Goal: Task Accomplishment & Management: Complete application form

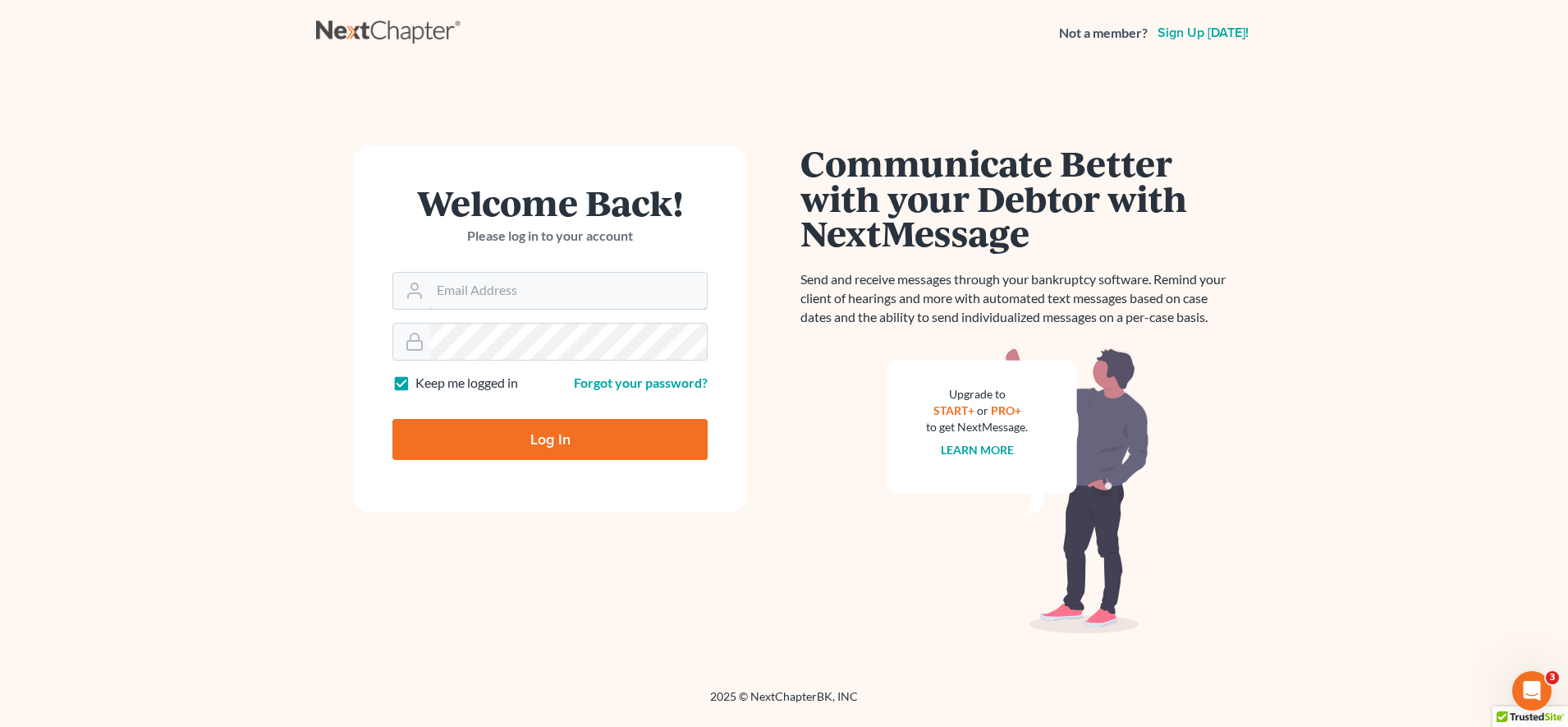
type input "[EMAIL_ADDRESS][DOMAIN_NAME]"
click at [642, 434] on input "Log In" at bounding box center [550, 439] width 315 height 42
type input "Thinking..."
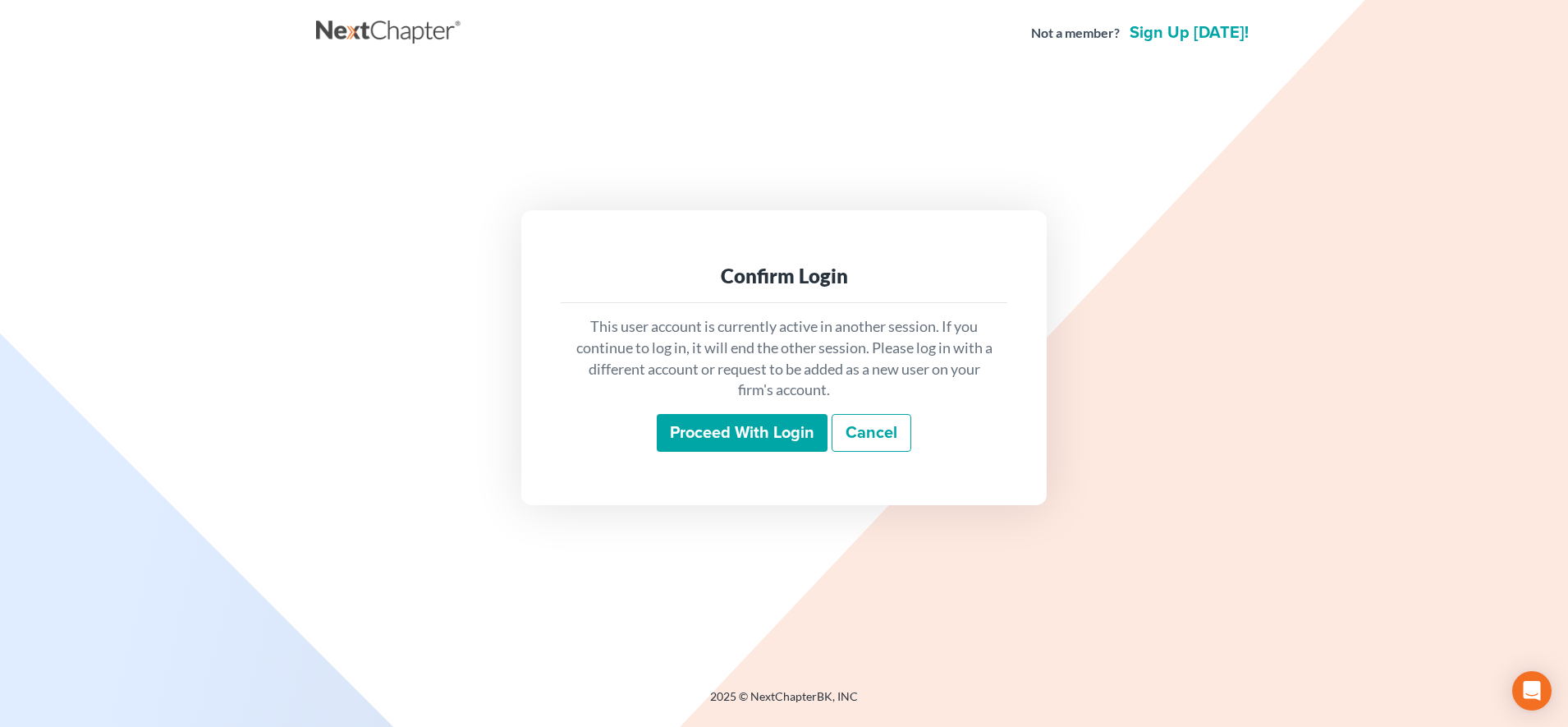
click at [803, 432] on input "Proceed with login" at bounding box center [742, 433] width 170 height 38
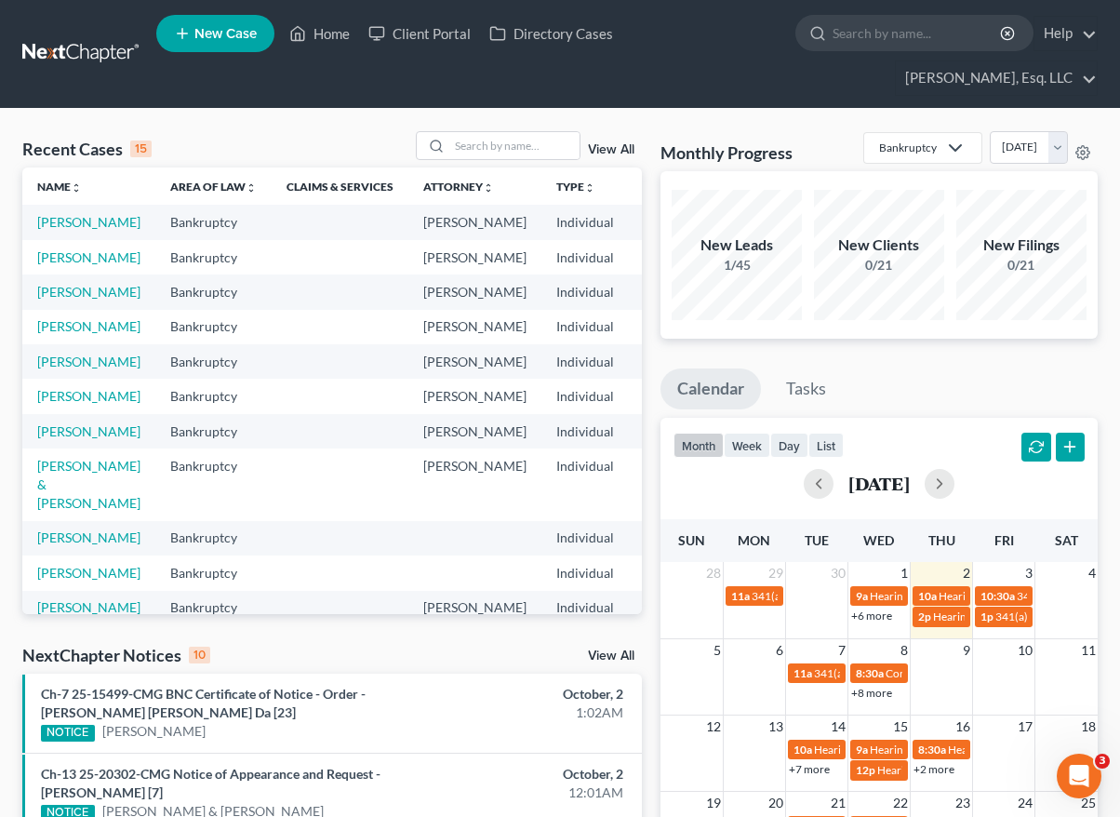
click at [1019, 113] on div "Recent Cases 15 View All Name unfold_more expand_more expand_less Area of Law u…" at bounding box center [560, 770] width 1120 height 1322
click at [430, 38] on link "Client Portal" at bounding box center [419, 33] width 121 height 33
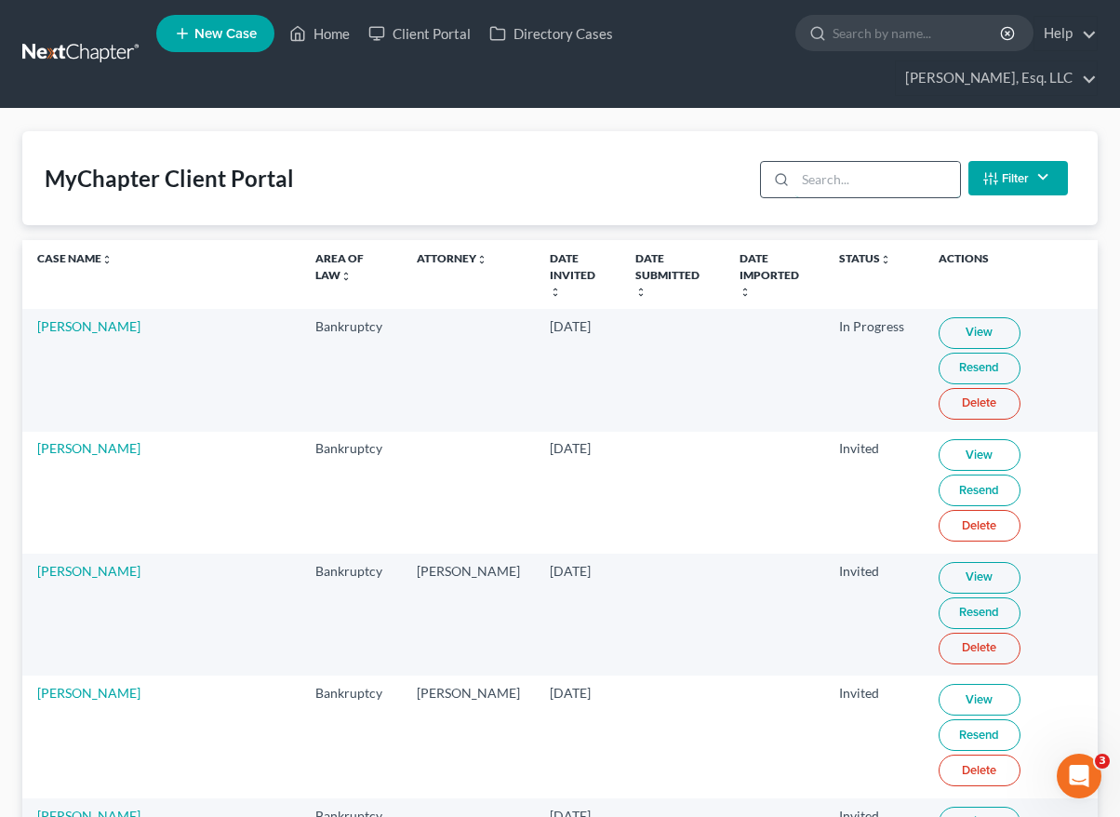
click at [854, 173] on input "search" at bounding box center [877, 179] width 165 height 35
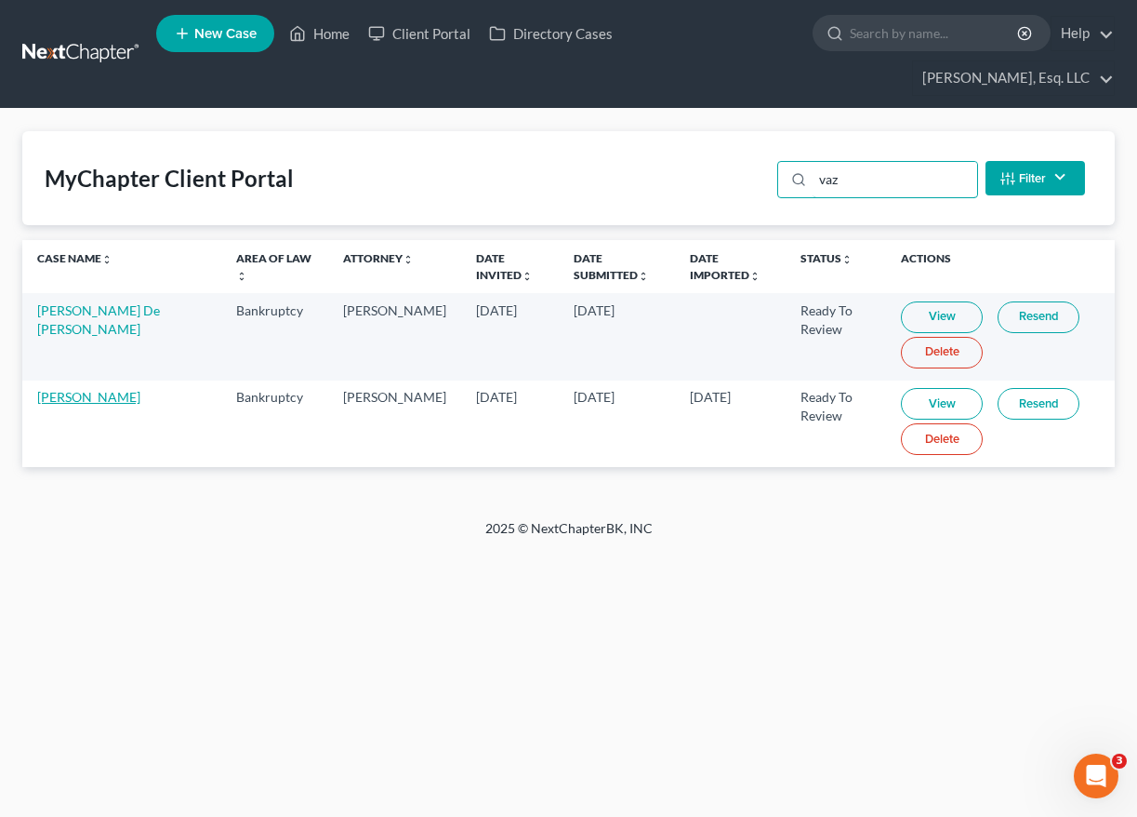
type input "vaz"
click at [91, 389] on link "[PERSON_NAME]" at bounding box center [88, 397] width 103 height 16
select select "0"
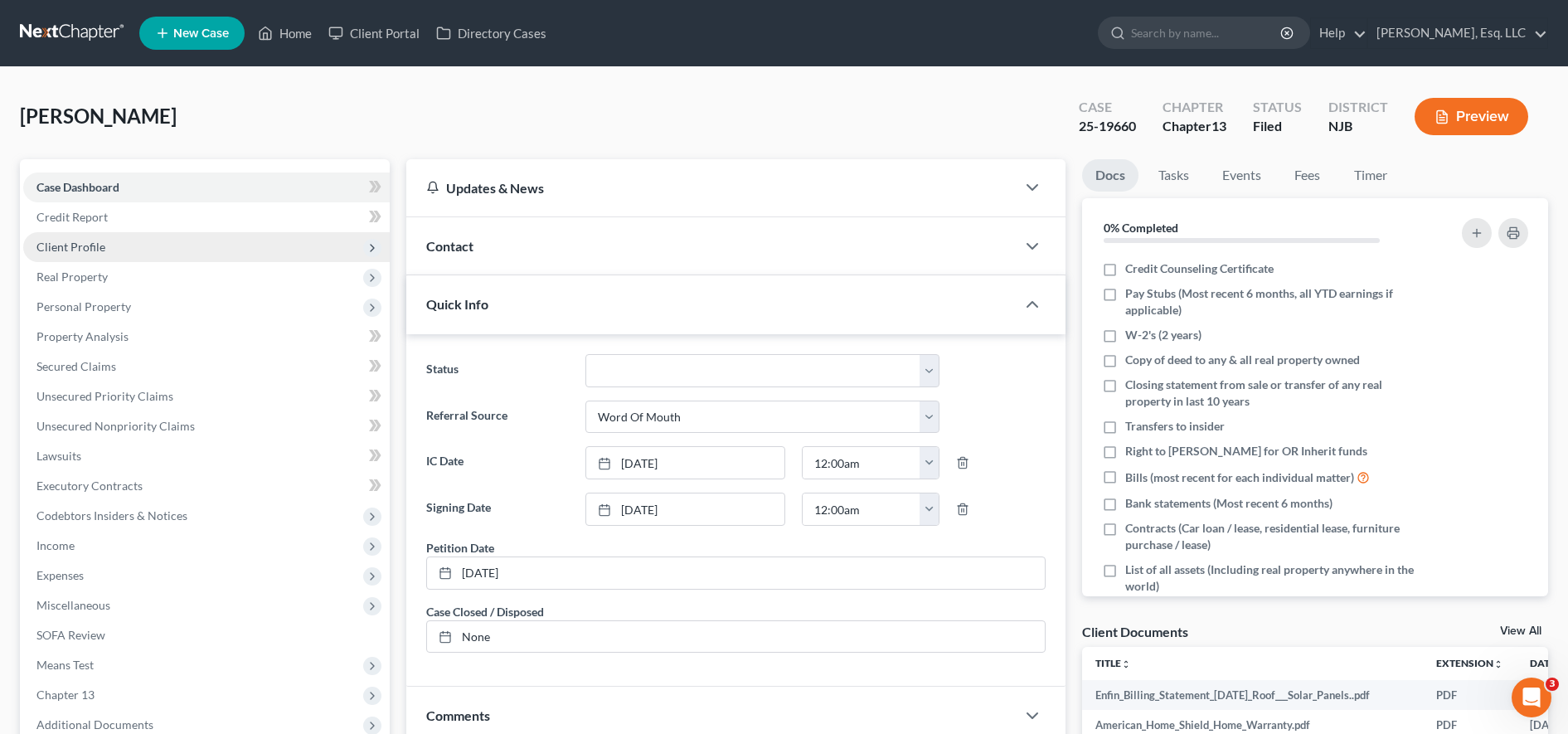
click at [237, 243] on span "Client Profile" at bounding box center [206, 246] width 366 height 29
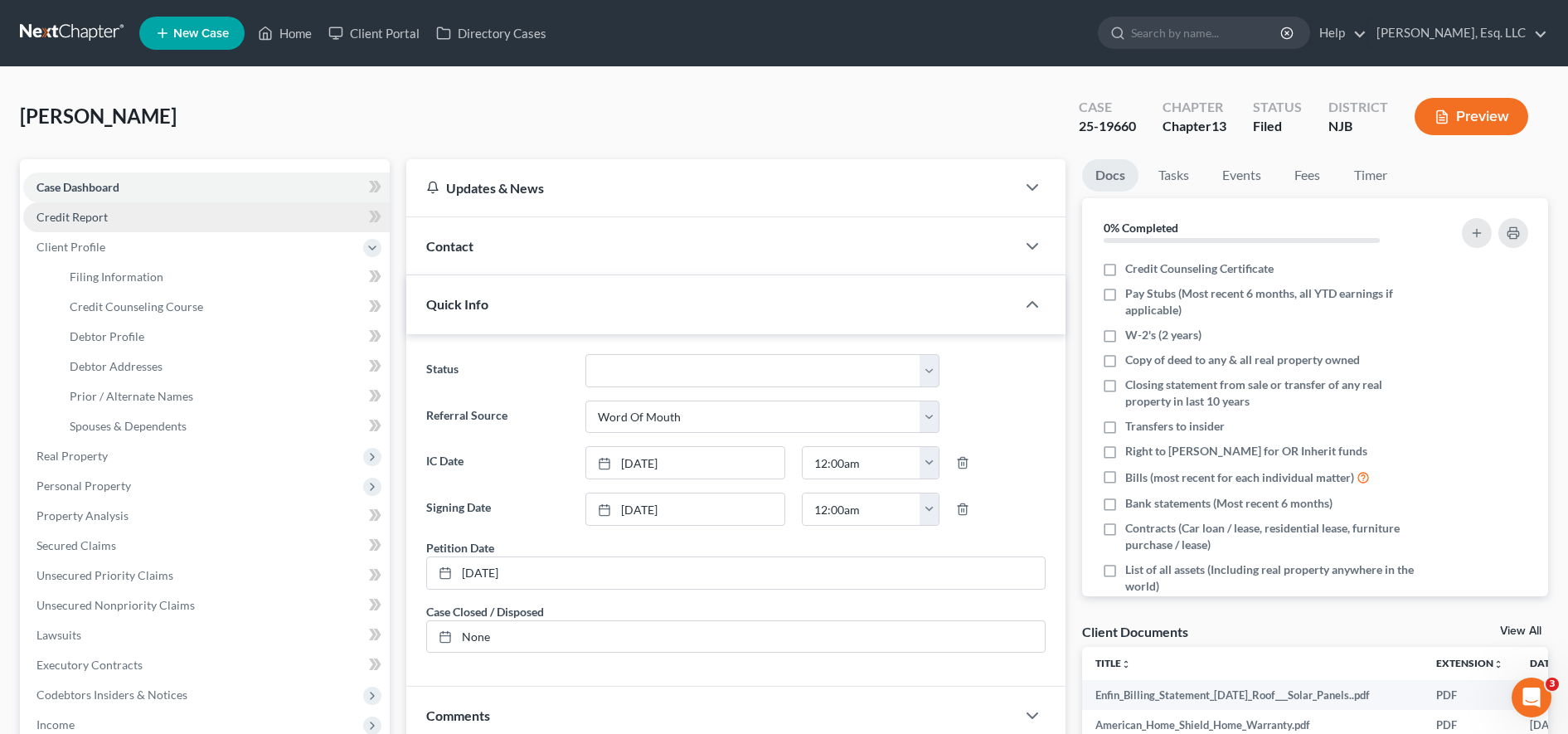
click at [211, 218] on link "Credit Report" at bounding box center [206, 217] width 366 height 29
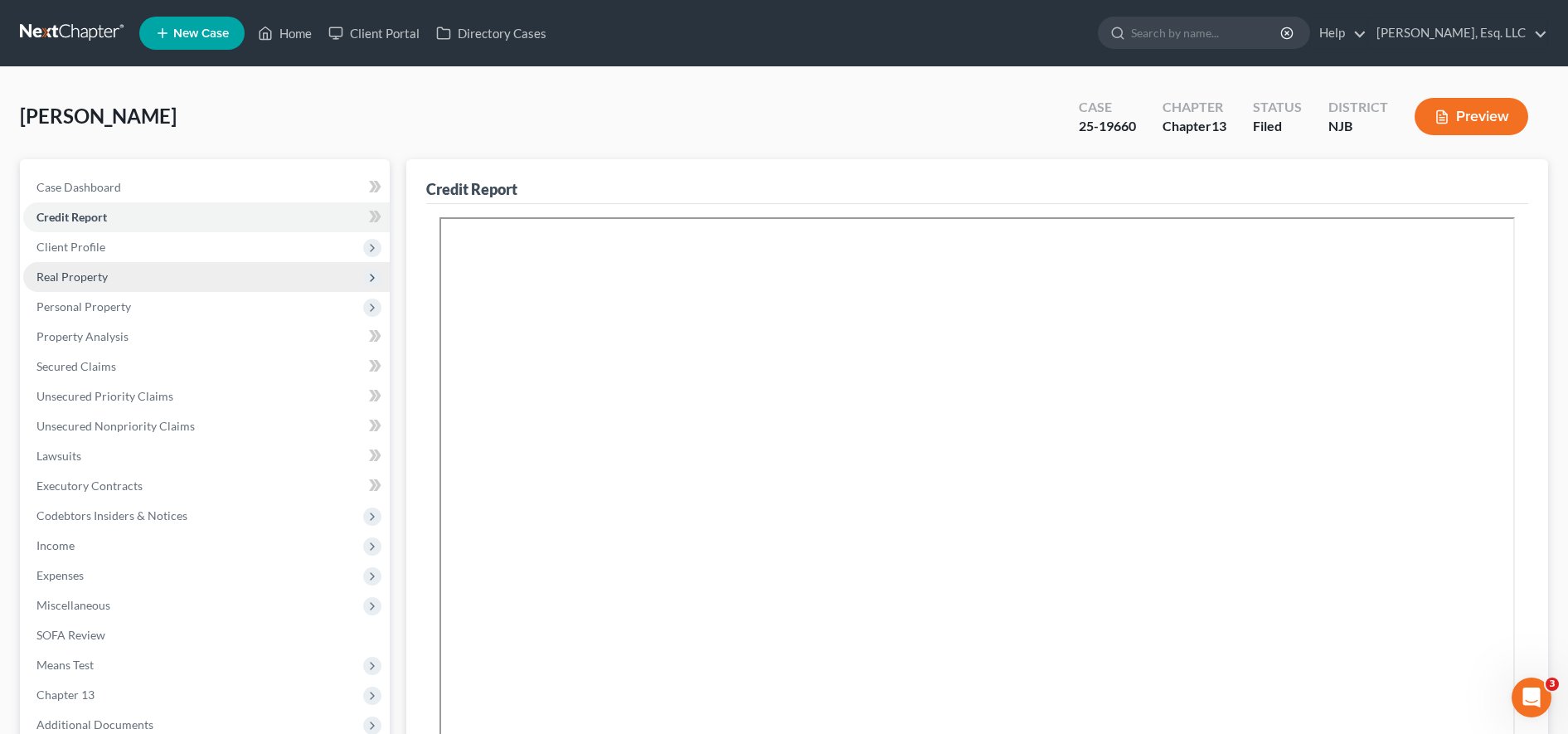
click at [196, 285] on span "Real Property" at bounding box center [206, 276] width 366 height 29
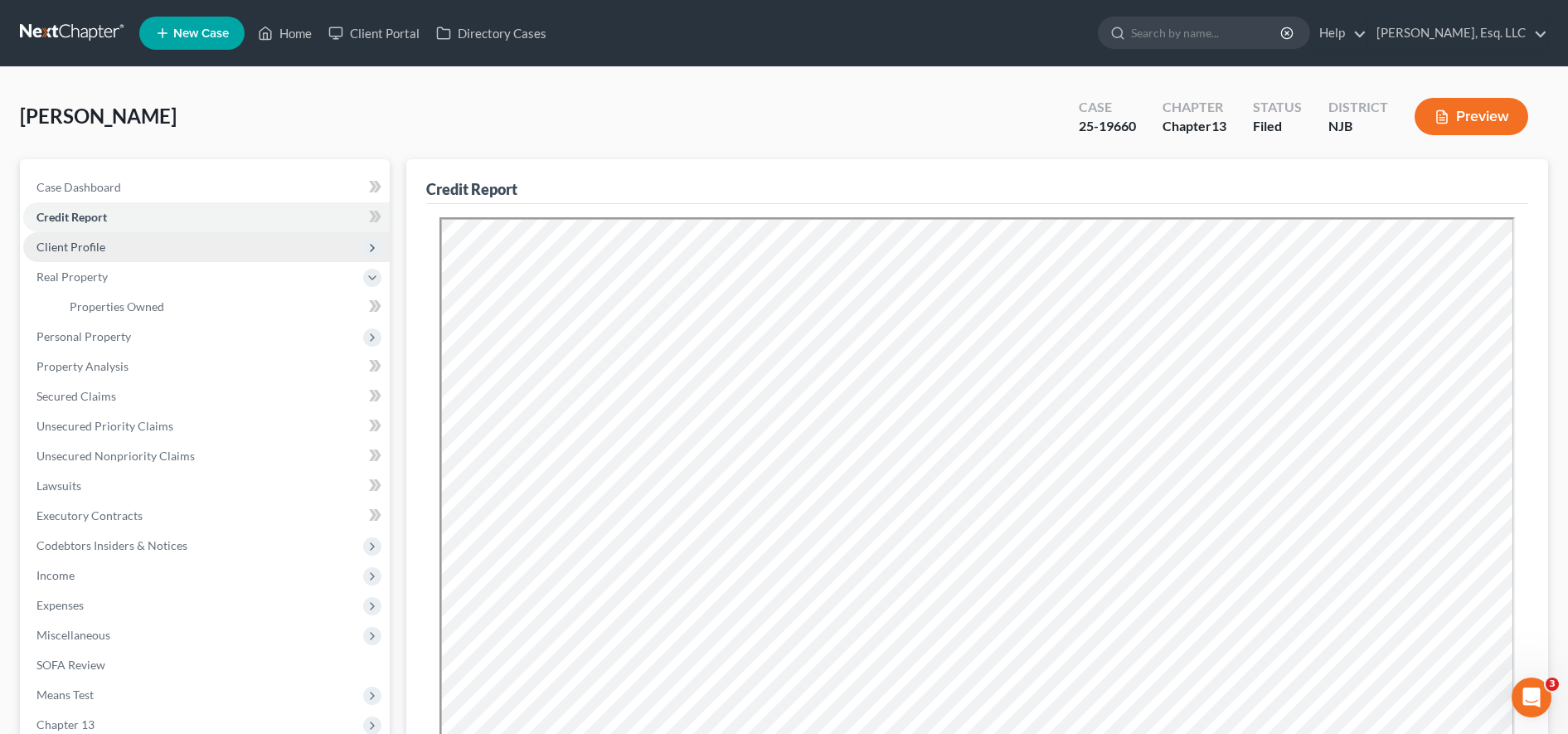
click at [193, 256] on span "Client Profile" at bounding box center [206, 246] width 366 height 29
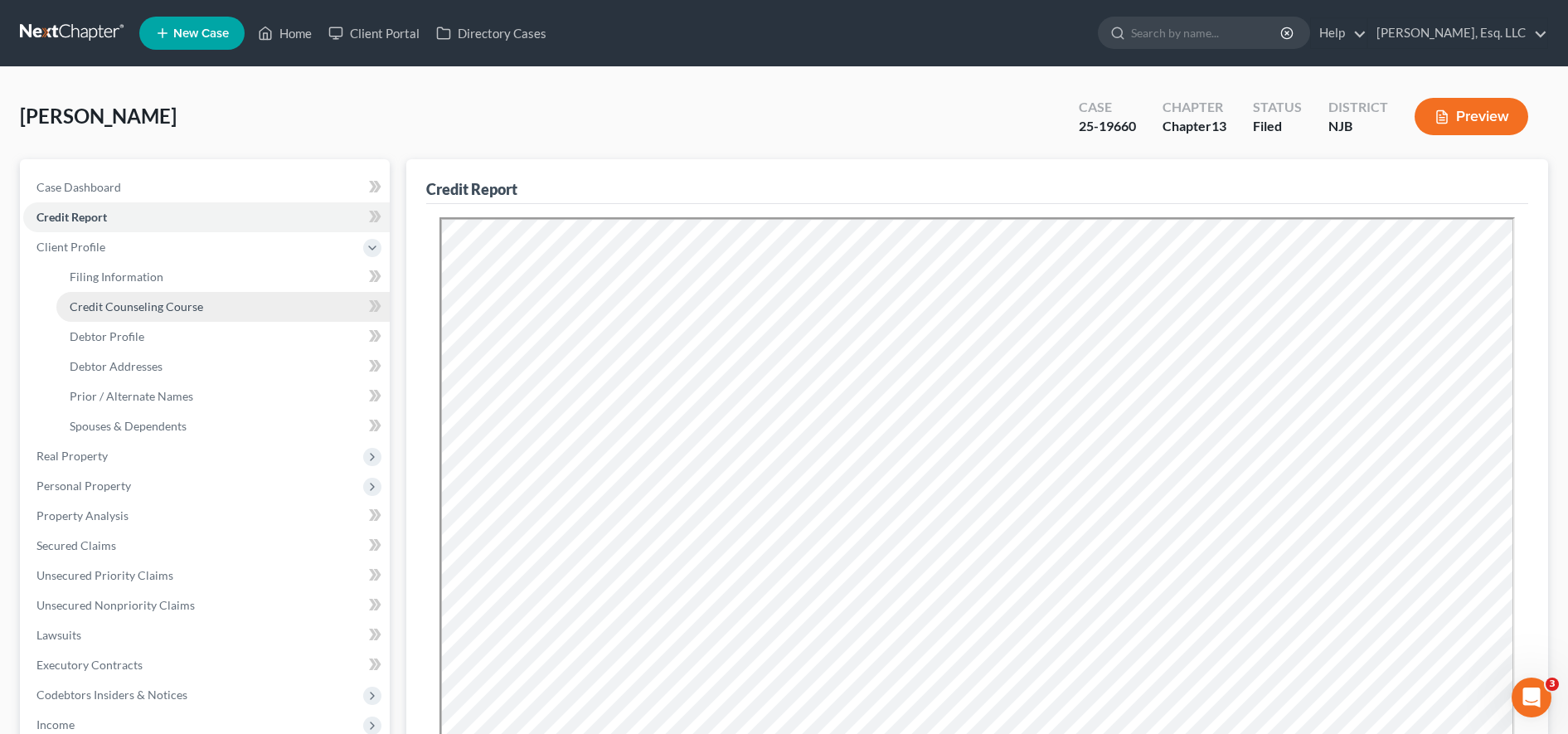
click at [204, 306] on link "Credit Counseling Course" at bounding box center [223, 306] width 333 height 29
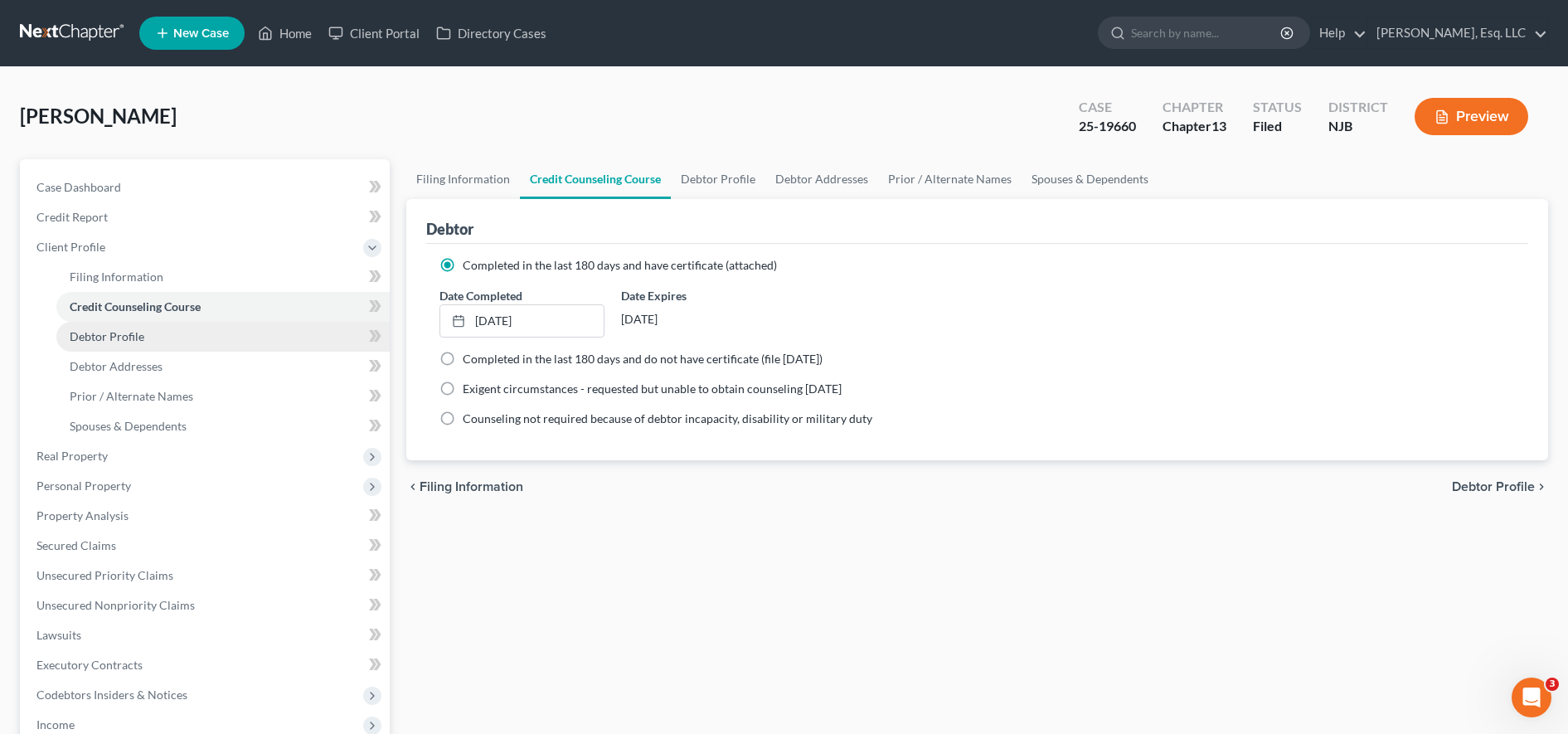
click at [200, 347] on link "Debtor Profile" at bounding box center [223, 336] width 333 height 29
select select "0"
select select "4"
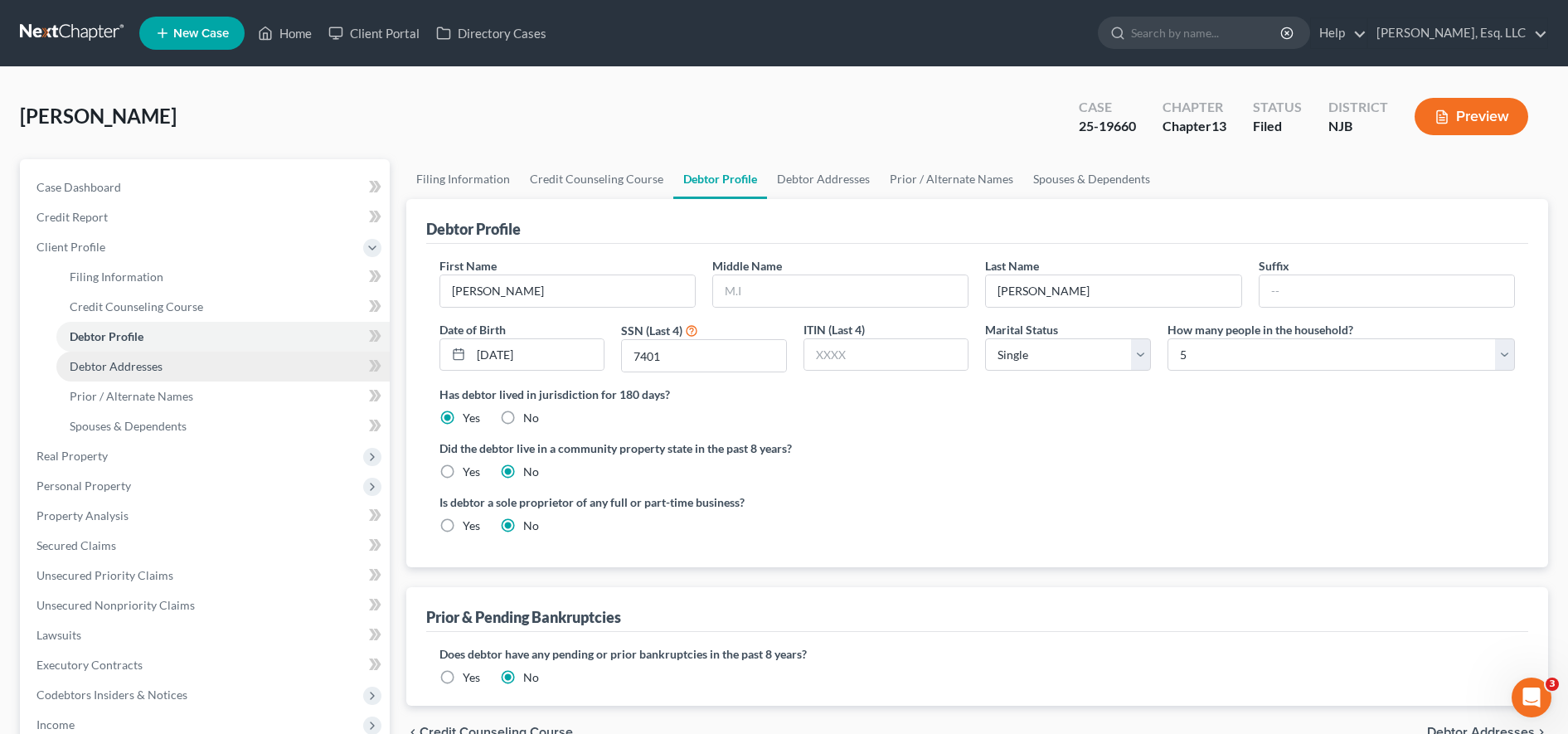
click at [260, 367] on link "Debtor Addresses" at bounding box center [223, 366] width 333 height 29
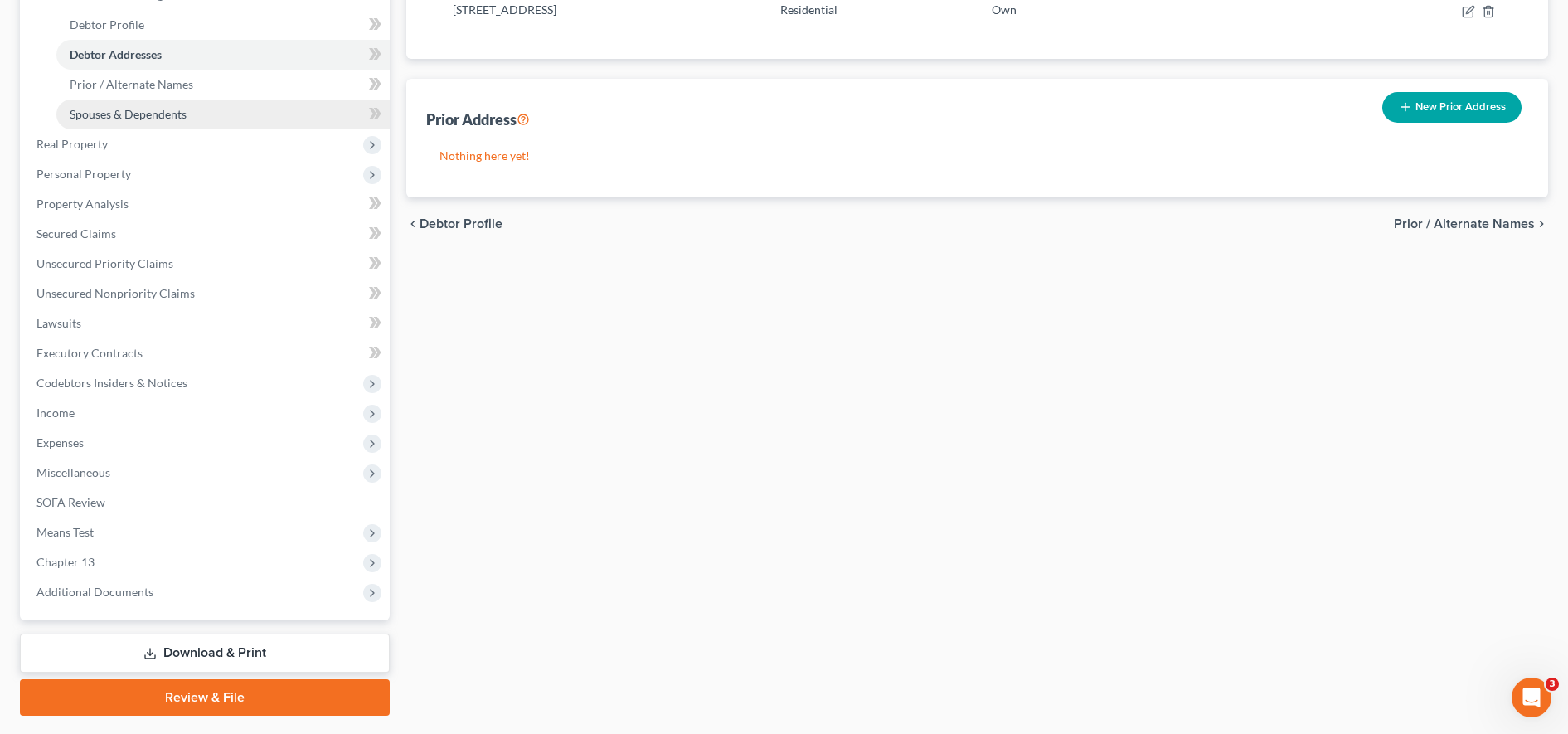
scroll to position [338, 0]
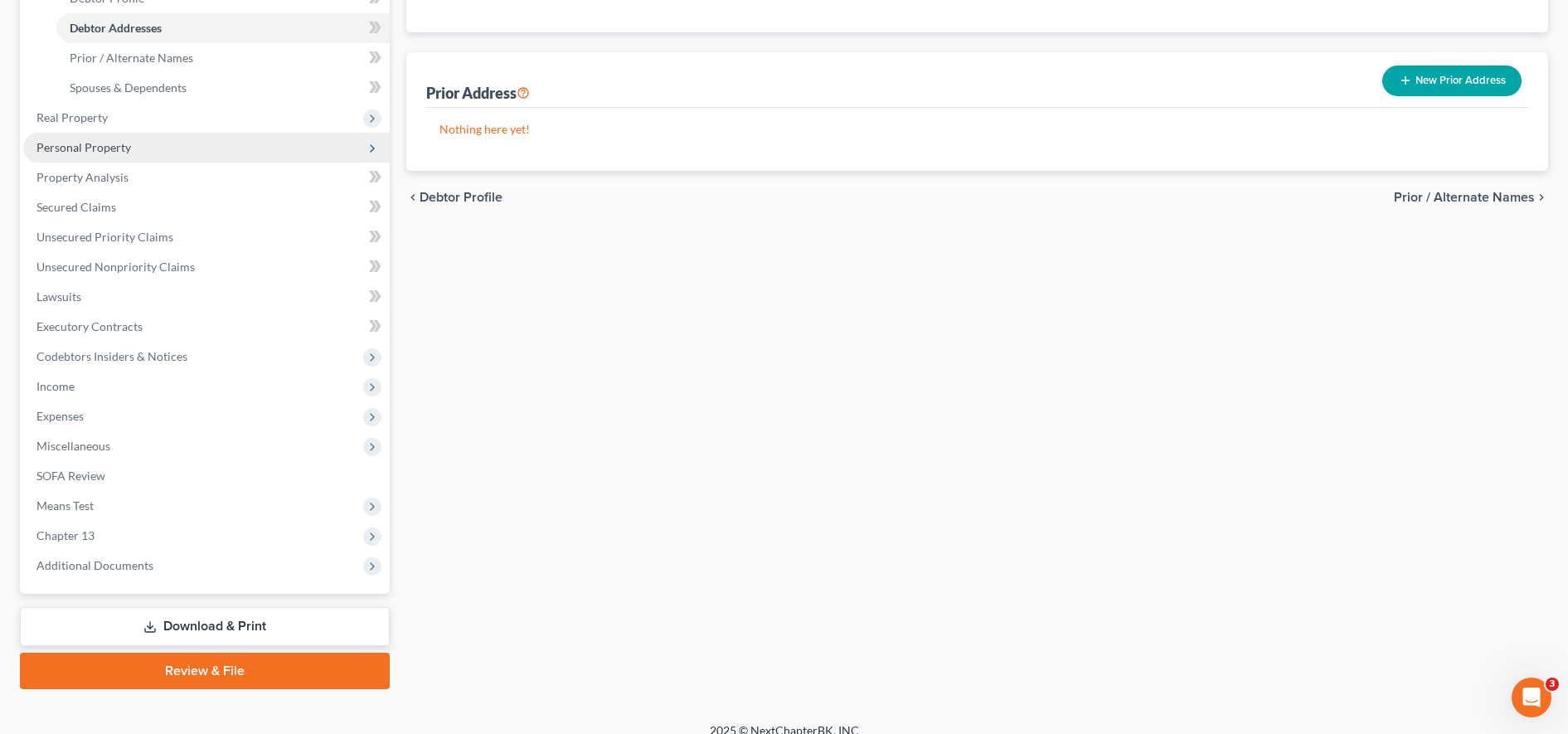
click at [188, 133] on span "Personal Property" at bounding box center [206, 147] width 366 height 29
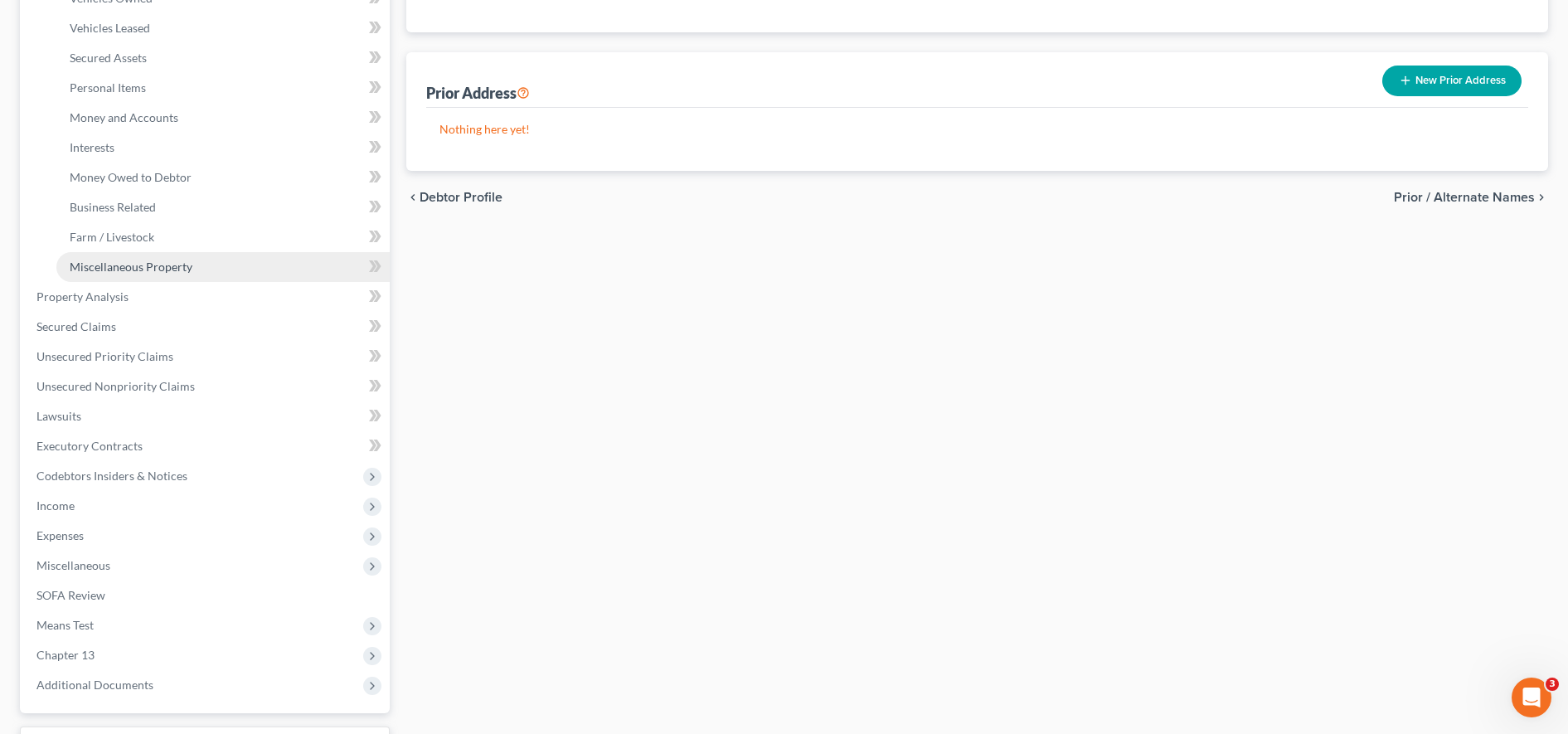
click at [246, 276] on link "Miscellaneous Property" at bounding box center [223, 267] width 333 height 29
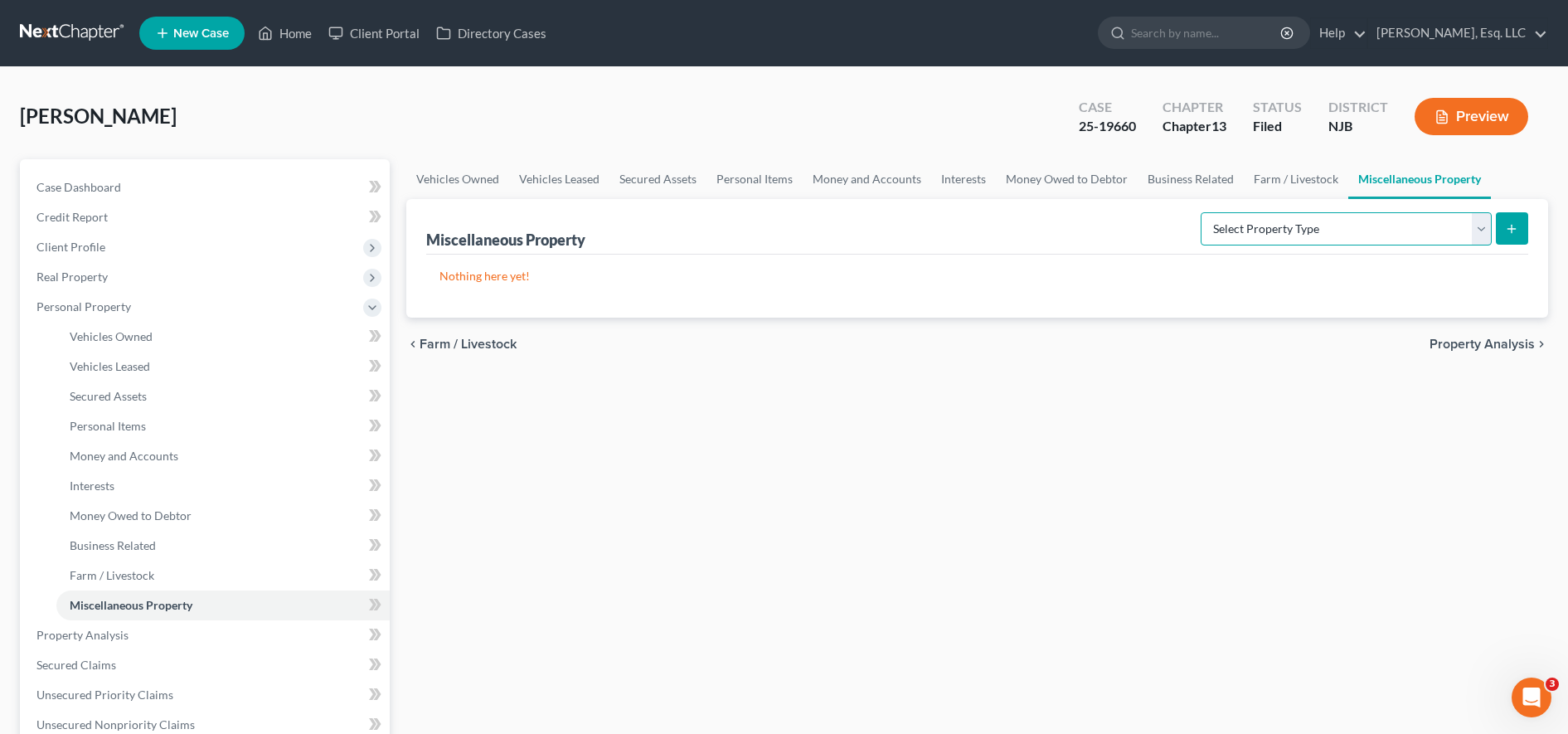
click at [1226, 228] on select "Select Property Type Assigned for Creditor Benefit [DATE] (SOFA: 12) Holding fo…" at bounding box center [1346, 228] width 291 height 33
select select "stored_within_1_year"
click at [1201, 212] on select "Select Property Type Assigned for Creditor Benefit [DATE] (SOFA: 12) Holding fo…" at bounding box center [1346, 228] width 291 height 33
click at [1503, 231] on button "submit" at bounding box center [1512, 228] width 32 height 32
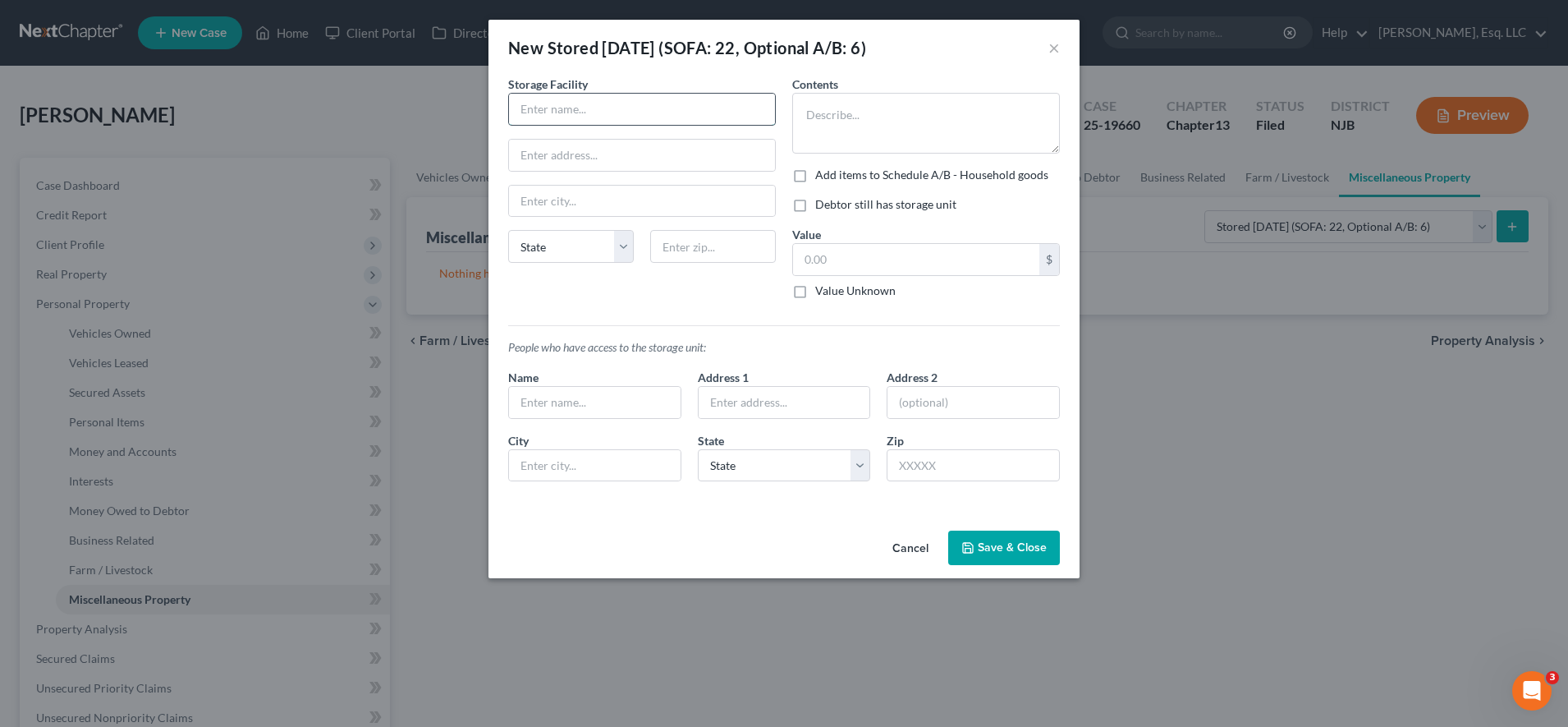
click at [666, 111] on input "text" at bounding box center [642, 109] width 266 height 31
type input "Cube Smart"
click at [711, 253] on input "text" at bounding box center [713, 246] width 125 height 33
type input "07506"
click at [667, 300] on div "Storage Facility Cube Smart State [US_STATE] AK AR AZ CA CO [GEOGRAPHIC_DATA] D…" at bounding box center [642, 194] width 284 height 237
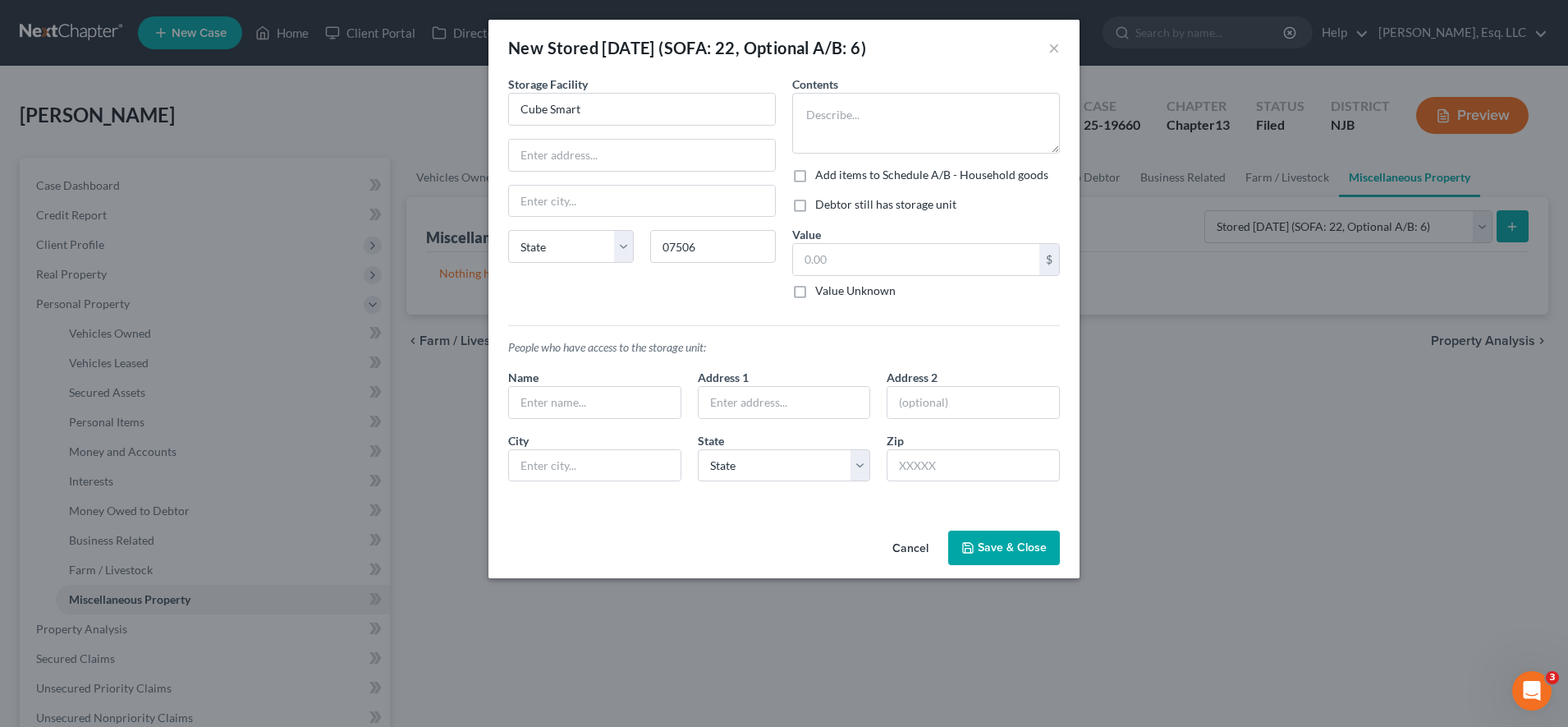
type input "Hawthorne"
select select "33"
click at [668, 158] on input "text" at bounding box center [642, 155] width 266 height 31
paste input "[STREET_ADDRESS]"
click at [668, 158] on input "[STREET_ADDRESS]" at bounding box center [642, 155] width 266 height 31
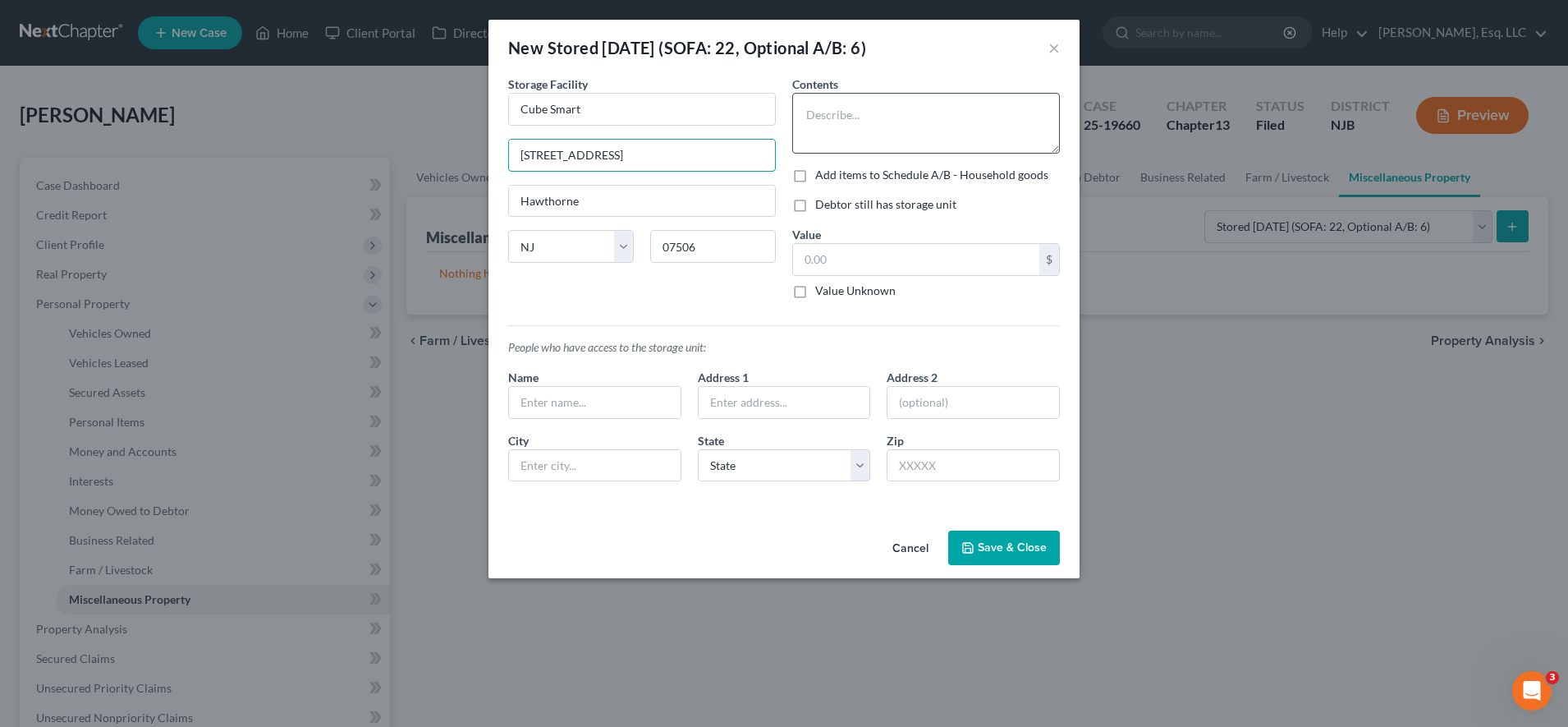
type input "[STREET_ADDRESS]"
click at [861, 125] on textarea at bounding box center [925, 123] width 268 height 61
type textarea "books, holiday decorations,, kitchen supplies and teaching supplies"
click at [816, 205] on label "Debtor still has storage unit" at bounding box center [886, 204] width 141 height 17
click at [822, 205] on input "Debtor still has storage unit" at bounding box center [827, 201] width 11 height 11
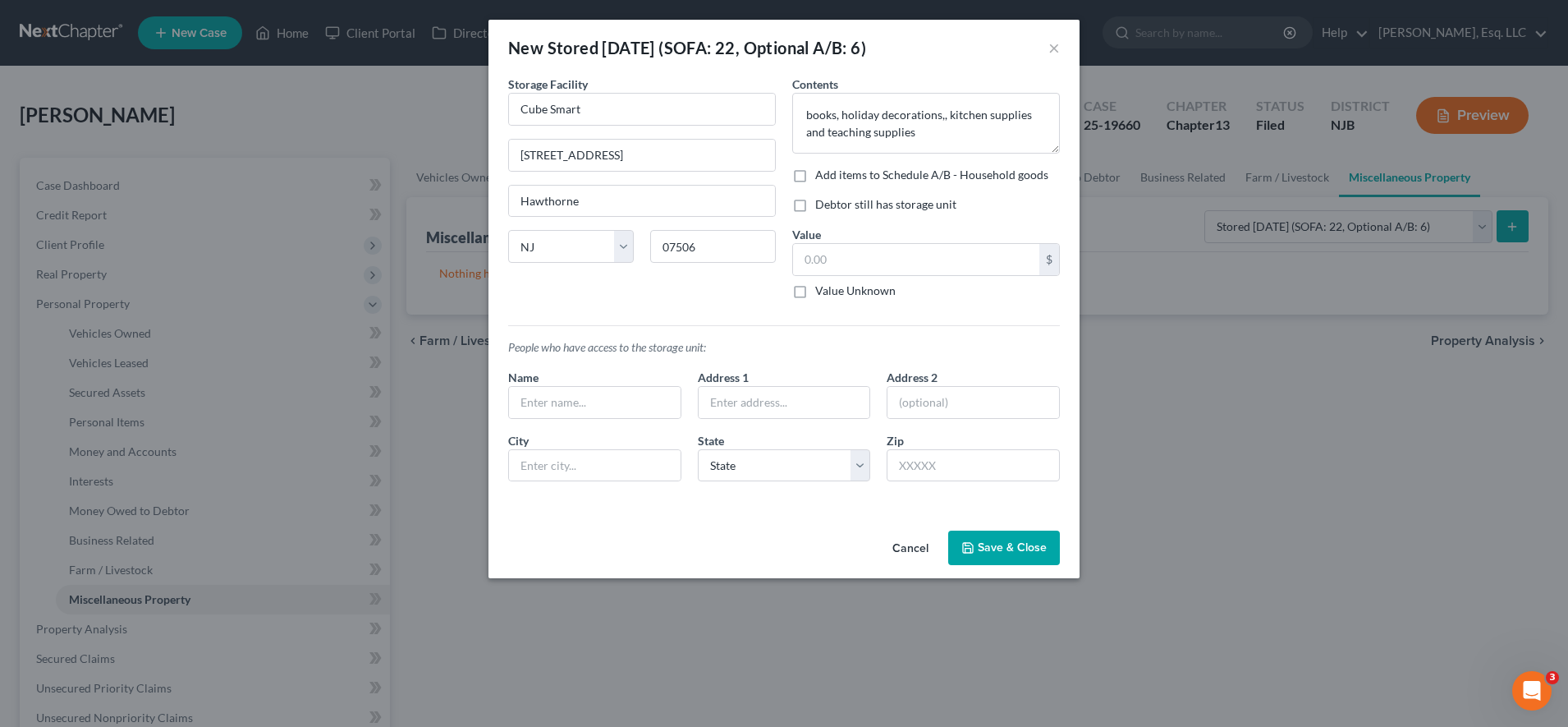
checkbox input "true"
click at [986, 557] on button "Save & Close" at bounding box center [1004, 548] width 111 height 34
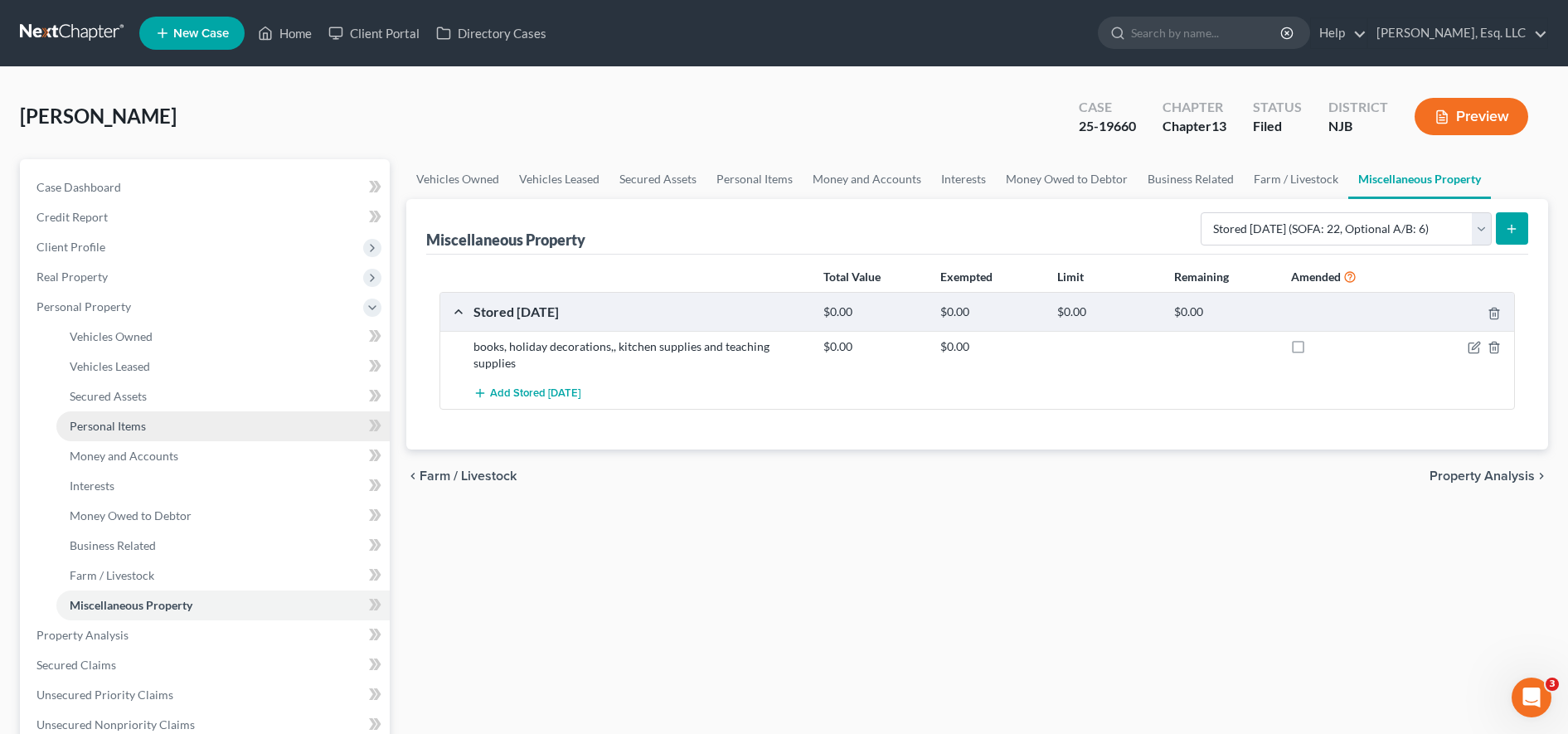
click at [255, 433] on link "Personal Items" at bounding box center [223, 425] width 333 height 29
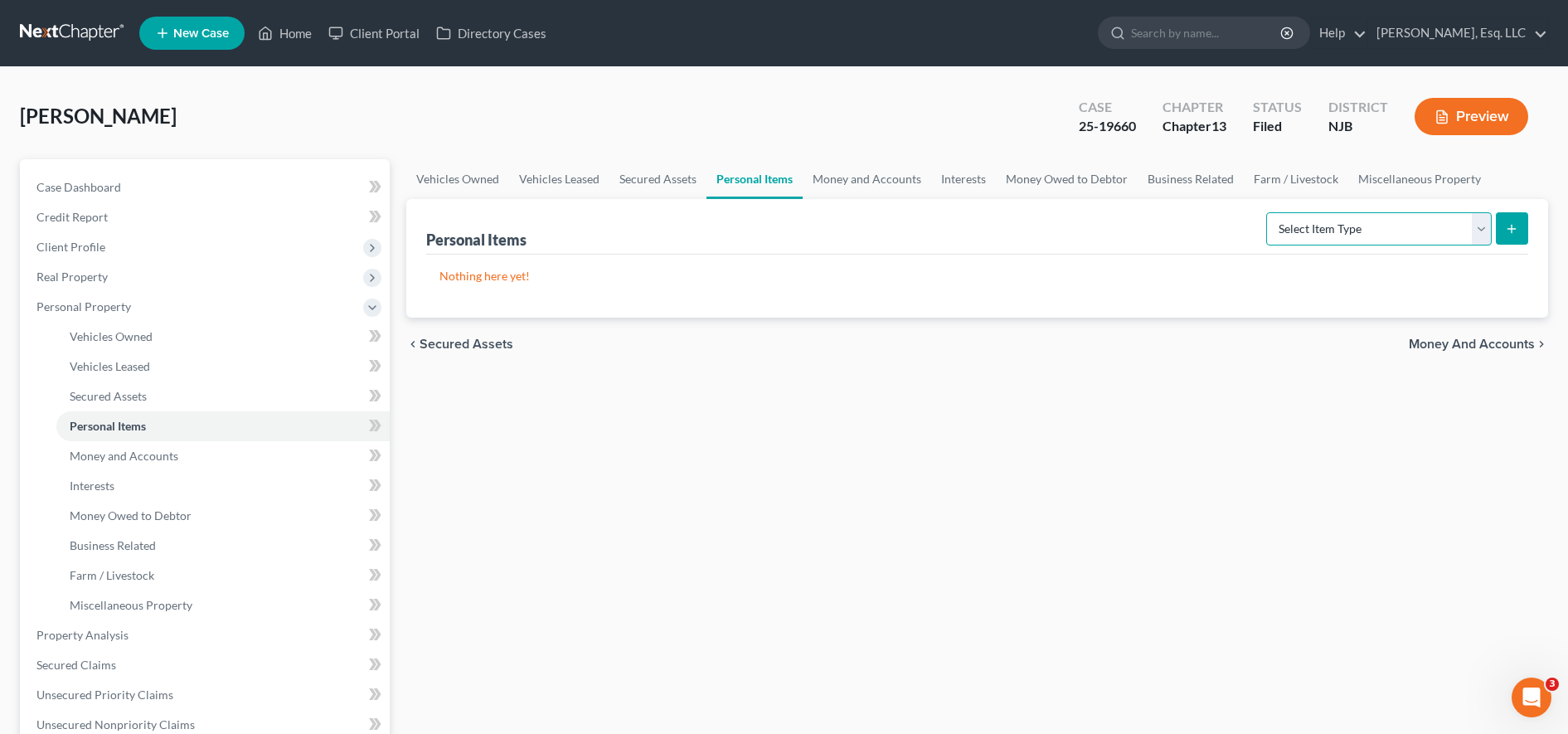
click at [1378, 237] on select "Select Item Type Clothing (A/B: 11) Collectibles Of Value (A/B: 8) Electronics …" at bounding box center [1378, 228] width 226 height 33
select select "household_goods"
click at [1268, 212] on select "Select Item Type Clothing (A/B: 11) Collectibles Of Value (A/B: 8) Electronics …" at bounding box center [1378, 228] width 226 height 33
click at [1515, 226] on icon "submit" at bounding box center [1511, 228] width 13 height 13
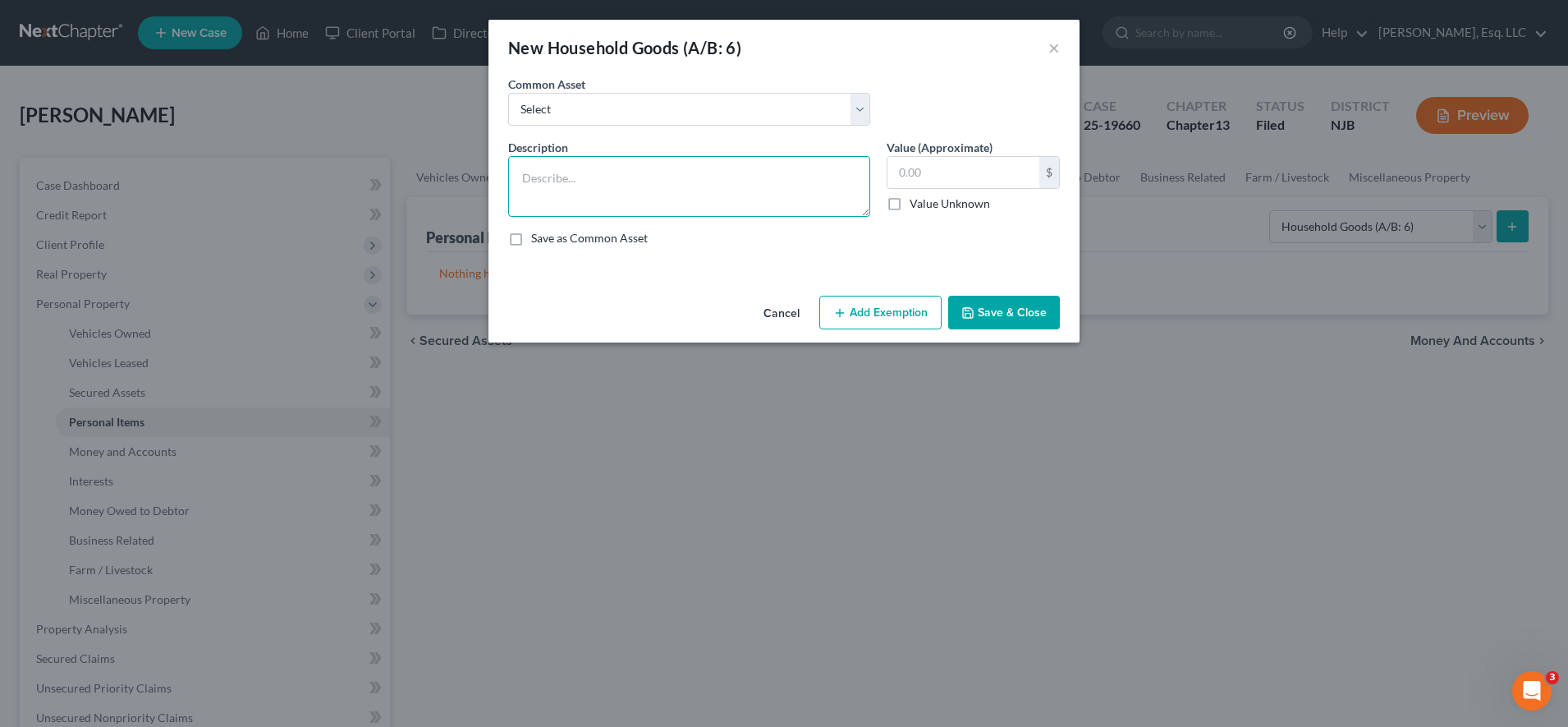
click at [637, 189] on textarea at bounding box center [690, 186] width 362 height 61
click at [519, 178] on textarea "books, holiday decorations, kitchen supplies, teaching supplies," at bounding box center [690, 186] width 362 height 61
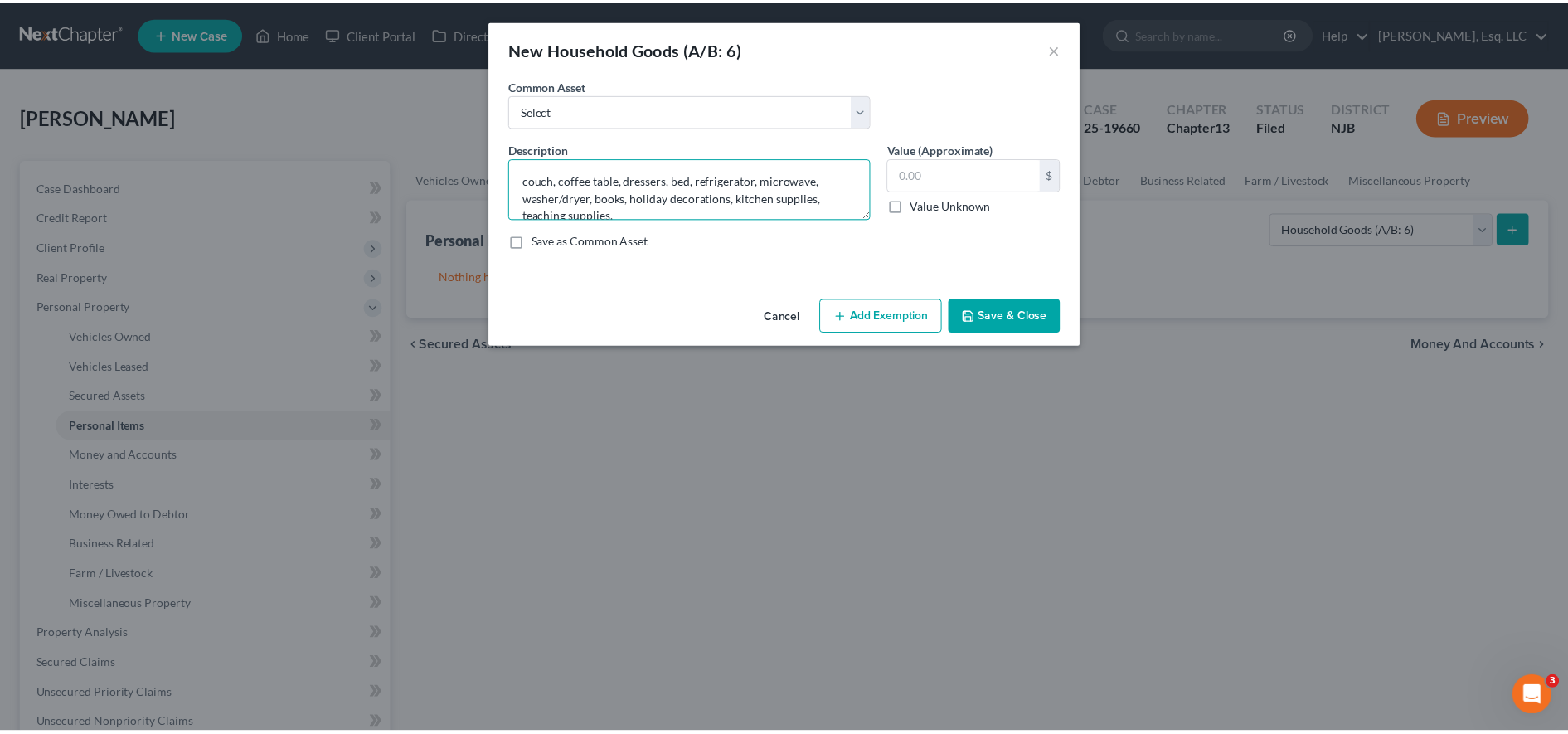
scroll to position [18, 0]
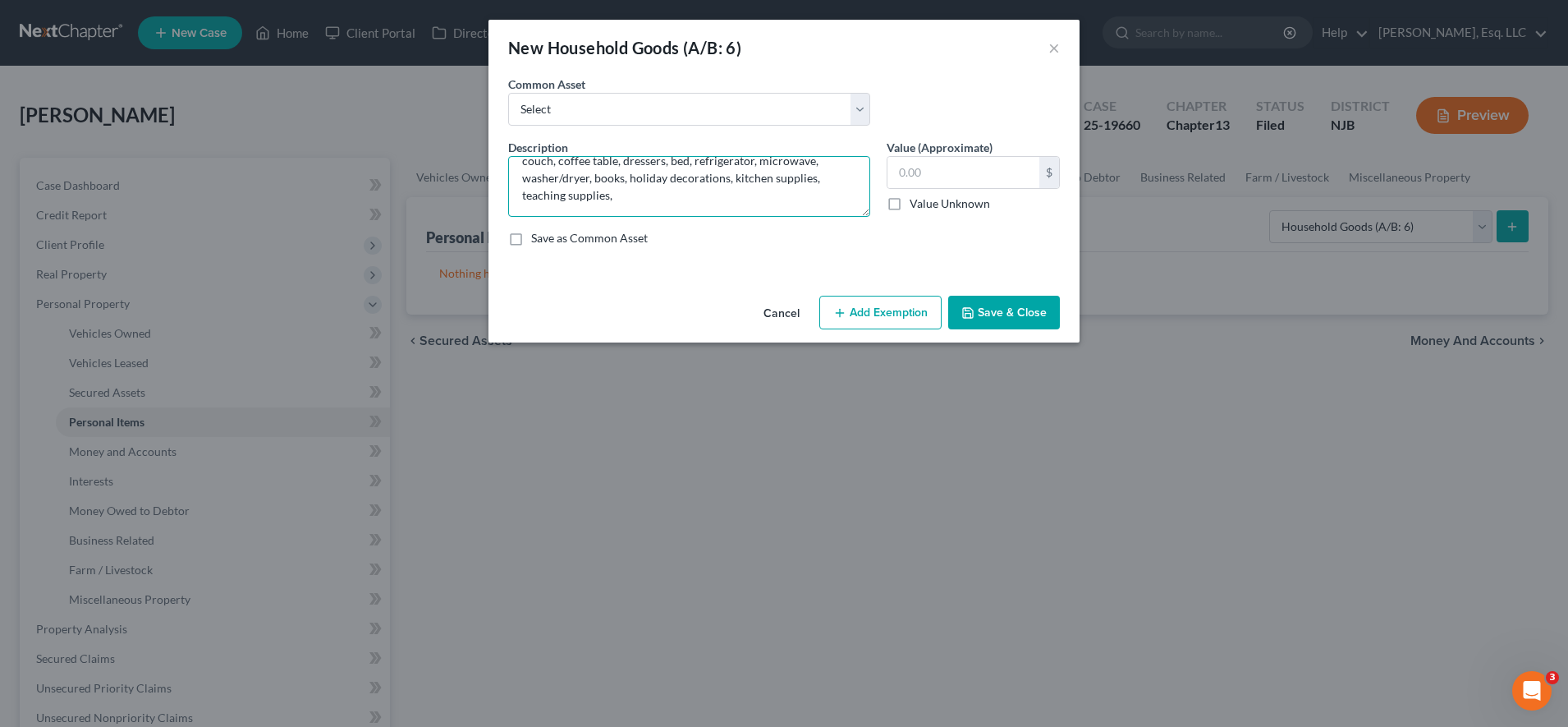
click at [682, 206] on textarea "couch, coffee table, dressers, bed, refrigerator, microwave, washer/dryer, book…" at bounding box center [690, 186] width 362 height 61
click at [818, 182] on textarea "couch, coffee table, dressers, bed, refrigerator, microwave, washer/dryer, book…" at bounding box center [690, 186] width 362 height 61
type textarea "couch, coffee table, dressers, bed, refrigerator, microwave, washer/dryer, book…"
click at [923, 181] on input "text" at bounding box center [963, 172] width 152 height 31
type input "2"
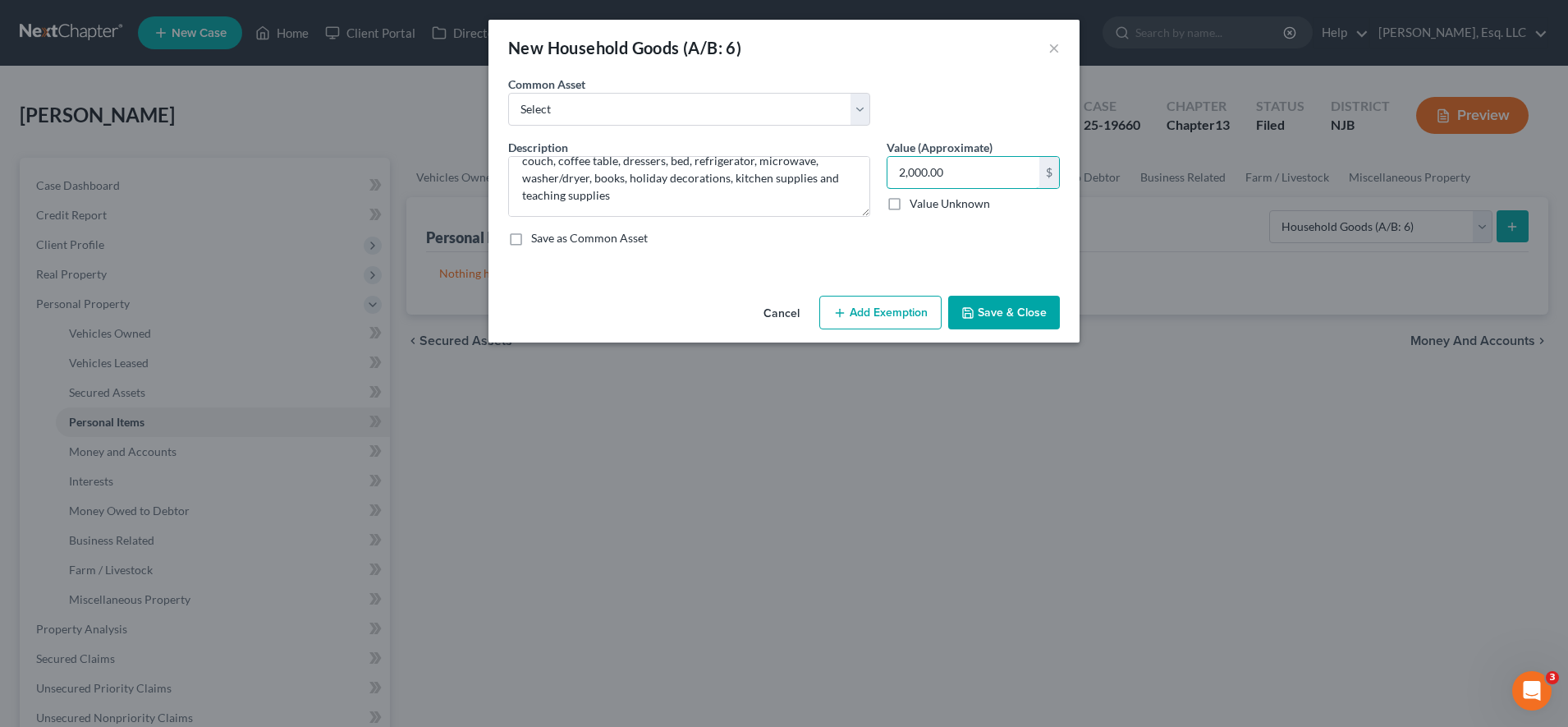
type input "2,000.00"
click at [873, 299] on button "Add Exemption" at bounding box center [880, 313] width 123 height 34
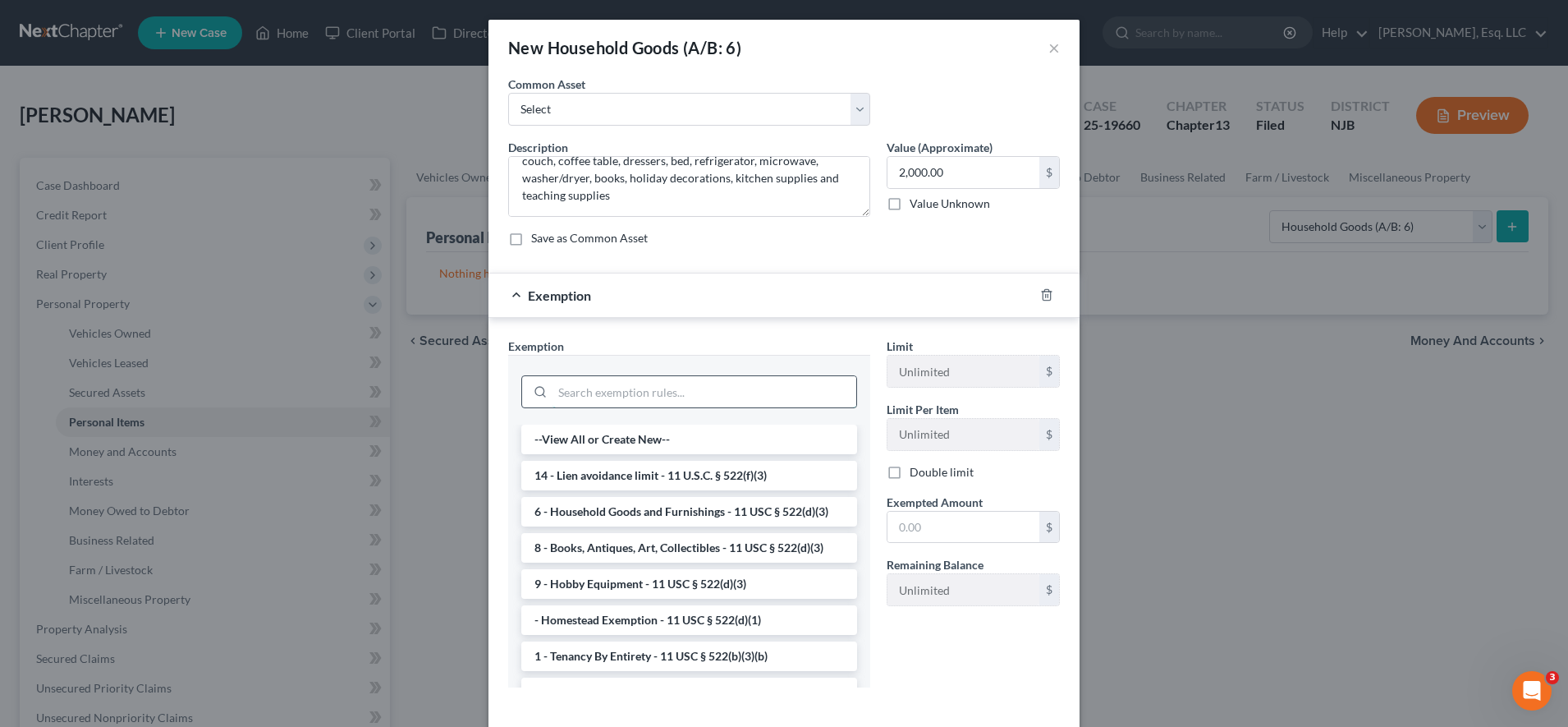
click at [770, 392] on input "search" at bounding box center [705, 391] width 304 height 31
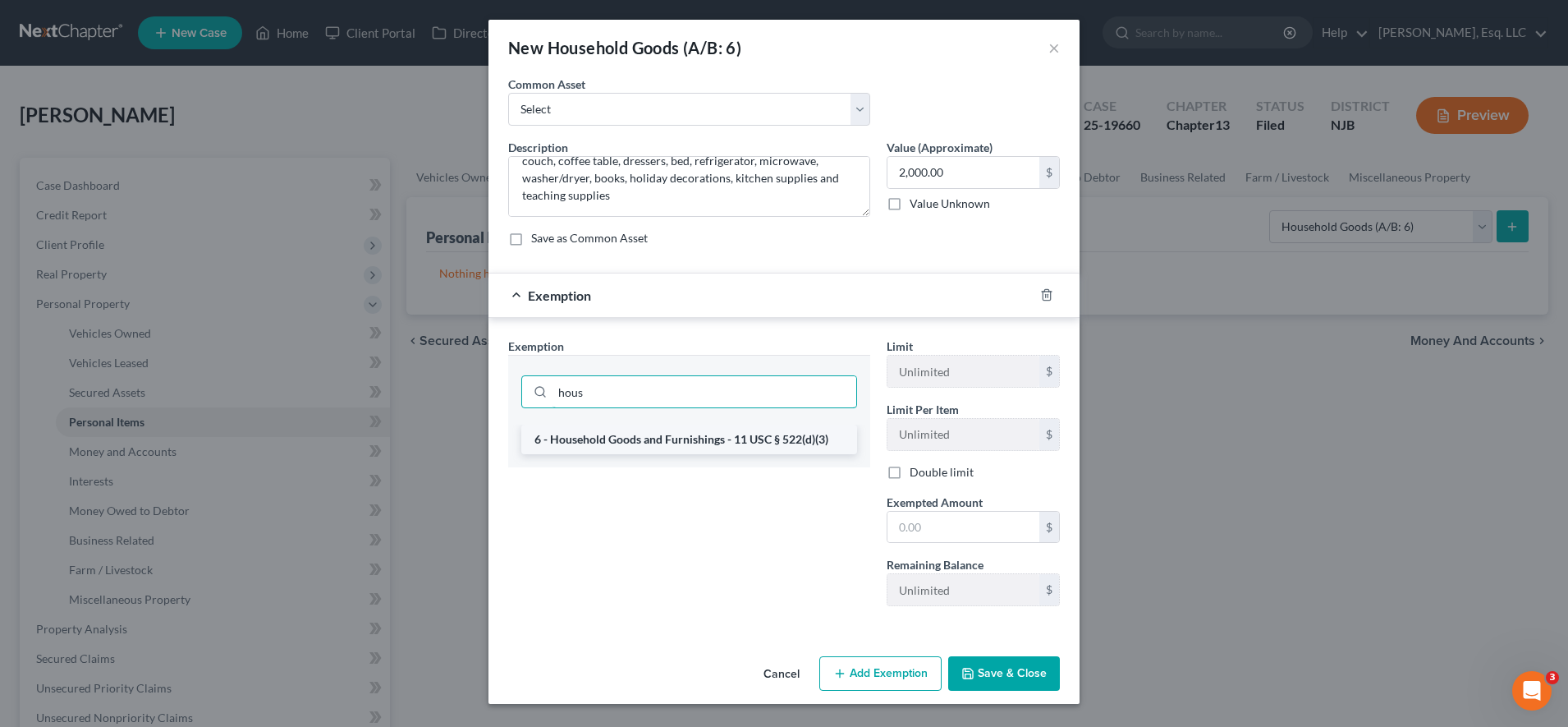
type input "hous"
click at [751, 445] on li "6 - Household Goods and Furnishings - 11 USC § 522(d)(3)" at bounding box center [690, 439] width 335 height 29
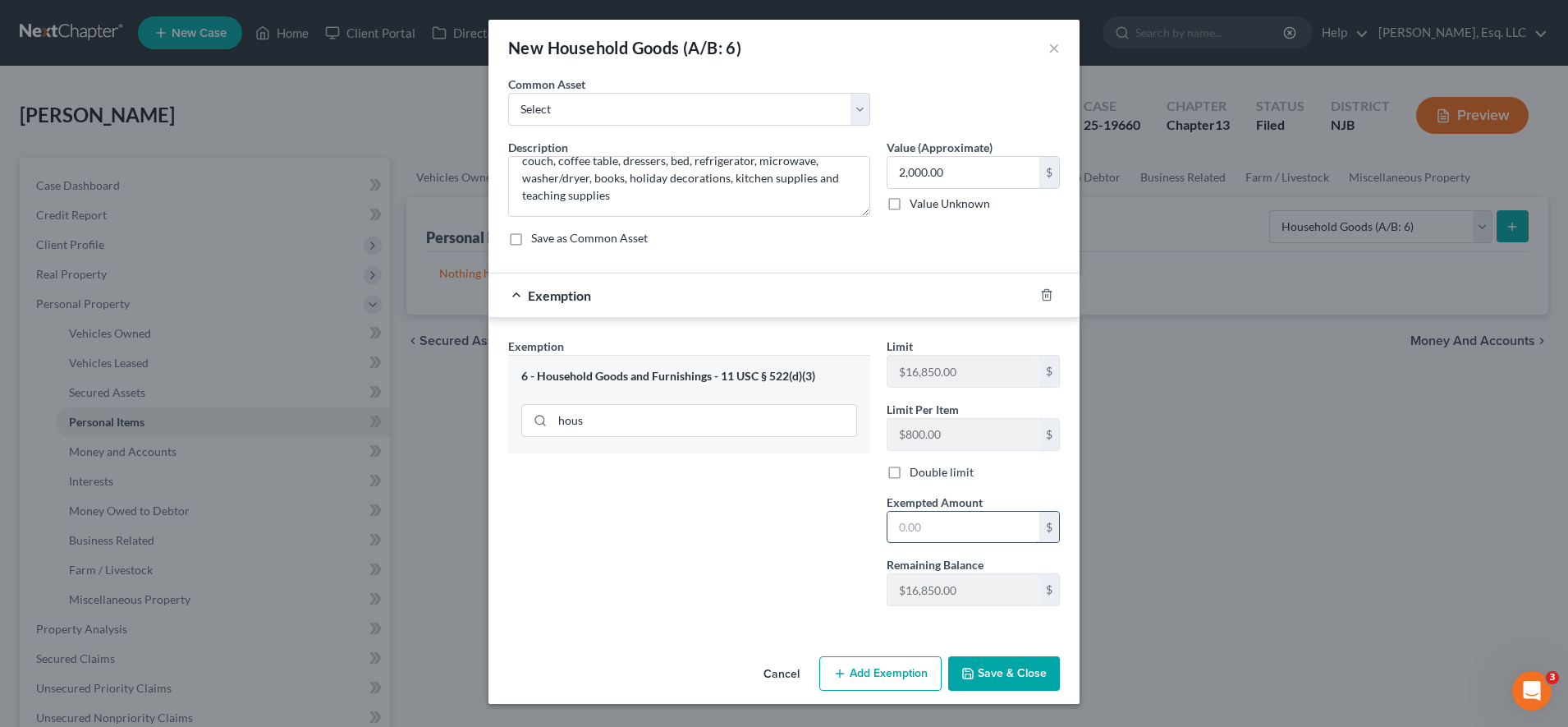
click at [923, 519] on input "text" at bounding box center [963, 526] width 152 height 31
type input "2,000.00"
click at [1010, 677] on button "Save & Close" at bounding box center [1004, 673] width 111 height 34
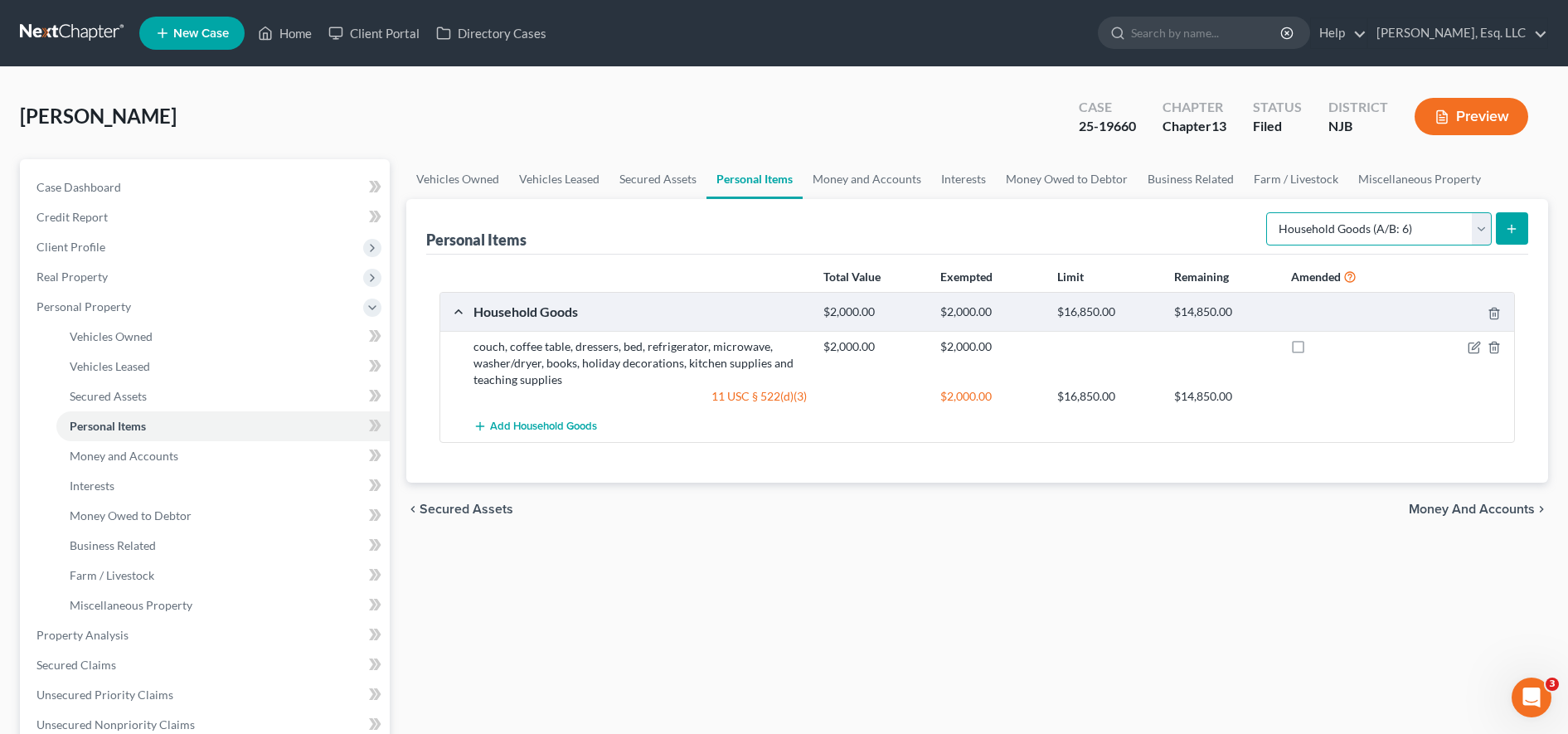
click at [1313, 212] on select "Select Item Type Clothing (A/B: 11) Collectibles Of Value (A/B: 8) Electronics …" at bounding box center [1378, 228] width 226 height 33
select select "clothing"
click at [1268, 212] on select "Select Item Type Clothing (A/B: 11) Collectibles Of Value (A/B: 8) Electronics …" at bounding box center [1378, 228] width 226 height 33
click at [1514, 219] on button "submit" at bounding box center [1512, 228] width 32 height 32
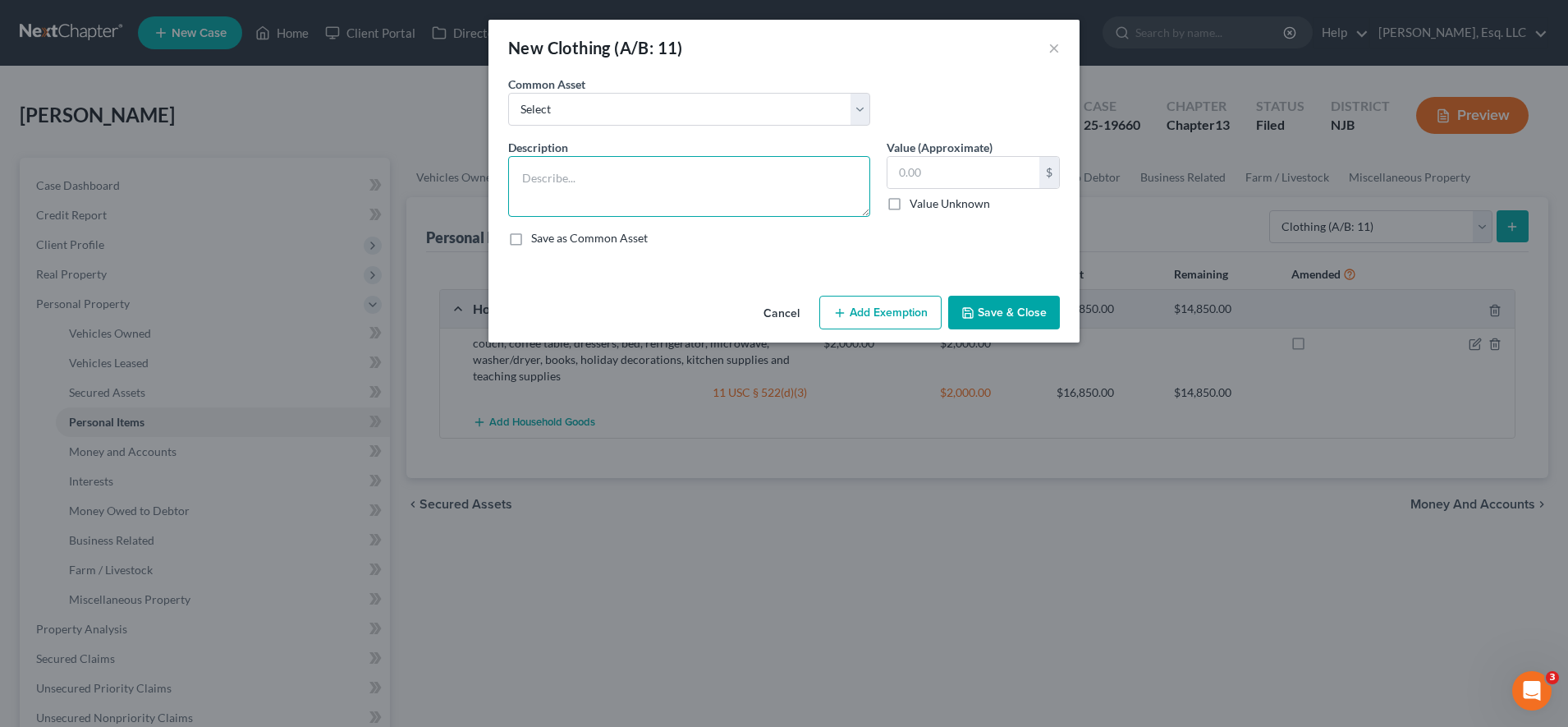
click at [738, 182] on textarea at bounding box center [690, 186] width 362 height 61
type textarea "w"
type textarea "clothing and shoes"
click at [937, 187] on input "text" at bounding box center [963, 172] width 152 height 31
type input "600.00"
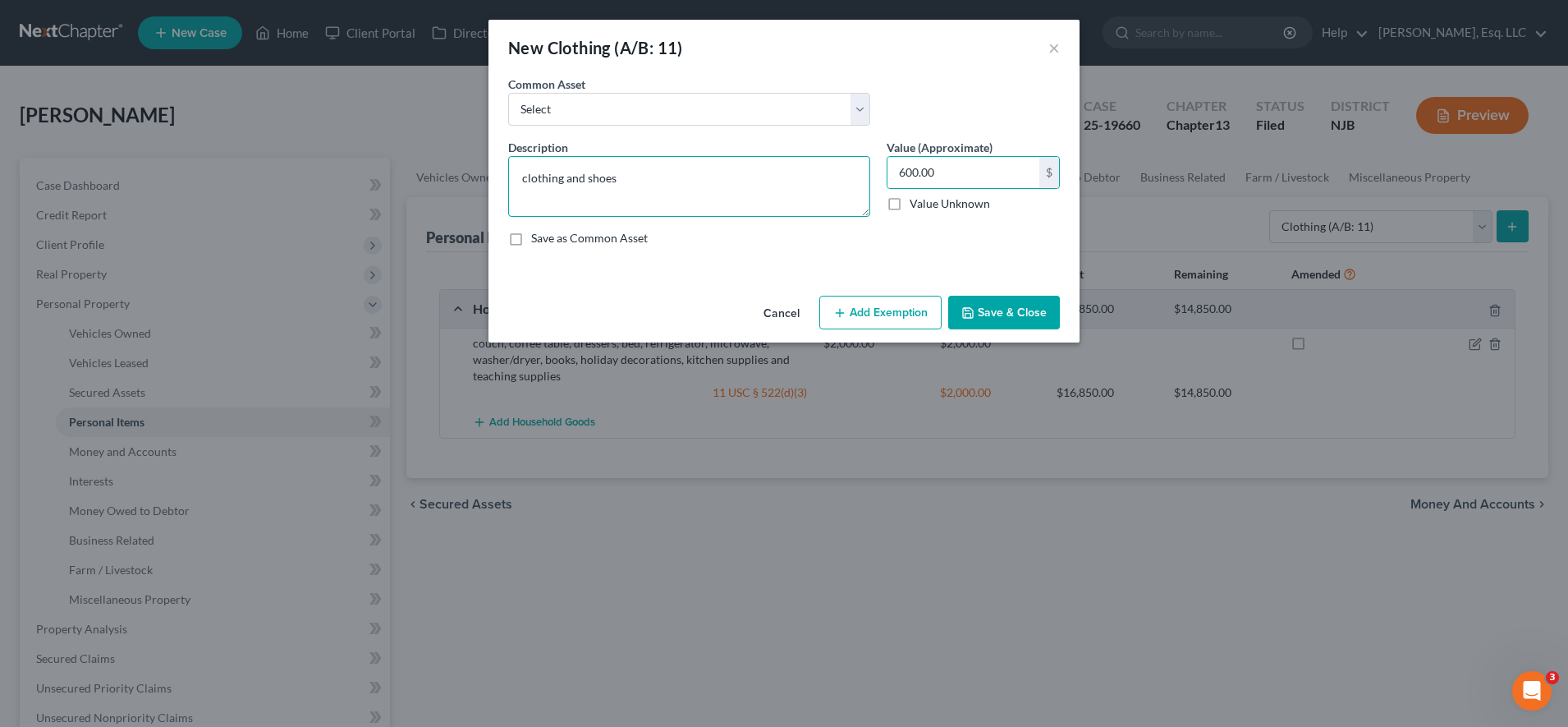
click at [737, 176] on textarea "clothing and shoes" at bounding box center [690, 186] width 362 height 61
type textarea "clothing and shoes (including two [PERSON_NAME] blouses)"
click at [901, 300] on button "Add Exemption" at bounding box center [880, 313] width 123 height 34
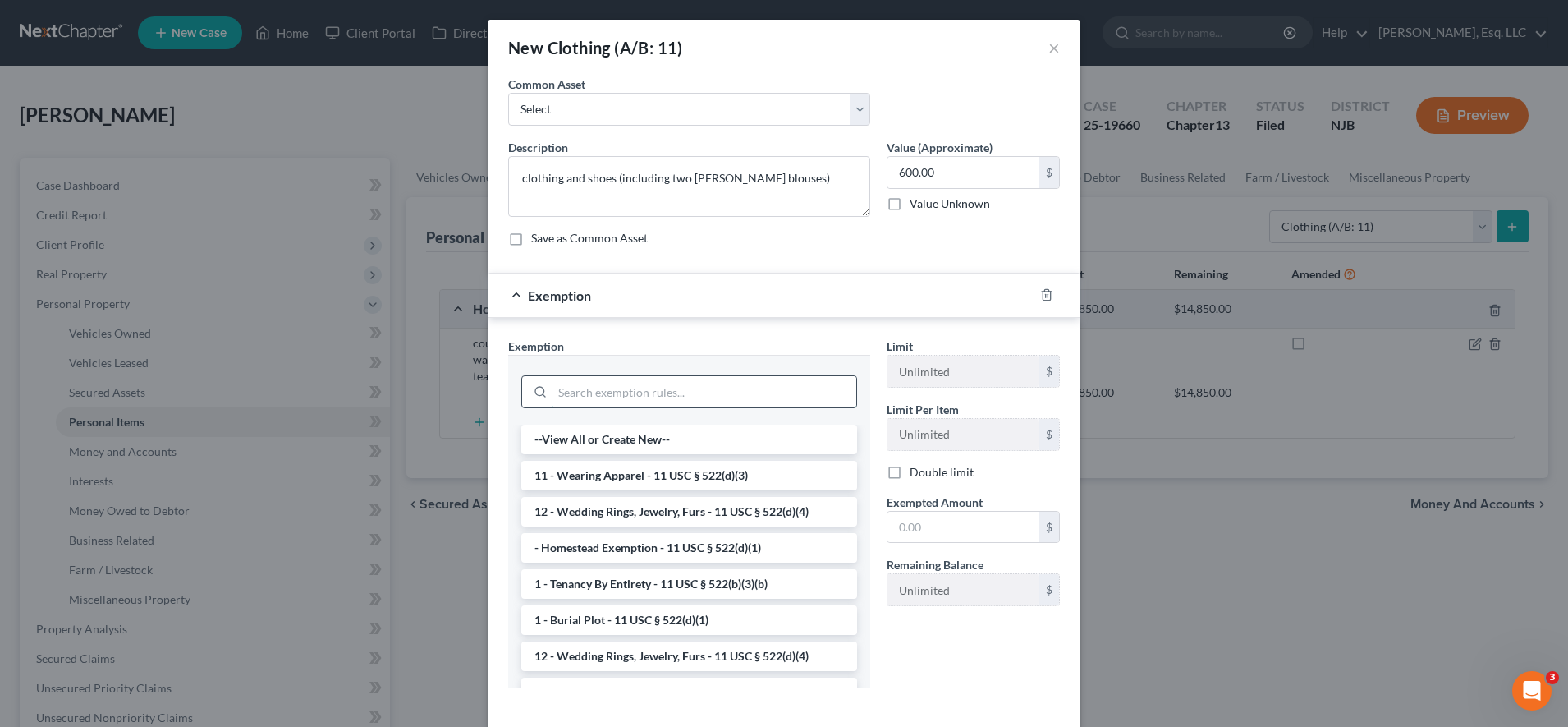
click at [734, 388] on input "search" at bounding box center [705, 391] width 304 height 31
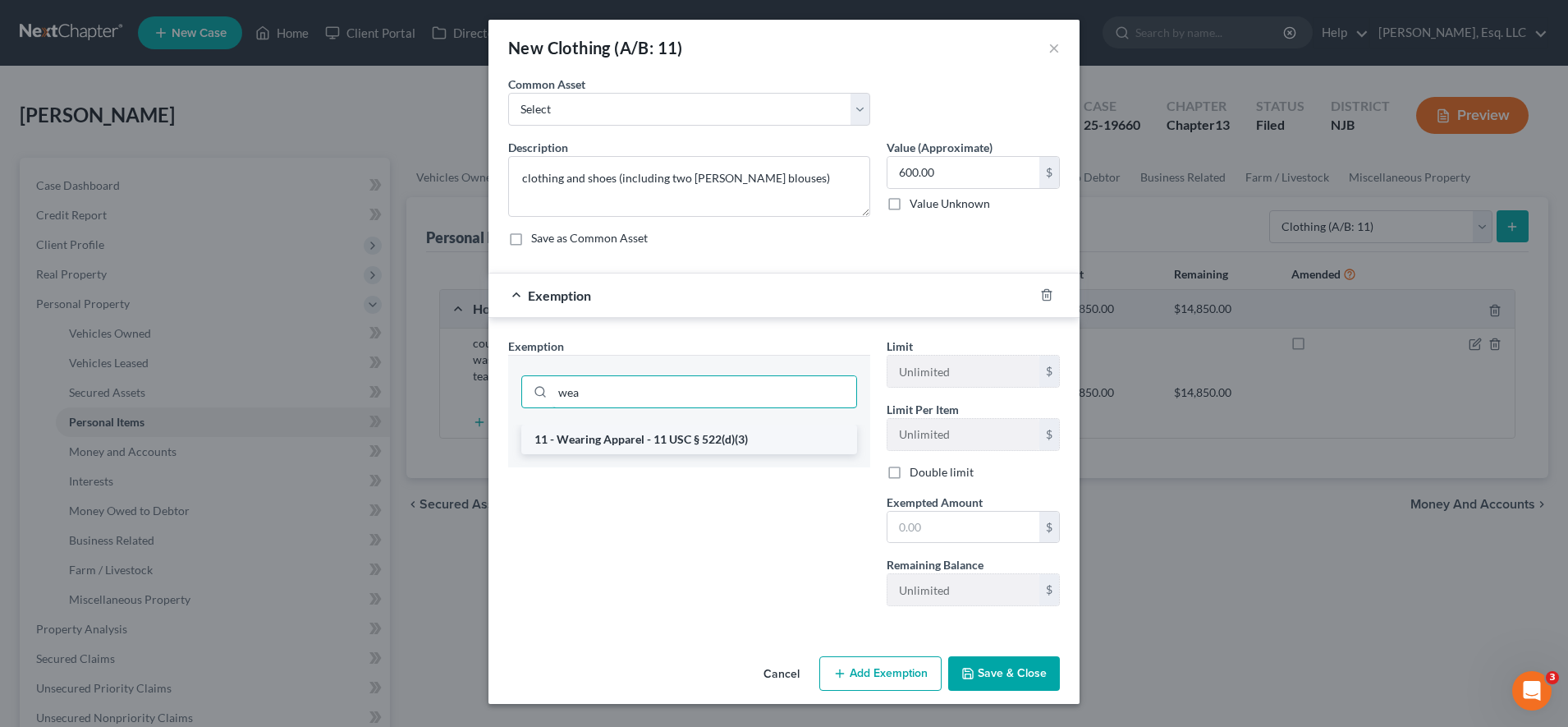
type input "wea"
click at [718, 443] on li "11 - Wearing Apparel - 11 USC § 522(d)(3)" at bounding box center [690, 439] width 335 height 29
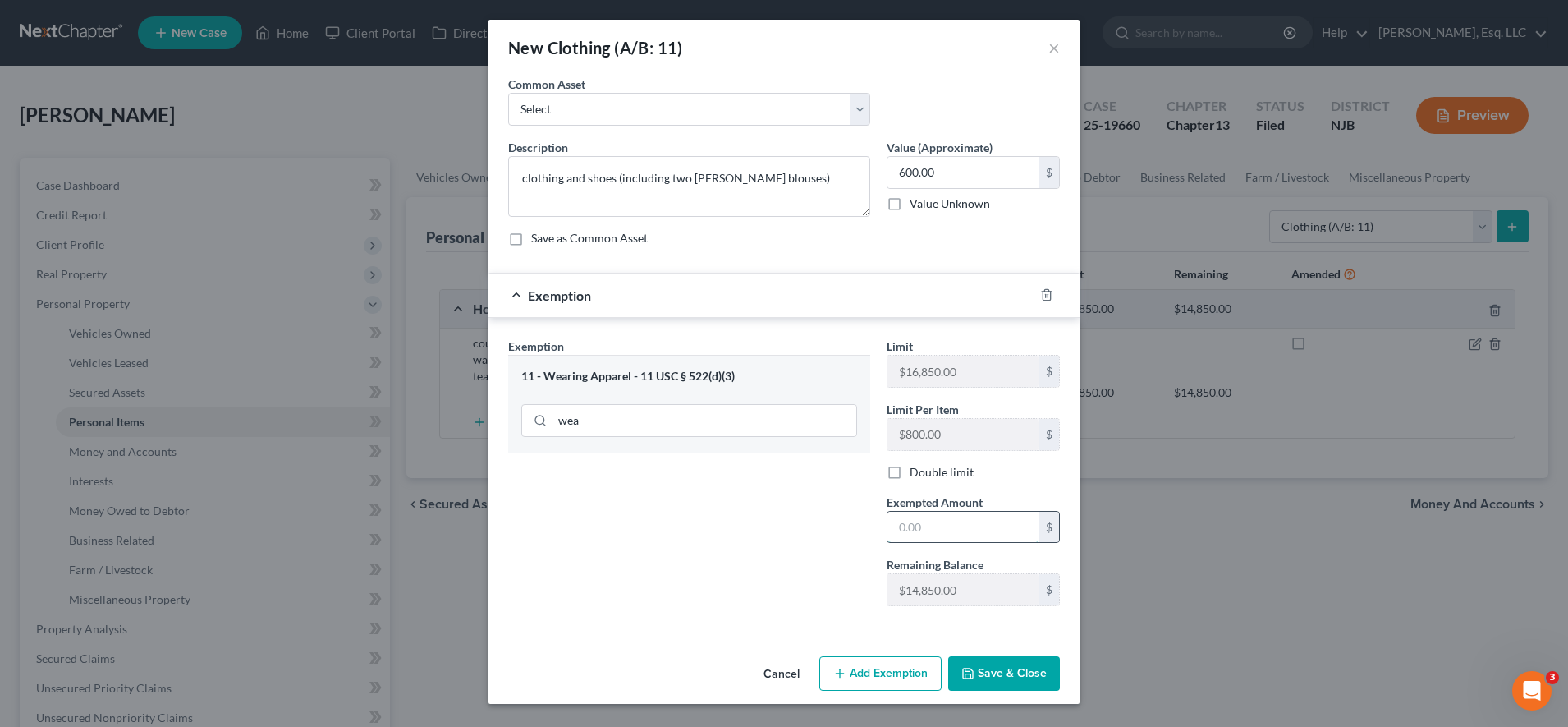
click at [926, 530] on input "text" at bounding box center [963, 526] width 152 height 31
type input "600.00"
click at [982, 663] on button "Save & Close" at bounding box center [1004, 673] width 111 height 34
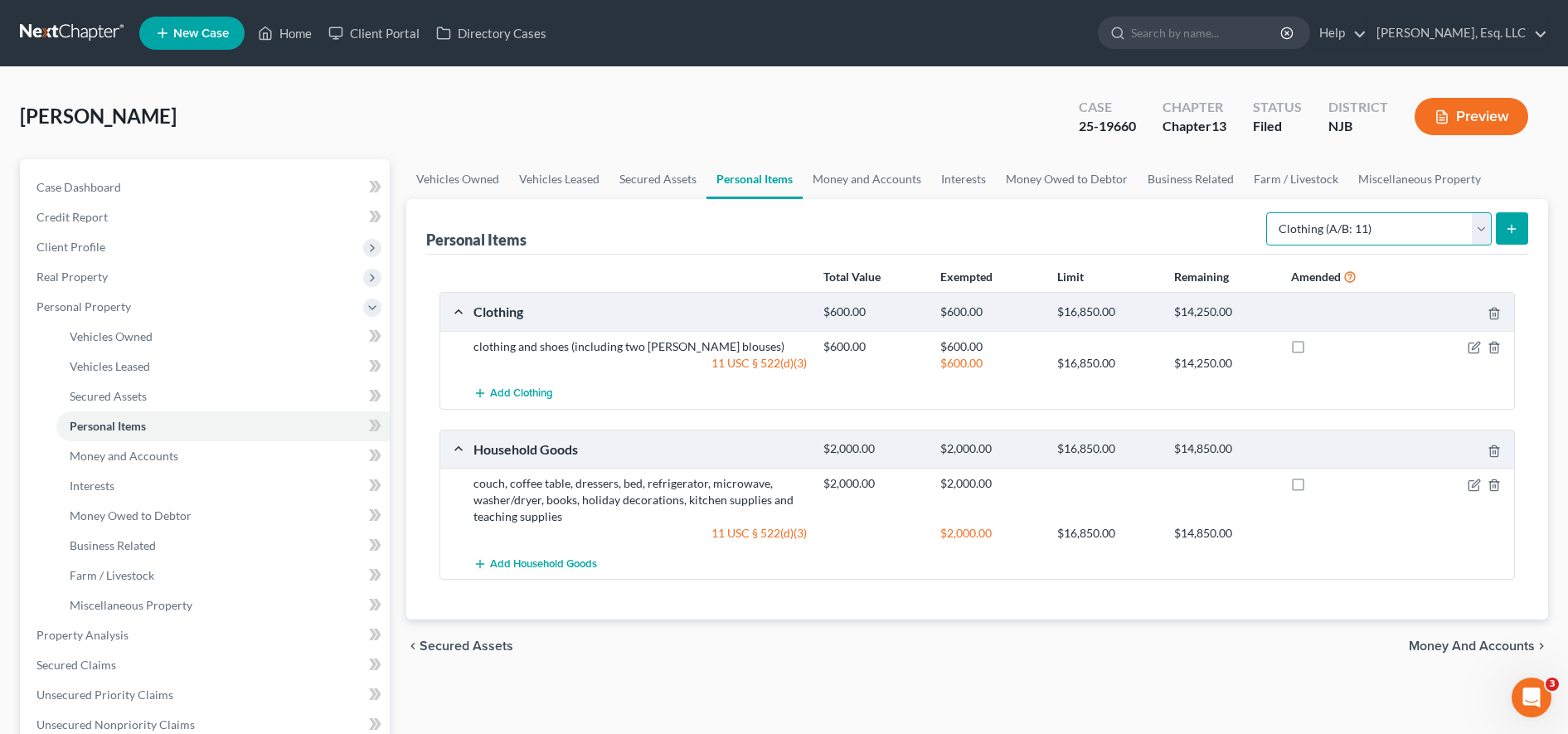
click at [1324, 240] on select "Select Item Type Clothing (A/B: 11) Collectibles Of Value (A/B: 8) Electronics …" at bounding box center [1378, 228] width 226 height 33
select select "pets"
click at [1268, 212] on select "Select Item Type Clothing (A/B: 11) Collectibles Of Value (A/B: 8) Electronics …" at bounding box center [1378, 228] width 226 height 33
click at [1502, 237] on button "submit" at bounding box center [1512, 228] width 32 height 32
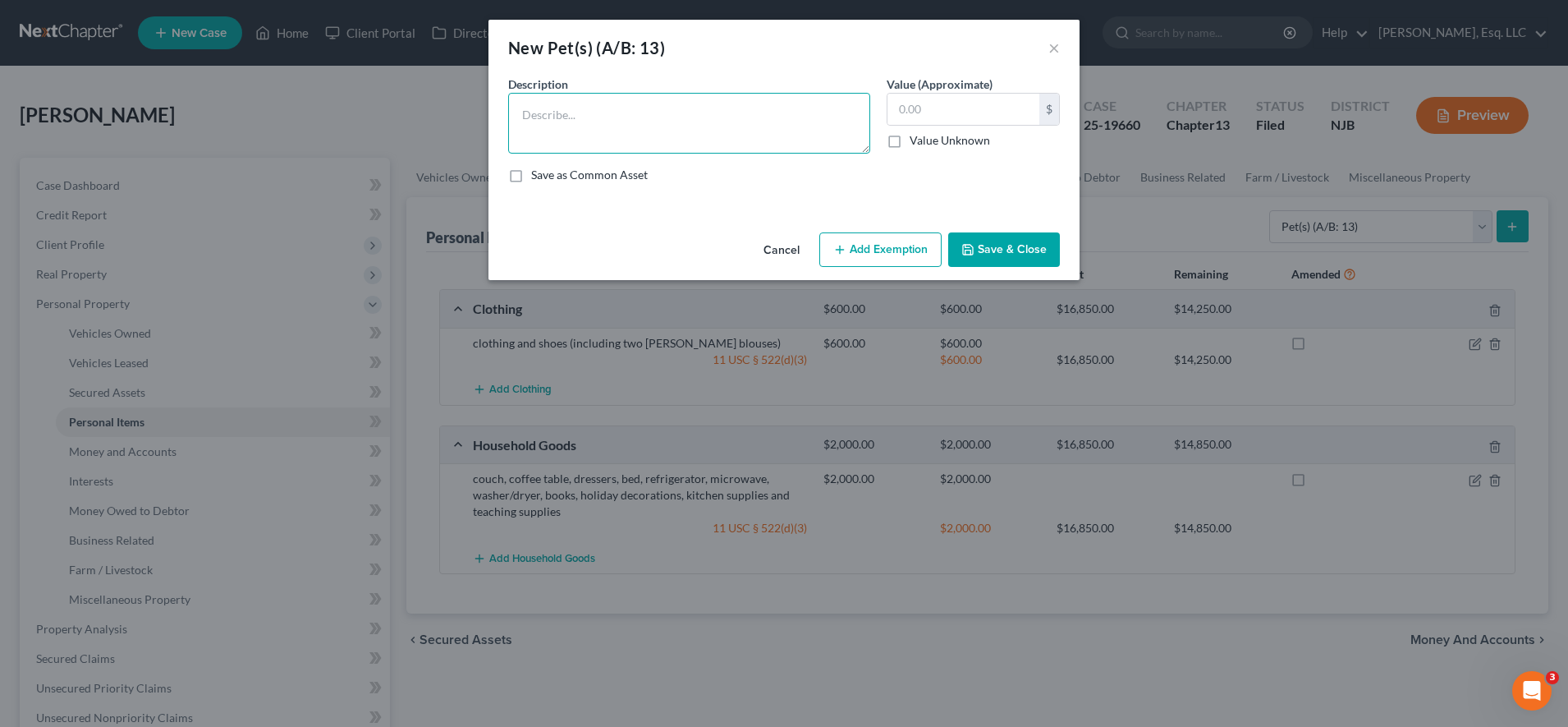
click at [819, 124] on textarea at bounding box center [690, 123] width 362 height 61
type textarea "3 dogs and 2 cats"
click at [920, 113] on input "text" at bounding box center [963, 109] width 152 height 31
type input "0.00"
click at [977, 243] on button "Save & Close" at bounding box center [1004, 249] width 111 height 34
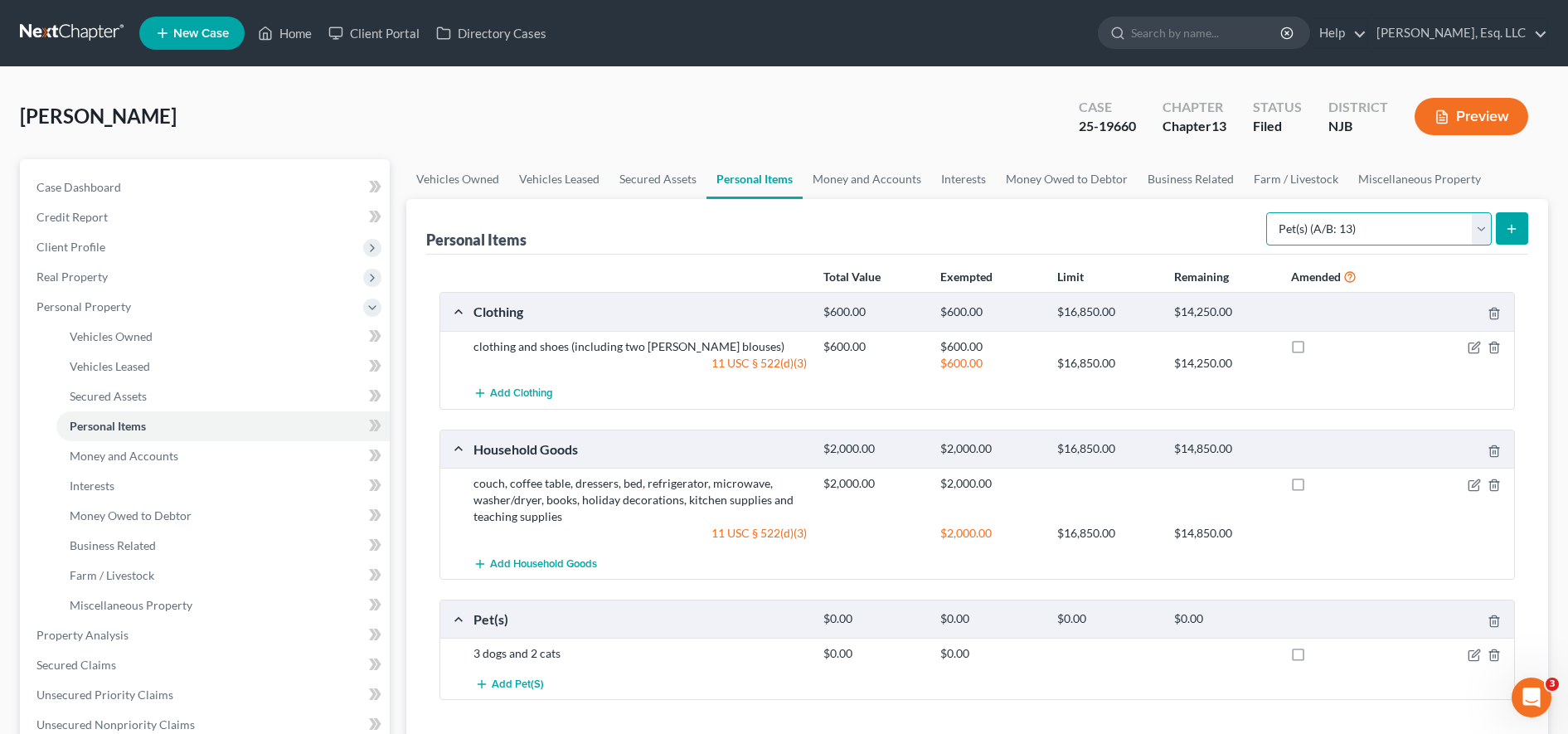
click at [1307, 233] on select "Select Item Type Clothing (A/B: 11) Collectibles Of Value (A/B: 8) Electronics …" at bounding box center [1378, 228] width 226 height 33
select select "jewelry"
click at [1268, 212] on select "Select Item Type Clothing (A/B: 11) Collectibles Of Value (A/B: 8) Electronics …" at bounding box center [1378, 228] width 226 height 33
click at [1521, 221] on button "submit" at bounding box center [1512, 228] width 32 height 32
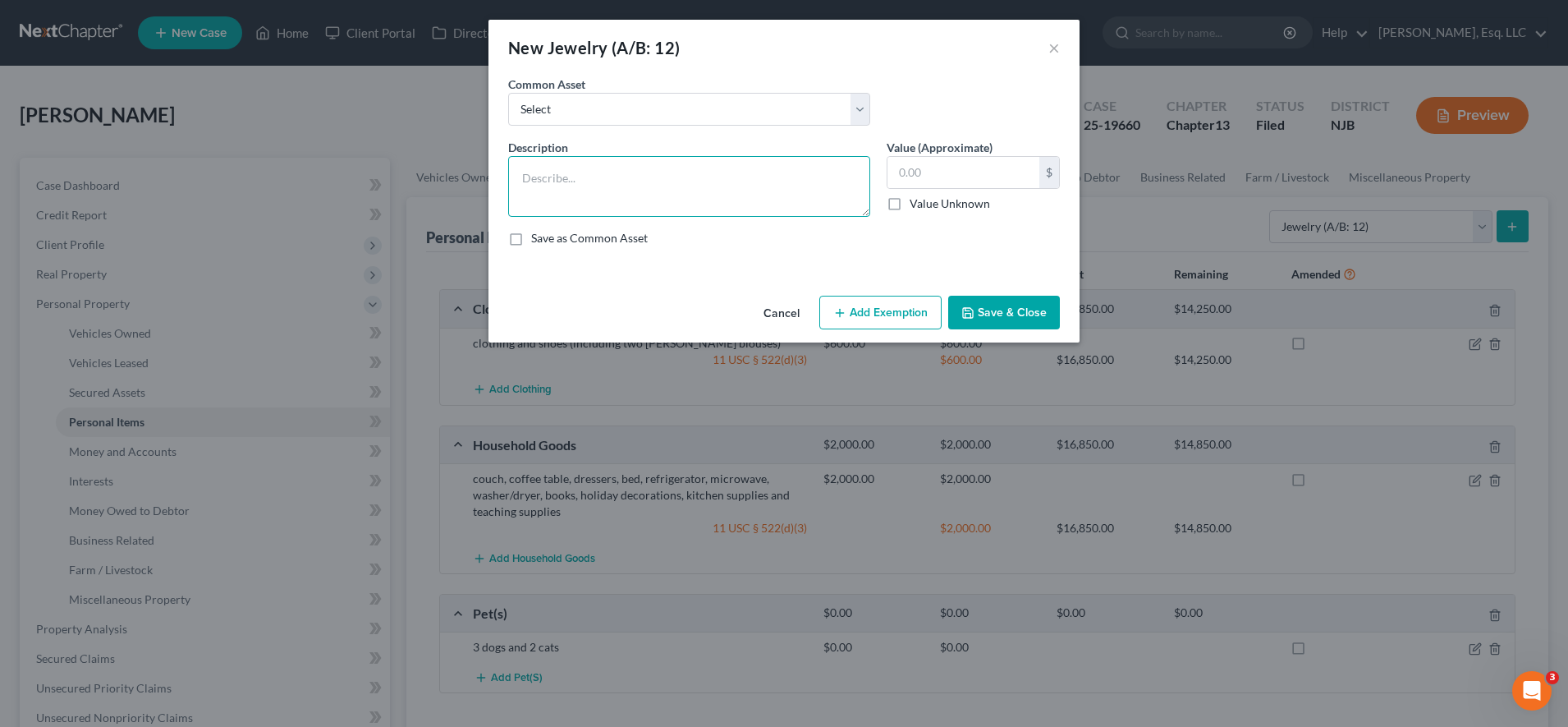
click at [704, 191] on textarea at bounding box center [690, 186] width 362 height 61
type textarea "costume jewelry"
click at [949, 168] on input "text" at bounding box center [963, 172] width 152 height 31
type input "20.00"
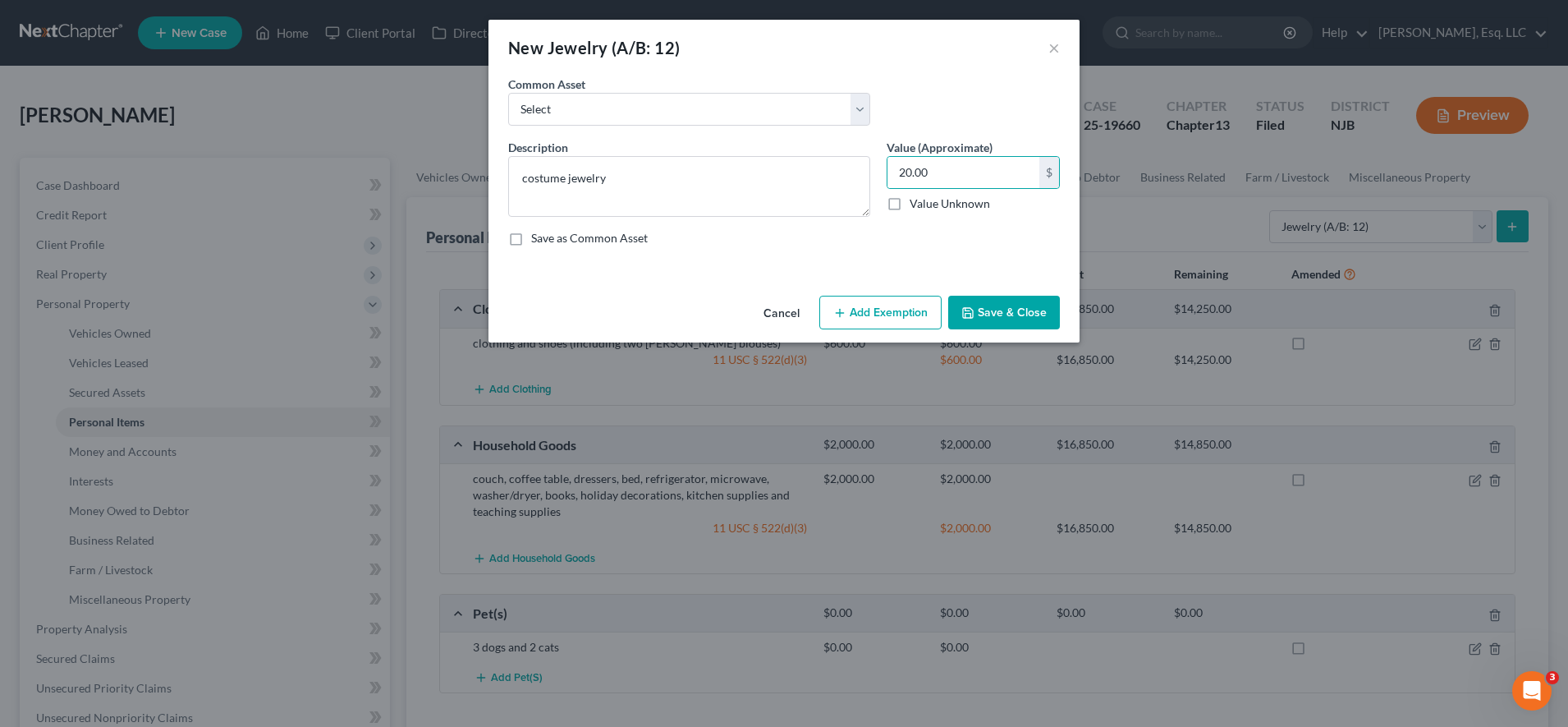
click at [897, 315] on button "Add Exemption" at bounding box center [880, 313] width 123 height 34
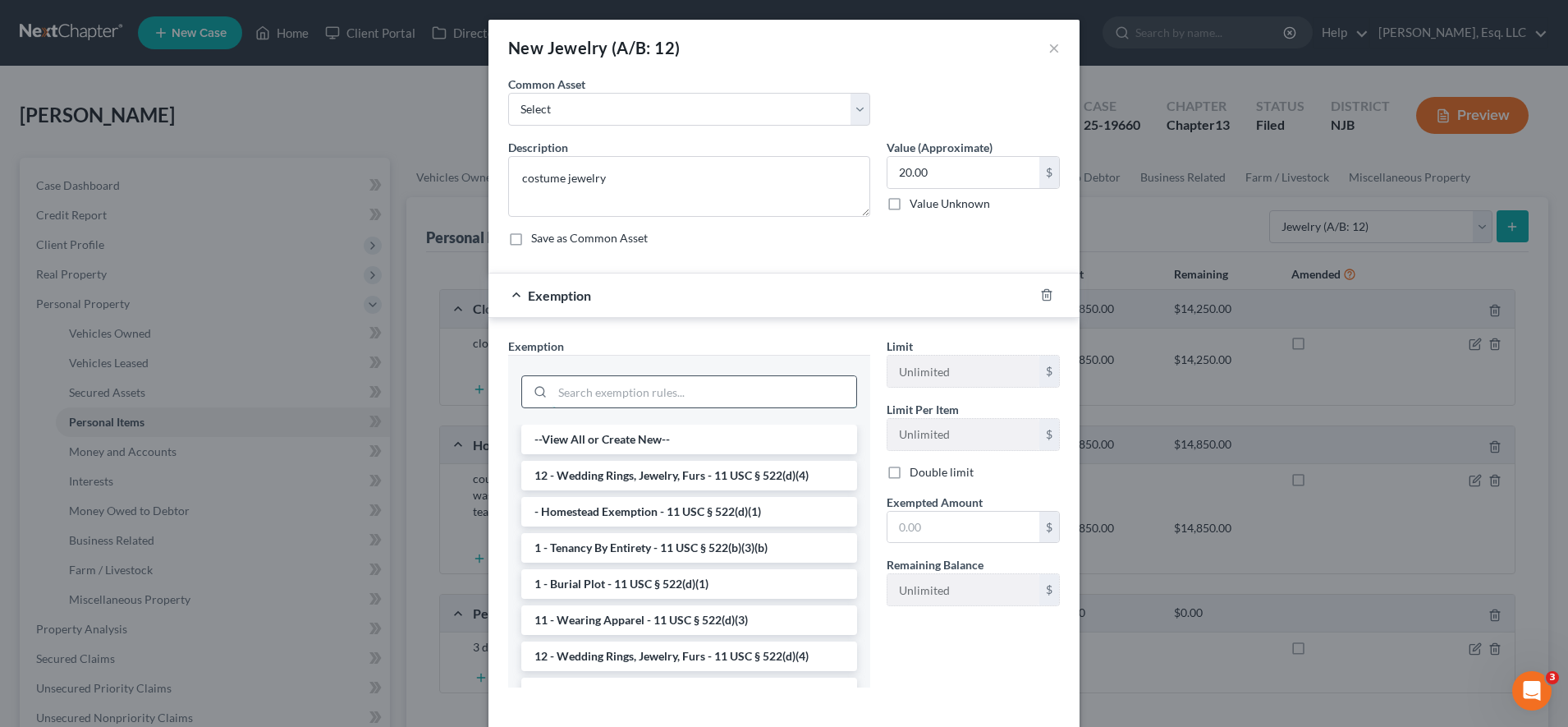
click at [808, 399] on input "search" at bounding box center [705, 391] width 304 height 31
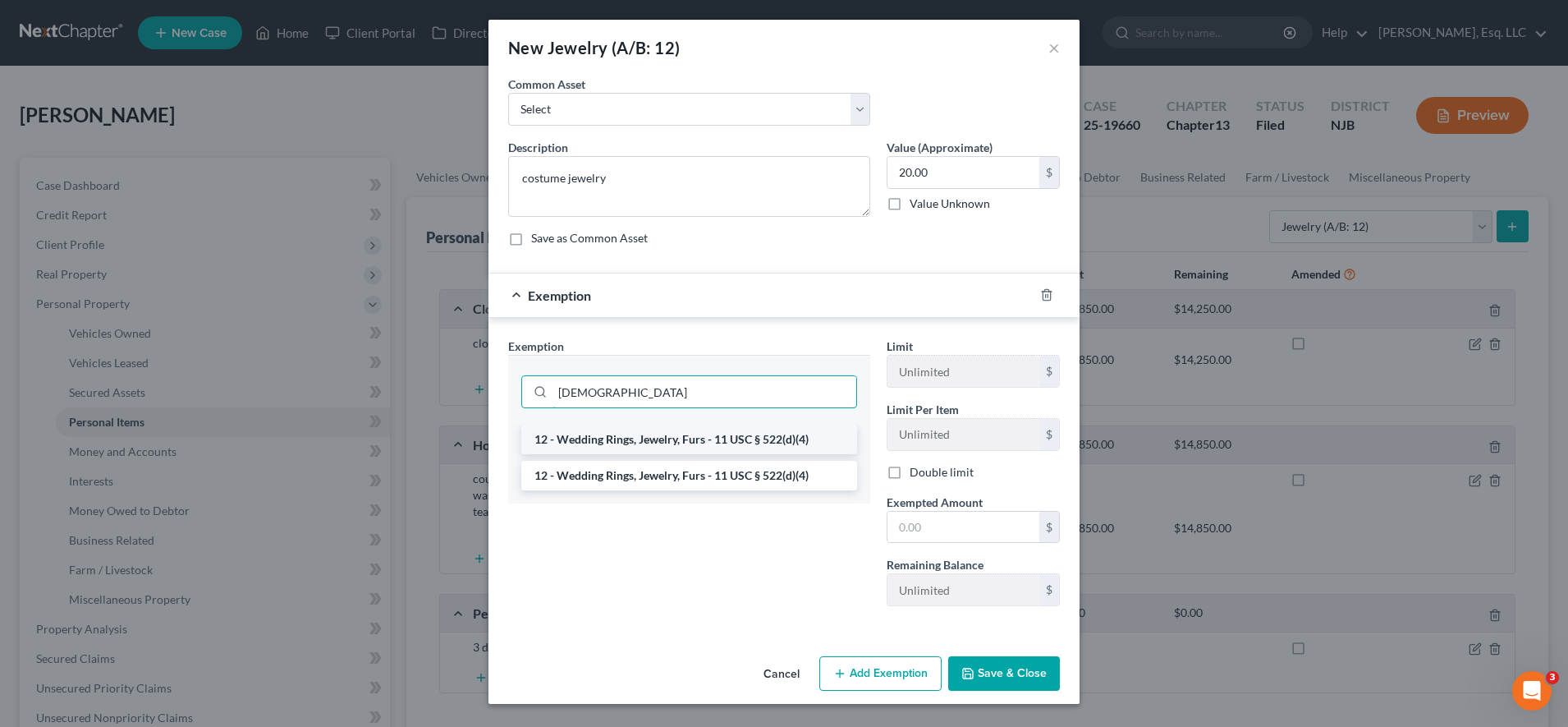
type input "[DEMOGRAPHIC_DATA]"
click at [781, 443] on li "12 - Wedding Rings, Jewelry, Furs - 11 USC § 522(d)(4)" at bounding box center [690, 439] width 335 height 29
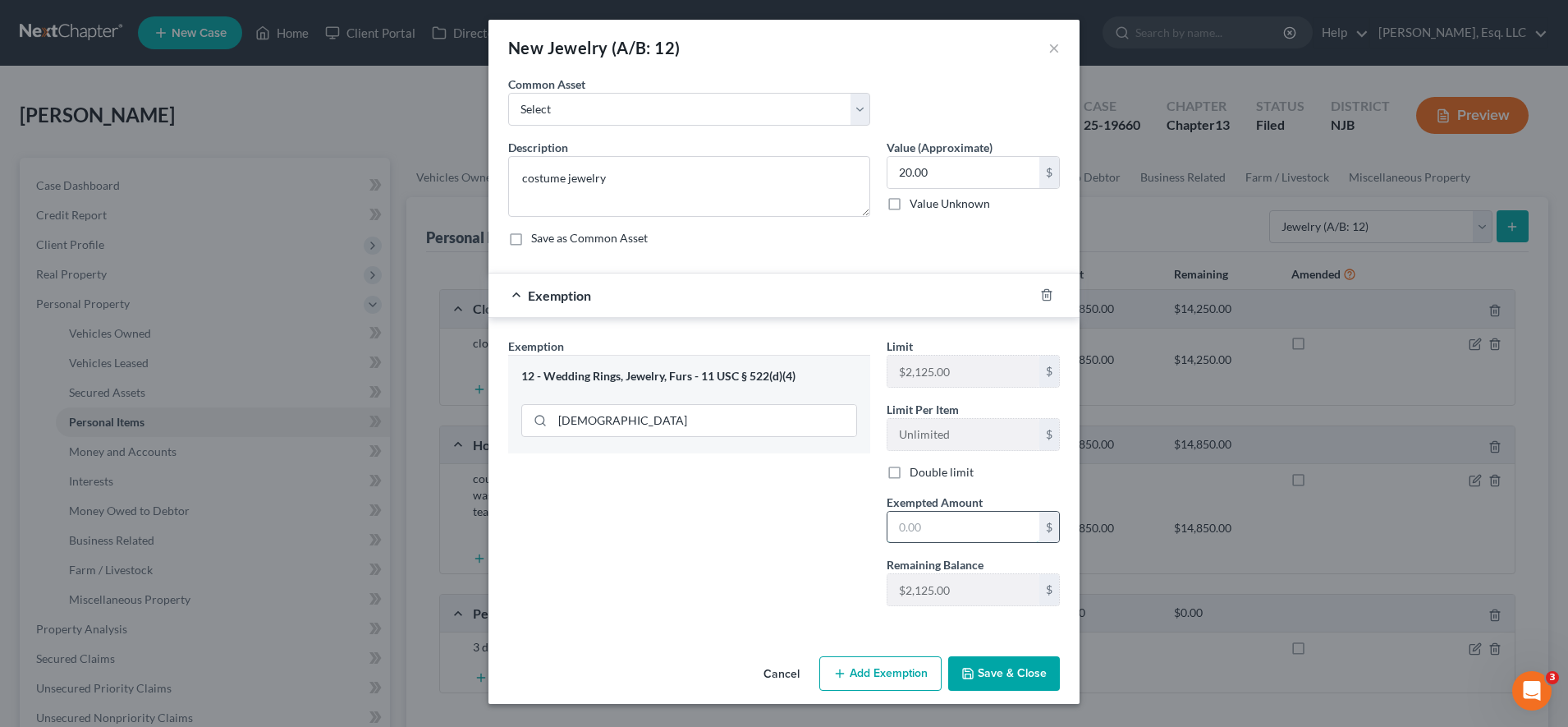
click at [984, 534] on input "text" at bounding box center [963, 526] width 152 height 31
type input "20.00"
click at [999, 678] on button "Save & Close" at bounding box center [1004, 673] width 111 height 34
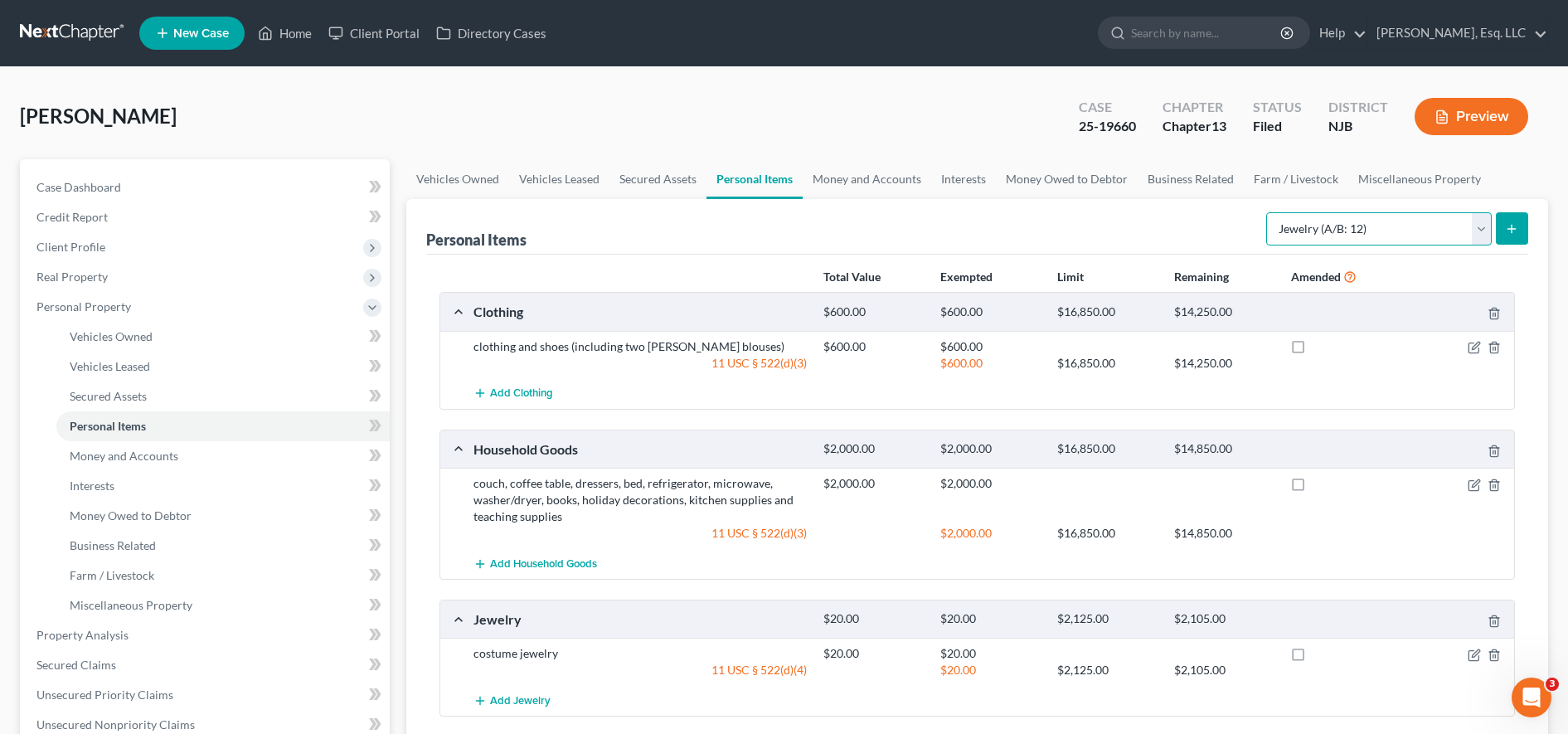
click at [1298, 237] on select "Select Item Type Clothing (A/B: 11) Collectibles Of Value (A/B: 8) Electronics …" at bounding box center [1378, 228] width 226 height 33
select select "sports_and_hobby_equipment"
click at [1268, 212] on select "Select Item Type Clothing (A/B: 11) Collectibles Of Value (A/B: 8) Electronics …" at bounding box center [1378, 228] width 226 height 33
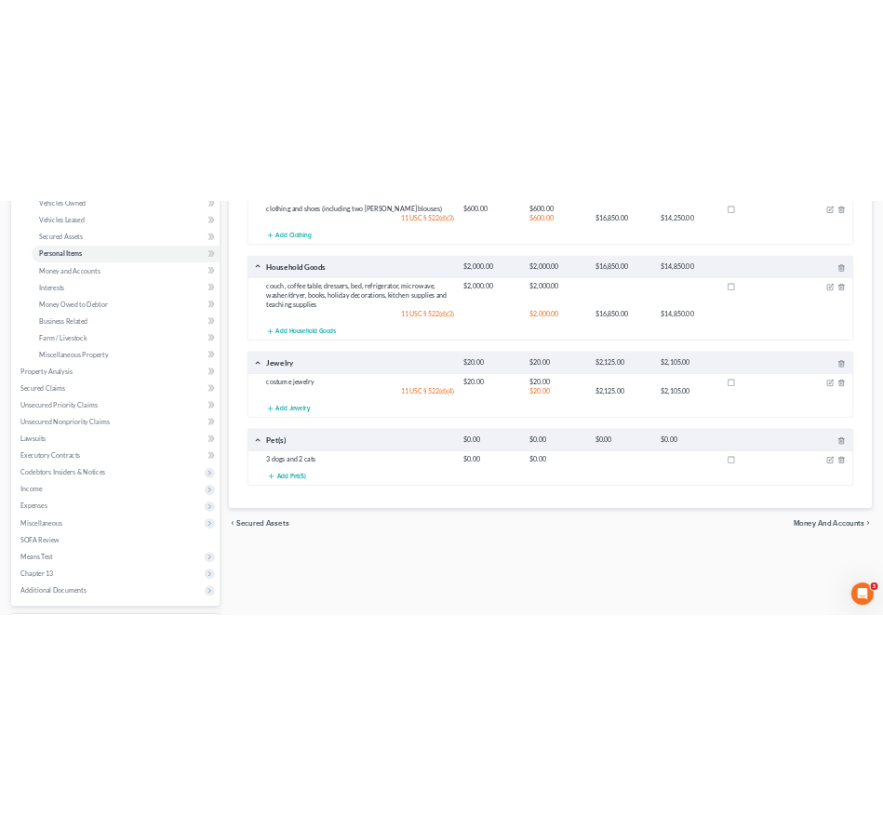
scroll to position [0, 0]
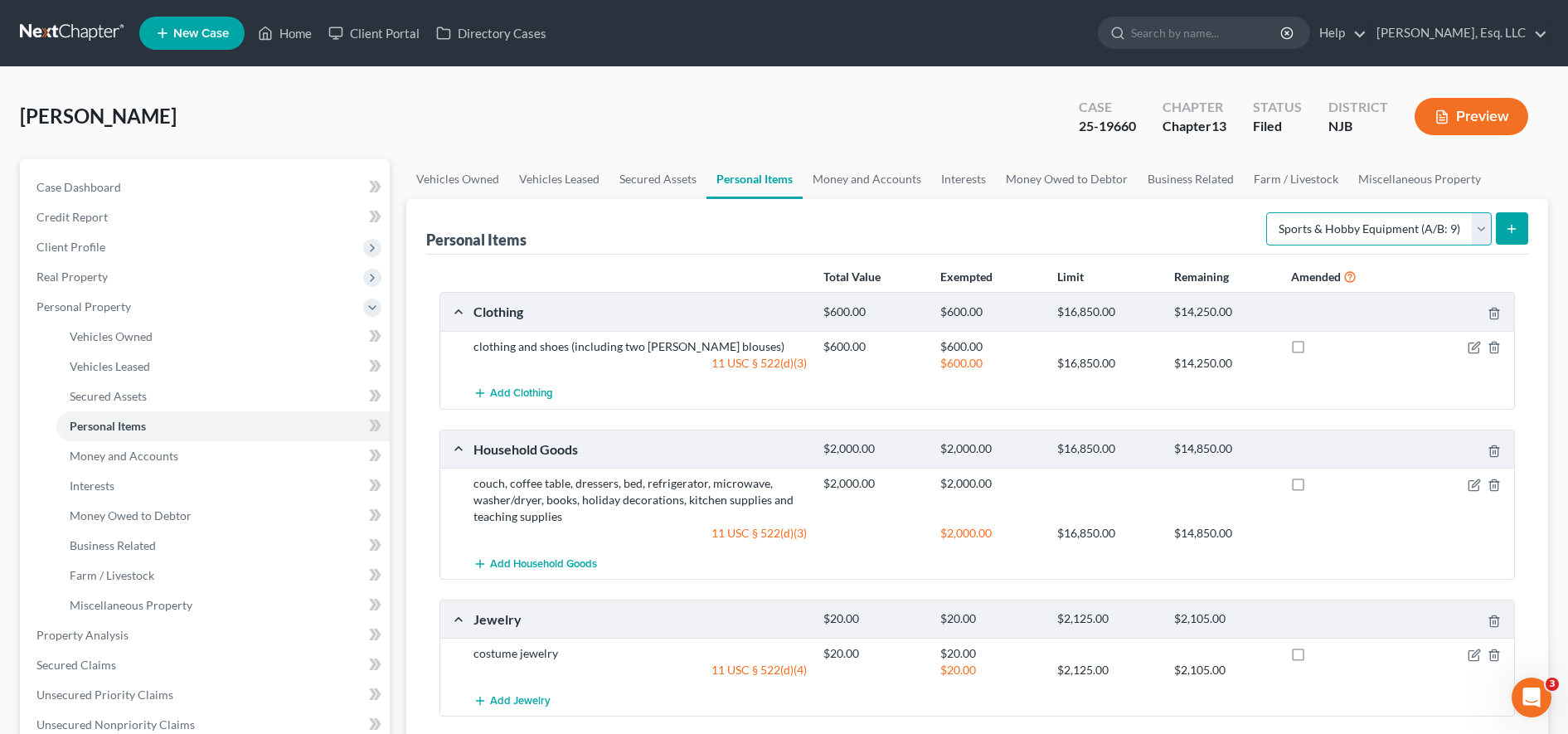
click at [1371, 219] on select "Select Item Type Clothing (A/B: 11) Collectibles Of Value (A/B: 8) Electronics …" at bounding box center [1378, 228] width 226 height 33
click at [1511, 232] on line "submit" at bounding box center [1511, 228] width 0 height 7
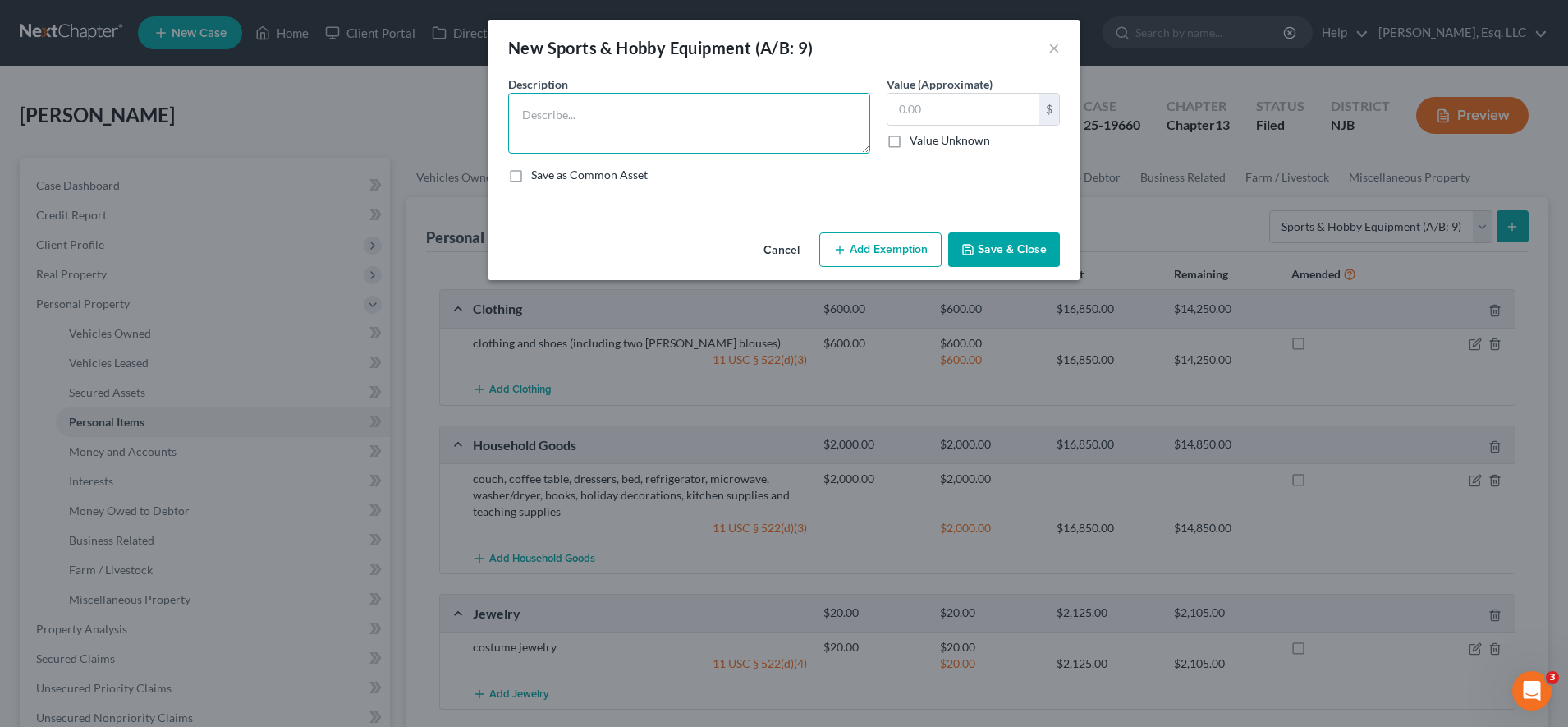
click at [788, 129] on textarea at bounding box center [690, 123] width 362 height 61
type textarea "maxi climber"
click at [968, 111] on input "text" at bounding box center [963, 109] width 152 height 31
type input "80.00"
click at [546, 116] on textarea "maxi climber" at bounding box center [690, 123] width 362 height 61
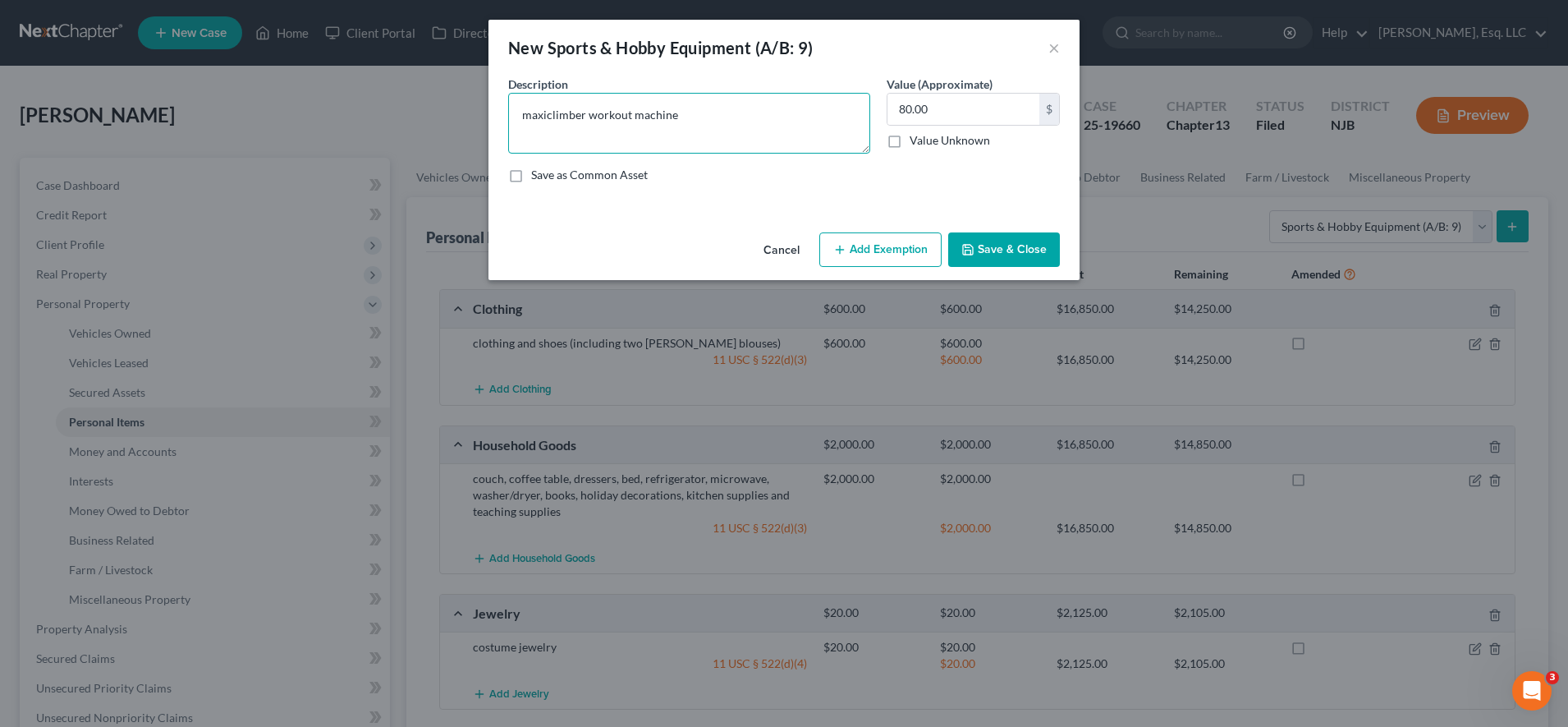
type textarea "maxiclimber workout machine"
click at [873, 239] on button "Add Exemption" at bounding box center [880, 249] width 123 height 34
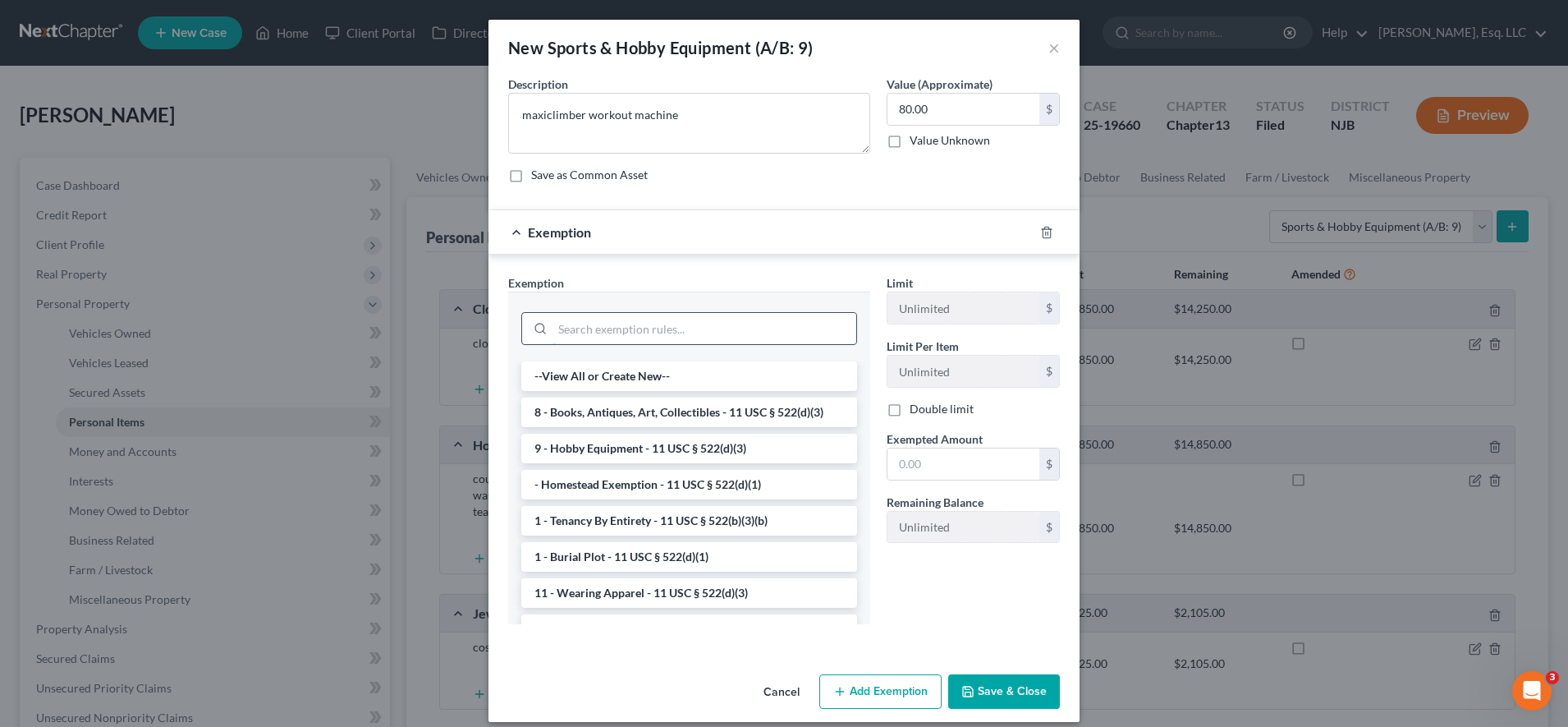
click at [704, 318] on input "search" at bounding box center [705, 328] width 304 height 31
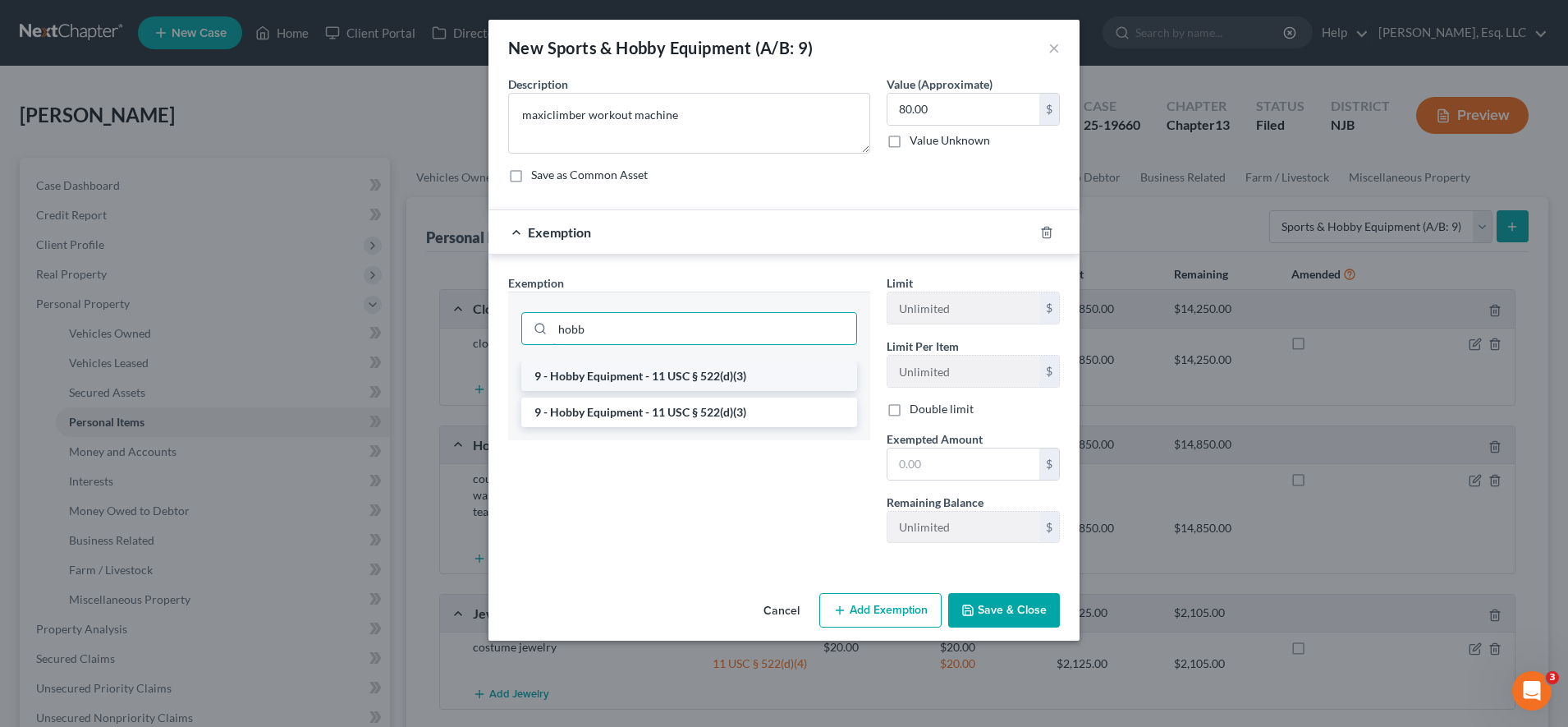
type input "hobb"
click at [696, 372] on li "9 - Hobby Equipment - 11 USC § 522(d)(3)" at bounding box center [690, 375] width 335 height 29
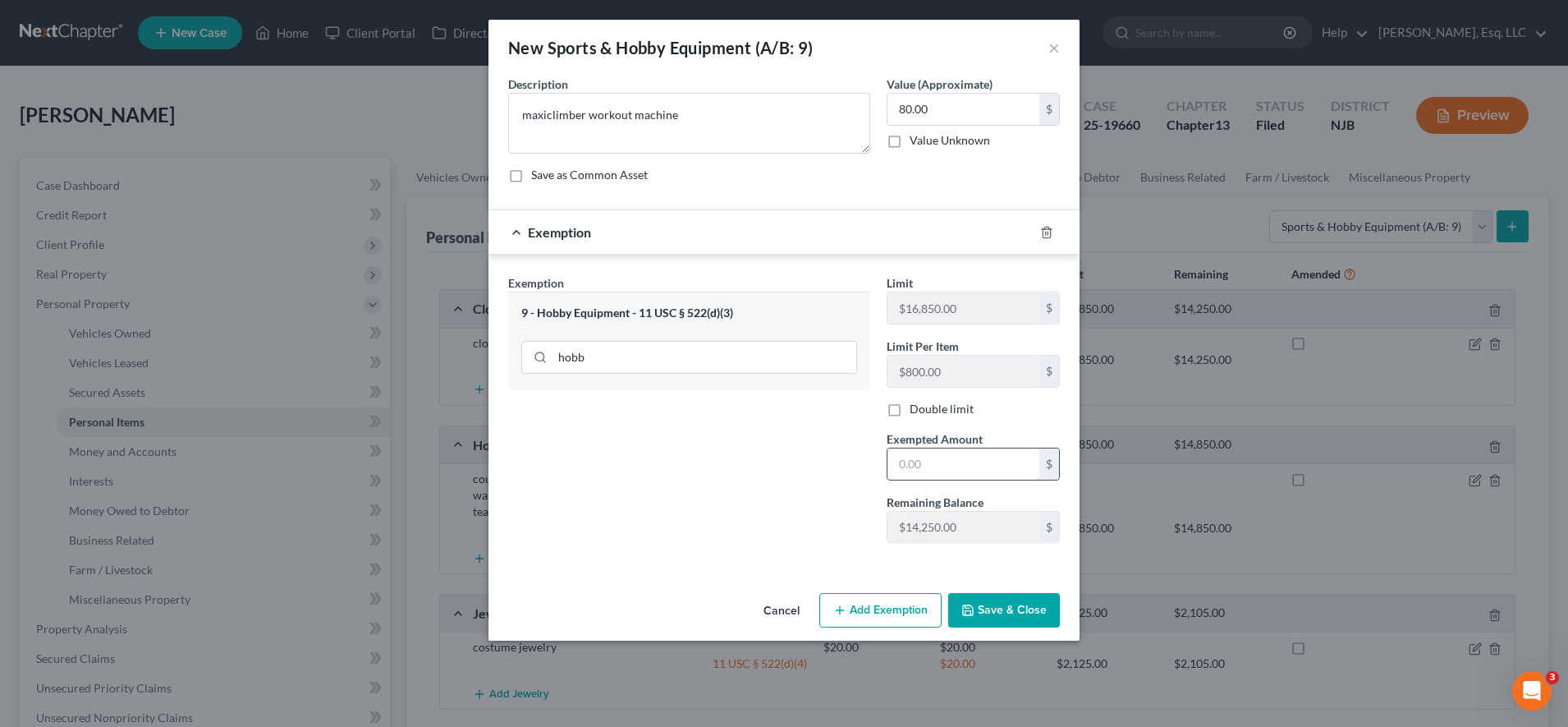
click at [910, 470] on input "text" at bounding box center [963, 464] width 152 height 31
type input "80.00"
click at [991, 602] on button "Save & Close" at bounding box center [1004, 610] width 111 height 34
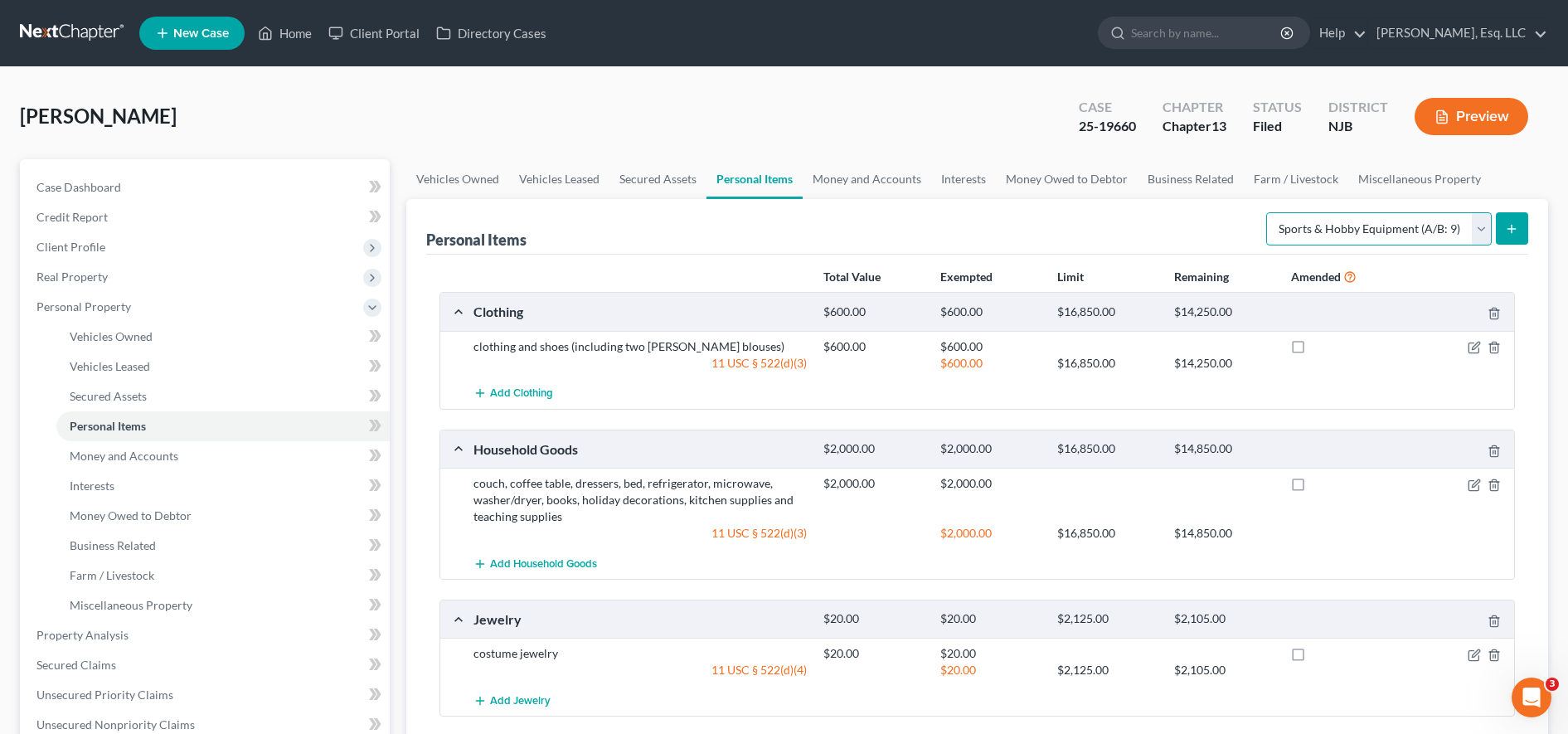
click at [1303, 222] on select "Select Item Type Clothing (A/B: 11) Collectibles Of Value (A/B: 8) Electronics …" at bounding box center [1378, 228] width 226 height 33
select select "electronics"
click at [1268, 212] on select "Select Item Type Clothing (A/B: 11) Collectibles Of Value (A/B: 8) Electronics …" at bounding box center [1378, 228] width 226 height 33
click at [1507, 235] on button "submit" at bounding box center [1512, 228] width 32 height 32
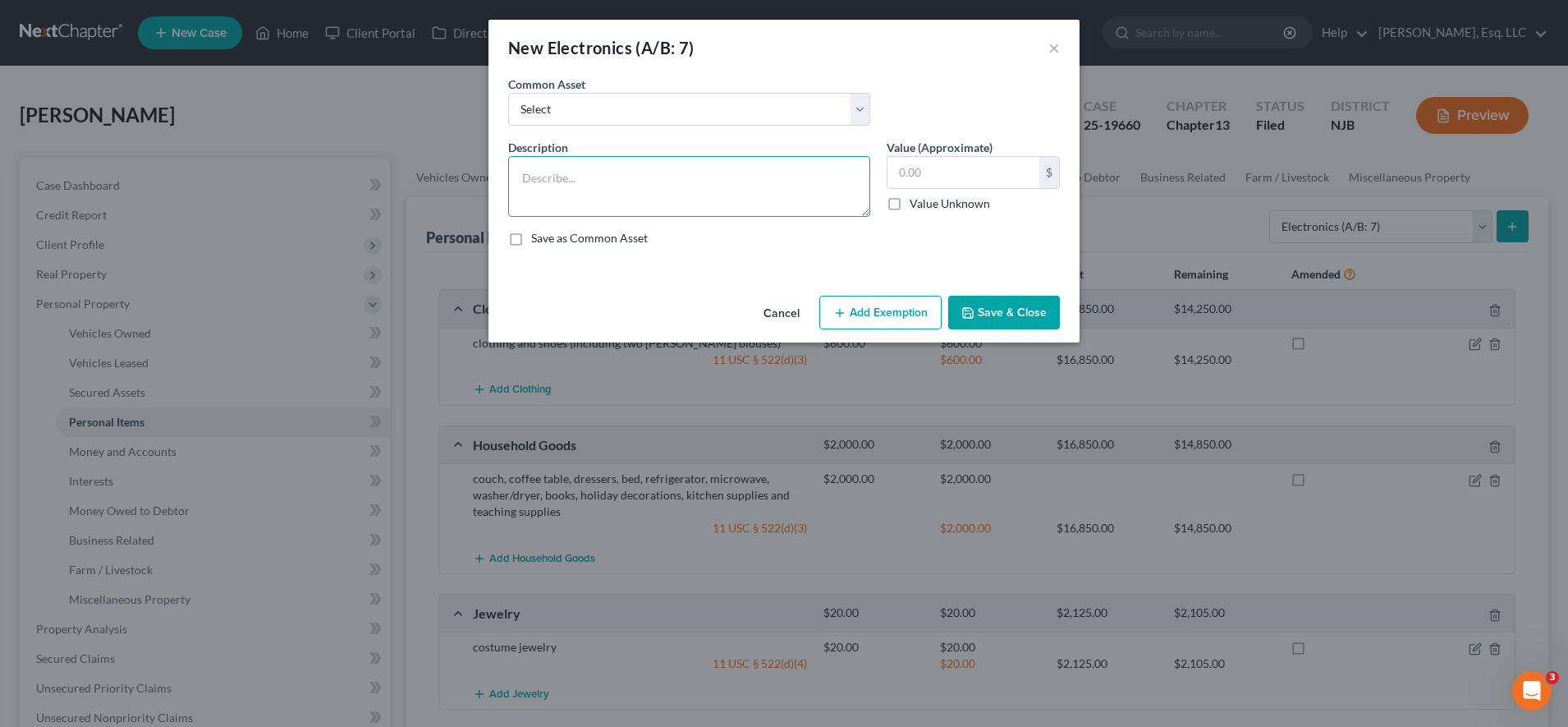
click at [792, 174] on textarea at bounding box center [690, 186] width 362 height 61
type textarea "cellphone"
click at [909, 178] on input "text" at bounding box center [963, 172] width 152 height 31
type input "150.00"
click at [895, 320] on button "Add Exemption" at bounding box center [880, 313] width 123 height 34
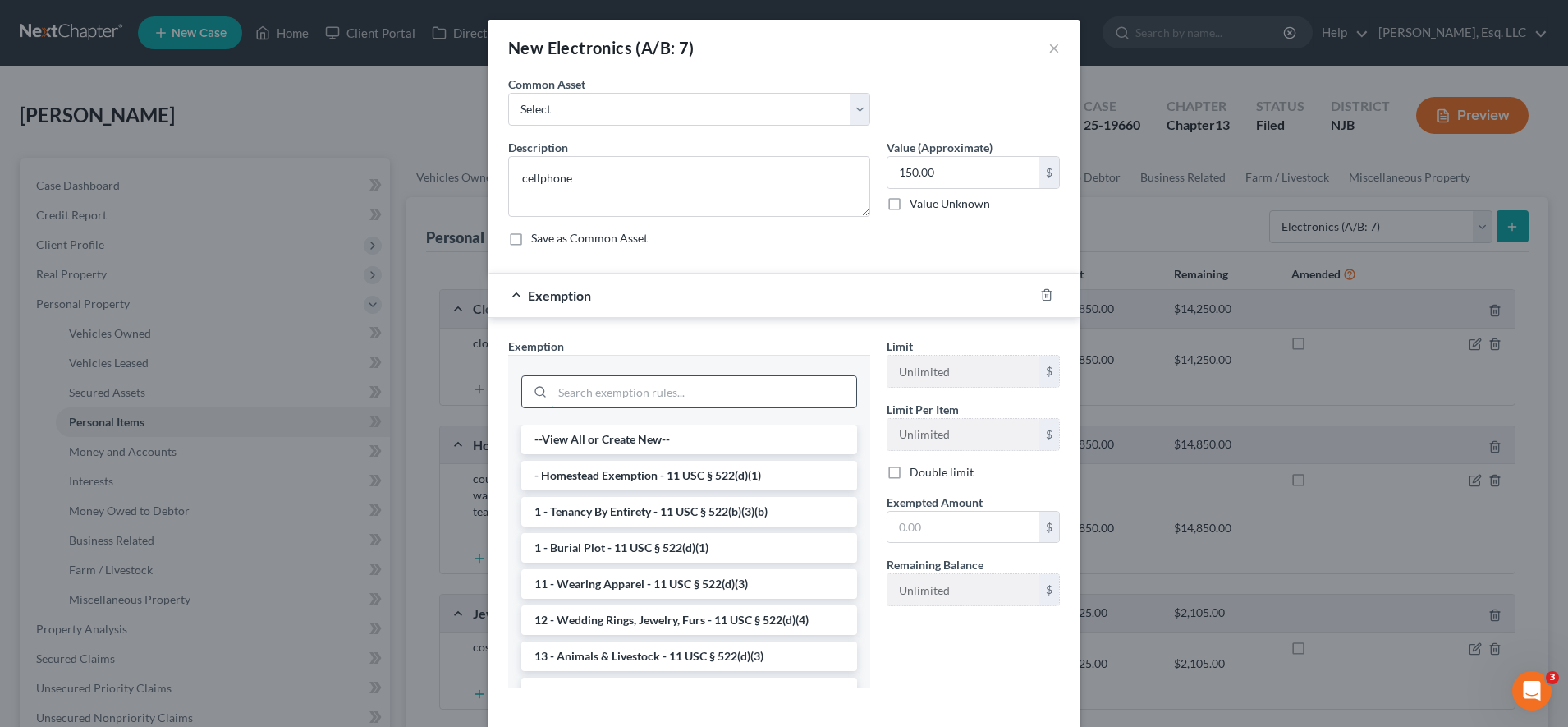
click at [705, 394] on input "search" at bounding box center [705, 391] width 304 height 31
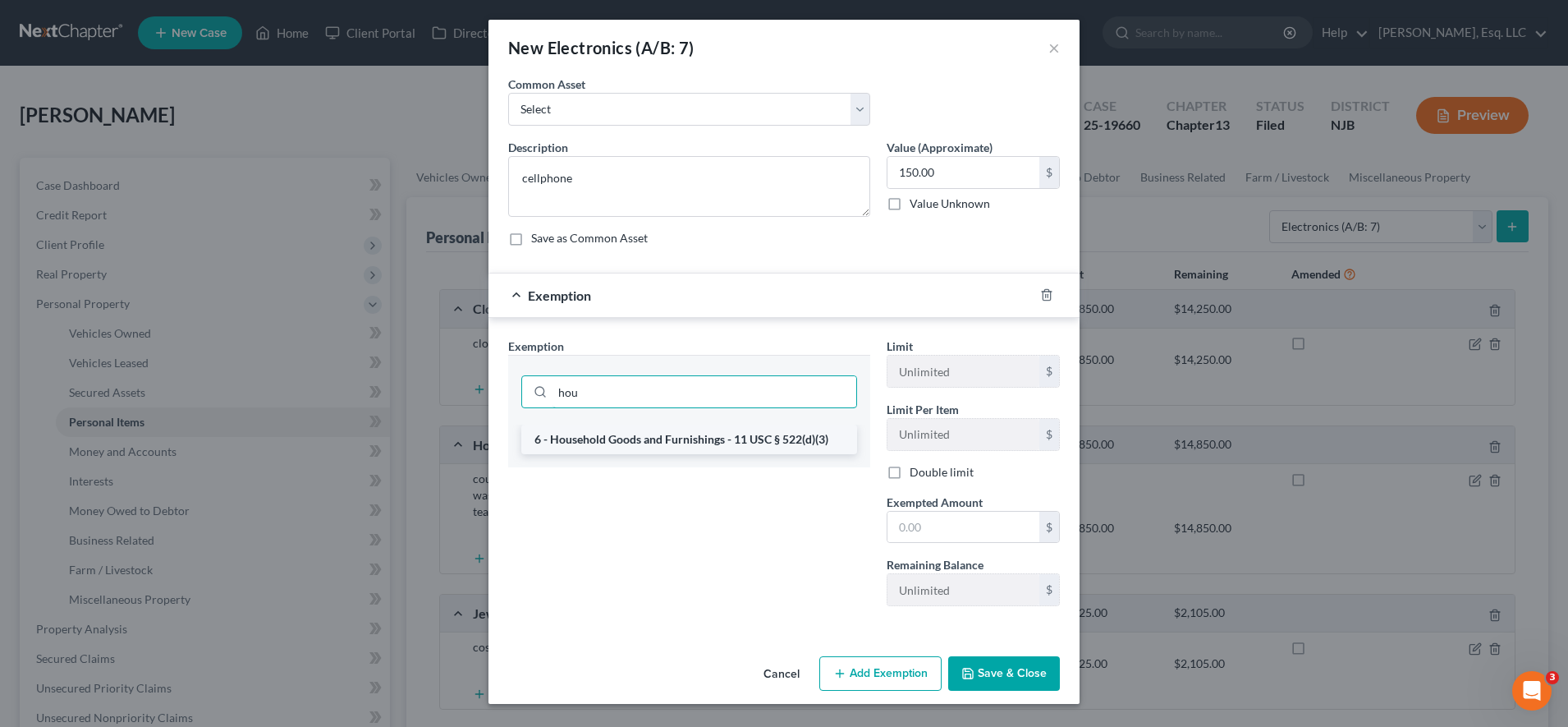
type input "hou"
click at [700, 438] on li "6 - Household Goods and Furnishings - 11 USC § 522(d)(3)" at bounding box center [690, 439] width 335 height 29
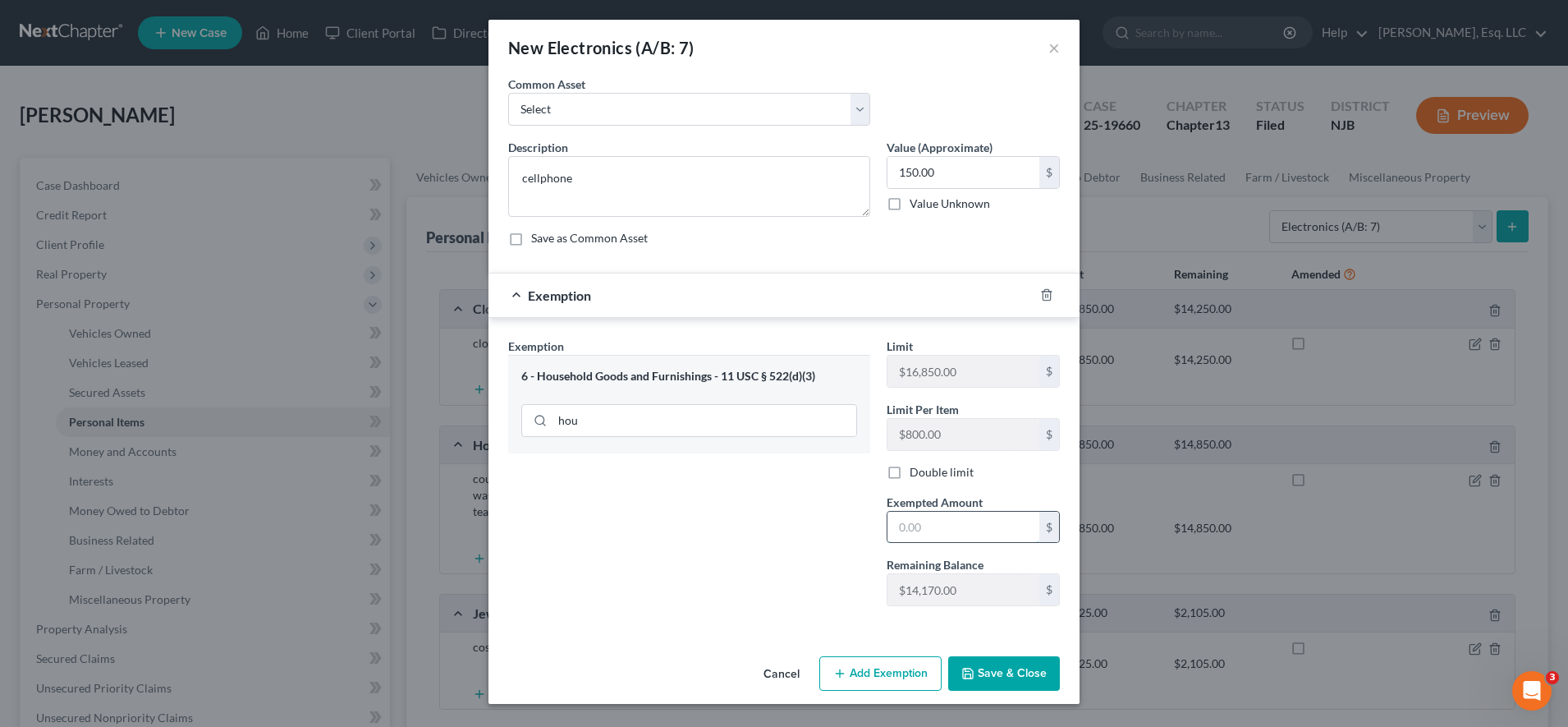
click at [938, 534] on input "text" at bounding box center [963, 526] width 152 height 31
type input "2"
type input "150.00"
click at [981, 666] on button "Save & Close" at bounding box center [1004, 673] width 111 height 34
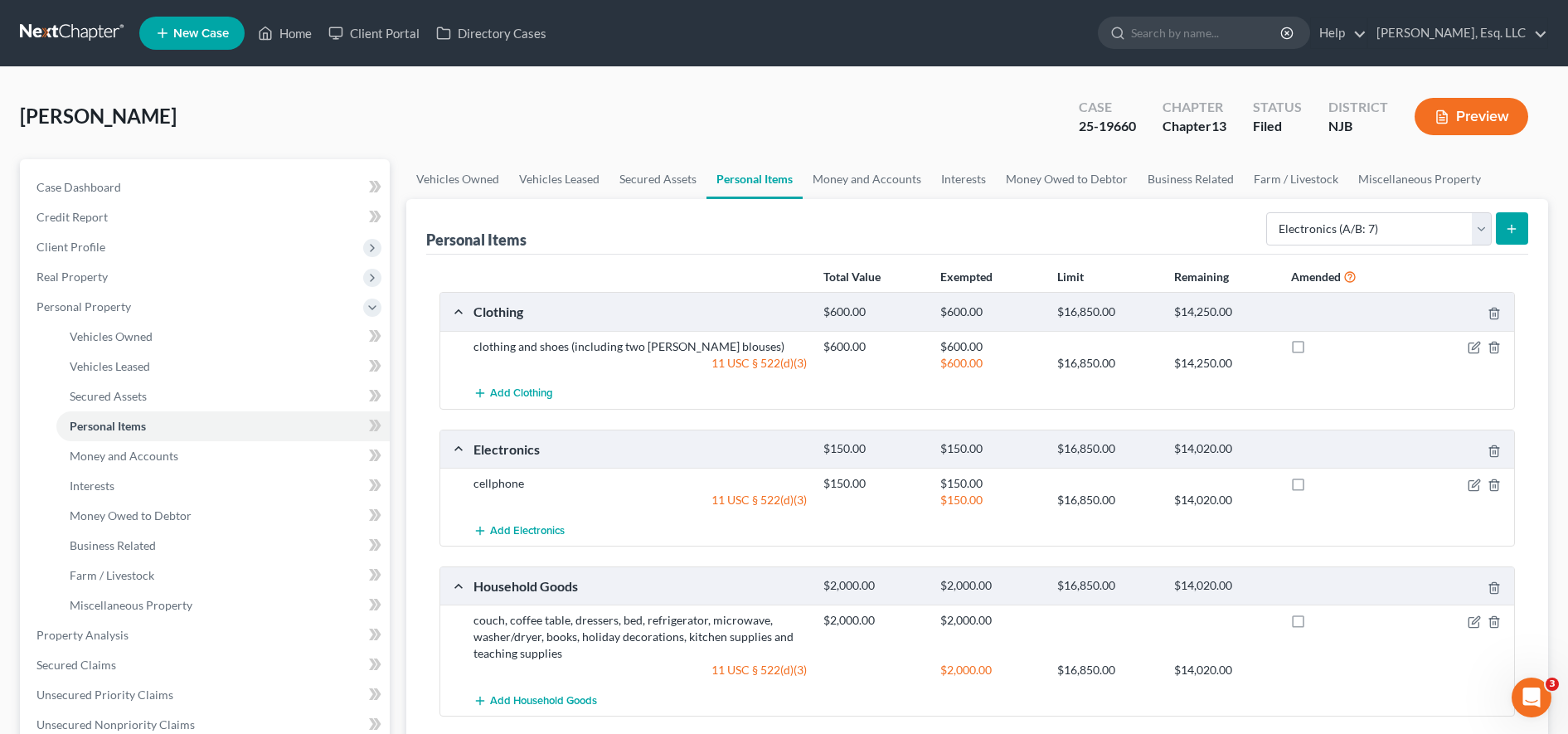
click at [1290, 247] on div "Select Item Type Clothing (A/B: 11) Collectibles Of Value (A/B: 8) Electronics …" at bounding box center [1393, 227] width 268 height 44
click at [1287, 213] on select "Select Item Type Clothing (A/B: 11) Collectibles Of Value (A/B: 8) Electronics …" at bounding box center [1378, 228] width 226 height 33
click at [1136, 416] on div "Clothing $600.00 $600.00 $16,850.00 $14,250.00 clothing and shoes (including tw…" at bounding box center [977, 701] width 1075 height 820
click at [252, 456] on link "Money and Accounts" at bounding box center [223, 456] width 333 height 29
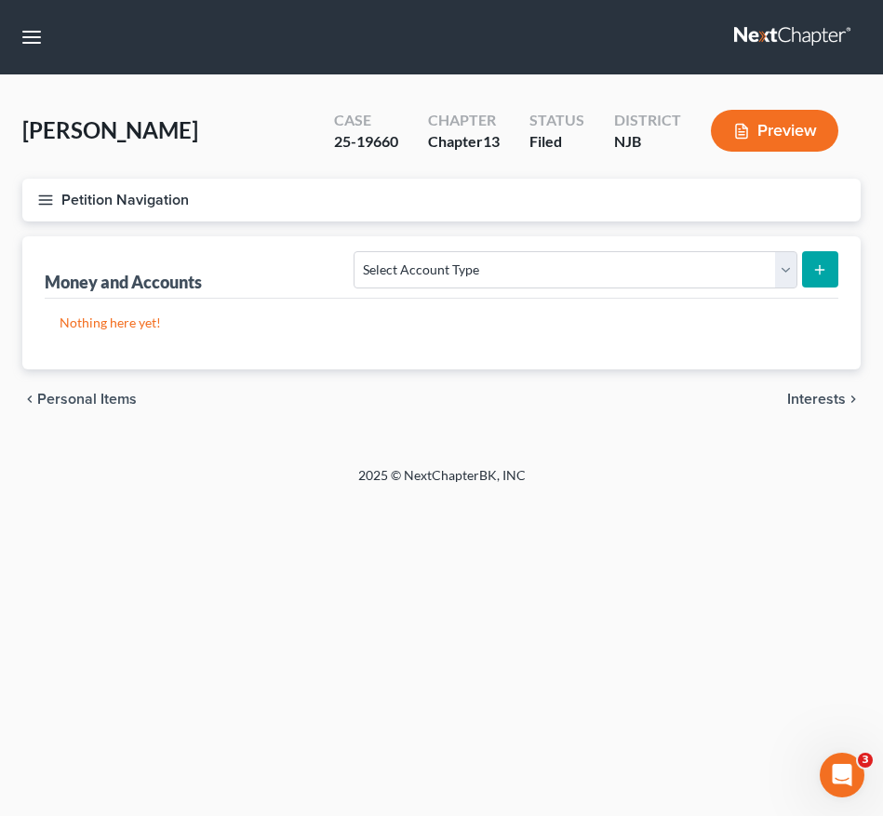
drag, startPoint x: 377, startPoint y: 275, endPoint x: 286, endPoint y: 340, distance: 111.2
click at [286, 340] on div "Nothing here yet!" at bounding box center [441, 334] width 793 height 71
click at [437, 284] on select "Select Account Type Brokerage (A/B: 18, SOFA: 20) Cash on Hand (A/B: 16) Certif…" at bounding box center [574, 269] width 443 height 37
select select "checking"
click at [359, 251] on select "Select Account Type Brokerage (A/B: 18, SOFA: 20) Cash on Hand (A/B: 16) Certif…" at bounding box center [574, 269] width 443 height 37
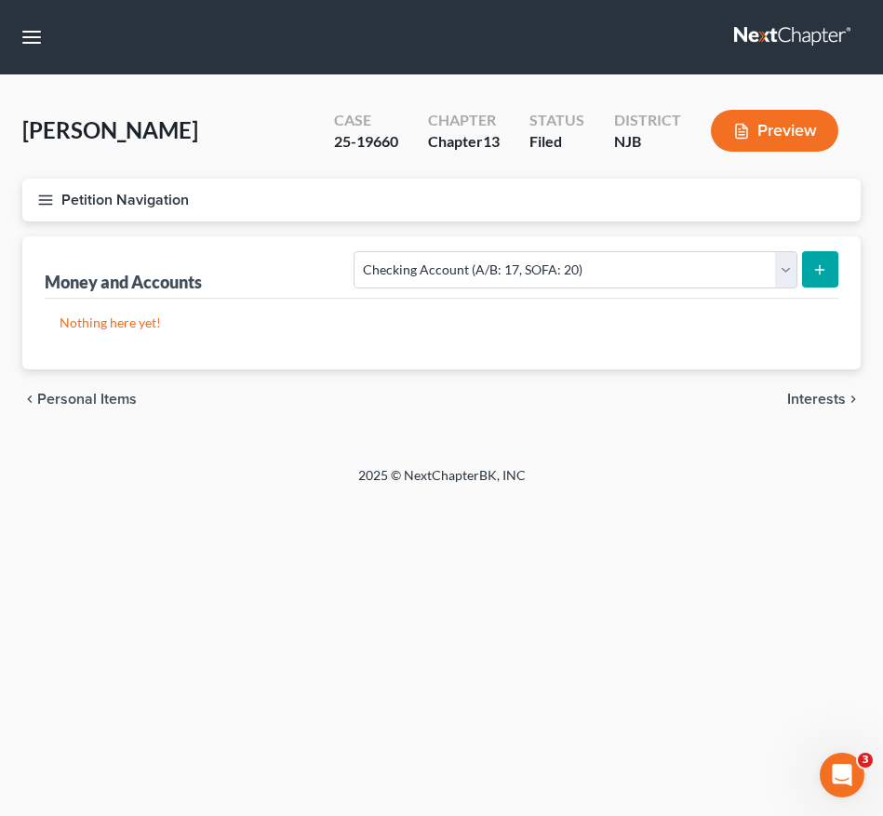
click at [825, 271] on icon "submit" at bounding box center [819, 269] width 15 height 15
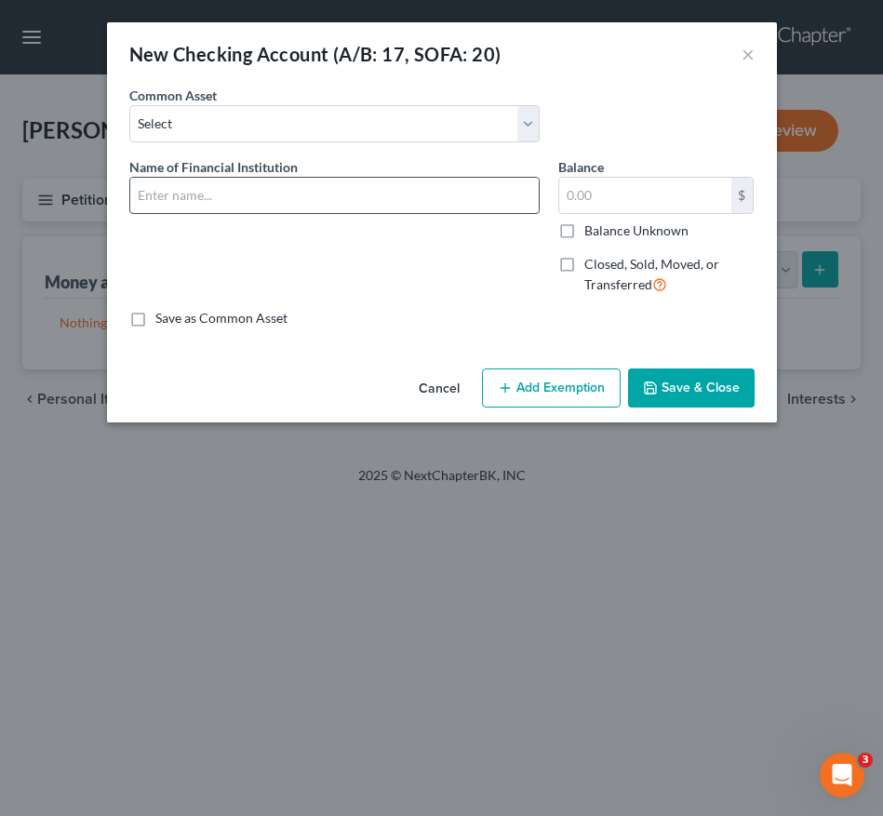
click at [366, 198] on input "text" at bounding box center [334, 195] width 408 height 35
type input "Chase Checking Account No. x1881"
click at [642, 199] on input "text" at bounding box center [645, 195] width 172 height 35
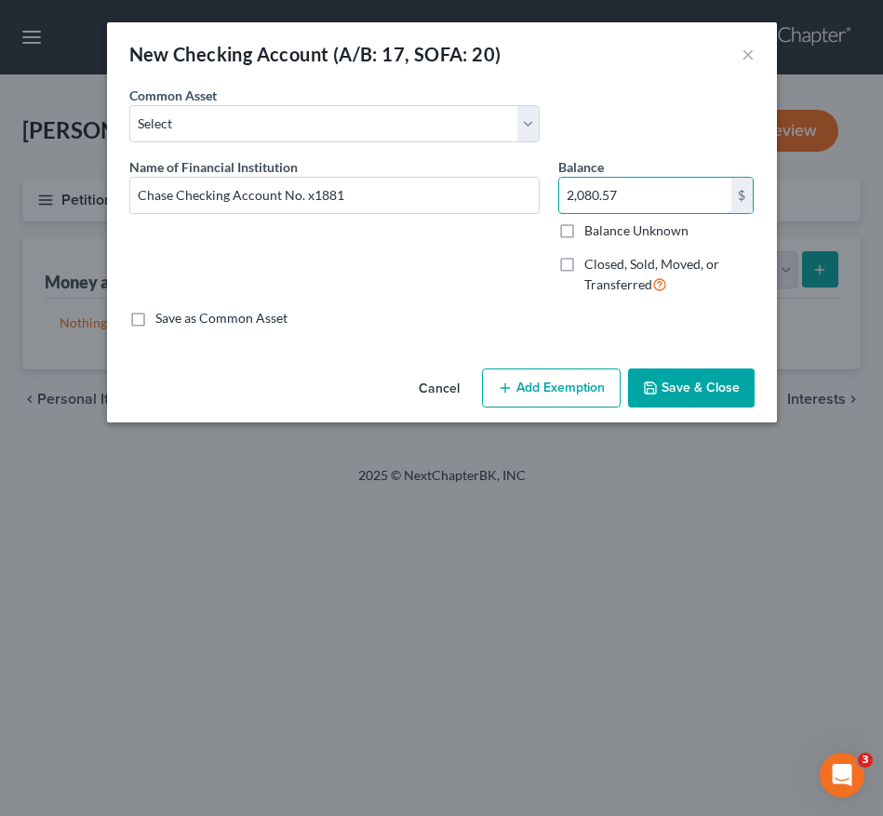
type input "2,080.57"
click at [527, 387] on button "Add Exemption" at bounding box center [551, 387] width 139 height 39
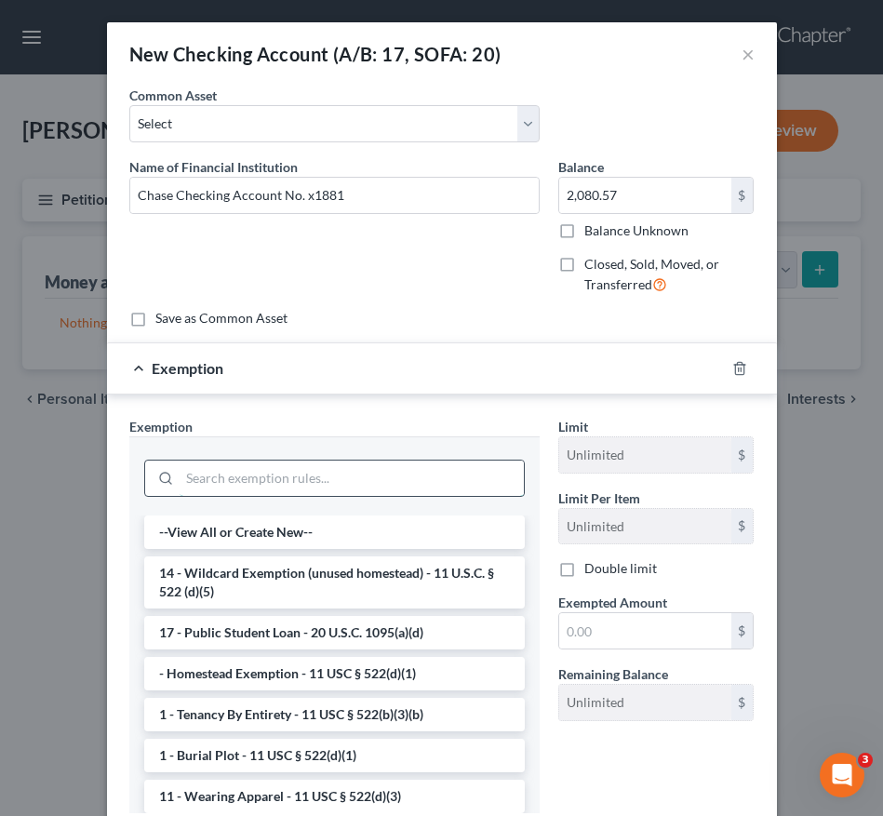
click at [338, 473] on input "search" at bounding box center [351, 477] width 344 height 35
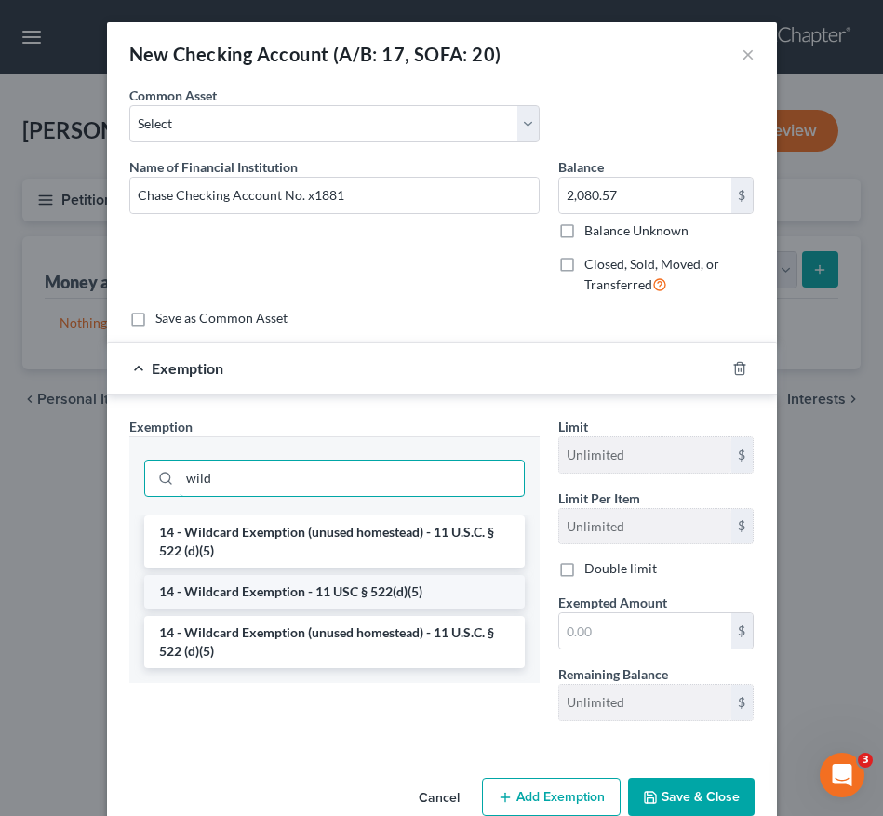
type input "wild"
click at [324, 594] on li "14 - Wildcard Exemption - 11 USC § 522(d)(5)" at bounding box center [334, 591] width 380 height 33
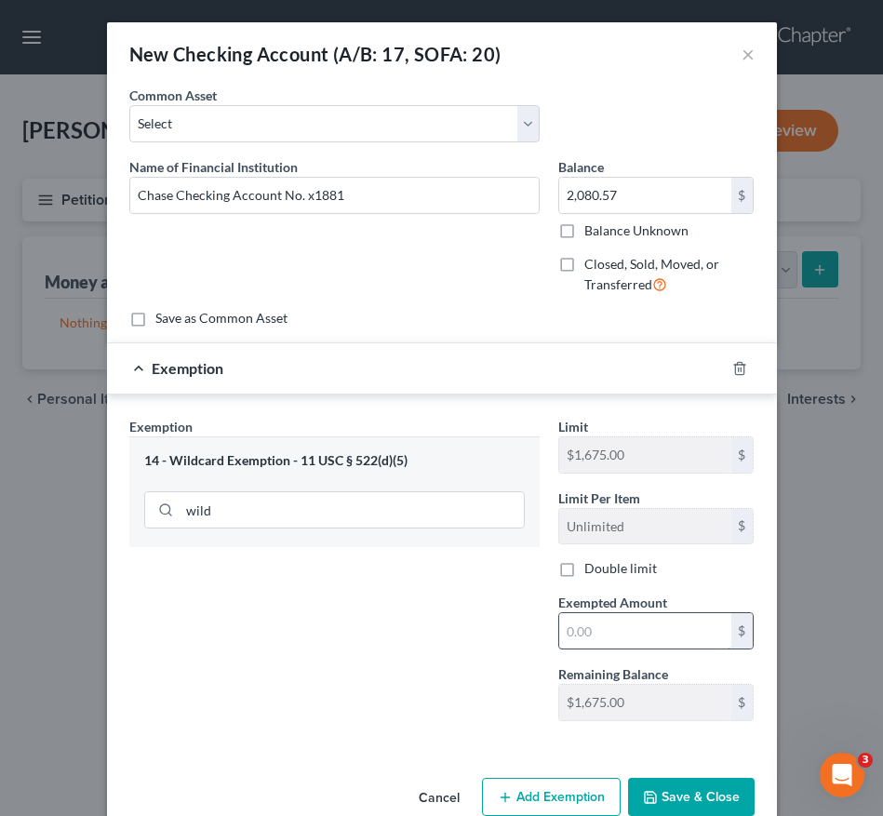
click at [590, 625] on input "text" at bounding box center [645, 630] width 172 height 35
type input "1,675.00"
click at [645, 793] on icon "button" at bounding box center [650, 797] width 15 height 15
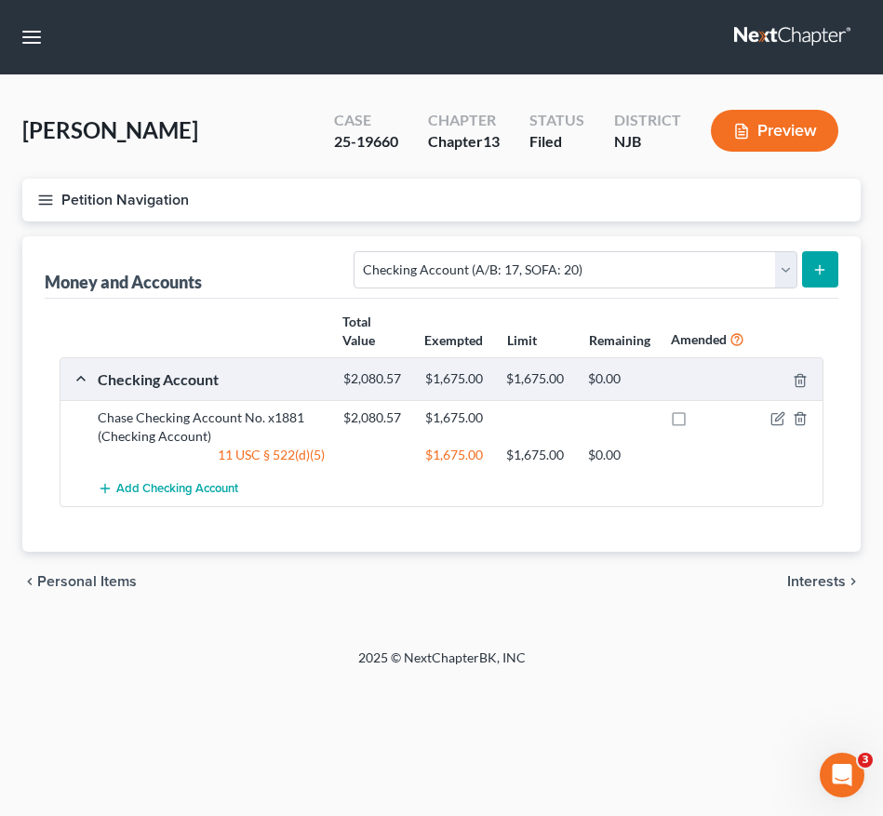
click at [148, 617] on div "Petition Navigation Case Dashboard Payments Invoices Payments Payments Credit R…" at bounding box center [441, 402] width 838 height 447
click at [46, 190] on button "Petition Navigation" at bounding box center [441, 200] width 838 height 43
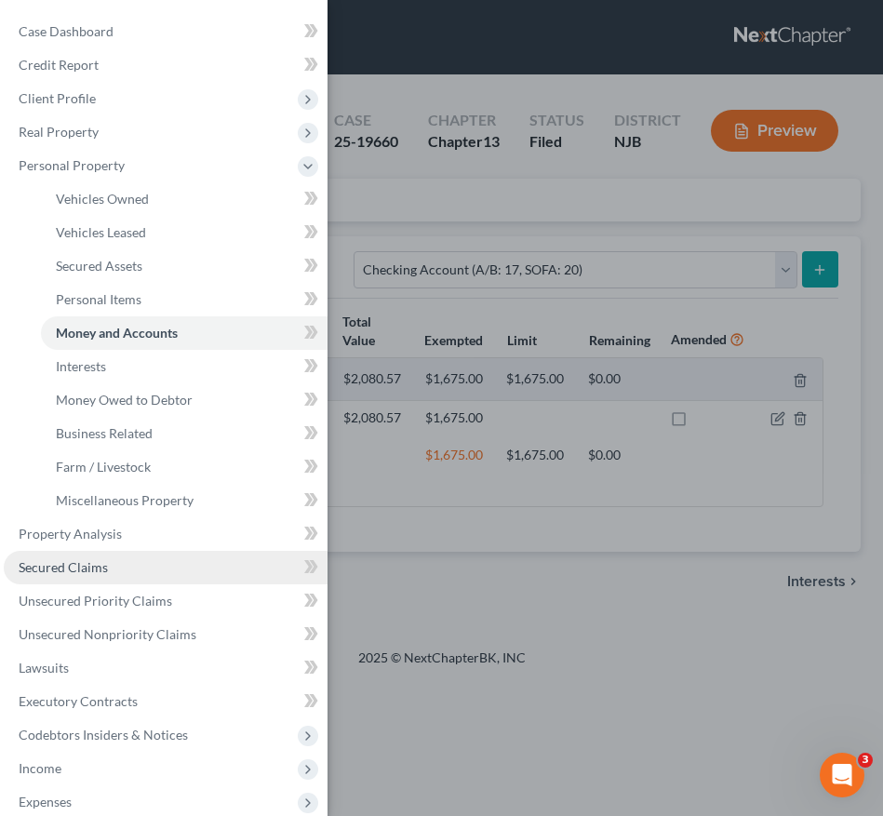
click at [73, 564] on span "Secured Claims" at bounding box center [63, 567] width 89 height 16
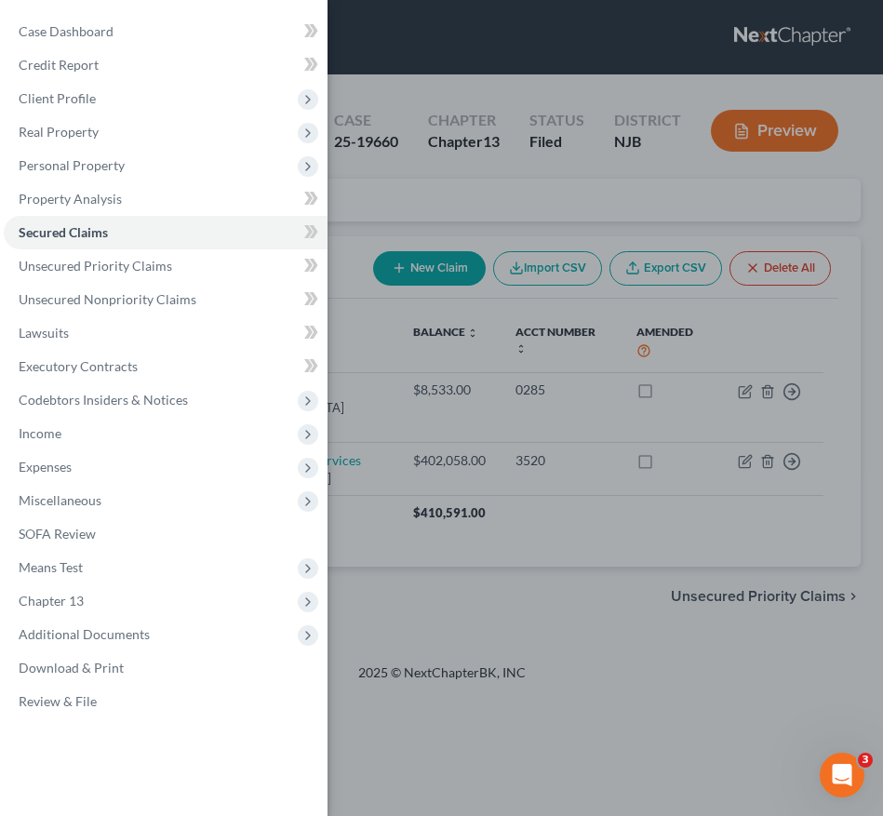
click at [439, 493] on div "Case Dashboard Payments Invoices Payments Payments Credit Report Client Profile" at bounding box center [441, 408] width 883 height 816
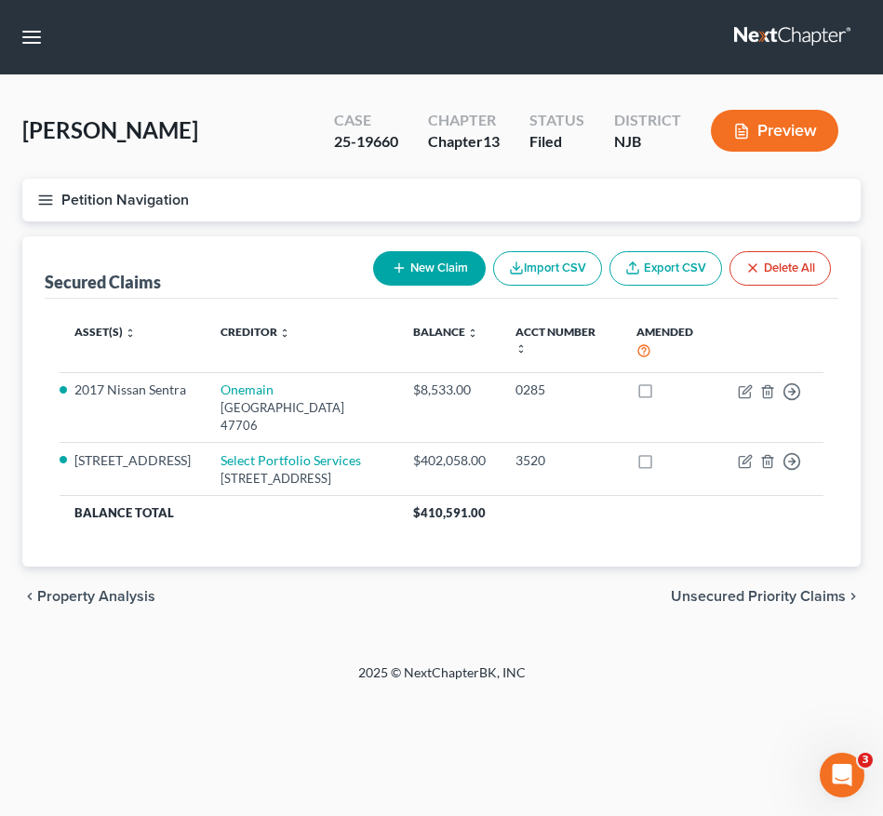
click at [42, 194] on icon "button" at bounding box center [45, 200] width 17 height 17
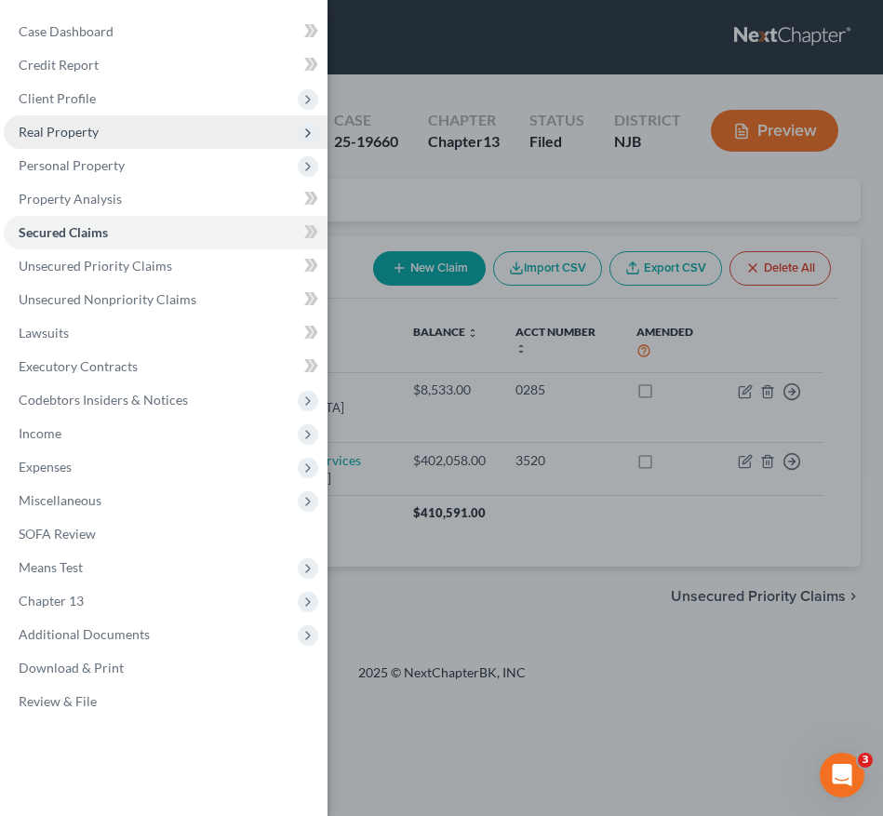
click at [154, 126] on span "Real Property" at bounding box center [166, 131] width 324 height 33
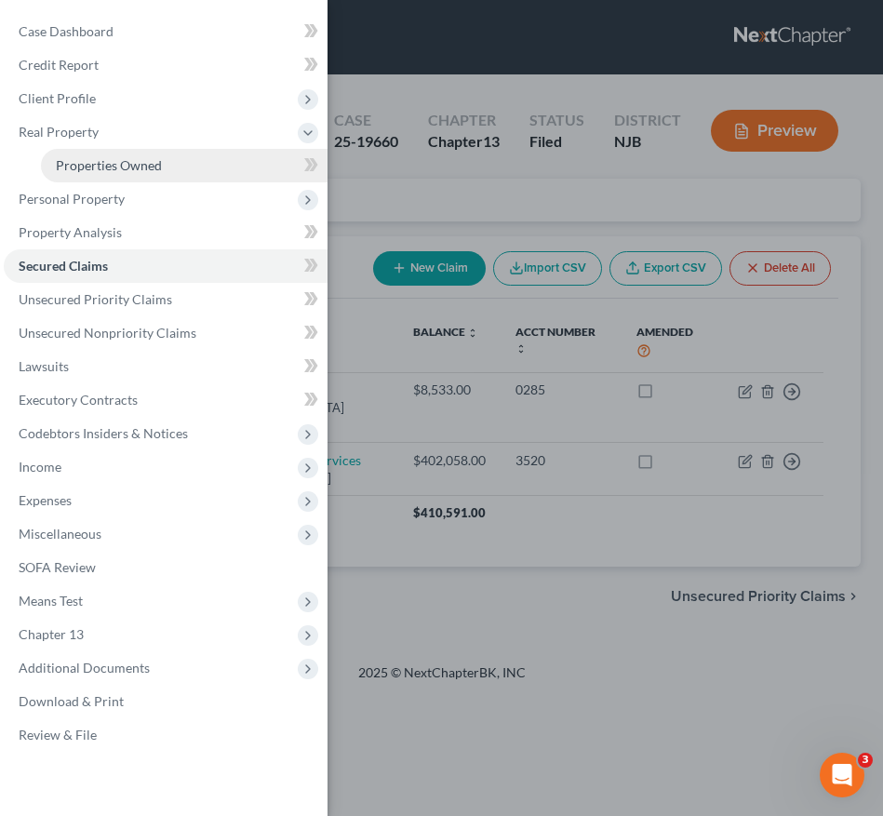
click at [152, 153] on link "Properties Owned" at bounding box center [184, 165] width 286 height 33
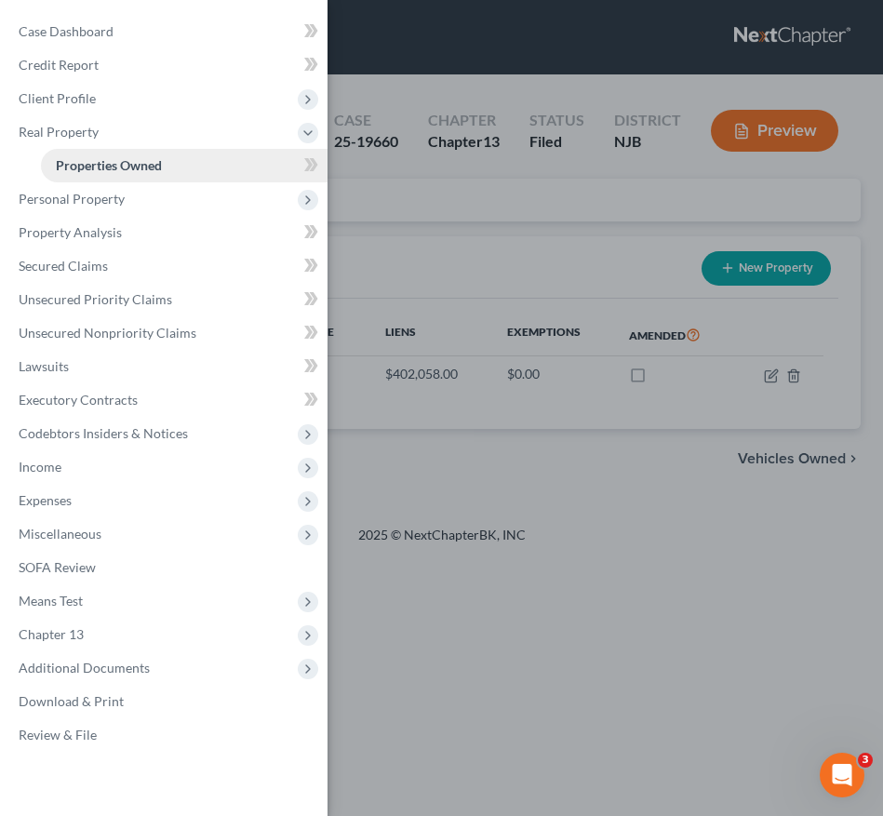
click at [152, 153] on link "Properties Owned" at bounding box center [184, 165] width 286 height 33
click at [618, 213] on div "Case Dashboard Payments Invoices Payments Payments Credit Report Client Profile" at bounding box center [441, 408] width 883 height 816
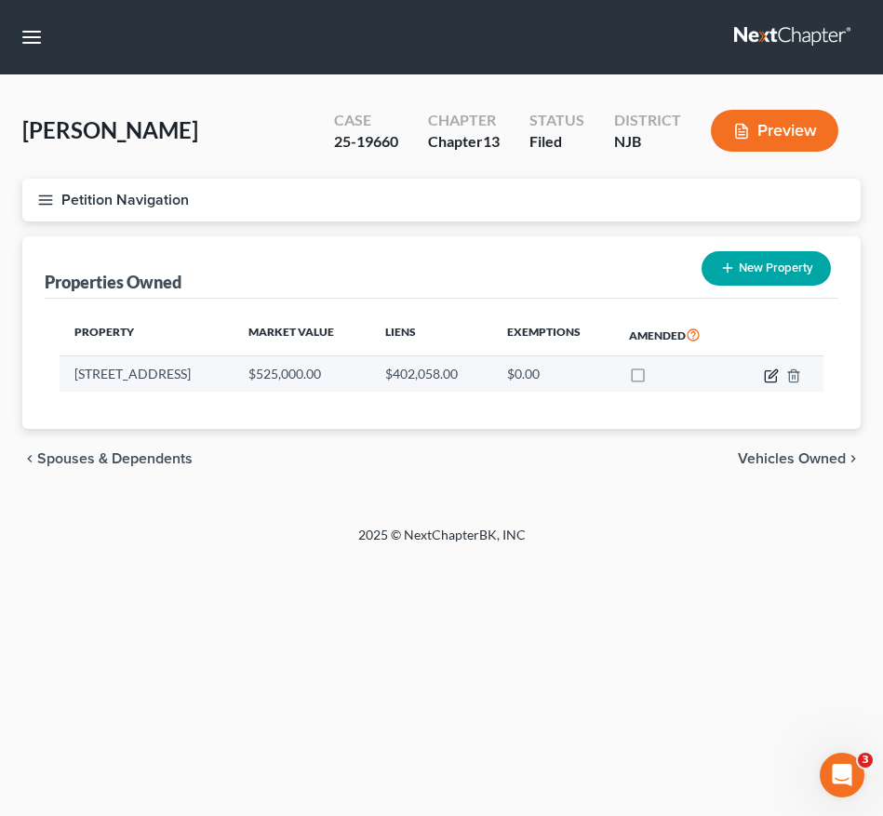
click at [767, 374] on icon "button" at bounding box center [771, 375] width 15 height 15
select select "33"
select select "3"
select select "5"
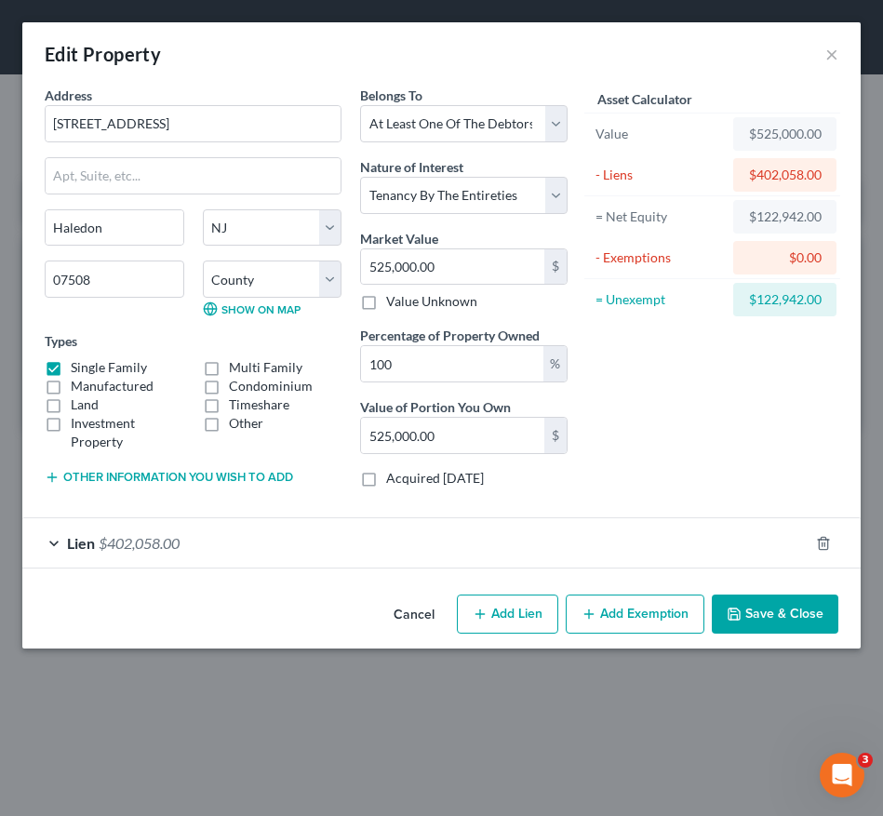
click at [98, 595] on div "Cancel Add Lien Add Lease Add Exemption Save & Close" at bounding box center [441, 617] width 838 height 61
click at [413, 132] on select "Select Debtor 1 Only Debtor 2 Only Debtor 1 And Debtor 2 Only At Least One Of T…" at bounding box center [463, 123] width 206 height 37
select select "0"
click at [360, 105] on select "Select Debtor 1 Only Debtor 2 Only Debtor 1 And Debtor 2 Only At Least One Of T…" at bounding box center [463, 123] width 206 height 37
click at [132, 616] on div "Cancel Add Lien Add Lease Add Exemption Save & Close" at bounding box center [441, 617] width 838 height 61
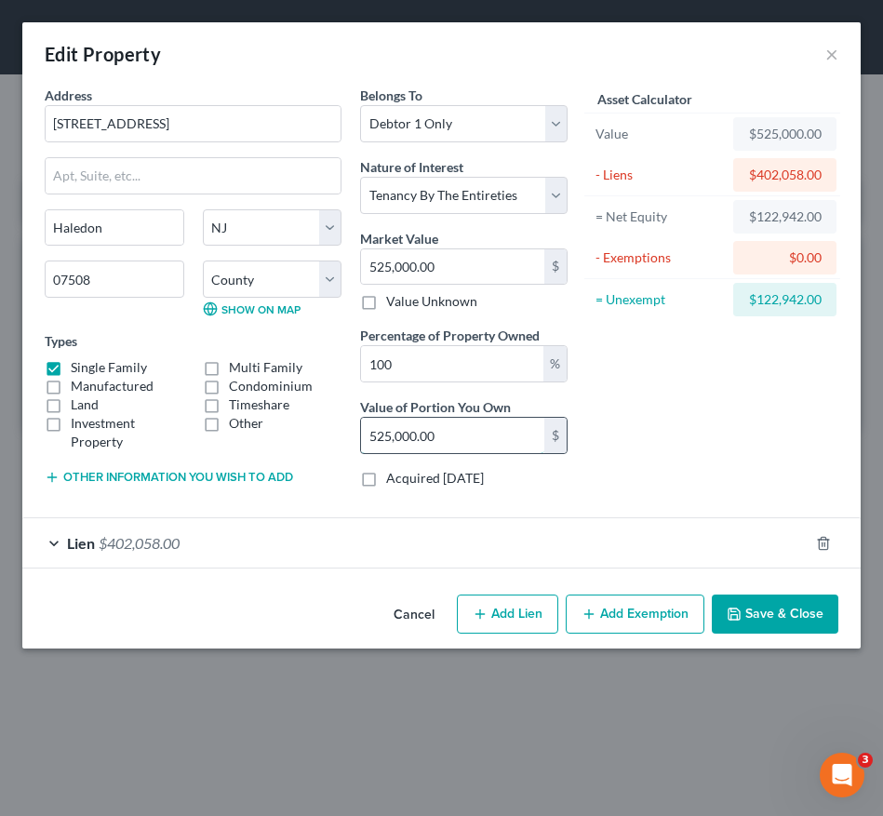
click at [443, 437] on input "525,000.00" at bounding box center [452, 435] width 183 height 35
type input "0"
type input "0.00"
type input "5"
type input "0.01"
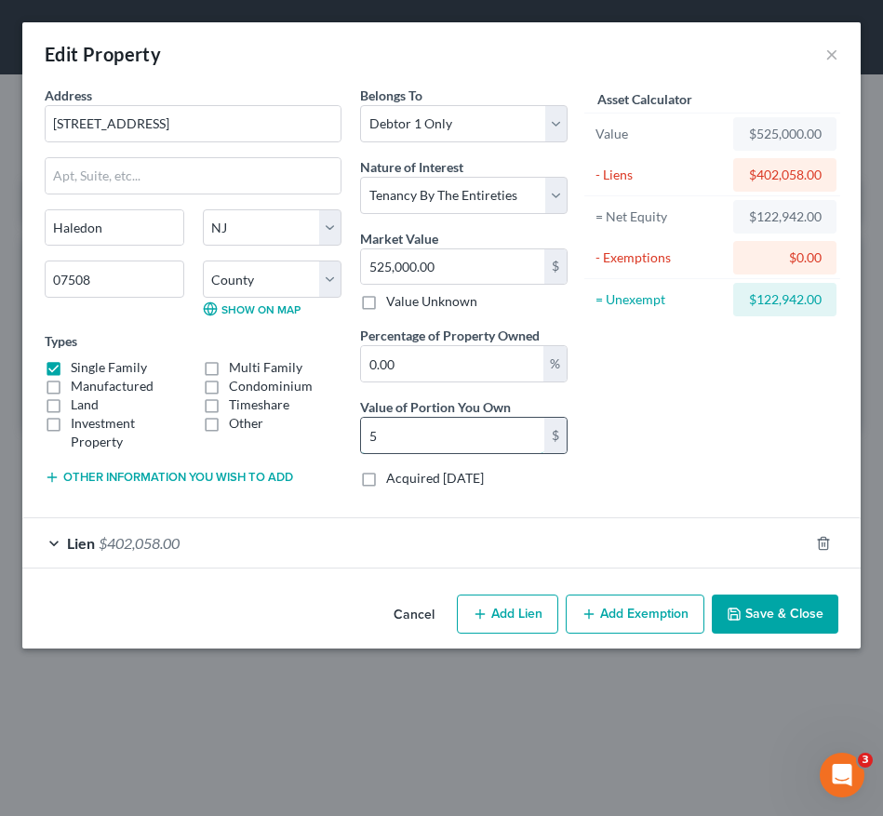
type input "51"
type input "0.10"
type input "515"
type input "0.98"
type input "5,151"
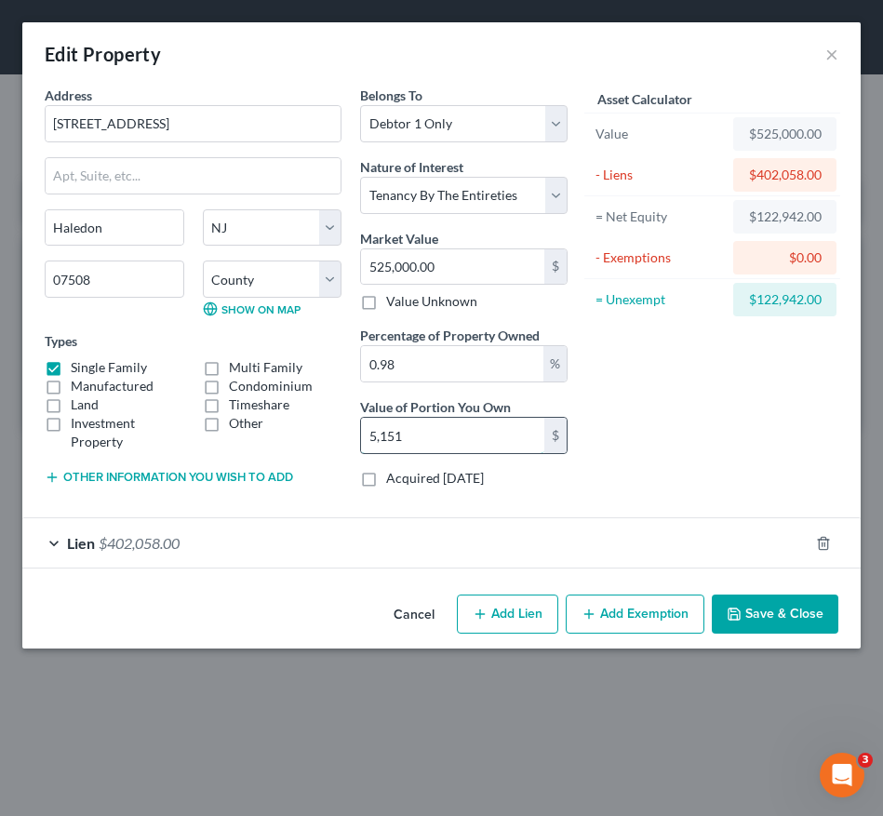
type input "9.81"
type input "51,515"
type input "98.12"
type input "515,150.00"
click at [355, 531] on div "Lien $402,058.00" at bounding box center [415, 542] width 786 height 49
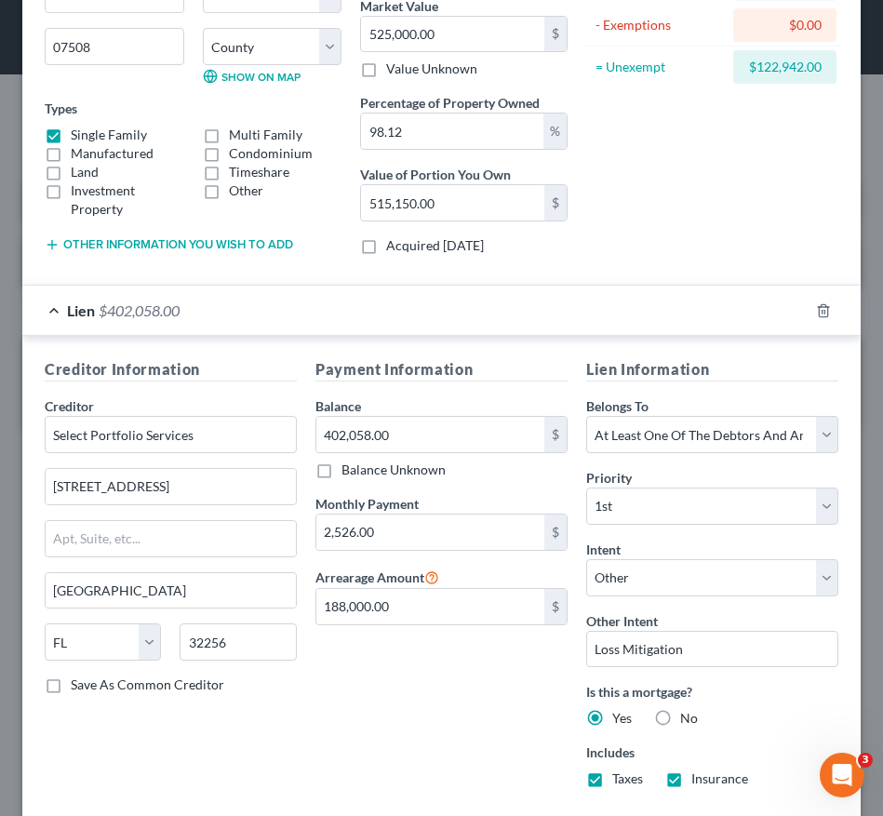
scroll to position [337, 0]
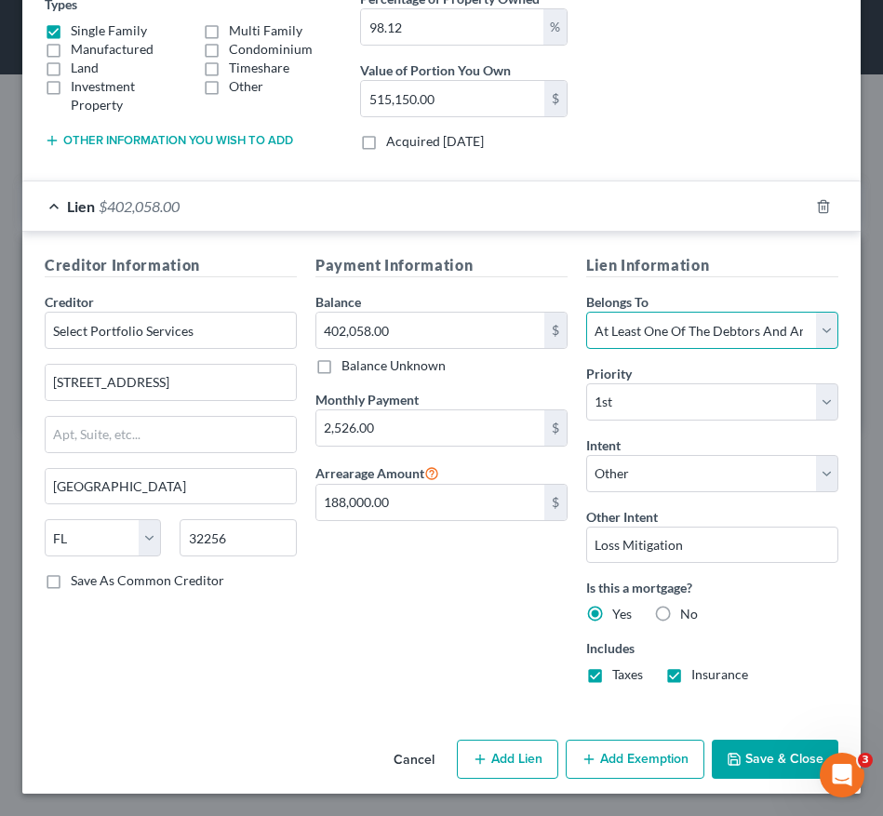
click at [671, 339] on select "Select Debtor 1 Only Debtor 2 Only Debtor 1 And Debtor 2 Only At Least One Of T…" at bounding box center [712, 330] width 252 height 37
select select "0"
click at [586, 312] on select "Select Debtor 1 Only Debtor 2 Only Debtor 1 And Debtor 2 Only At Least One Of T…" at bounding box center [712, 330] width 252 height 37
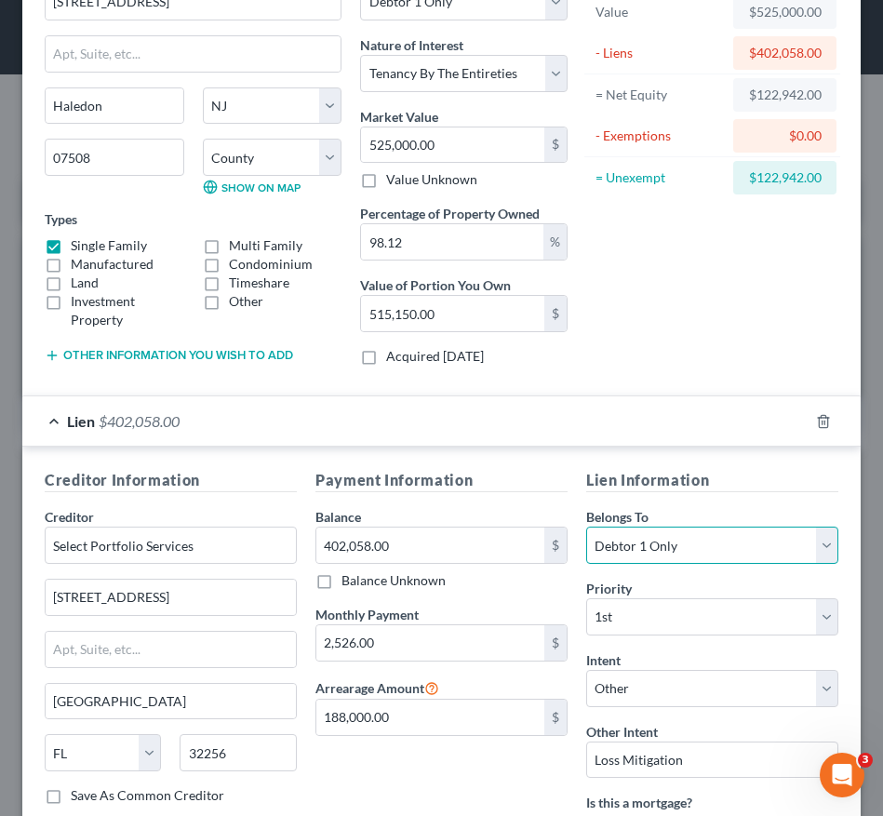
scroll to position [0, 0]
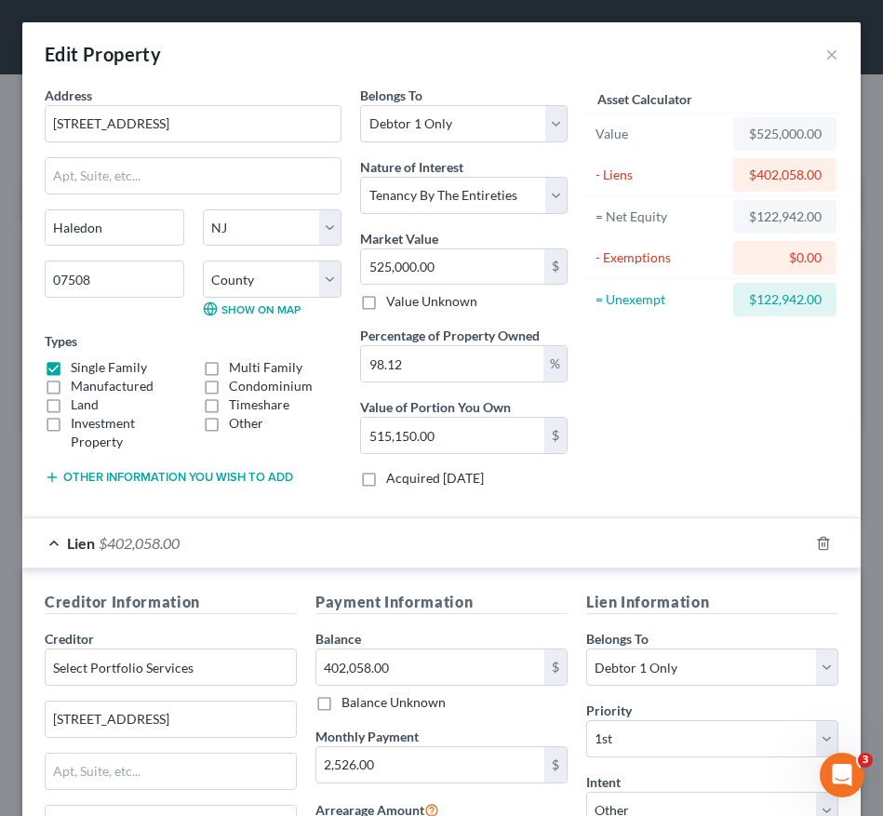
click at [444, 214] on div "Belongs To * Select Debtor 1 Only Debtor 2 Only Debtor 1 And Debtor 2 Only At L…" at bounding box center [463, 294] width 225 height 417
click at [733, 412] on div "Asset Calculator Value $525,000.00 - Liens $402,058.00 = Net Equity $122,942.00…" at bounding box center [712, 294] width 271 height 417
click at [461, 185] on select "Select Fee Simple Joint Tenant Life Estate Equitable Interest Future Interest T…" at bounding box center [463, 195] width 206 height 37
select select "0"
click at [360, 177] on select "Select Fee Simple Joint Tenant Life Estate Equitable Interest Future Interest T…" at bounding box center [463, 195] width 206 height 37
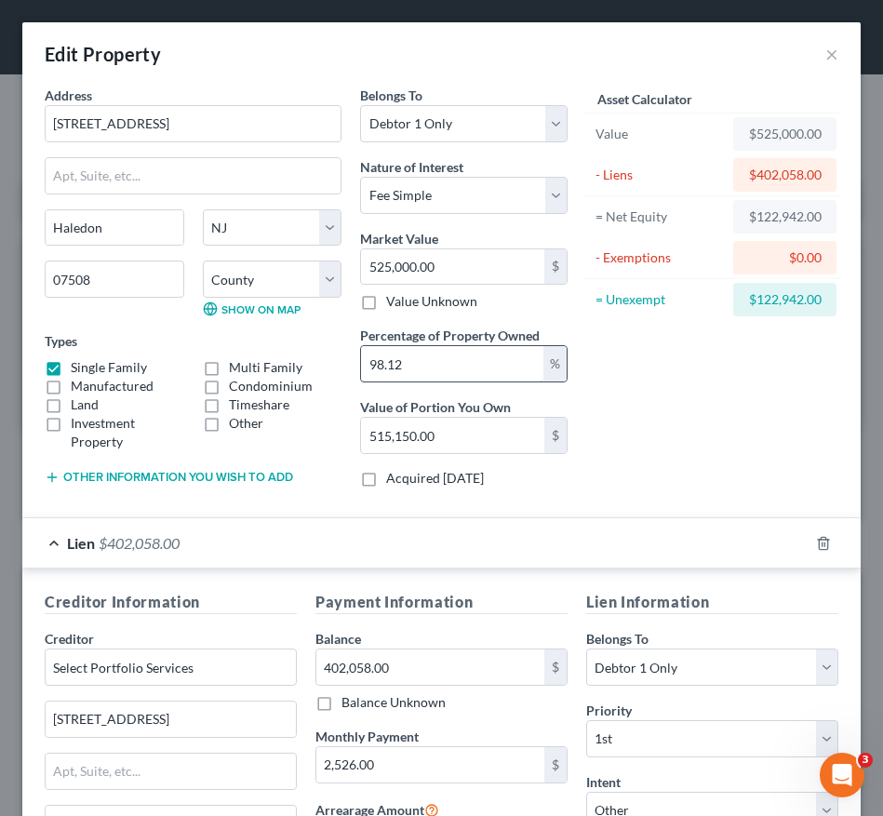
click at [433, 368] on input "98.12" at bounding box center [451, 363] width 181 height 35
type input "98.1"
type input "515,025.00"
type input "98."
type input "514,500.00"
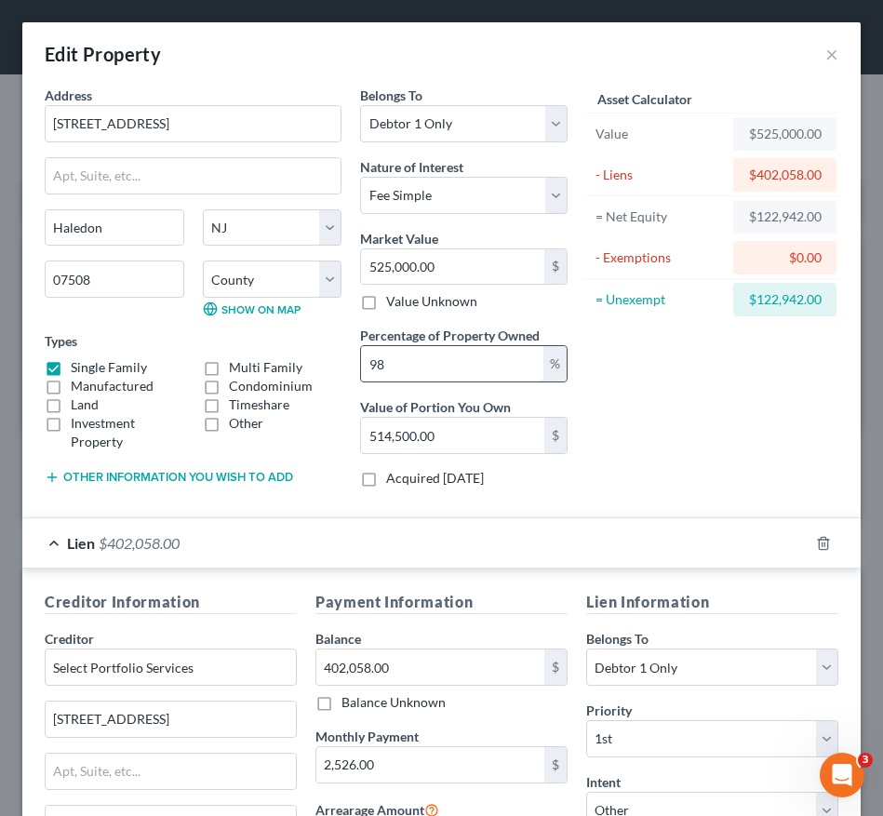
type input "9"
type input "47,250.00"
type input "1"
type input "5,250.00"
type input "10"
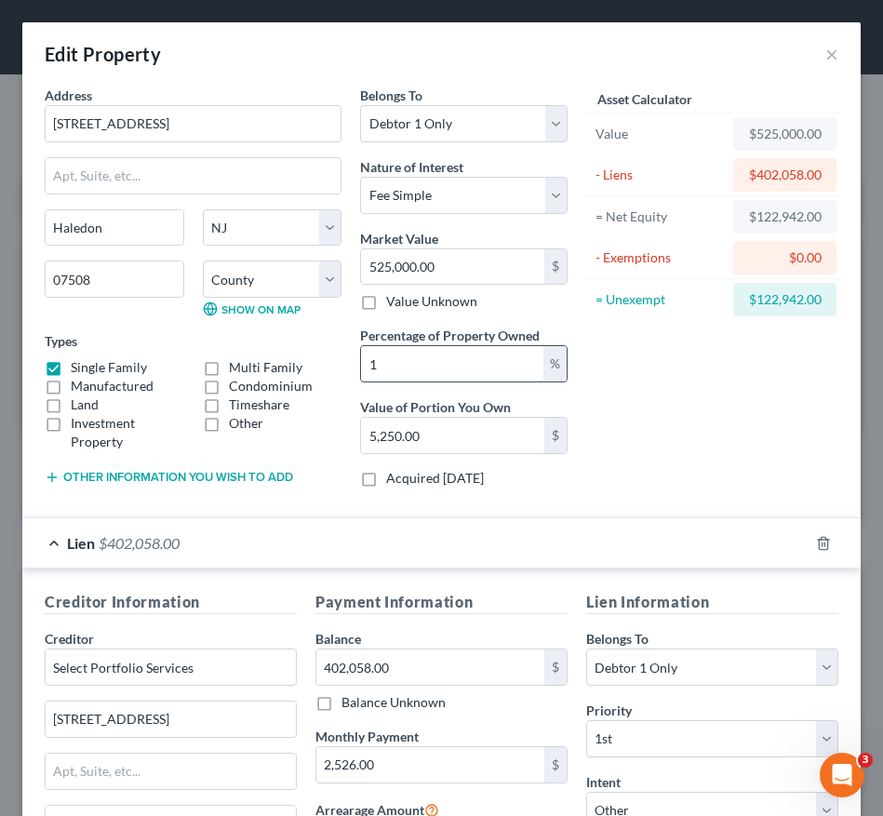
type input "52,500.00"
type input "100"
type input "525,000.00"
type input "100.00"
click at [454, 266] on input "525,000.00" at bounding box center [452, 266] width 183 height 35
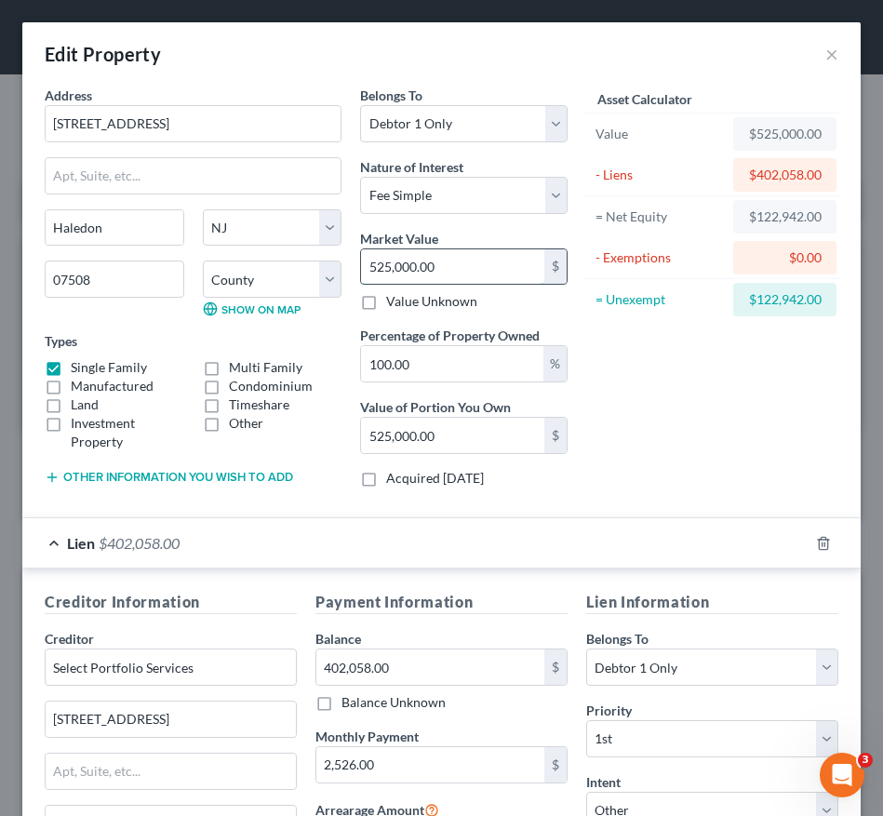
type input "0"
type input "5"
type input "5.00"
type input "51"
type input "51.00"
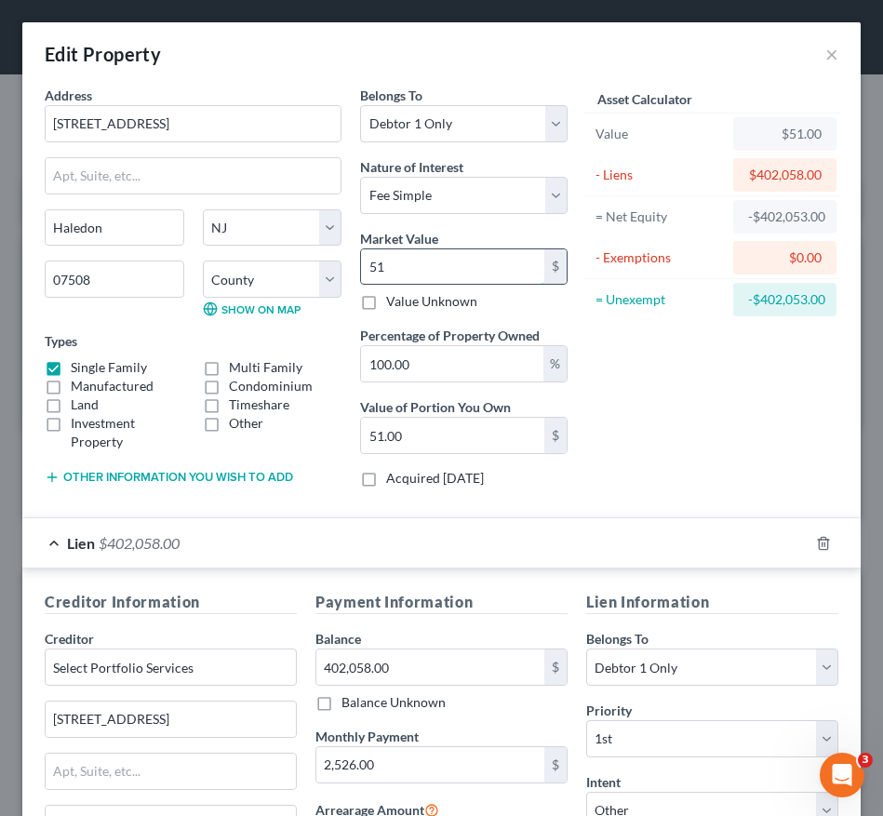
type input "515"
type input "515.00"
type input "5151"
type input "5,151.00"
type input "5,1515"
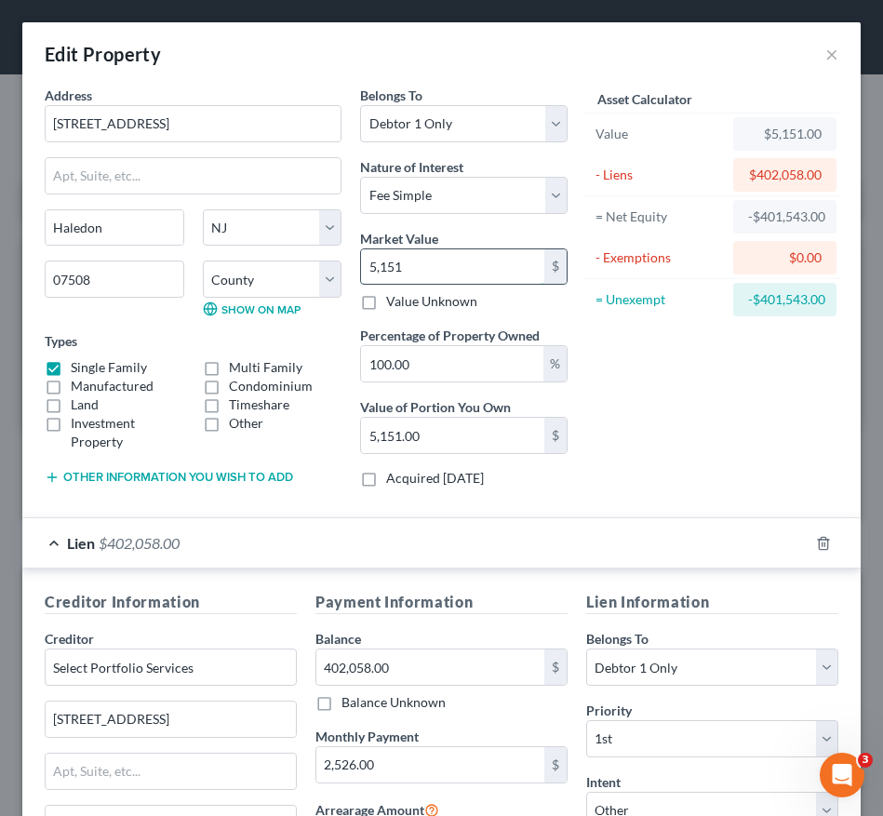
type input "51,515.00"
type input "51,5150"
type input "515,150.00"
click at [661, 428] on div "Asset Calculator Value $515,150.00 - Liens $402,058.00 = Net Equity $113,092.00…" at bounding box center [712, 294] width 271 height 417
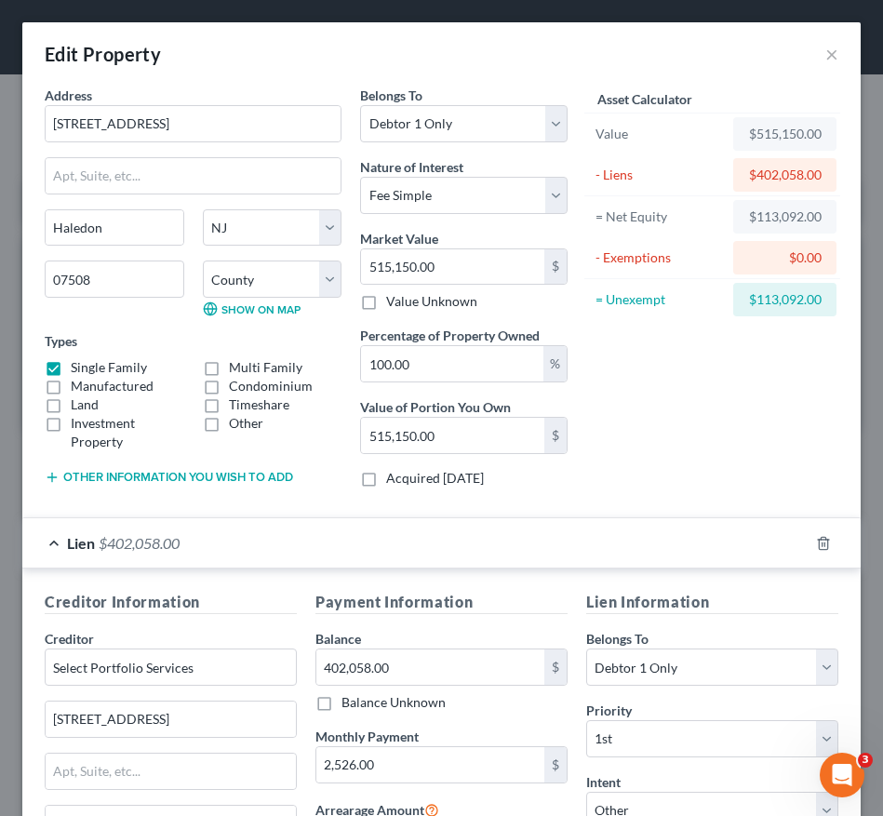
click at [558, 533] on div "Lien $402,058.00" at bounding box center [415, 542] width 786 height 49
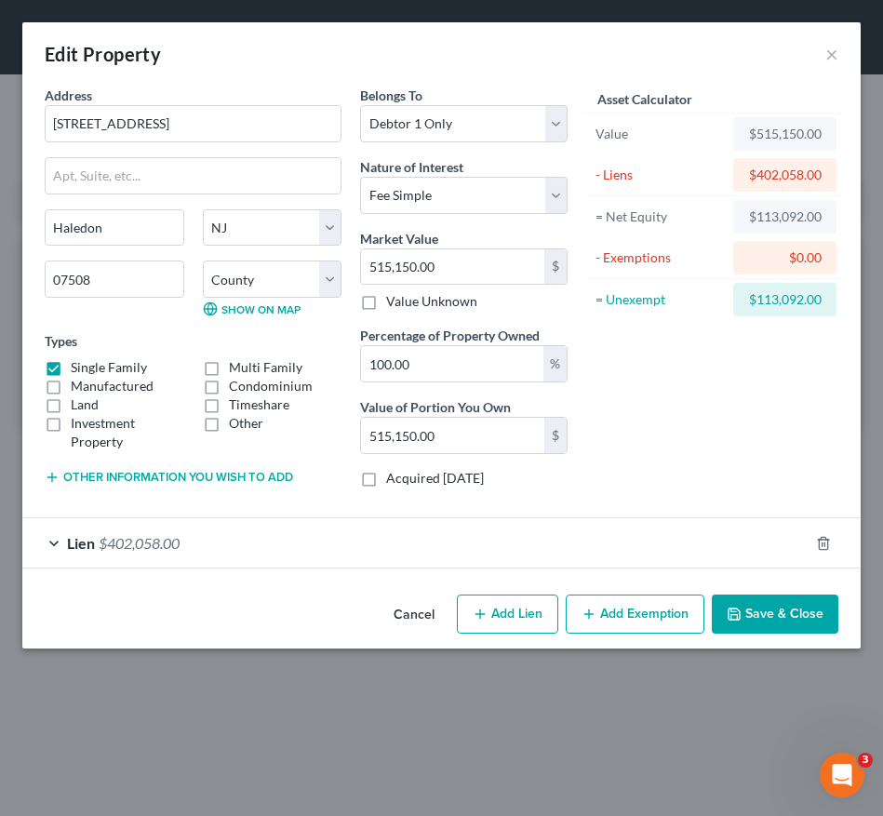
click at [615, 620] on button "Add Exemption" at bounding box center [634, 613] width 139 height 39
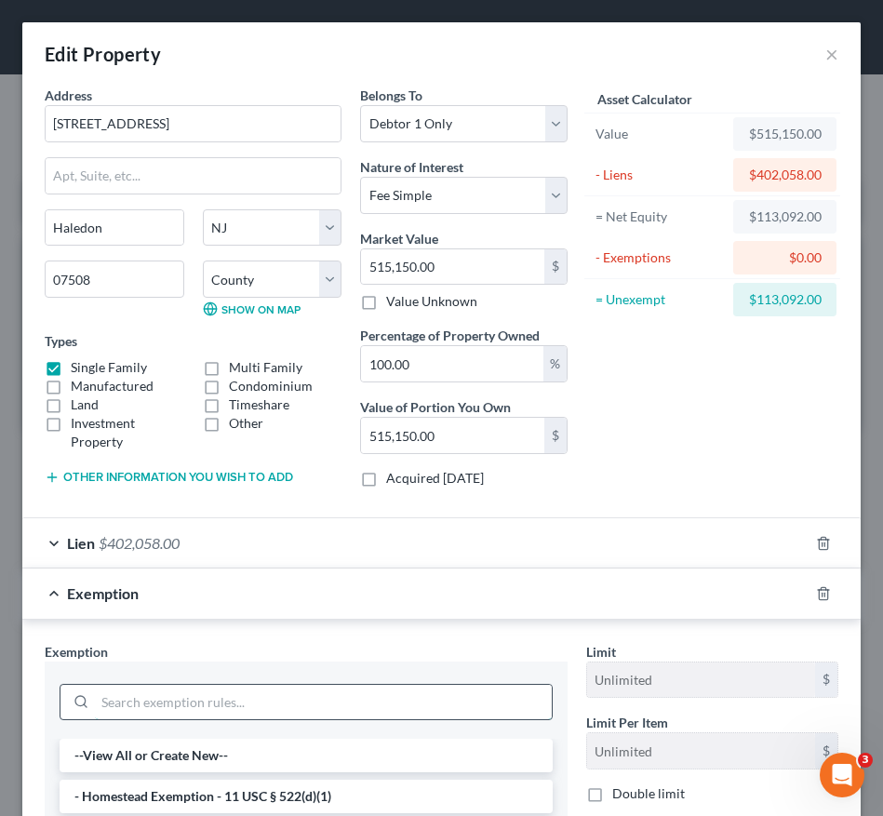
click at [363, 707] on input "search" at bounding box center [323, 701] width 457 height 35
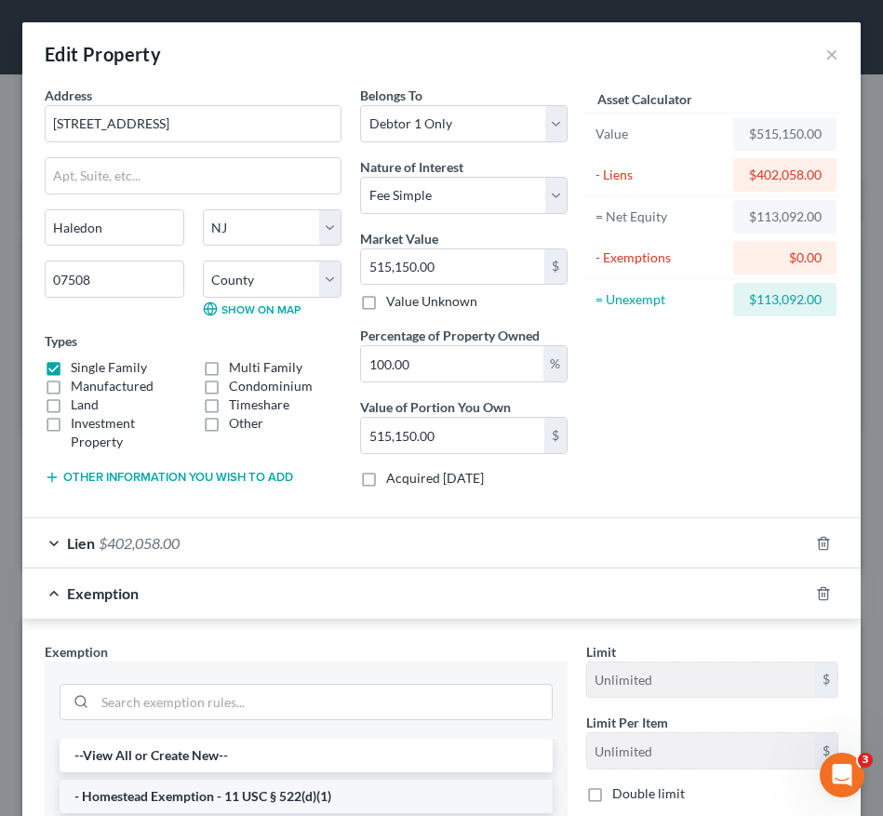
click at [326, 798] on li "- Homestead Exemption - 11 USC § 522(d)(1)" at bounding box center [306, 795] width 493 height 33
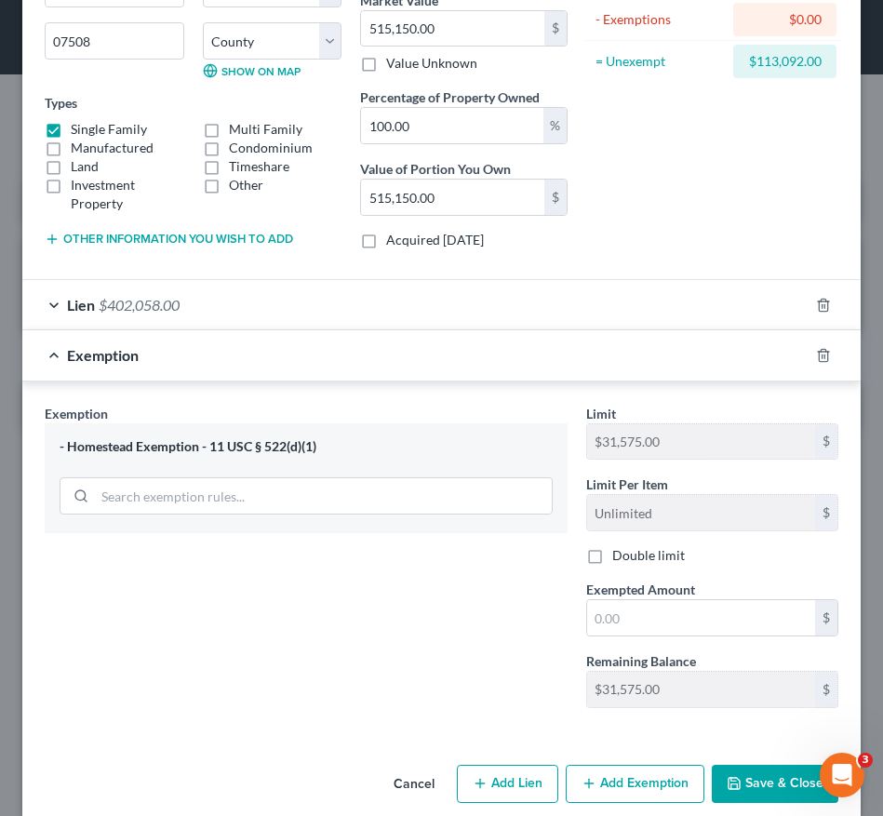
scroll to position [262, 0]
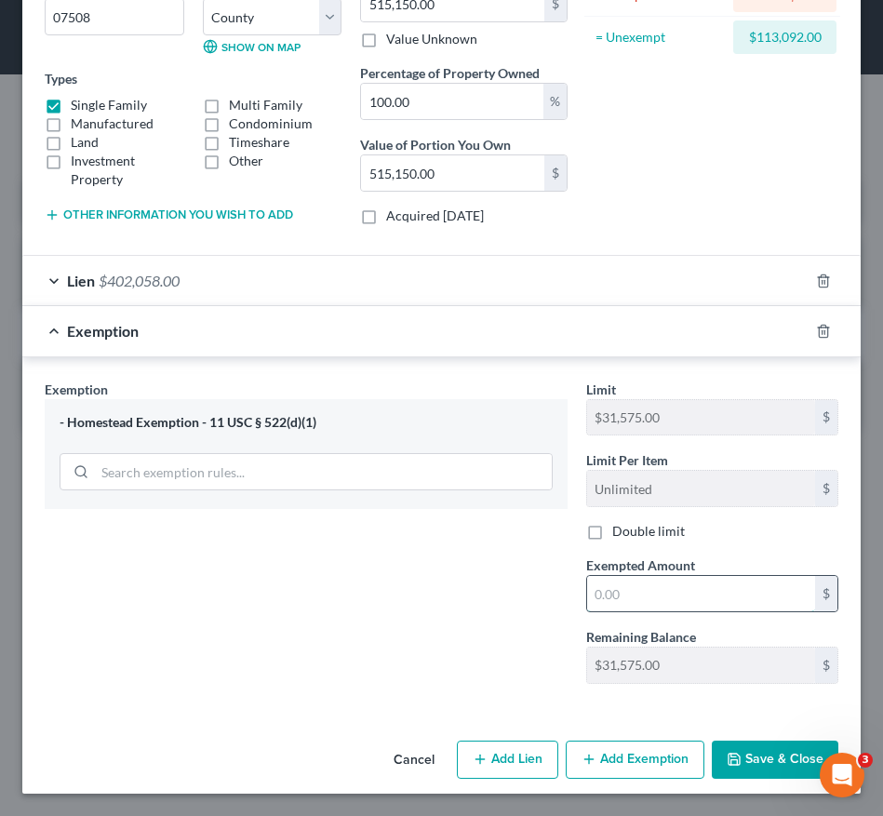
click at [627, 588] on input "text" at bounding box center [701, 593] width 228 height 35
type input "31,575.00"
click at [741, 769] on button "Save & Close" at bounding box center [774, 759] width 126 height 39
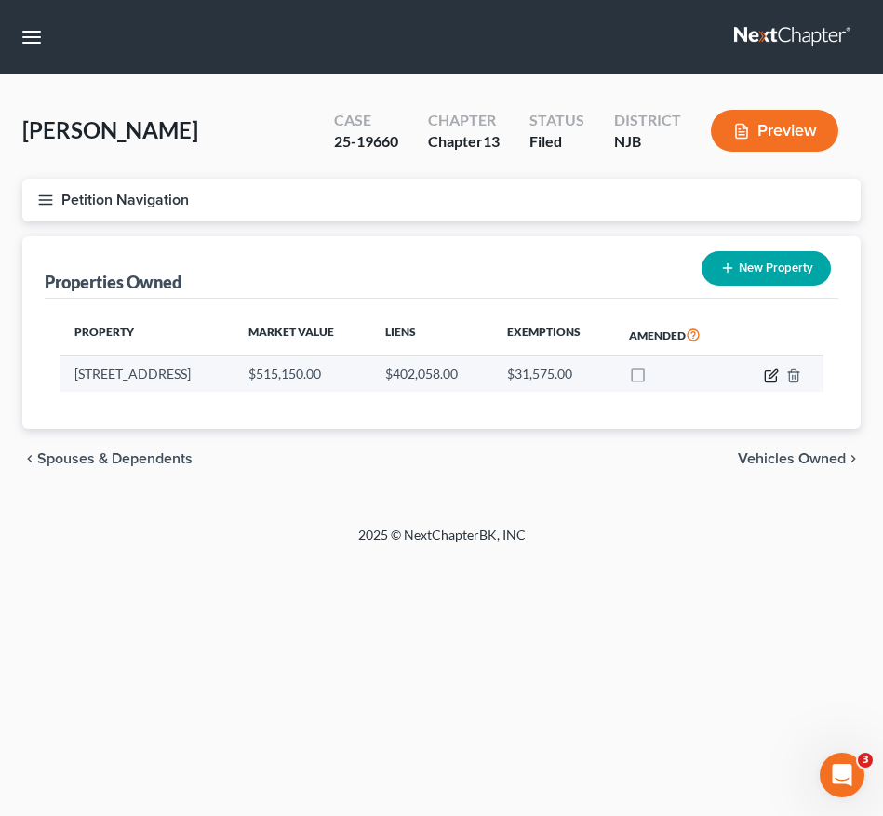
click at [772, 377] on icon "button" at bounding box center [772, 373] width 8 height 8
select select "33"
select select "15"
select select "0"
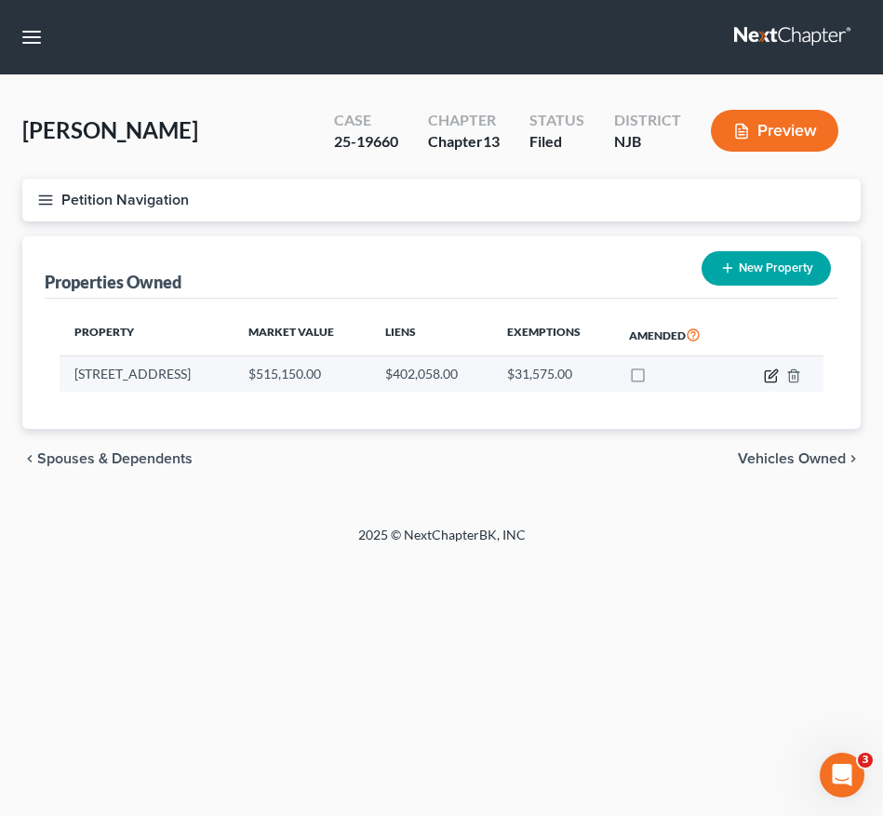
select select "9"
select select "0"
select select "4"
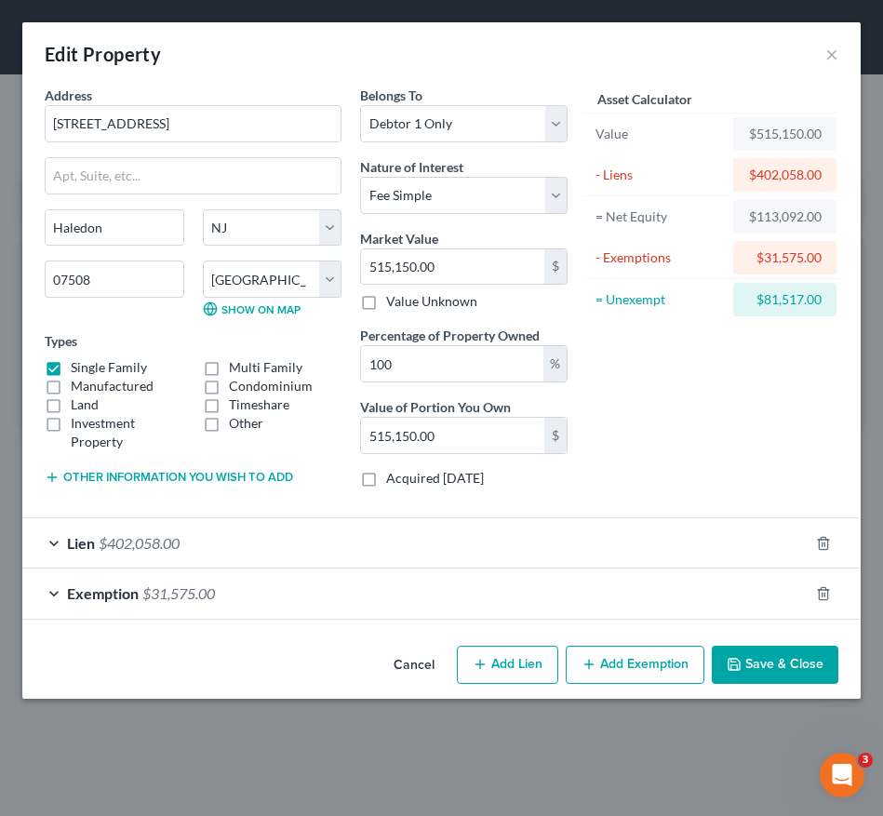
click at [355, 535] on div "Lien $402,058.00" at bounding box center [415, 542] width 786 height 49
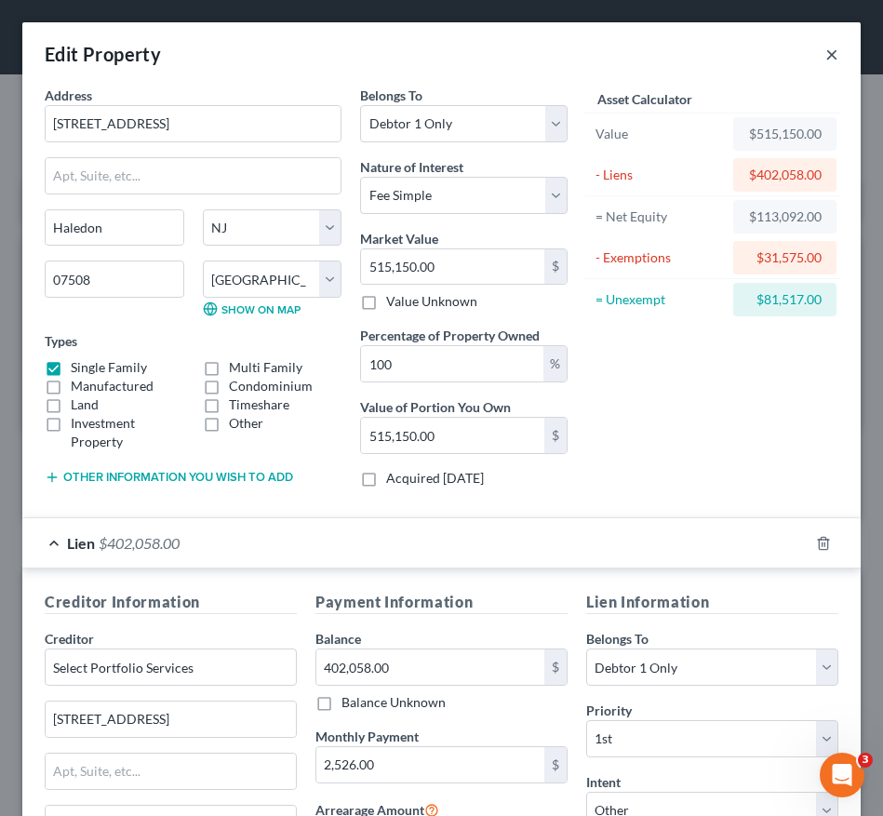
click at [825, 57] on button "×" at bounding box center [831, 54] width 13 height 22
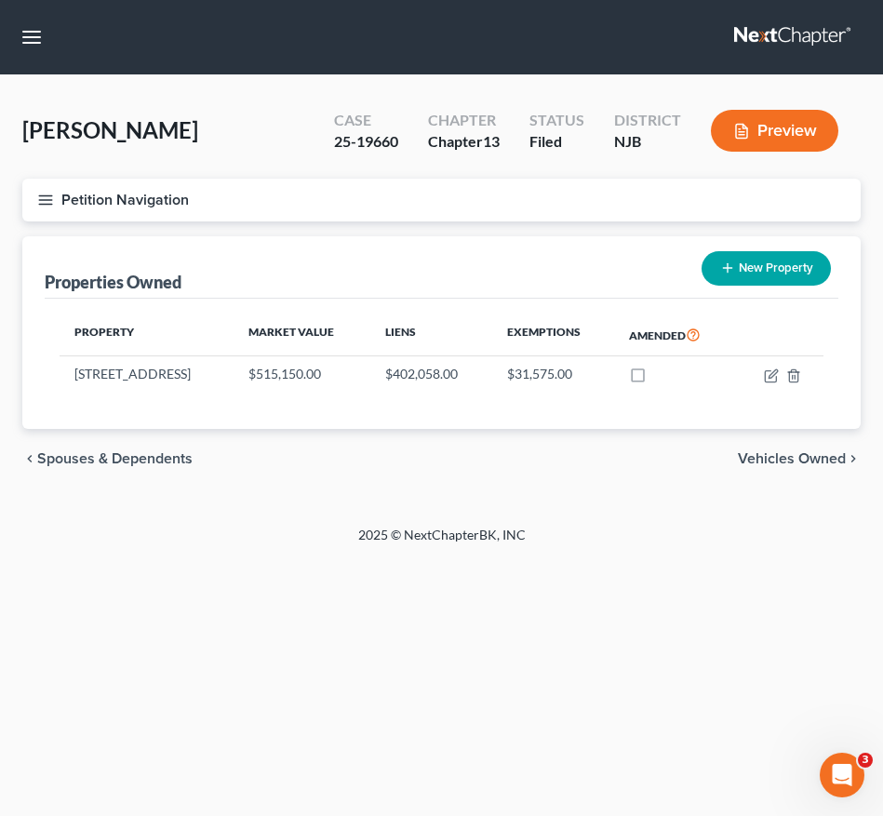
click at [47, 200] on line "button" at bounding box center [45, 200] width 13 height 0
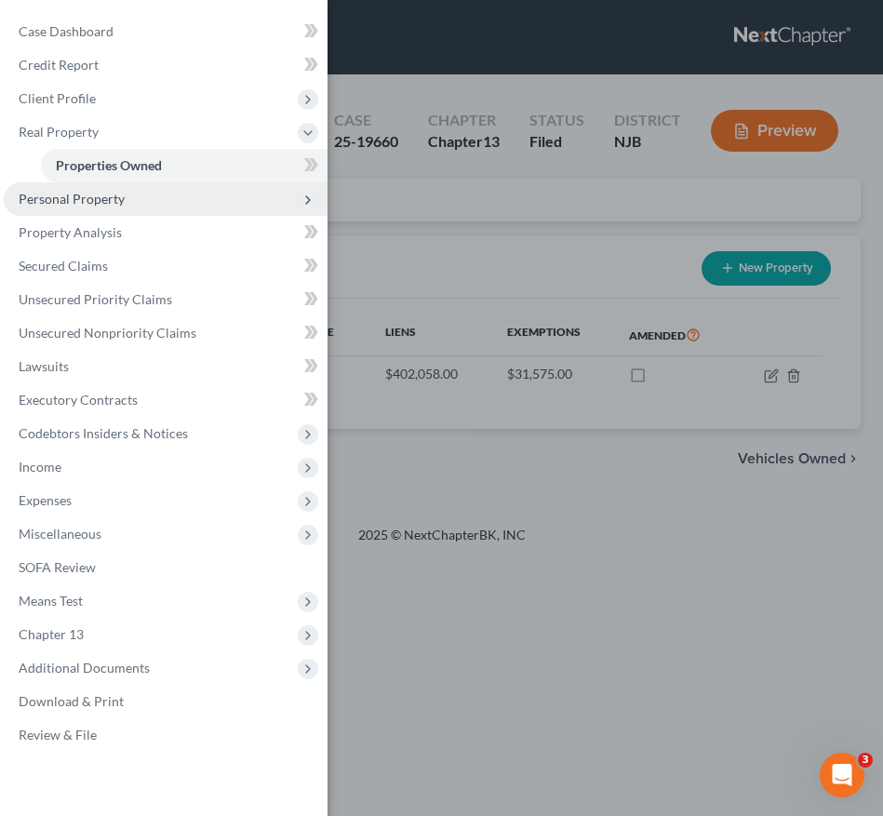
click at [121, 193] on span "Personal Property" at bounding box center [72, 199] width 106 height 16
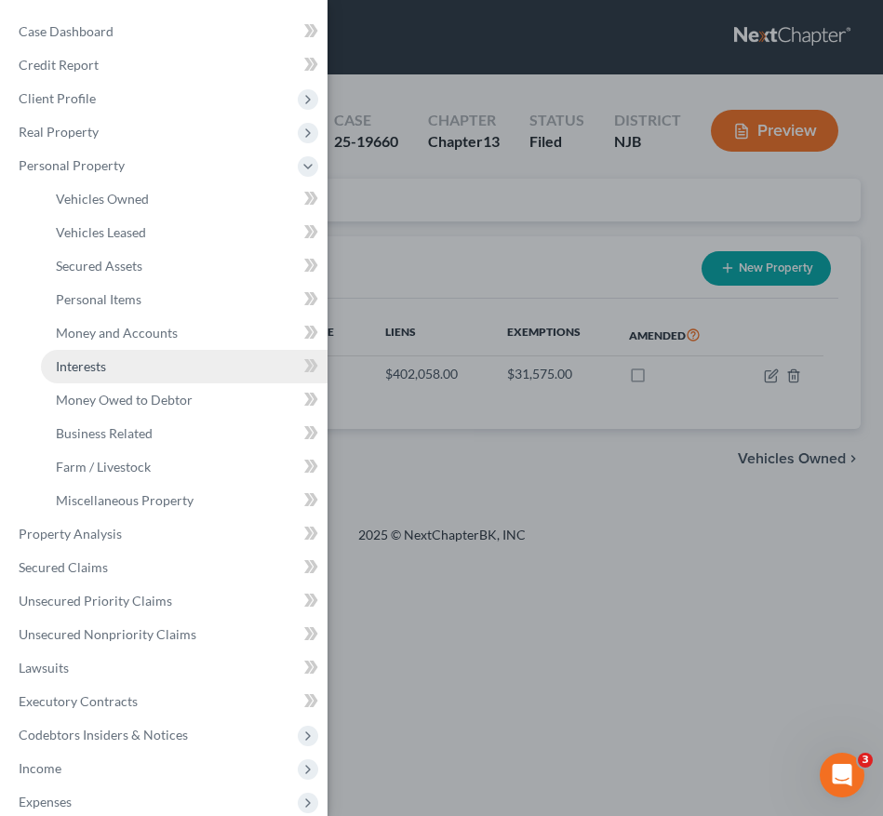
click at [138, 371] on link "Interests" at bounding box center [184, 366] width 286 height 33
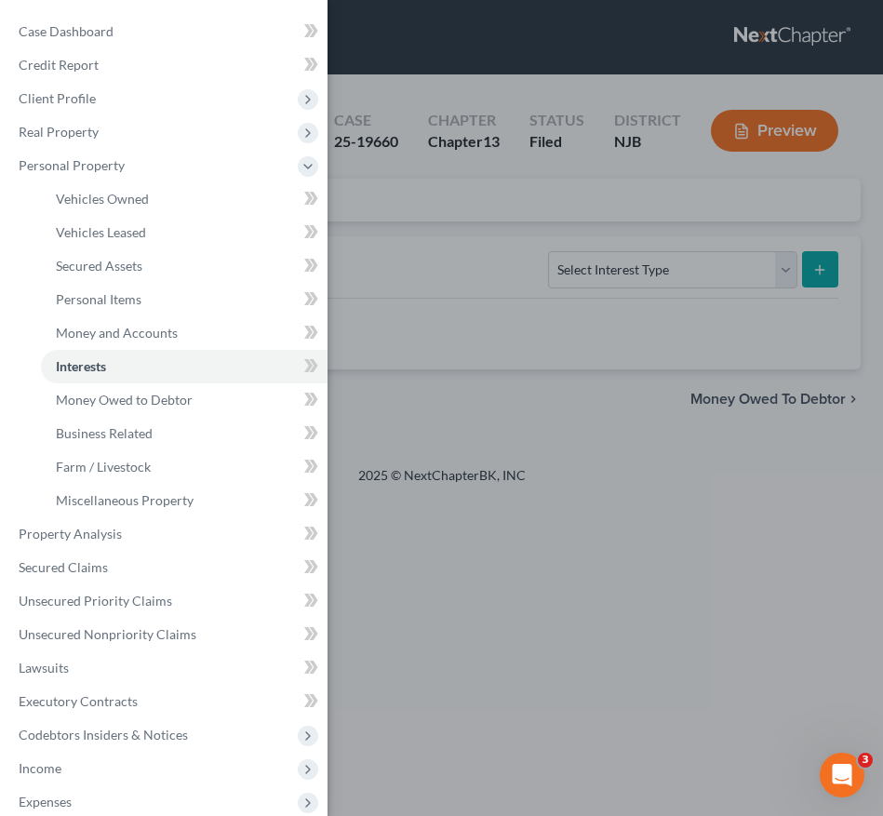
click at [438, 320] on div "Case Dashboard Payments Invoices Payments Payments Credit Report Client Profile" at bounding box center [441, 408] width 883 height 816
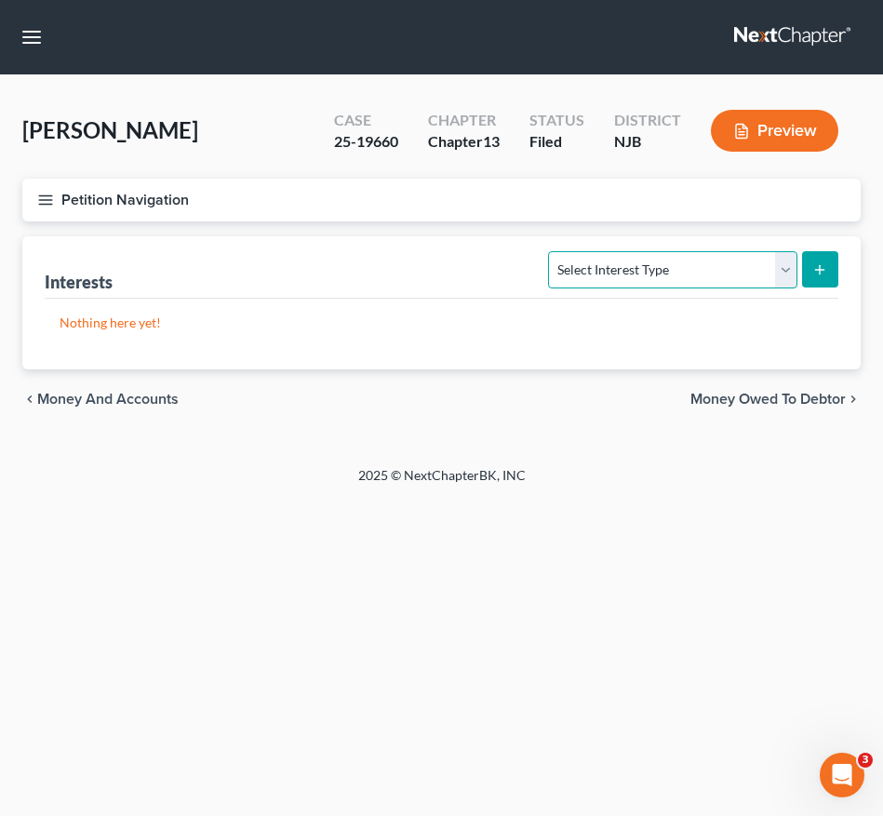
click at [636, 277] on select "Select Interest Type 401K (A/B: 21) Annuity (A/B: 23) Bond (A/B: 18) Education …" at bounding box center [672, 269] width 248 height 37
select select "pension_plan"
click at [551, 251] on select "Select Interest Type 401K (A/B: 21) Annuity (A/B: 23) Bond (A/B: 18) Education …" at bounding box center [672, 269] width 248 height 37
click at [817, 262] on icon "submit" at bounding box center [819, 269] width 15 height 15
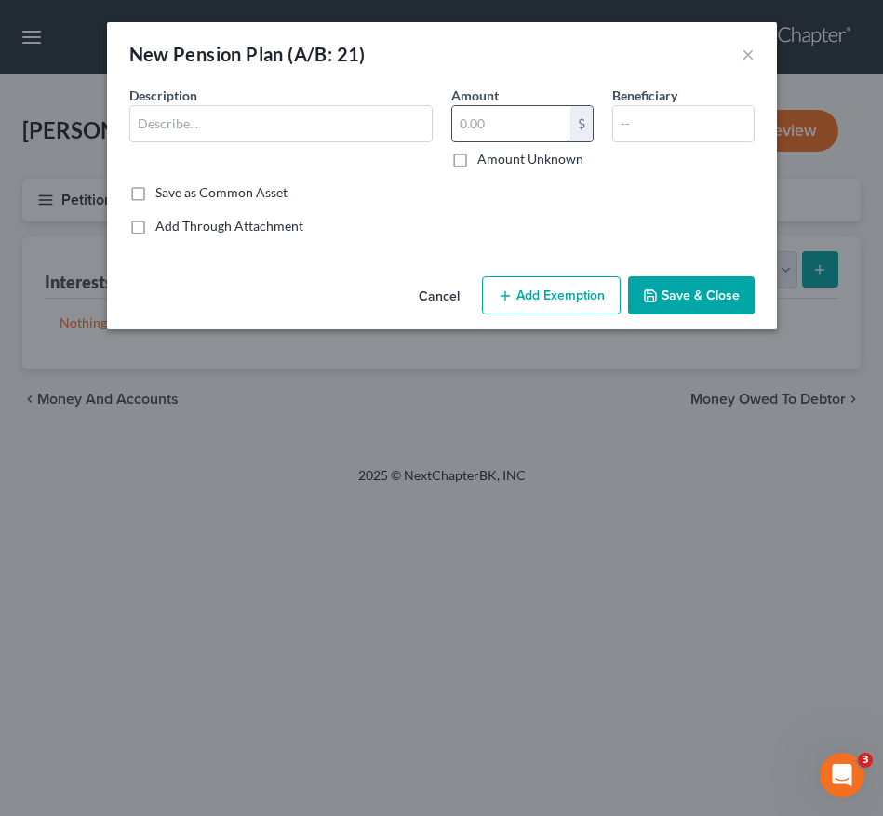
click at [534, 107] on input "text" at bounding box center [511, 123] width 118 height 35
click at [346, 129] on input "text" at bounding box center [280, 123] width 301 height 35
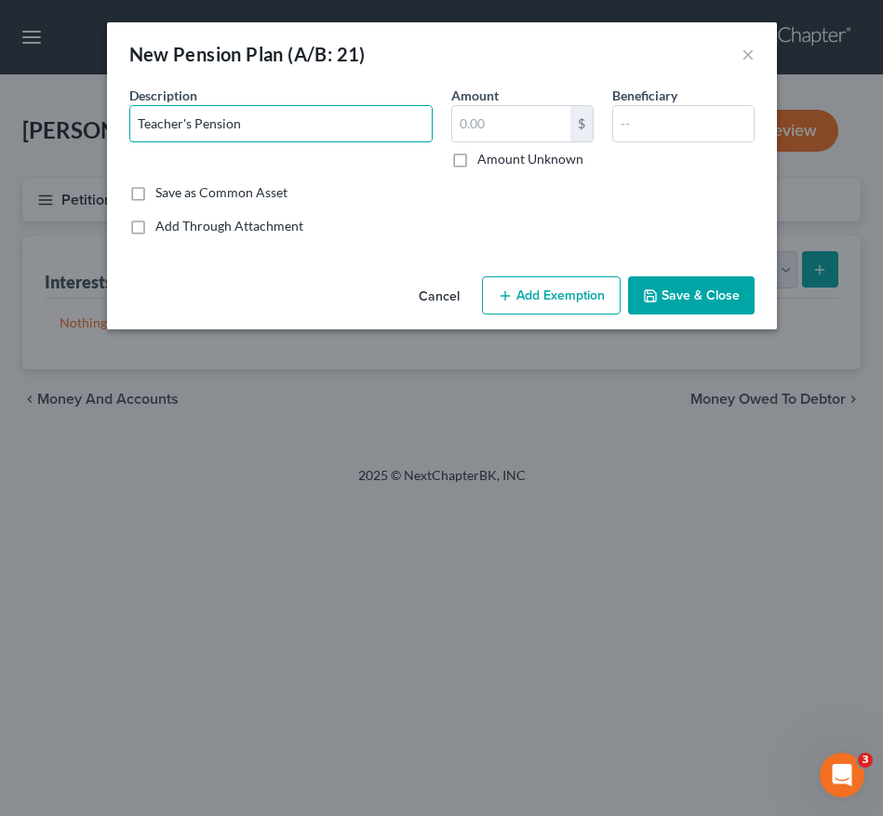
type input "Teacher's Pension"
click at [477, 166] on label "Amount Unknown" at bounding box center [530, 159] width 106 height 19
click at [485, 162] on input "Amount Unknown" at bounding box center [491, 156] width 12 height 12
checkbox input "true"
click at [665, 292] on button "Save & Close" at bounding box center [691, 295] width 126 height 39
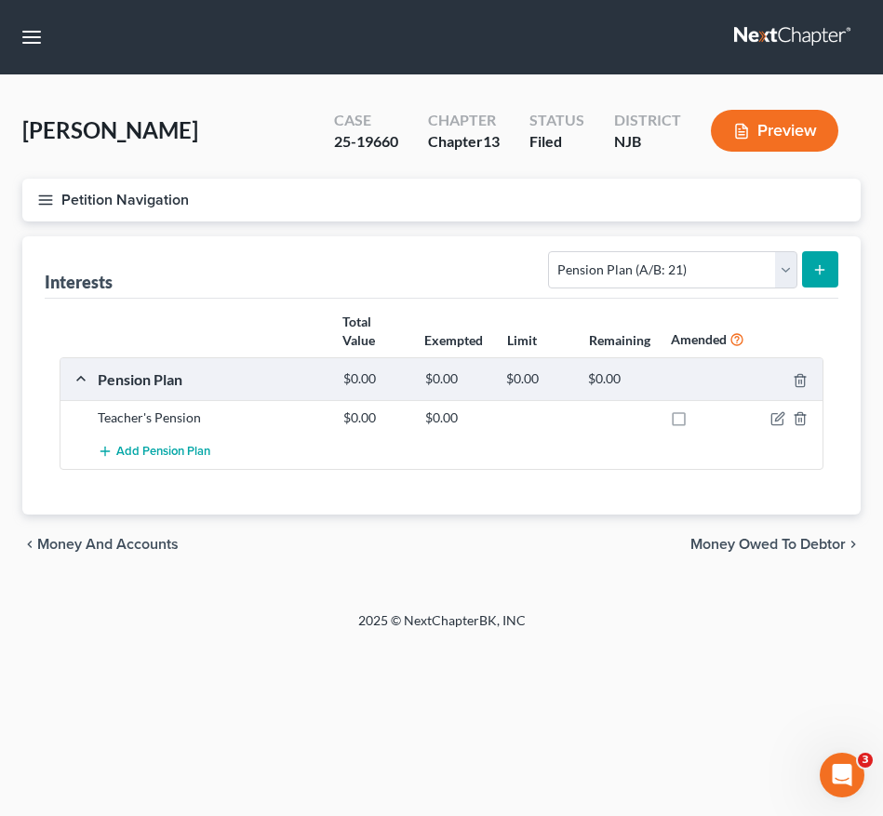
click at [153, 290] on div "Interests Select Interest Type 401K (A/B: 21) Annuity (A/B: 23) Bond (A/B: 18) …" at bounding box center [441, 267] width 793 height 62
click at [621, 267] on select "Select Interest Type 401K (A/B: 21) Annuity (A/B: 23) Bond (A/B: 18) Education …" at bounding box center [672, 269] width 248 height 37
select select "term_life_insurance"
click at [551, 251] on select "Select Interest Type 401K (A/B: 21) Annuity (A/B: 23) Bond (A/B: 18) Education …" at bounding box center [672, 269] width 248 height 37
click at [829, 269] on button "submit" at bounding box center [820, 269] width 36 height 36
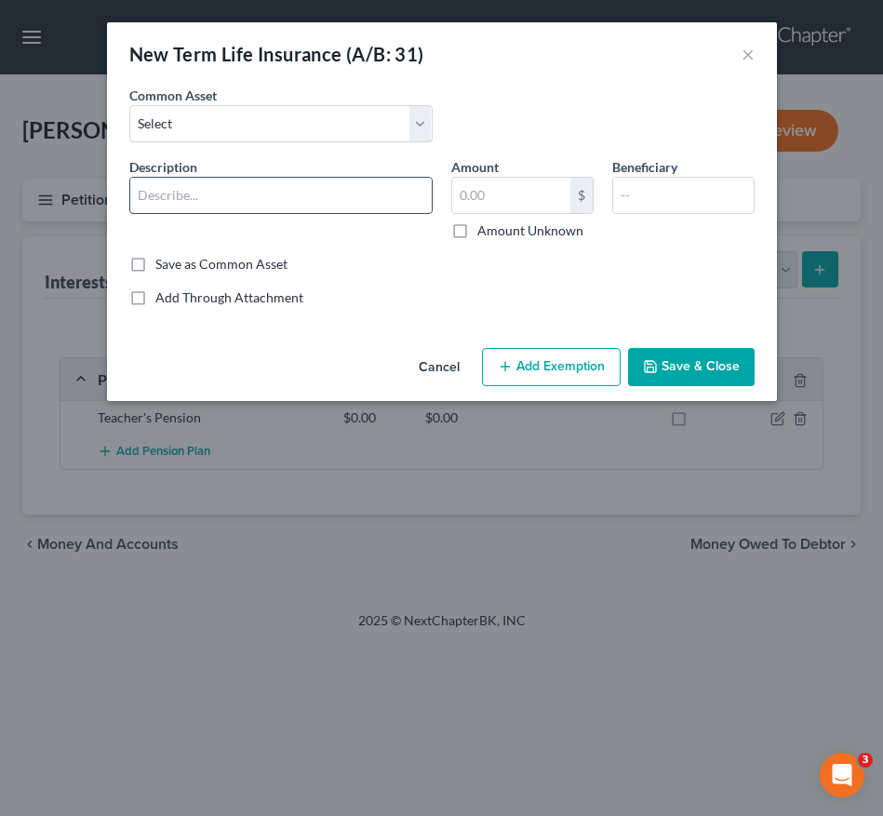
click at [288, 194] on input "text" at bounding box center [280, 195] width 301 height 35
type input "Portfolio Term Life Insurance"
click at [537, 193] on input "text" at bounding box center [511, 195] width 118 height 35
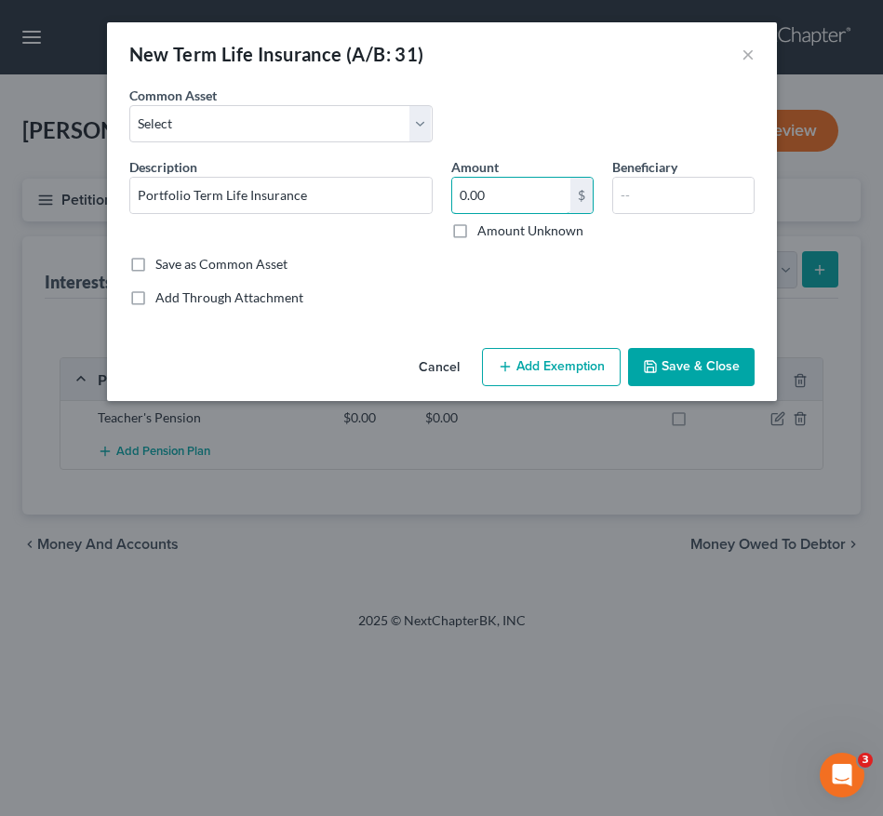
type input "0.00"
click at [671, 360] on button "Save & Close" at bounding box center [691, 367] width 126 height 39
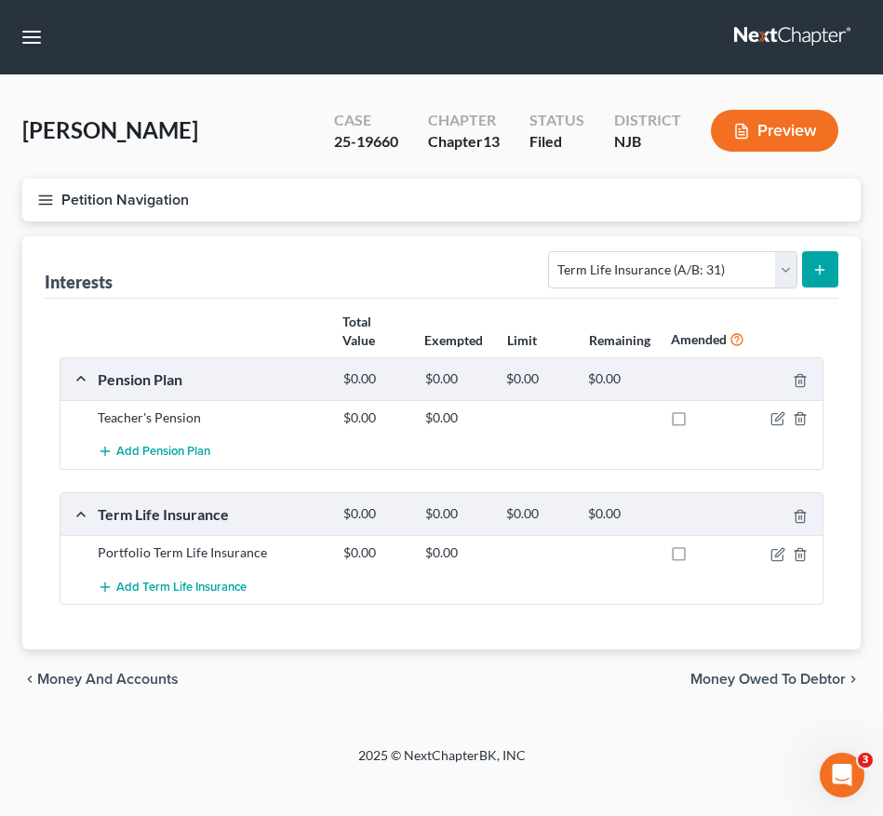
click at [51, 204] on line "button" at bounding box center [45, 204] width 13 height 0
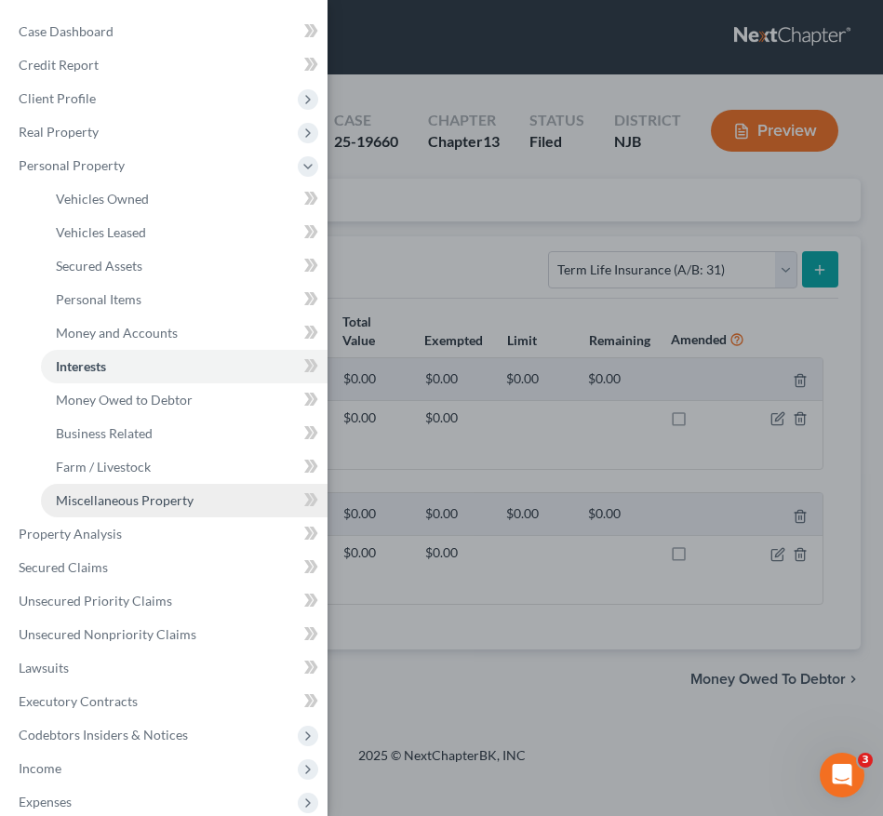
click at [129, 508] on link "Miscellaneous Property" at bounding box center [184, 500] width 286 height 33
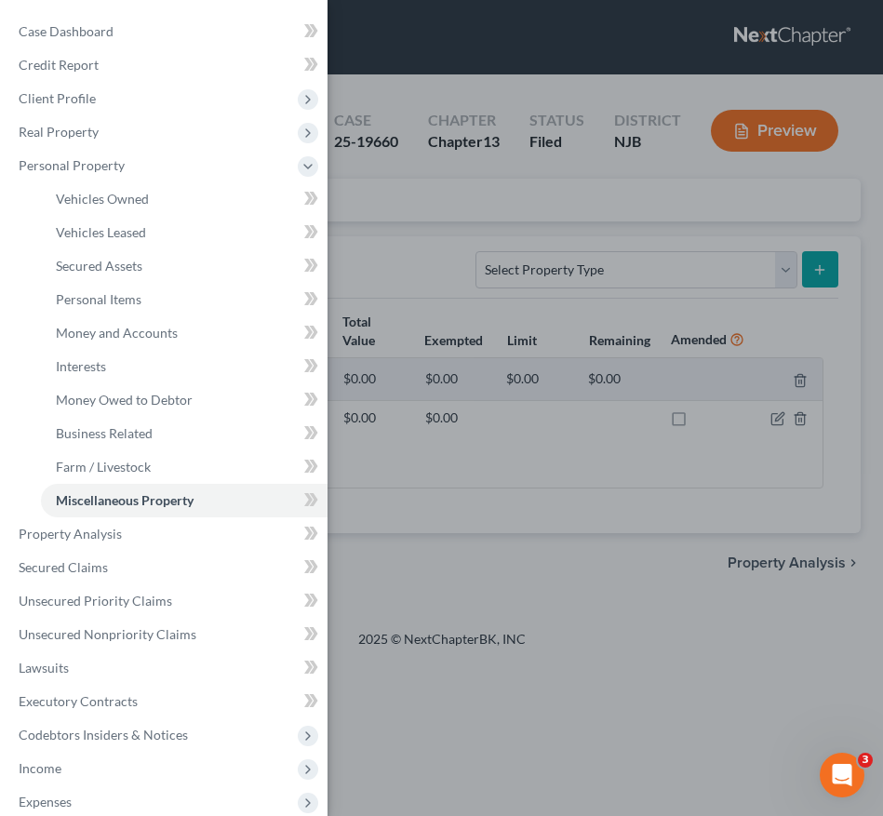
click at [419, 530] on div "Case Dashboard Payments Invoices Payments Payments Credit Report Client Profile" at bounding box center [441, 408] width 883 height 816
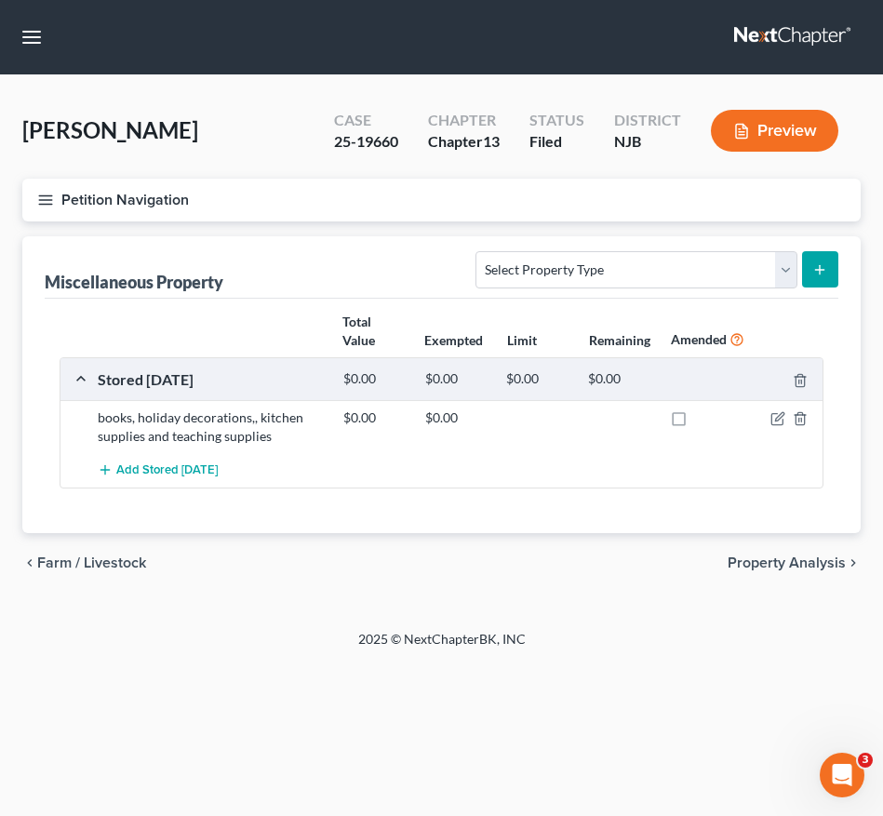
click at [49, 205] on icon "button" at bounding box center [45, 200] width 17 height 17
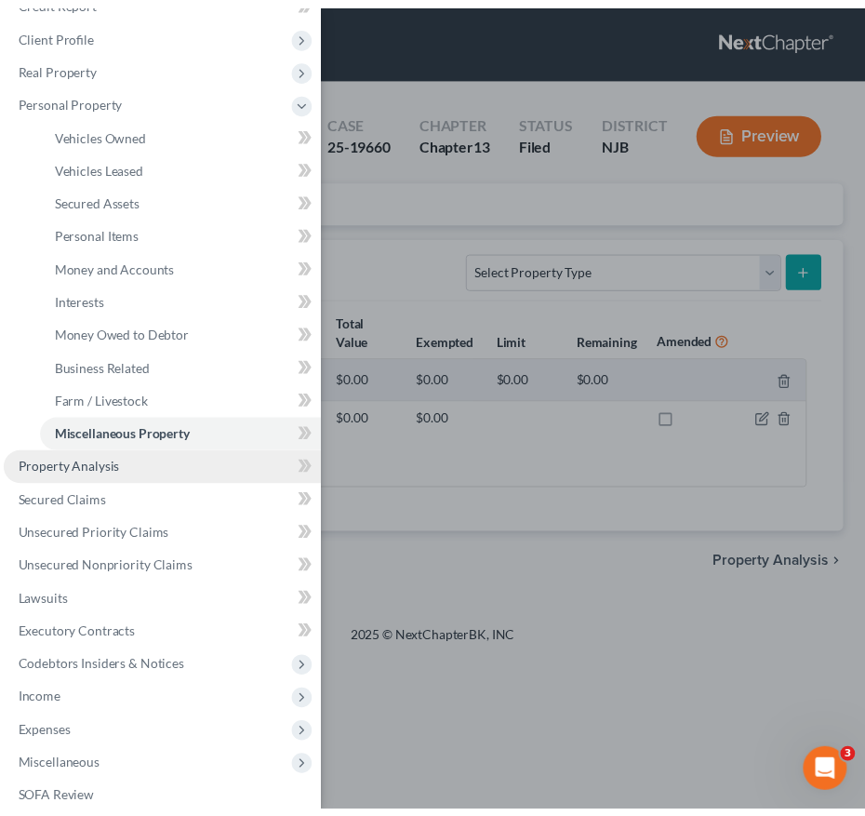
scroll to position [80, 0]
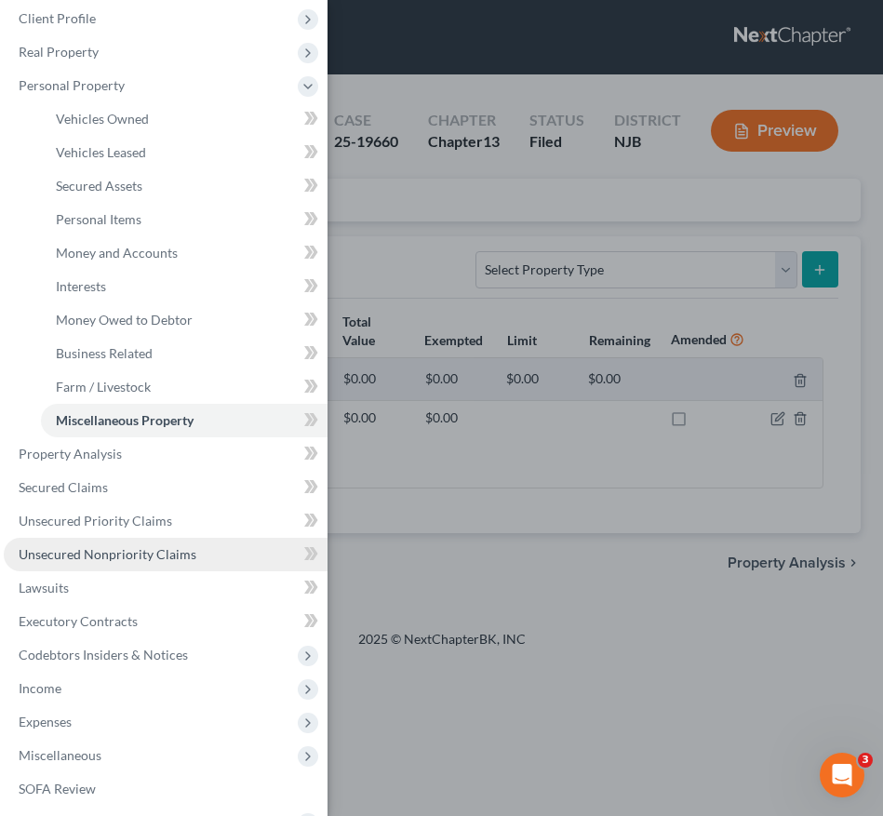
click at [141, 555] on span "Unsecured Nonpriority Claims" at bounding box center [108, 554] width 178 height 16
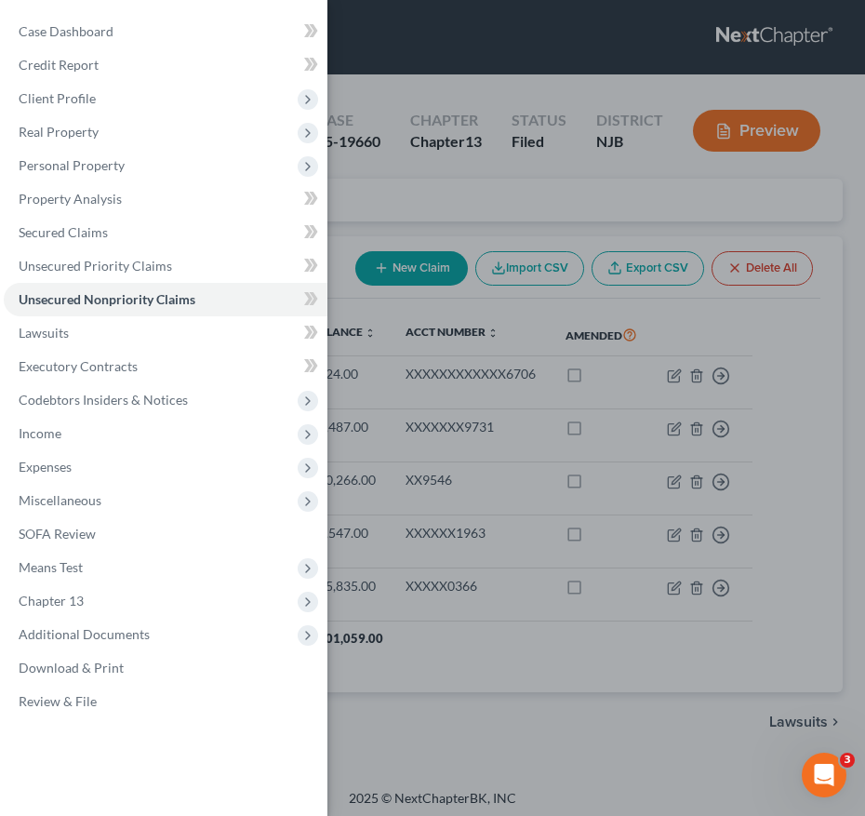
click at [431, 564] on div "Case Dashboard Payments Invoices Payments Payments Credit Report Client Profile" at bounding box center [432, 408] width 865 height 816
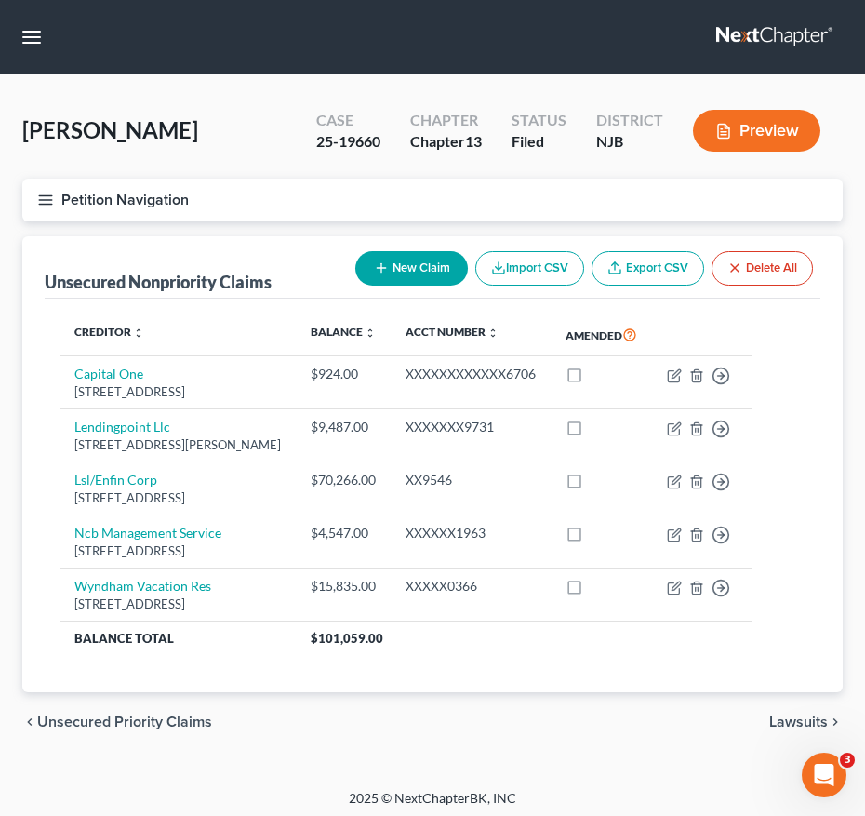
click at [43, 202] on icon "button" at bounding box center [45, 200] width 17 height 17
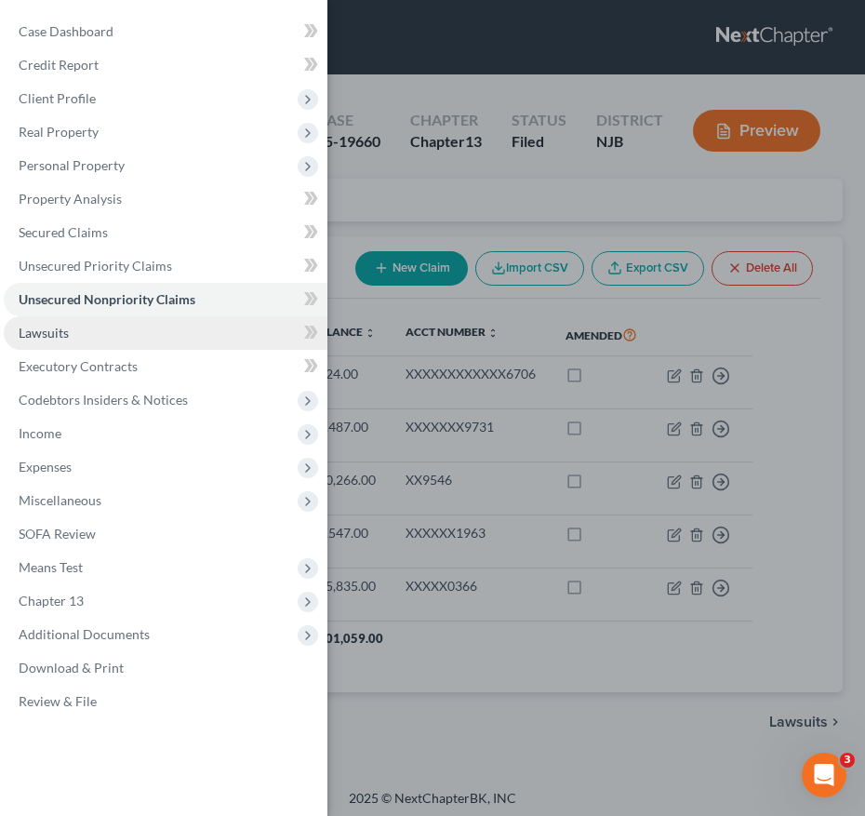
click at [96, 335] on link "Lawsuits" at bounding box center [166, 332] width 324 height 33
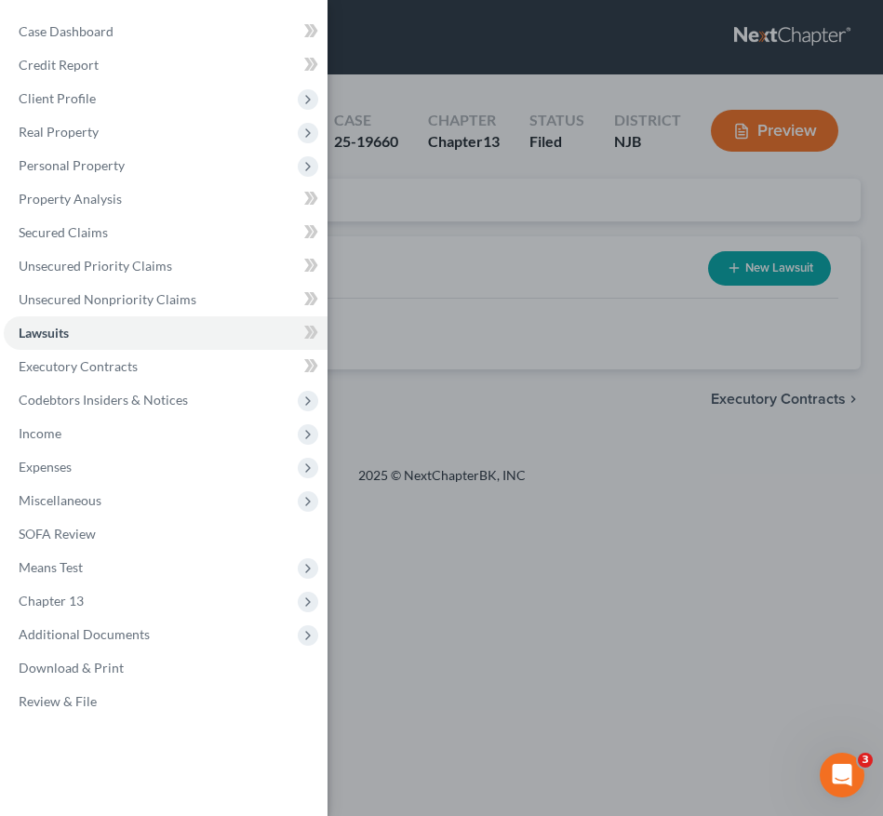
click at [458, 224] on div "Case Dashboard Payments Invoices Payments Payments Credit Report Client Profile" at bounding box center [441, 408] width 883 height 816
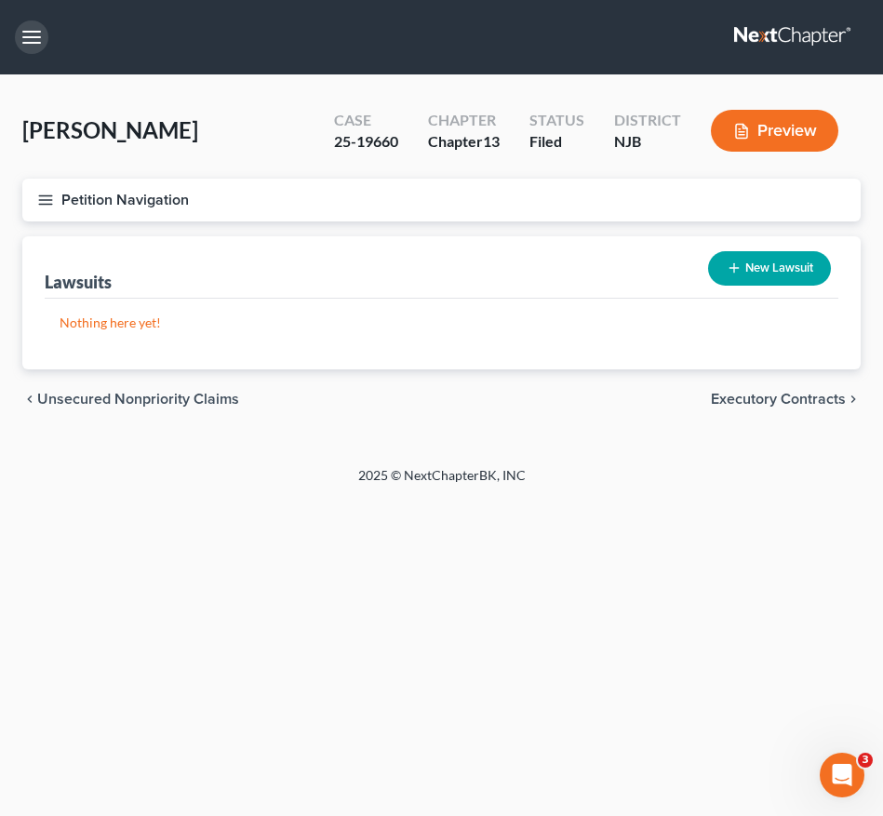
click at [30, 33] on button "button" at bounding box center [31, 36] width 33 height 33
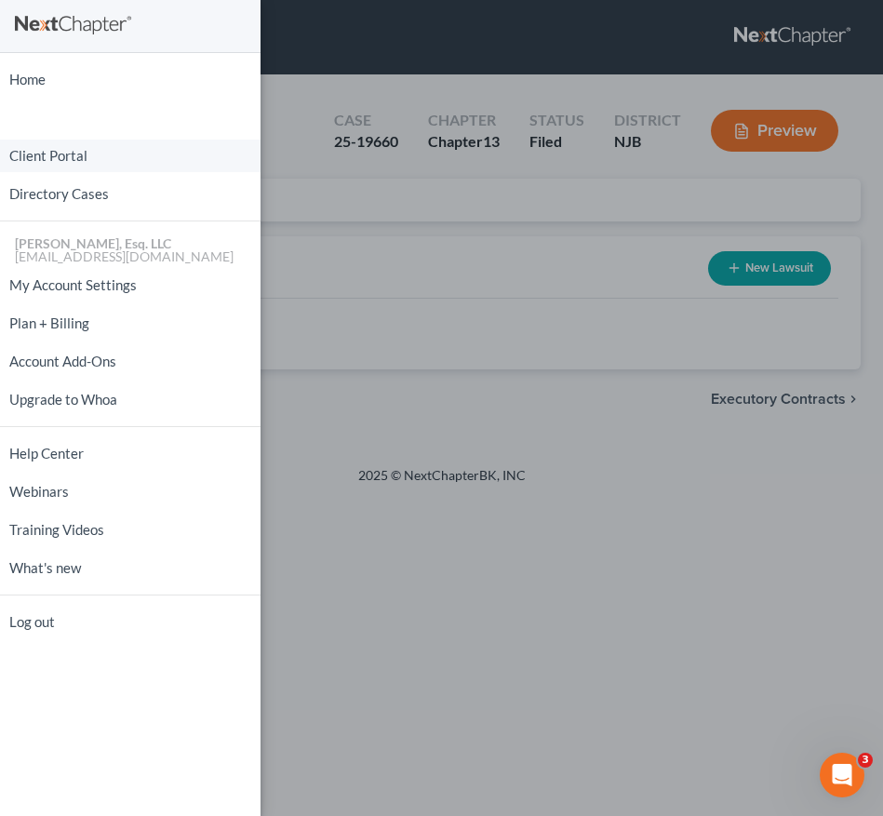
click at [54, 143] on link "Client Portal" at bounding box center [130, 156] width 260 height 33
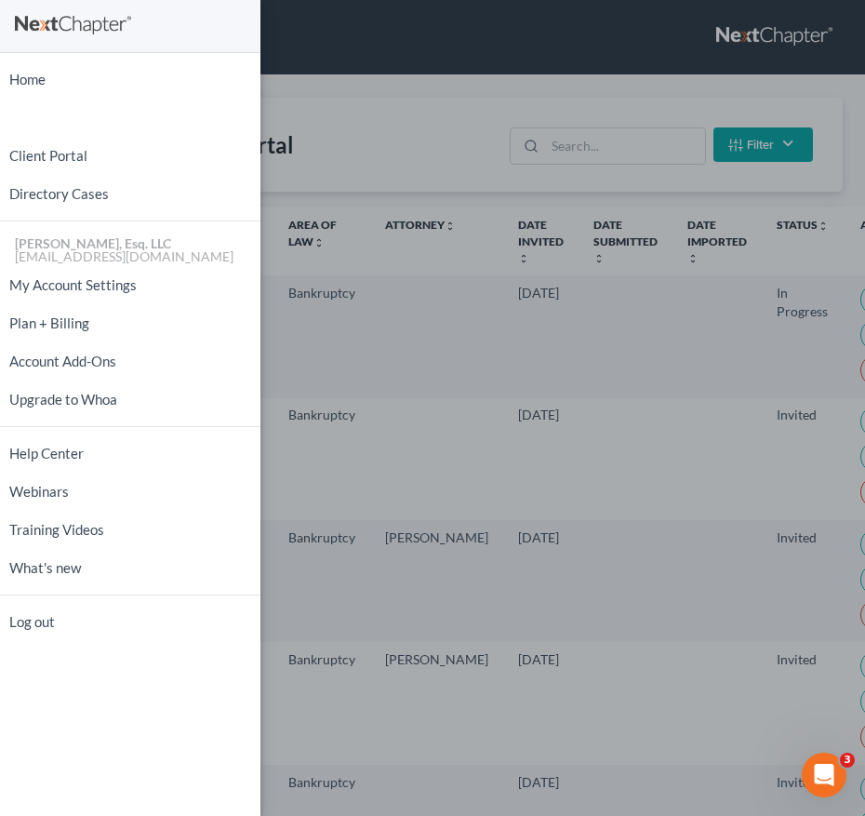
click at [625, 142] on div "Home New Case Client Portal Directory Cases [PERSON_NAME], Esq. LLC [EMAIL_ADDR…" at bounding box center [432, 408] width 865 height 816
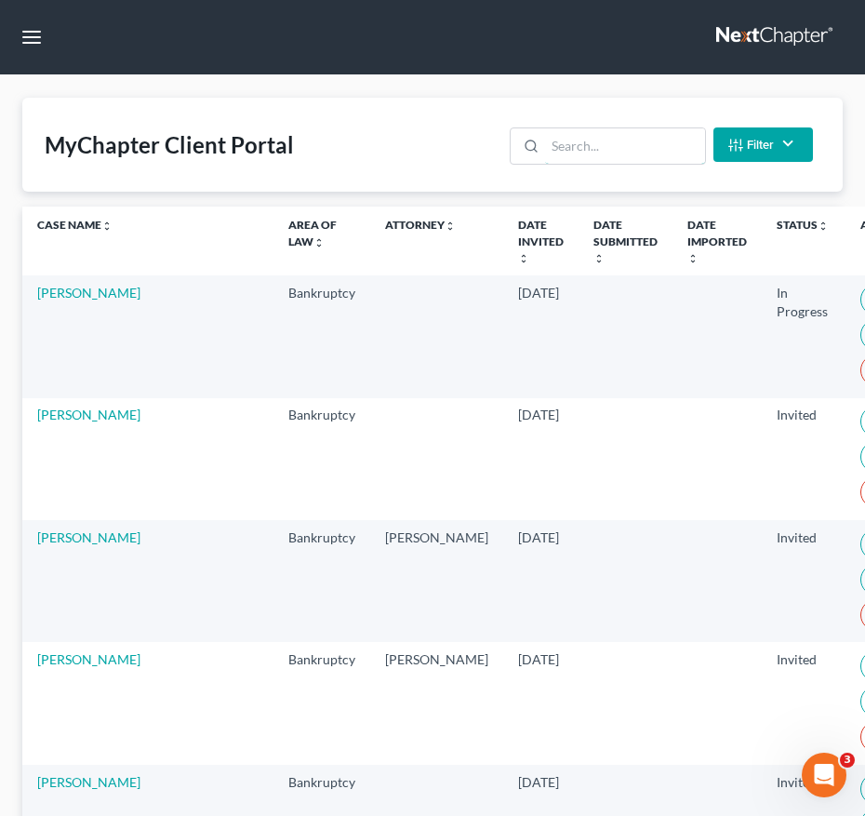
click at [625, 142] on input "search" at bounding box center [624, 145] width 159 height 35
click at [624, 141] on input "search" at bounding box center [624, 145] width 159 height 35
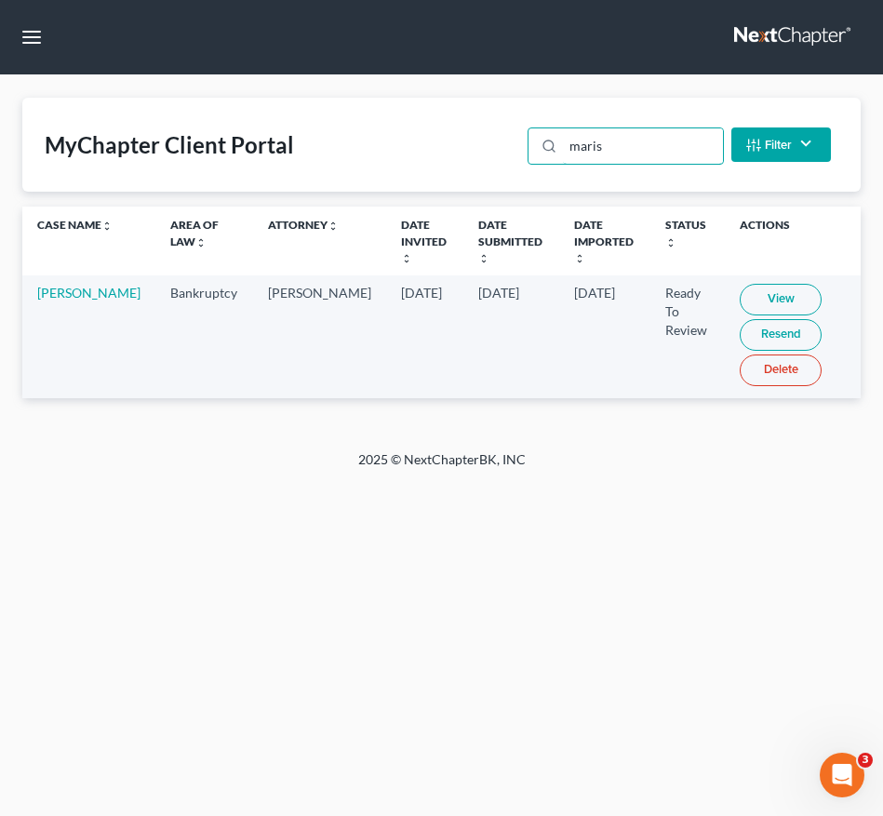
type input "maris"
click at [739, 298] on link "View" at bounding box center [780, 300] width 82 height 32
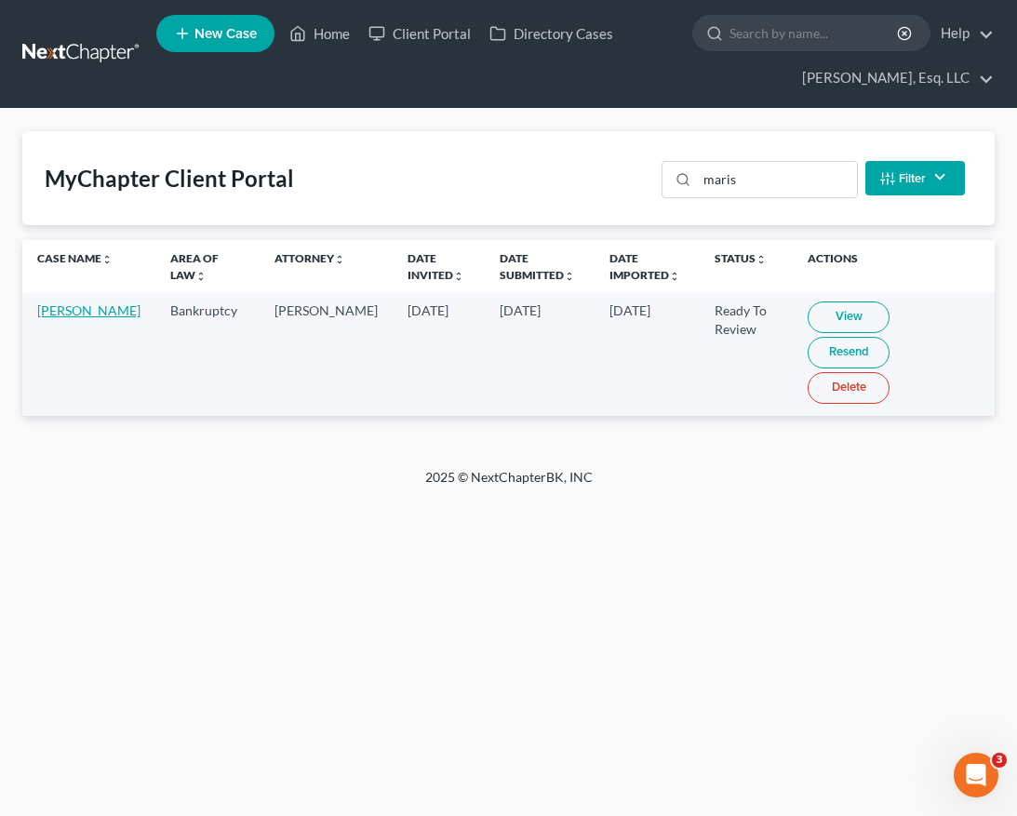
click at [73, 318] on link "[PERSON_NAME]" at bounding box center [88, 310] width 103 height 16
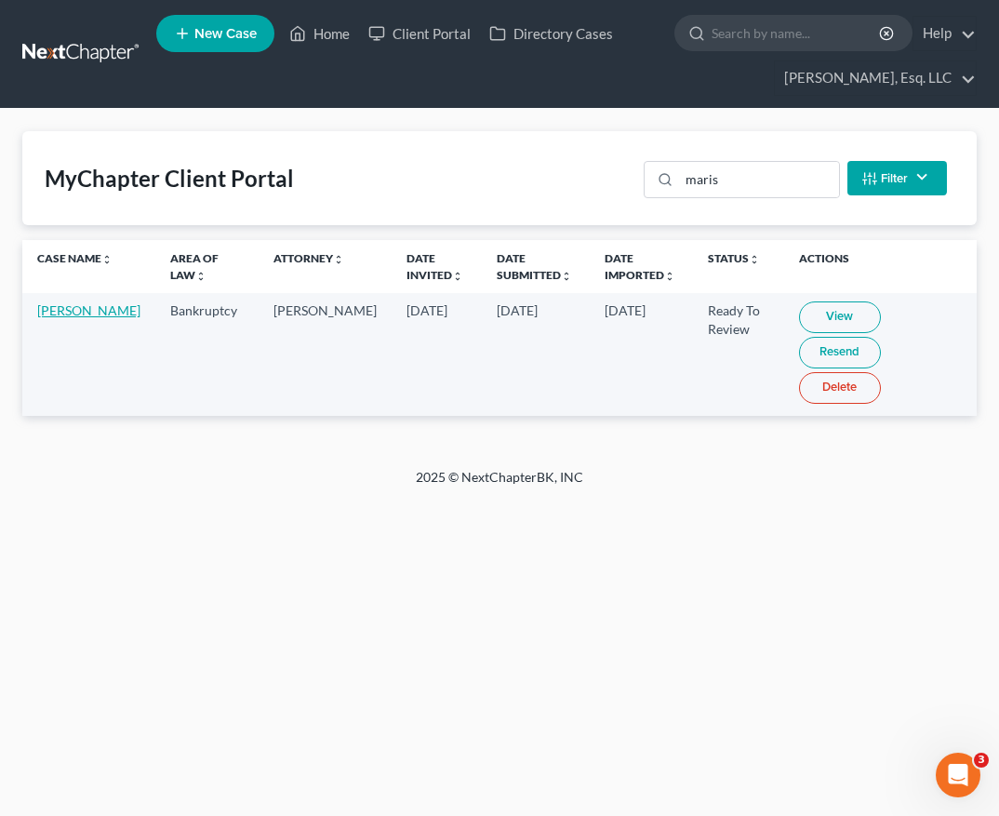
select select "0"
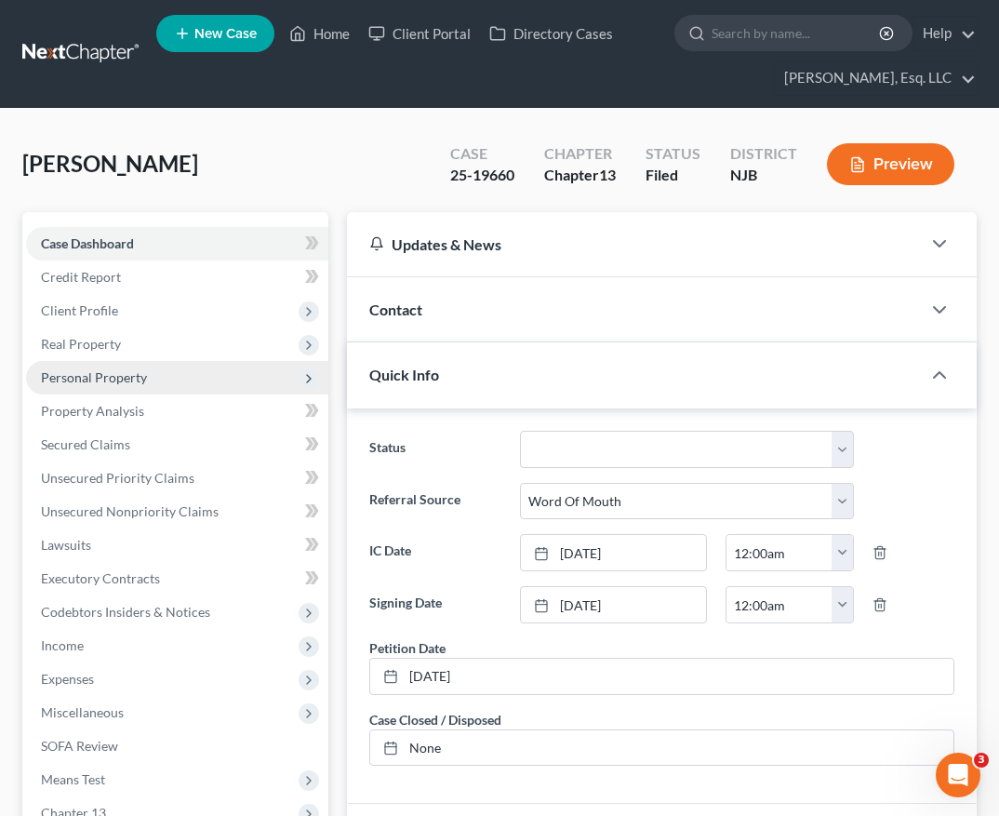
click at [140, 381] on span "Personal Property" at bounding box center [94, 377] width 106 height 16
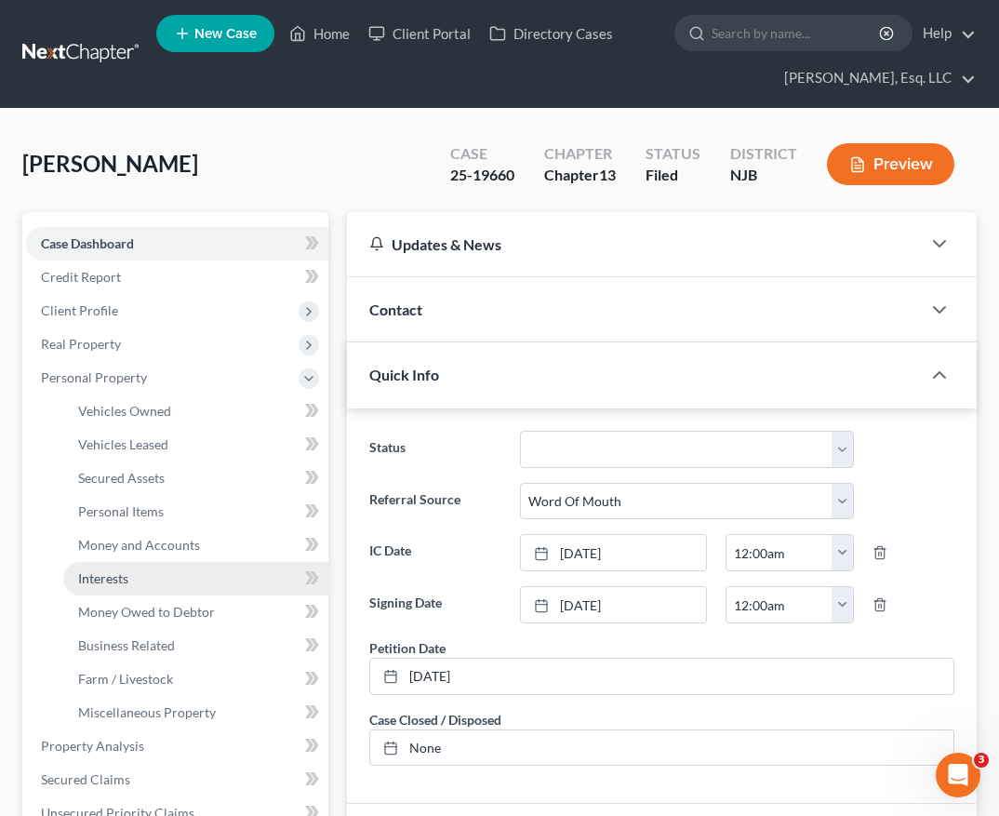
click at [162, 580] on link "Interests" at bounding box center [195, 578] width 265 height 33
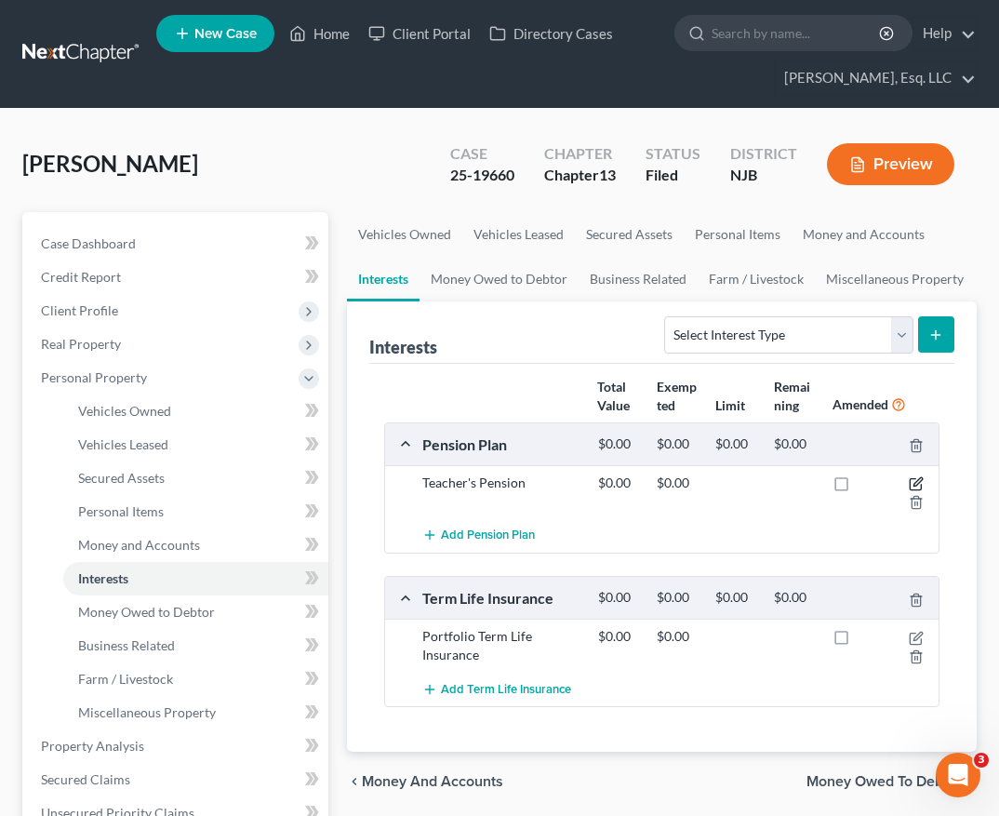
click at [920, 482] on icon "button" at bounding box center [917, 482] width 8 height 8
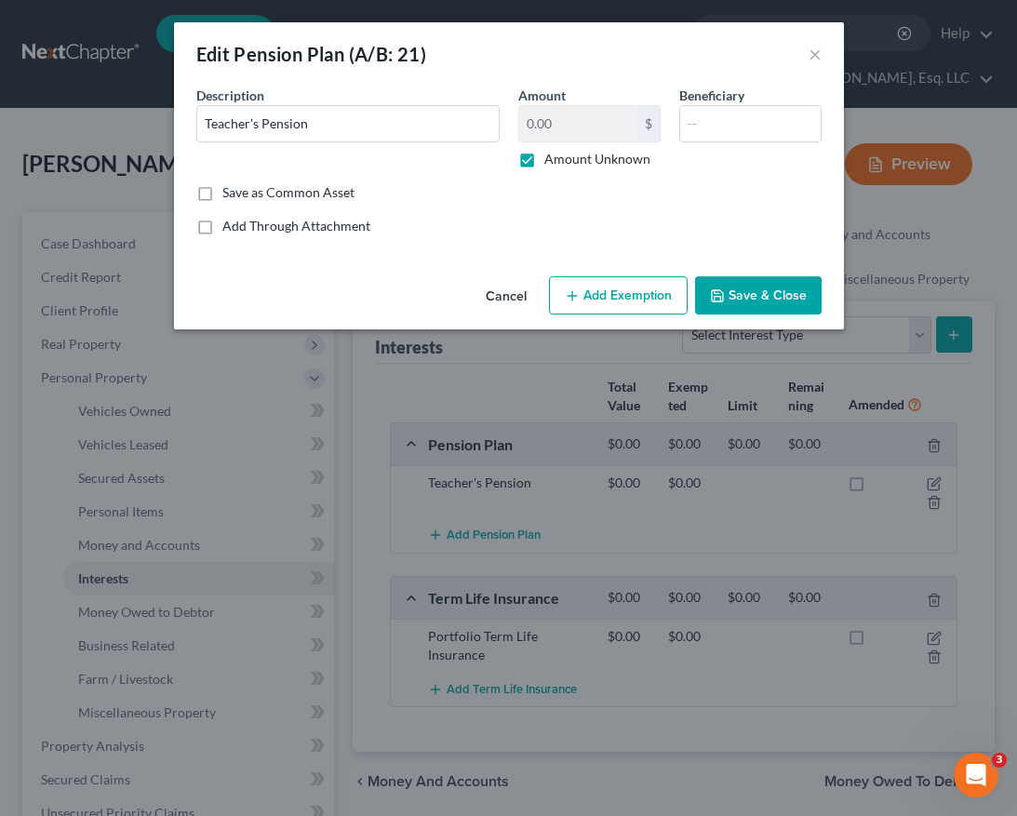
click at [544, 165] on label "Amount Unknown" at bounding box center [597, 159] width 106 height 19
click at [551, 162] on input "Amount Unknown" at bounding box center [557, 156] width 12 height 12
checkbox input "false"
click at [562, 130] on input "0.00" at bounding box center [578, 123] width 118 height 35
click at [580, 131] on input "4,182" at bounding box center [578, 123] width 118 height 35
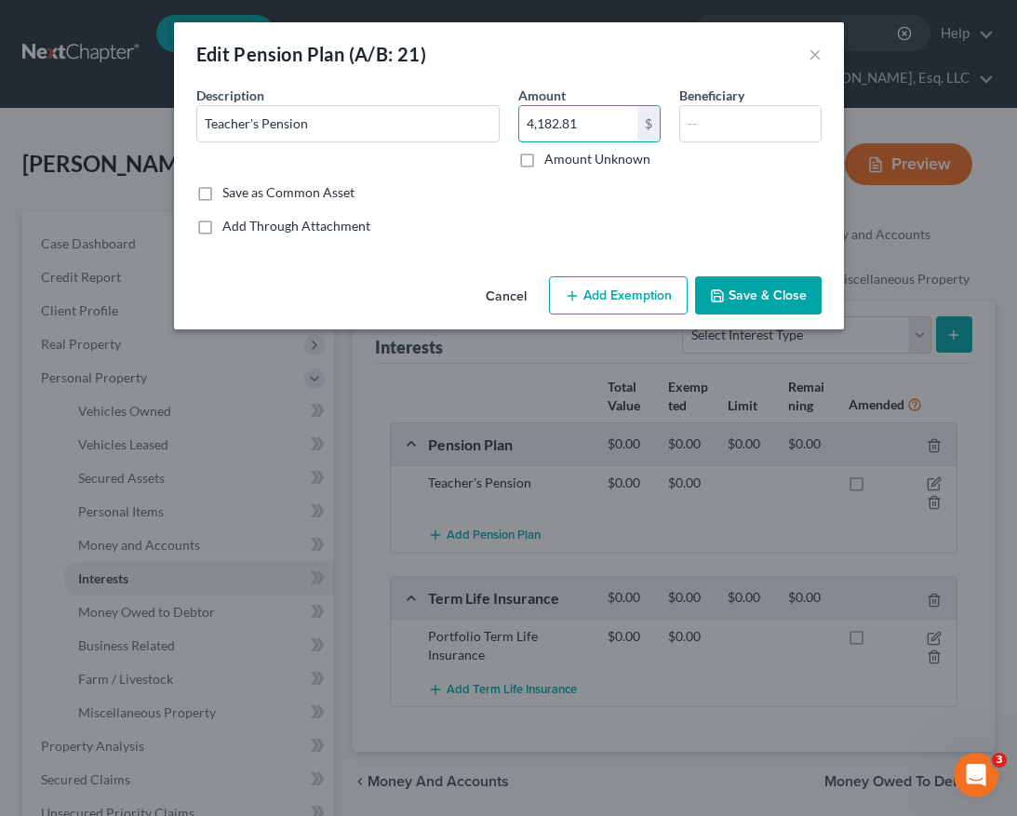
type input "4,182.81"
click at [631, 303] on button "Add Exemption" at bounding box center [618, 295] width 139 height 39
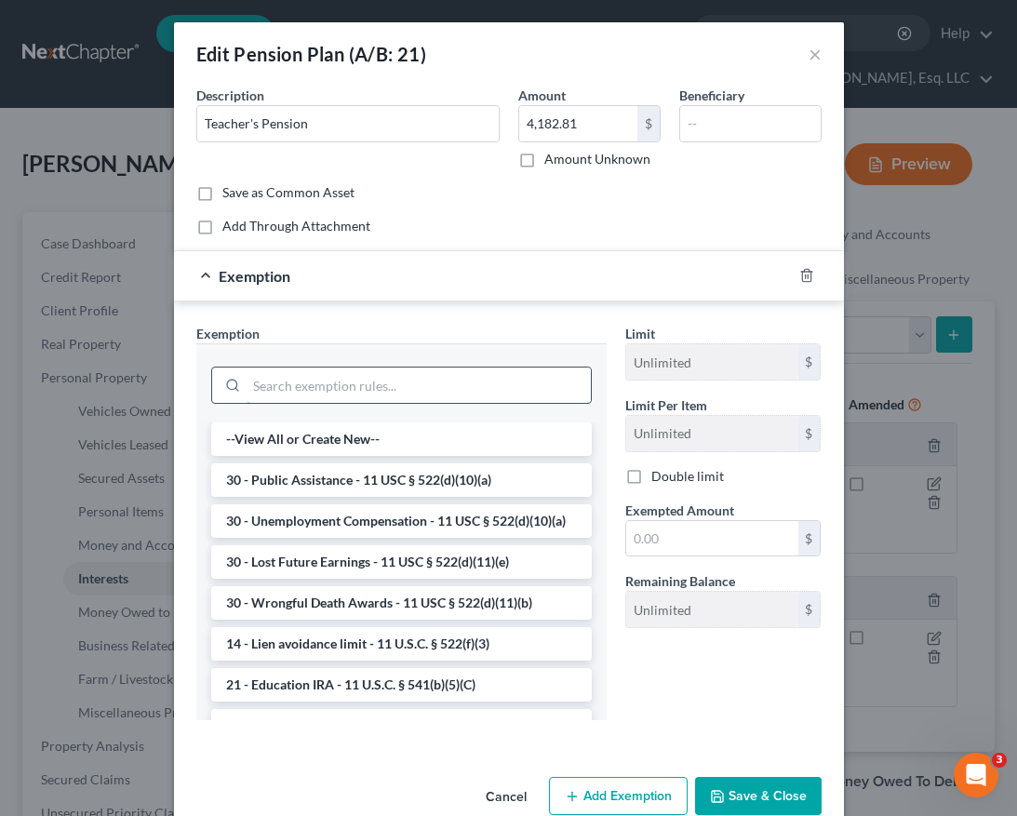
click at [422, 384] on input "search" at bounding box center [418, 384] width 344 height 35
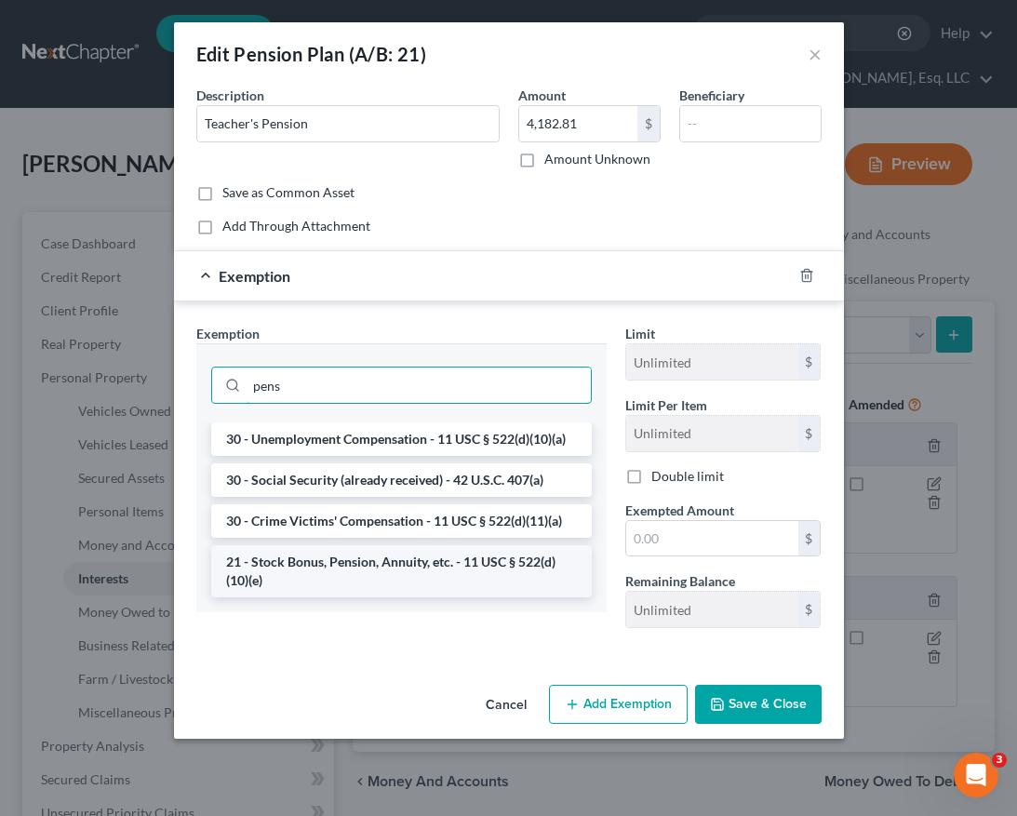
type input "pens"
click at [420, 568] on li "21 - Stock Bonus, Pension, Annuity, etc. - 11 USC § 522(d)(10)(e)" at bounding box center [401, 571] width 380 height 52
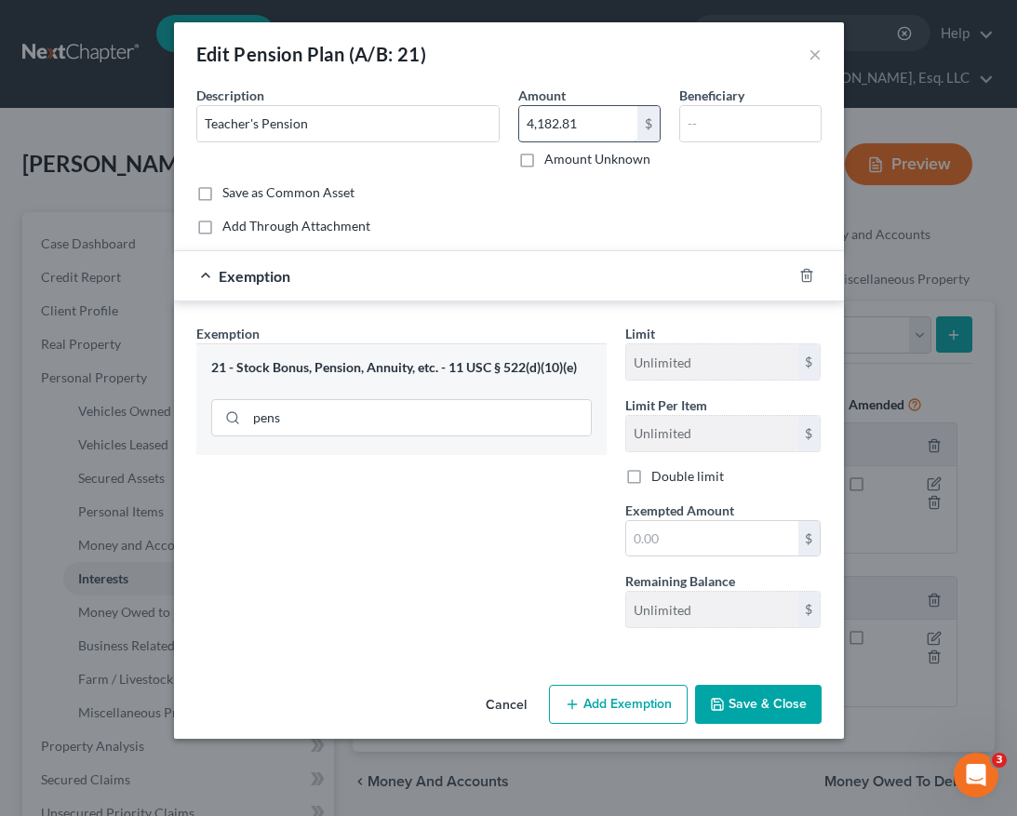
click at [578, 130] on input "4,182.81" at bounding box center [578, 123] width 118 height 35
click at [688, 535] on input "text" at bounding box center [712, 538] width 172 height 35
paste input "4,182.81"
click at [688, 535] on input "4,182.81" at bounding box center [712, 538] width 172 height 35
type input "4,182.81"
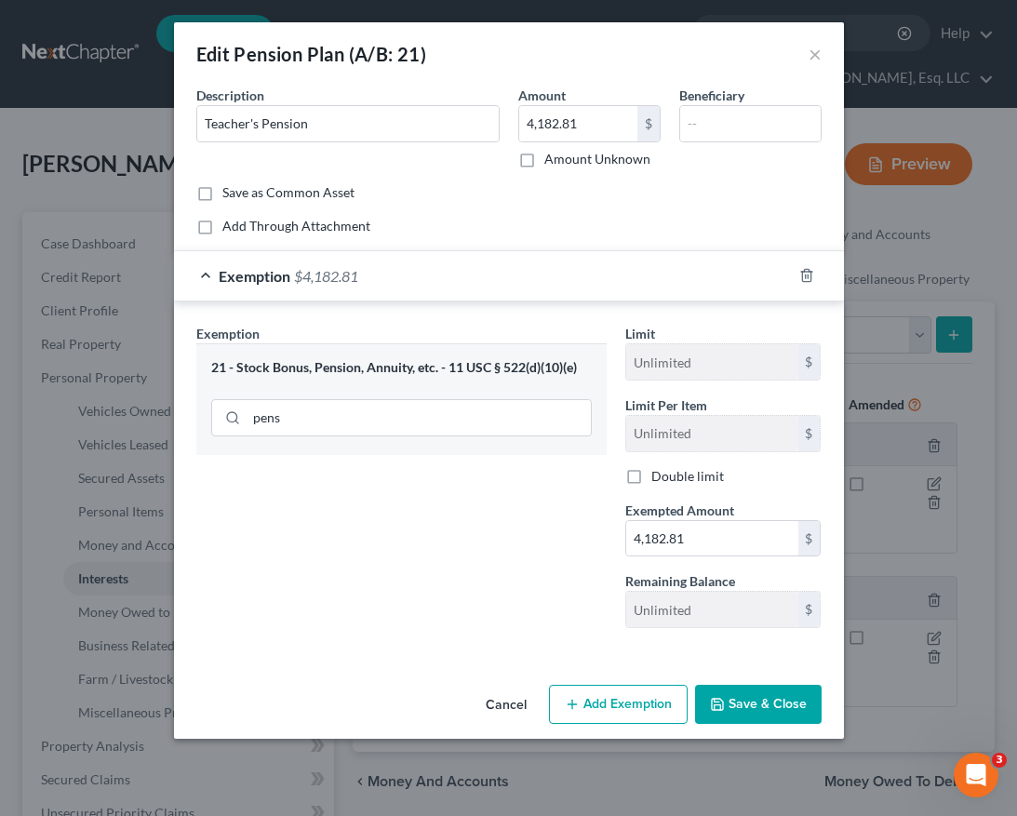
click at [789, 711] on button "Save & Close" at bounding box center [758, 703] width 126 height 39
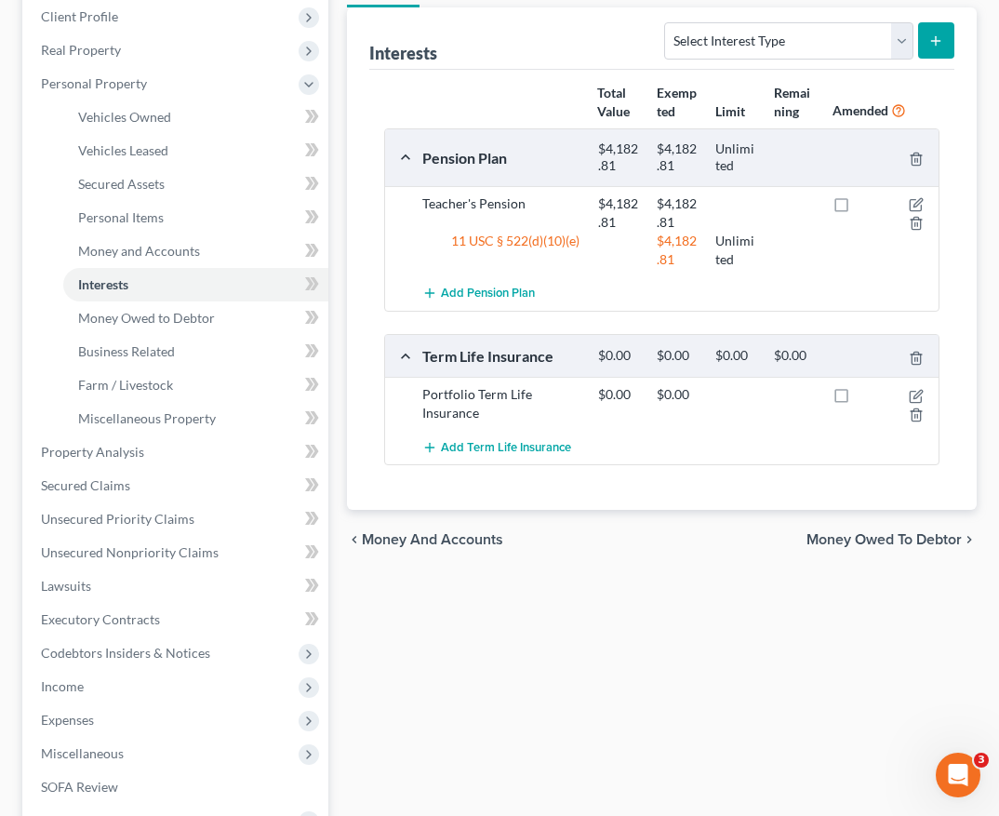
scroll to position [299, 0]
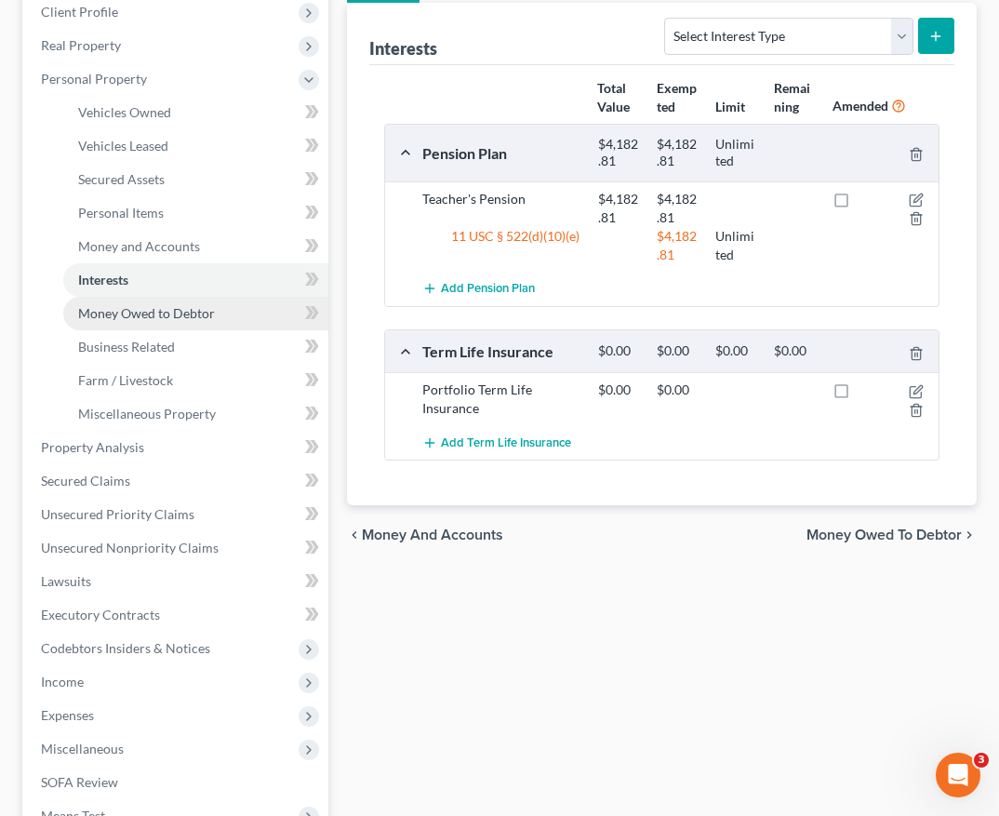
click at [229, 312] on link "Money Owed to Debtor" at bounding box center [195, 313] width 265 height 33
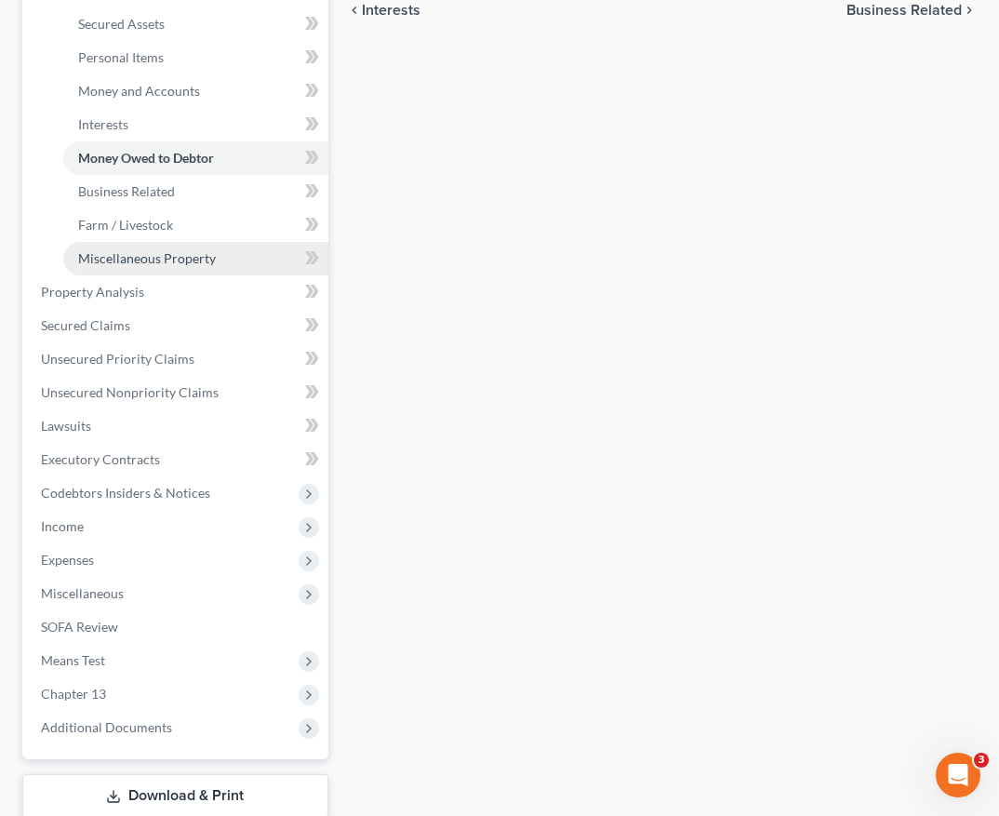
scroll to position [455, 0]
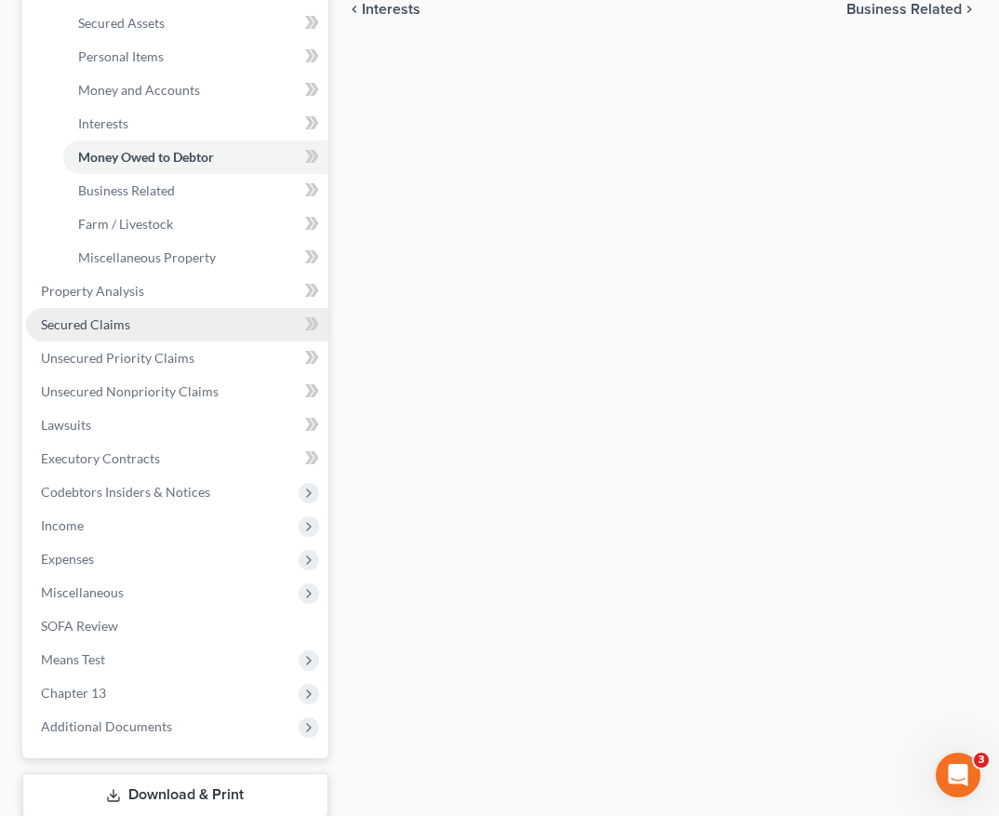
click at [141, 323] on link "Secured Claims" at bounding box center [177, 324] width 302 height 33
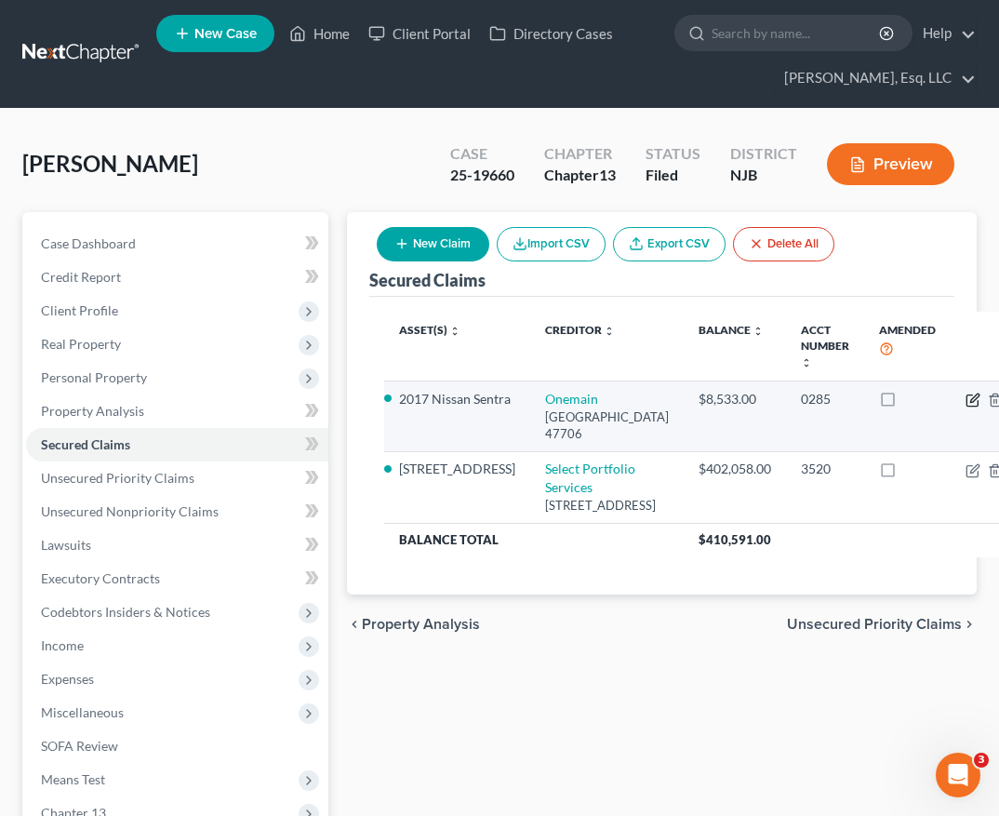
click at [970, 398] on icon "button" at bounding box center [974, 397] width 8 height 8
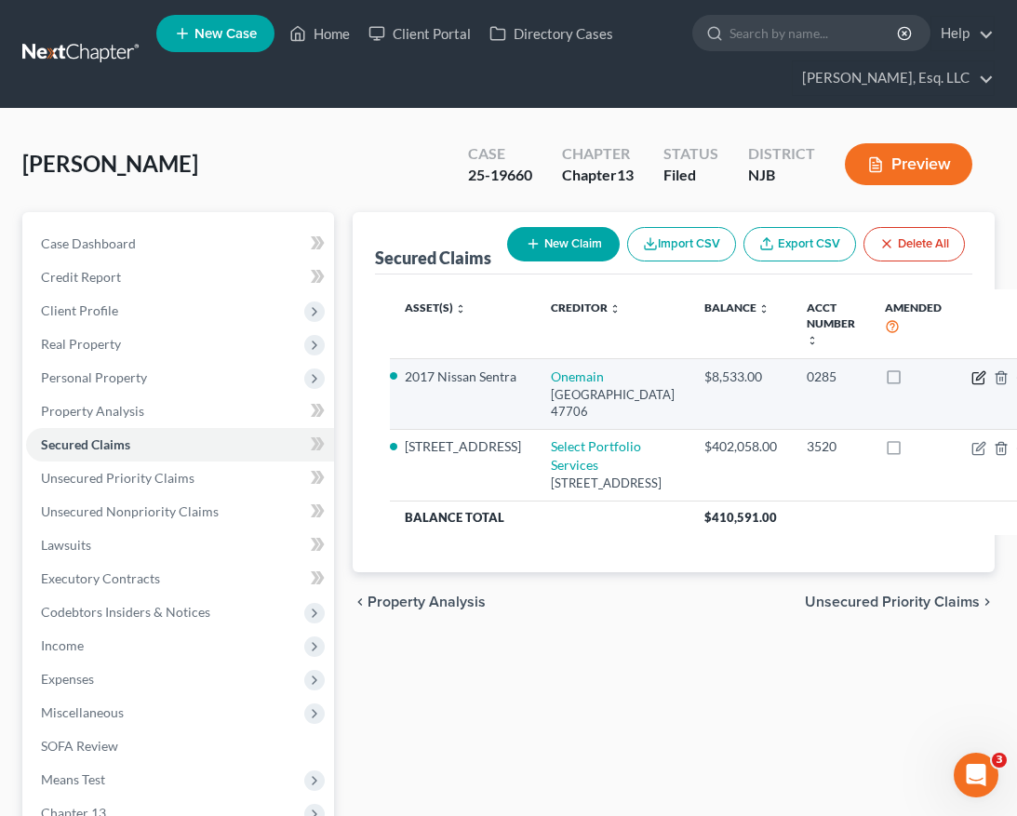
select select "15"
select select "2"
select select "0"
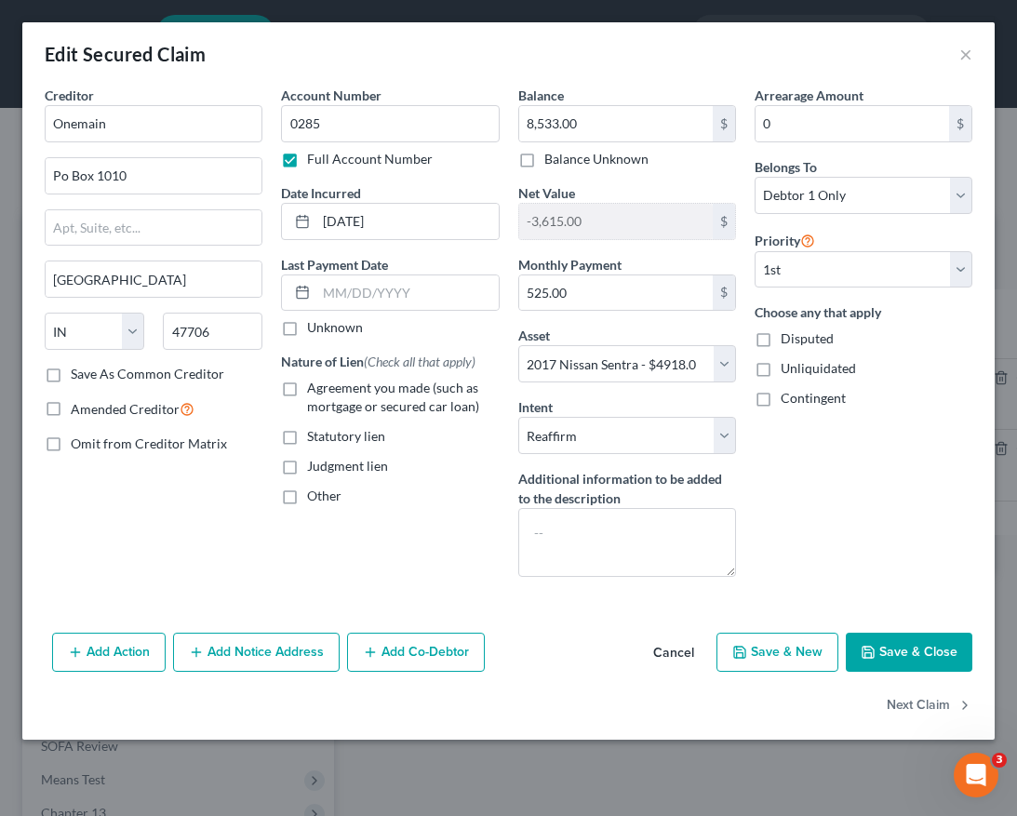
click at [307, 386] on label "Agreement you made (such as mortgage or secured car loan)" at bounding box center [403, 397] width 192 height 37
click at [314, 386] on input "Agreement you made (such as mortgage or secured car loan)" at bounding box center [320, 385] width 12 height 12
checkbox input "true"
click at [615, 541] on textarea at bounding box center [627, 542] width 218 height 69
type textarea "Vehicle Loan Agreement"
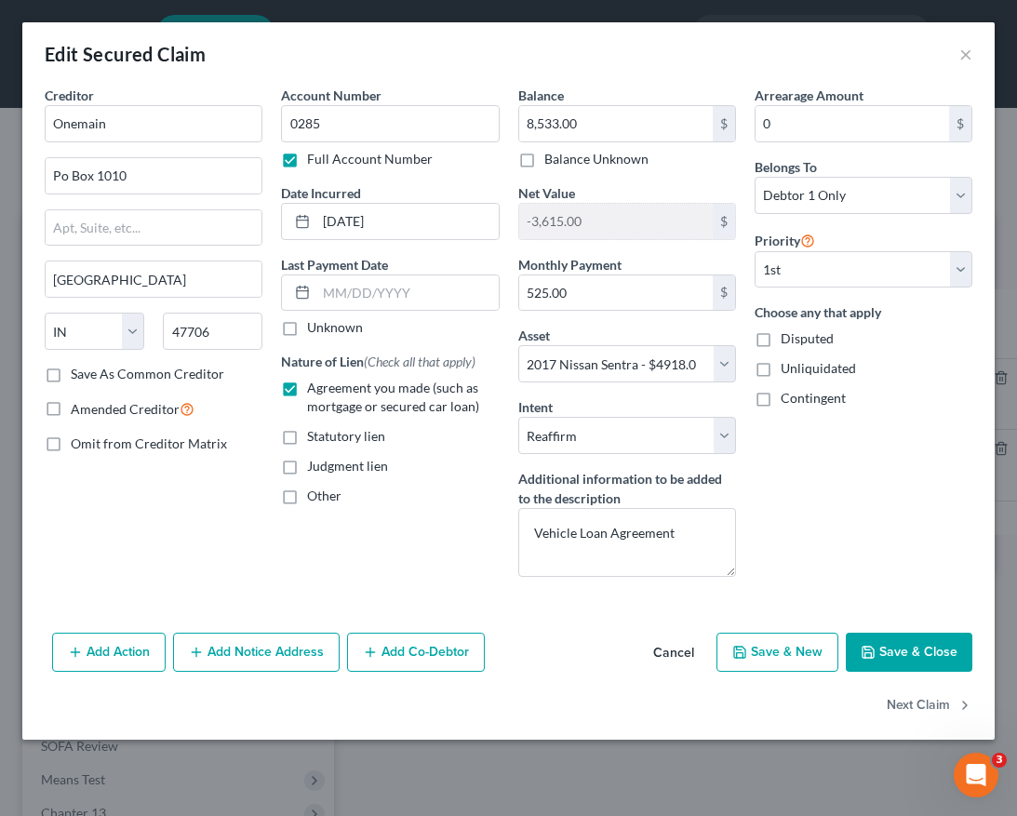
click at [913, 647] on button "Save & Close" at bounding box center [908, 651] width 126 height 39
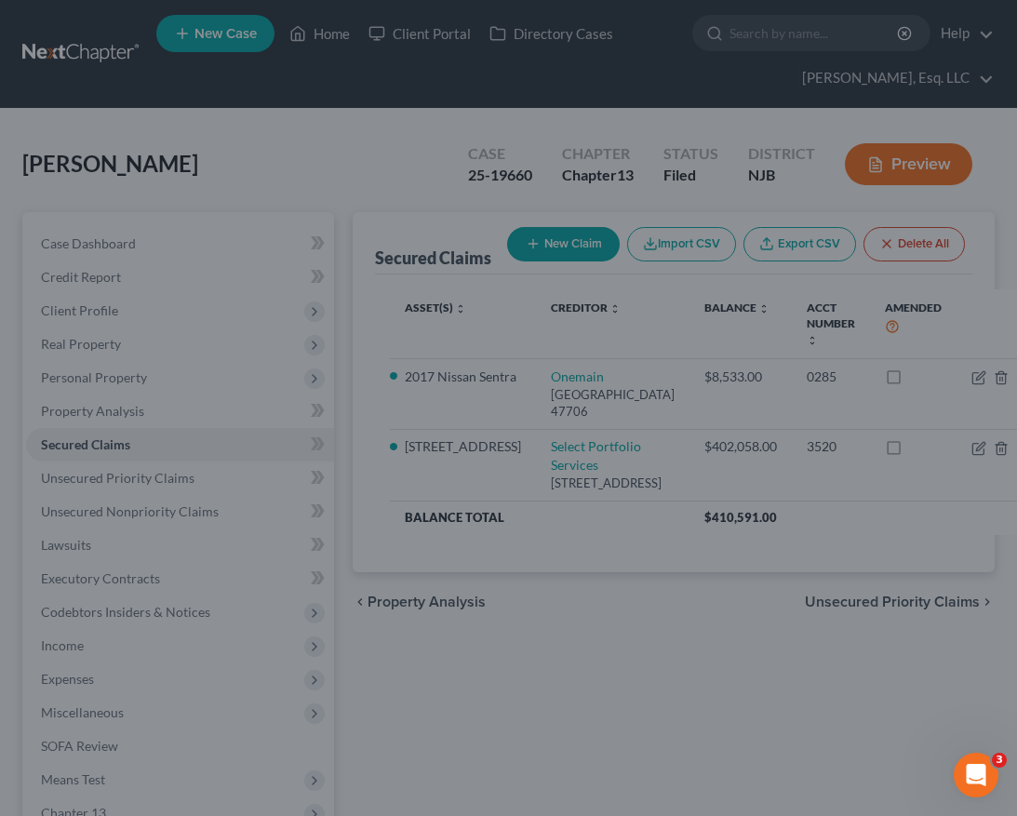
select select "2"
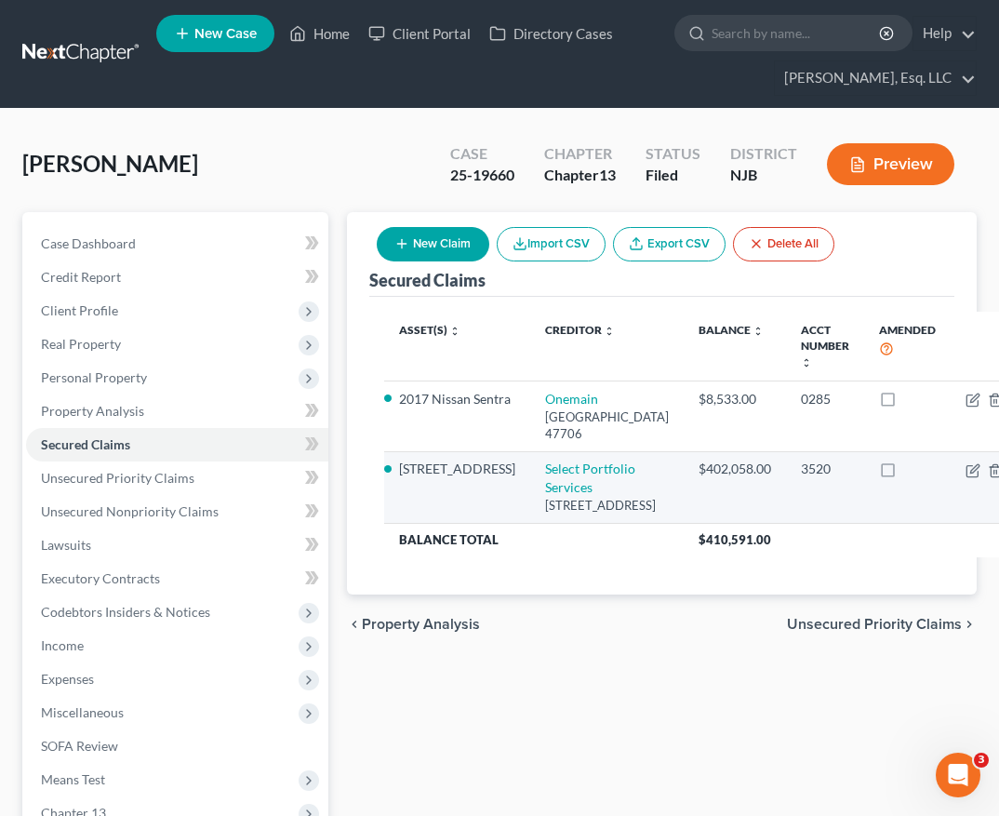
click at [698, 478] on div "$402,058.00" at bounding box center [734, 468] width 73 height 19
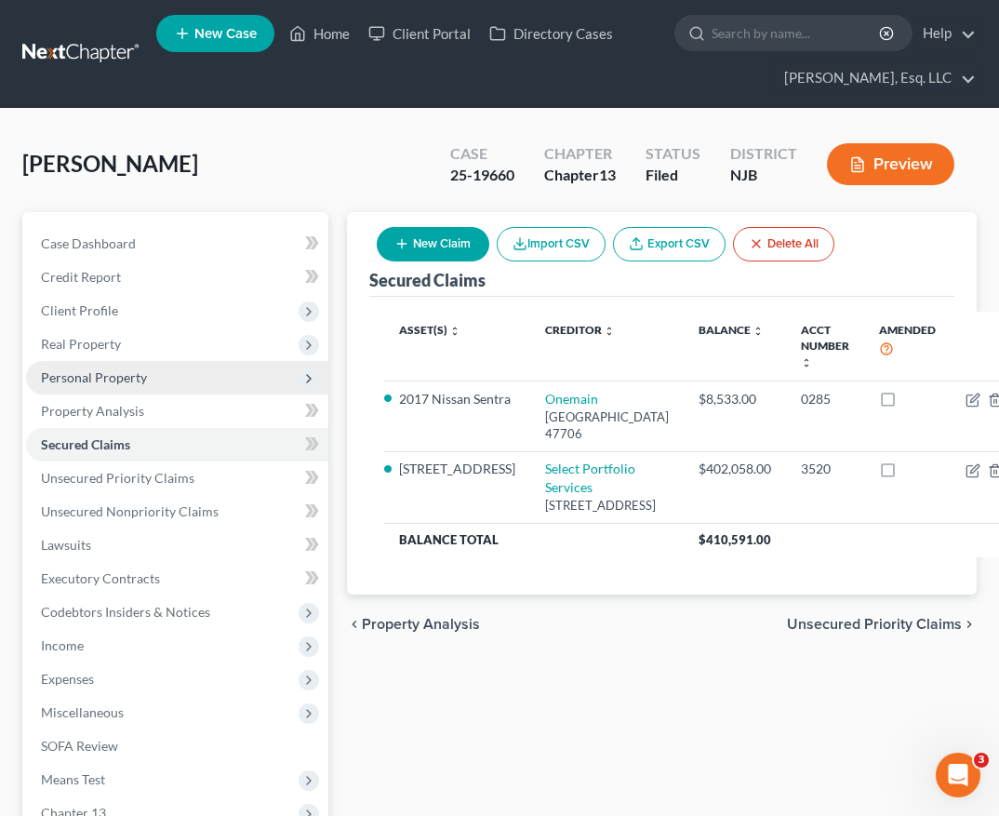
click at [130, 374] on span "Personal Property" at bounding box center [94, 377] width 106 height 16
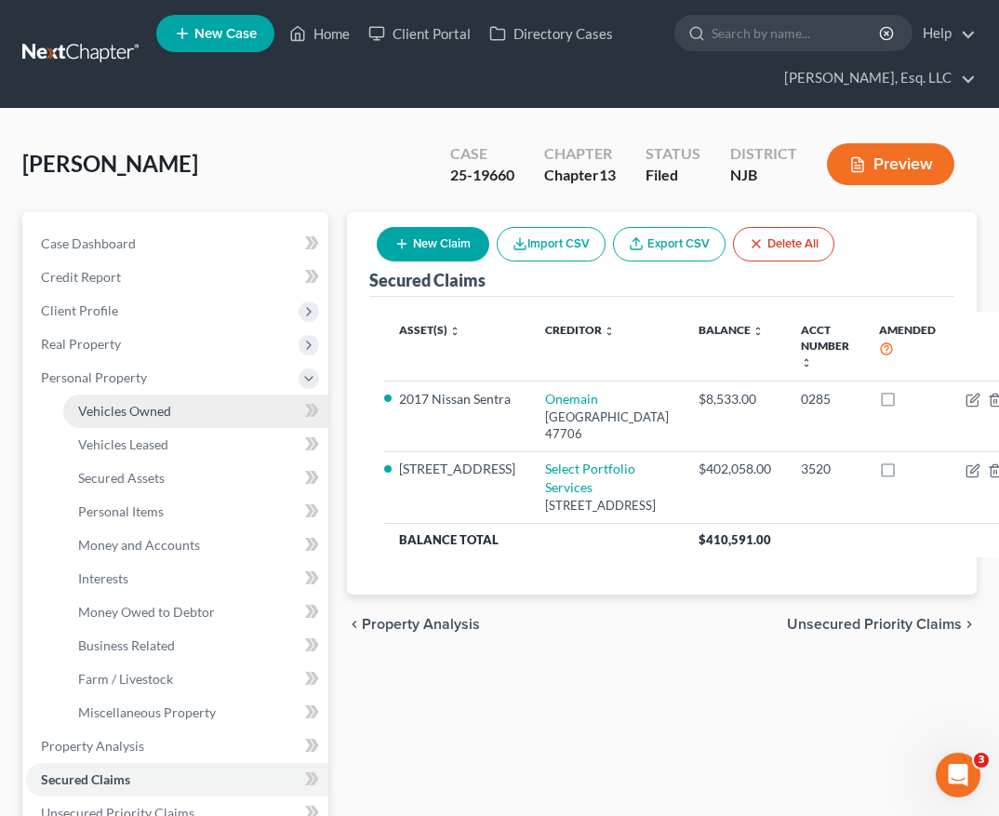
click at [155, 411] on span "Vehicles Owned" at bounding box center [124, 411] width 93 height 16
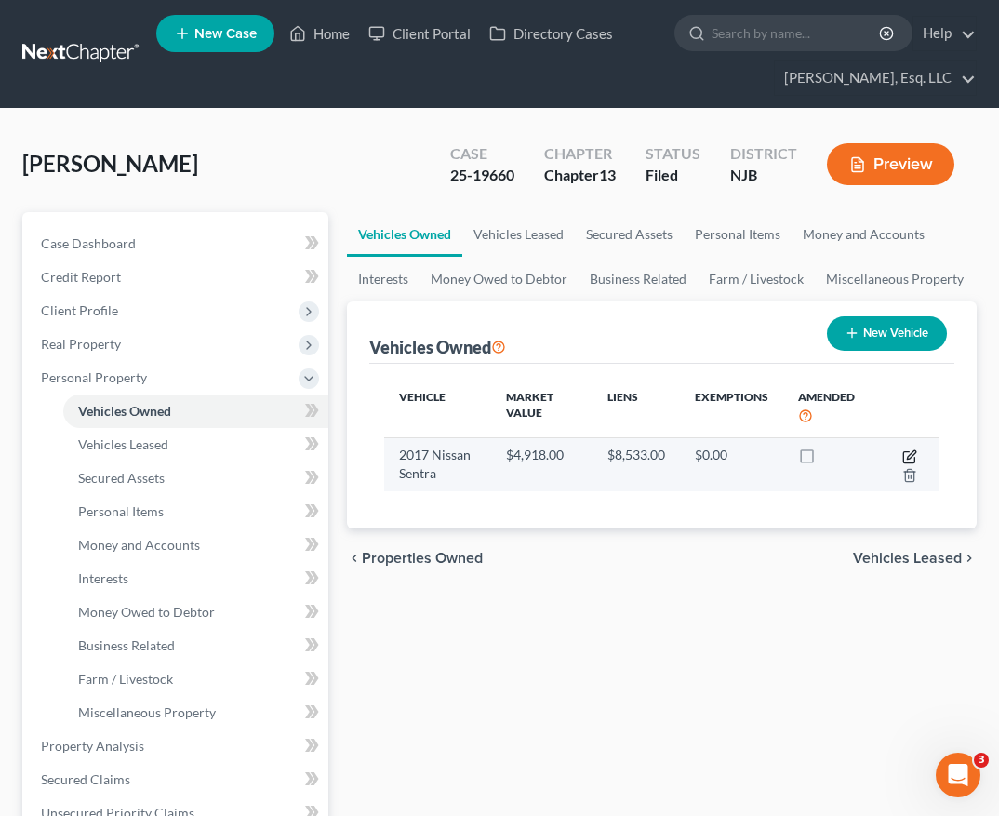
click at [917, 454] on td at bounding box center [907, 464] width 63 height 54
click at [908, 454] on icon "button" at bounding box center [909, 456] width 15 height 15
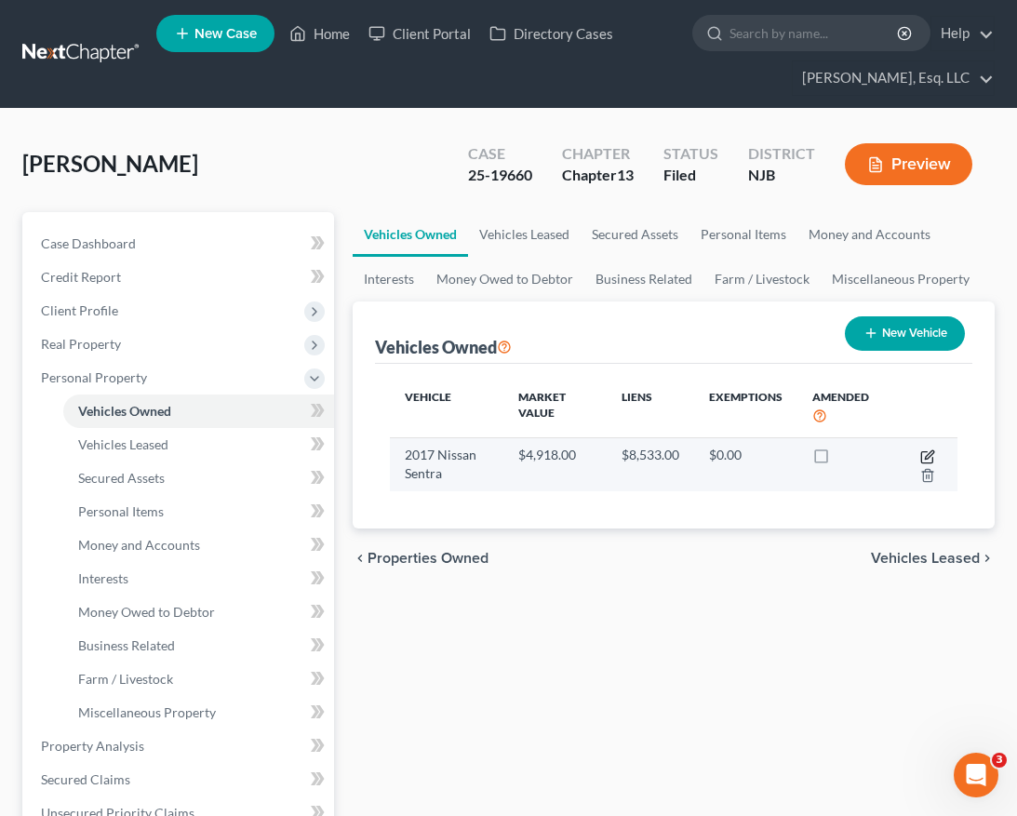
select select "0"
select select "9"
select select "0"
select select "15"
select select "0"
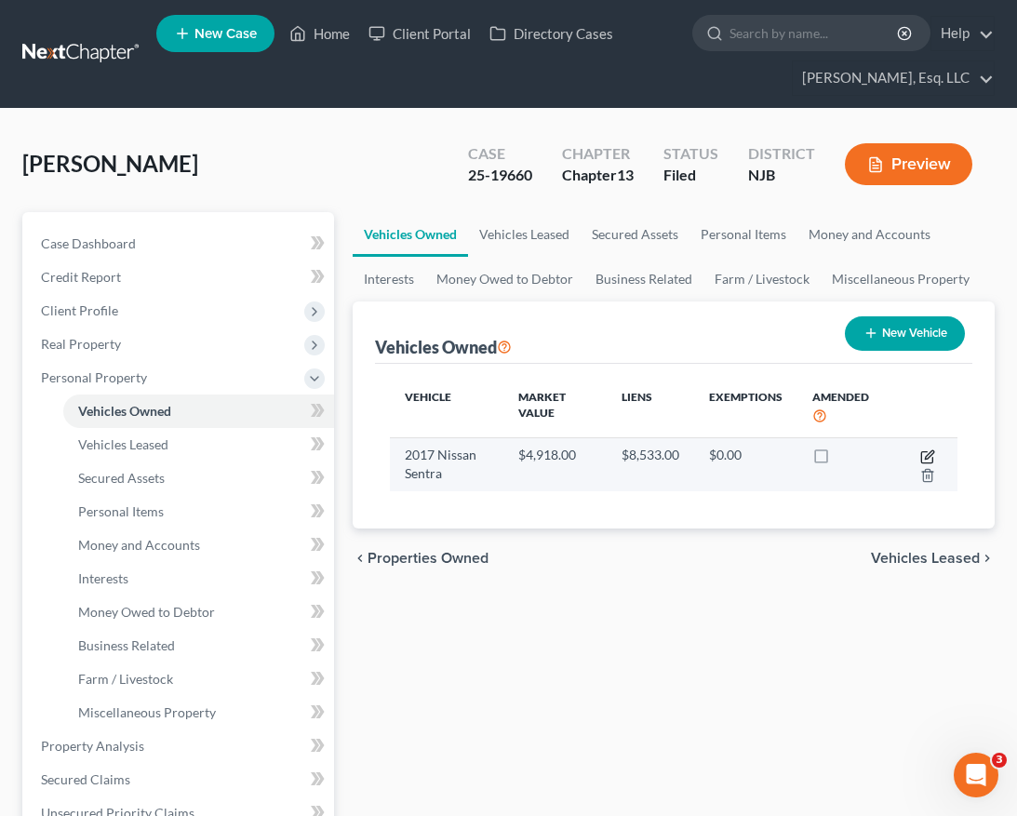
select select "0"
select select "2"
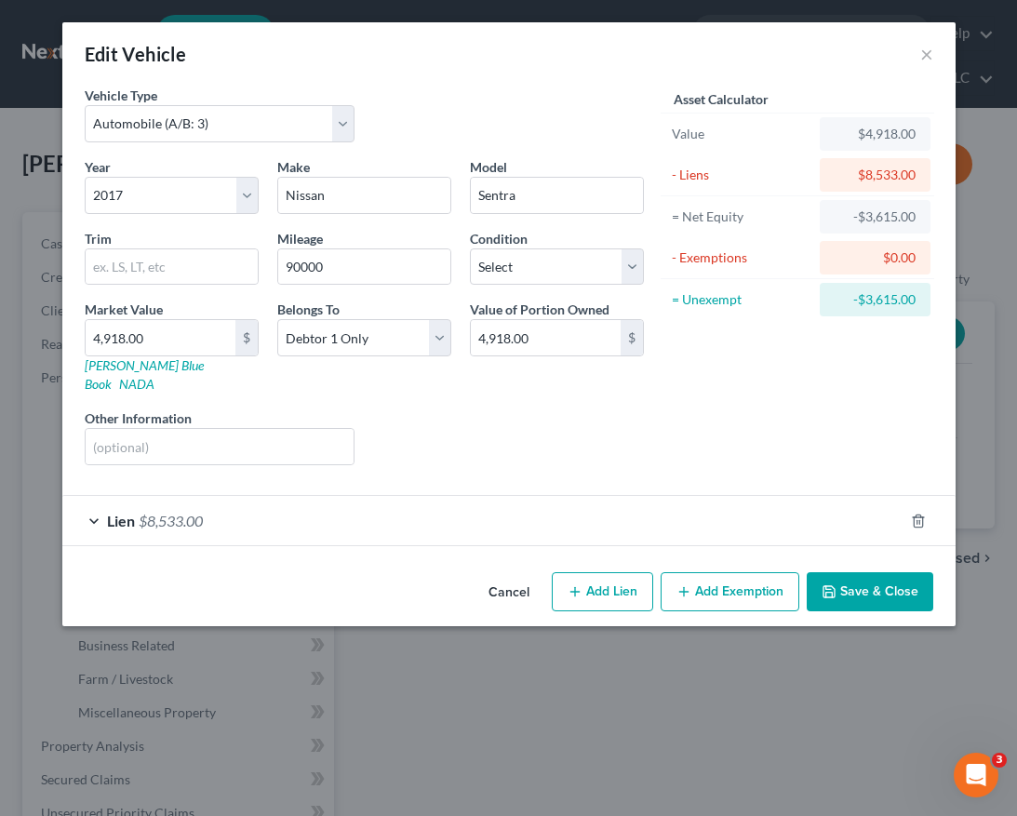
click at [212, 507] on div "Lien $8,533.00" at bounding box center [482, 520] width 841 height 49
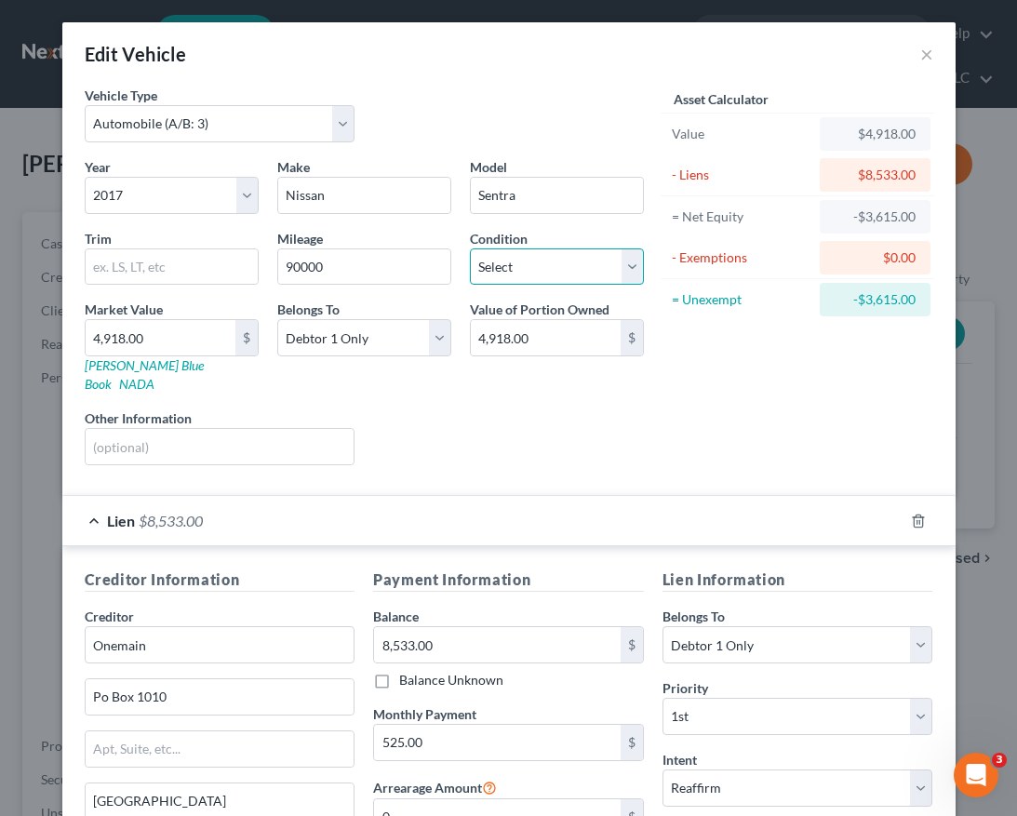
click at [525, 267] on select "Select Excellent Very Good Good Fair Poor" at bounding box center [557, 266] width 174 height 37
select select "2"
click at [470, 248] on select "Select Excellent Very Good Good Fair Poor" at bounding box center [557, 266] width 174 height 37
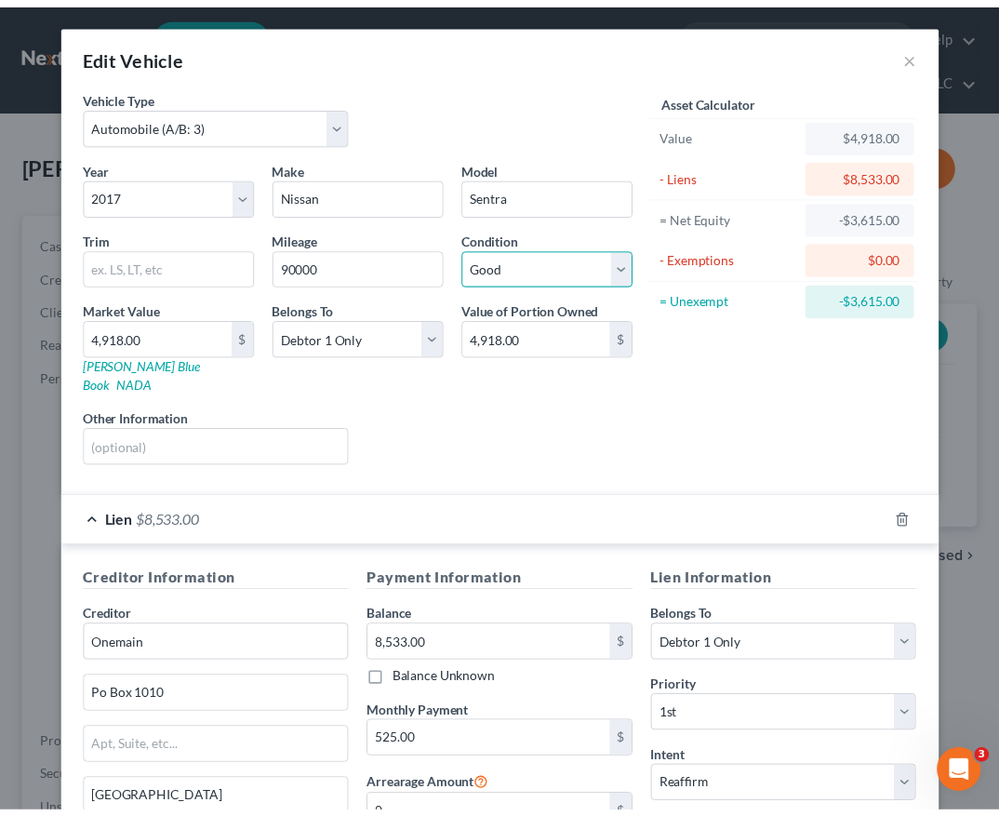
scroll to position [202, 0]
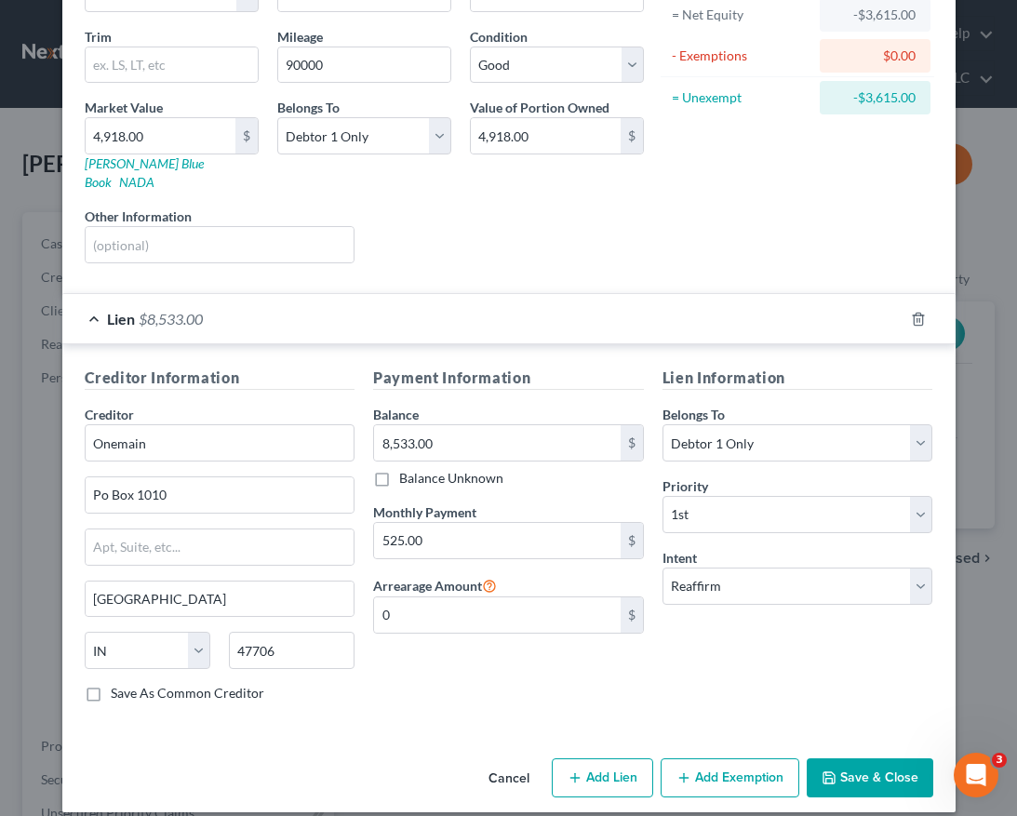
click at [845, 758] on button "Save & Close" at bounding box center [869, 777] width 126 height 39
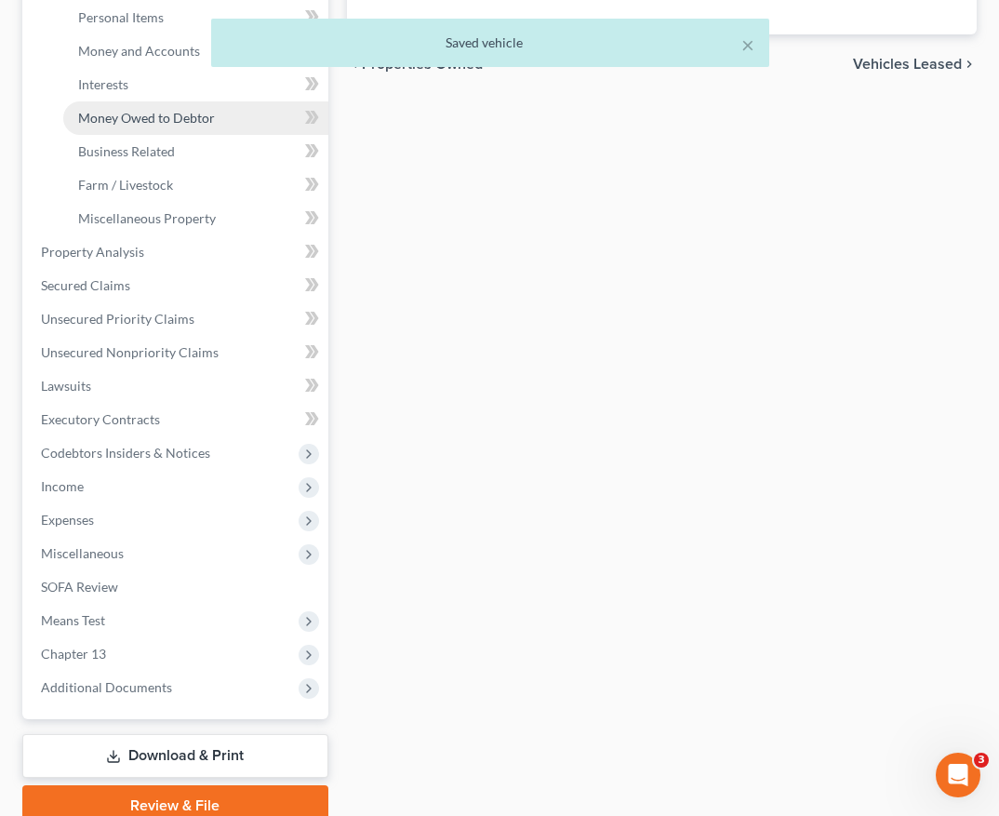
scroll to position [503, 0]
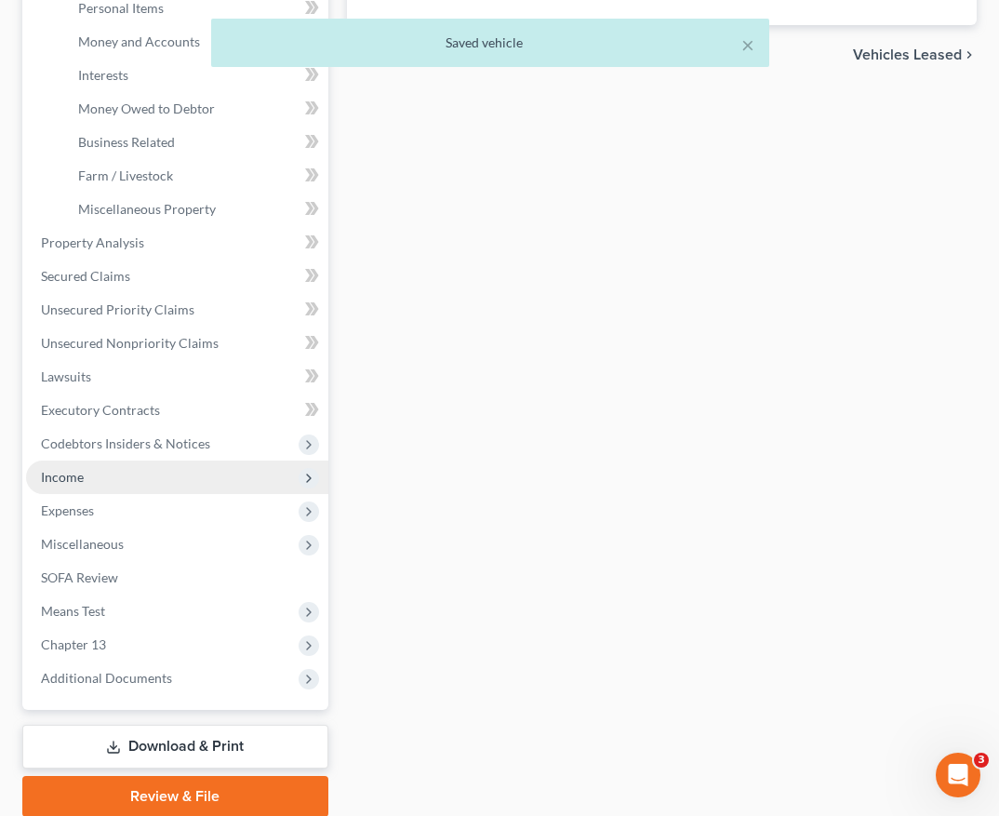
click at [123, 475] on span "Income" at bounding box center [177, 476] width 302 height 33
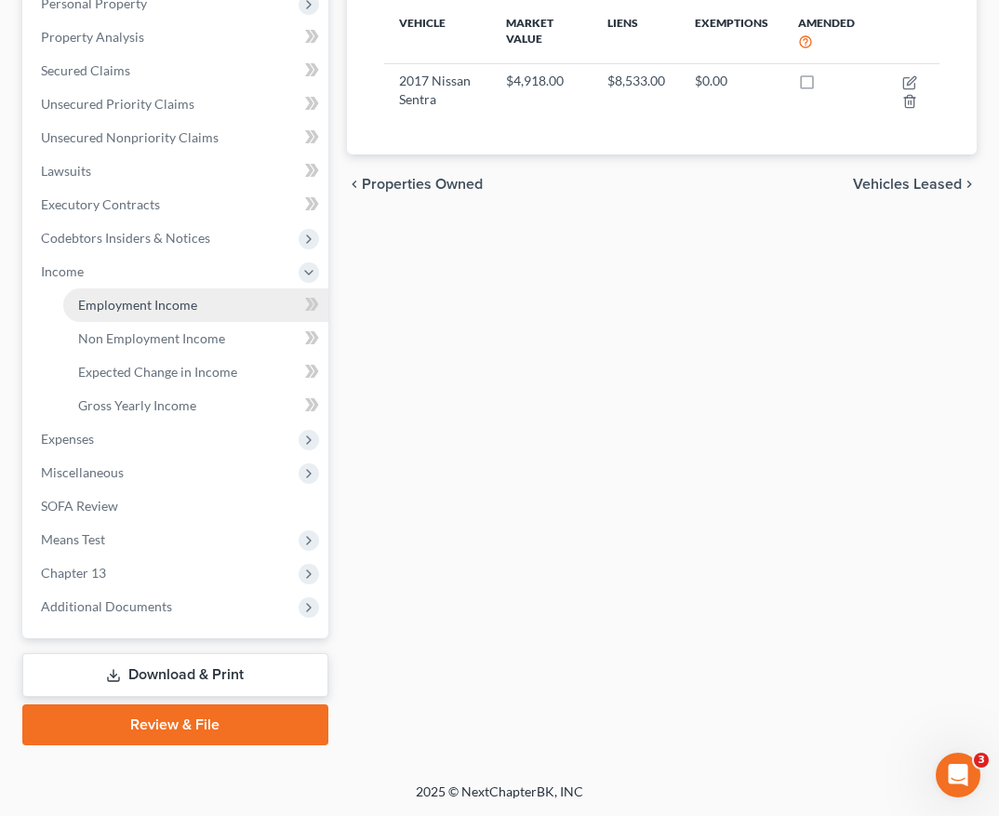
click at [200, 301] on link "Employment Income" at bounding box center [195, 304] width 265 height 33
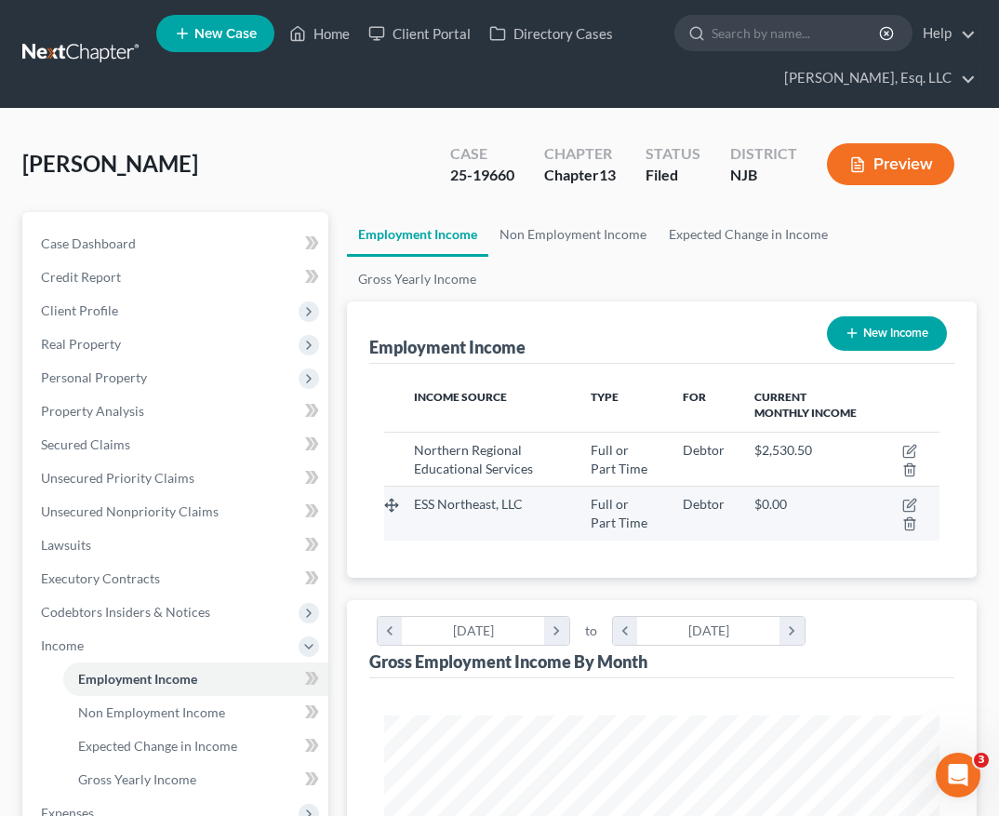
scroll to position [277, 593]
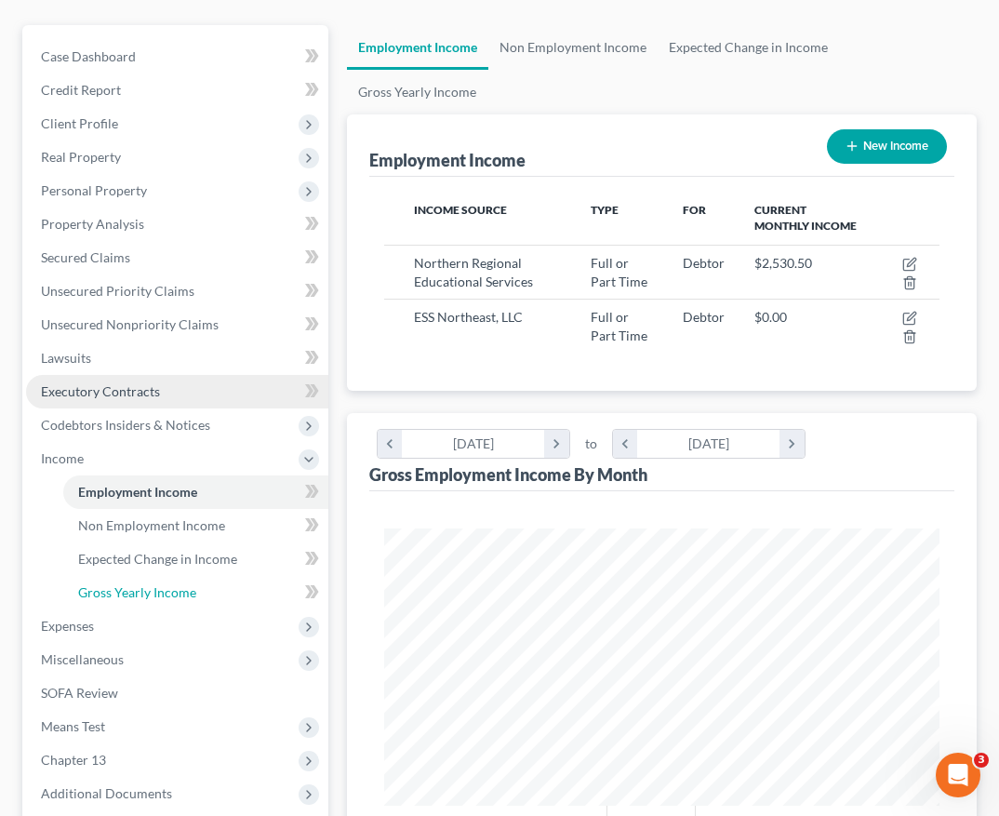
click at [163, 584] on span "Gross Yearly Income" at bounding box center [137, 592] width 118 height 16
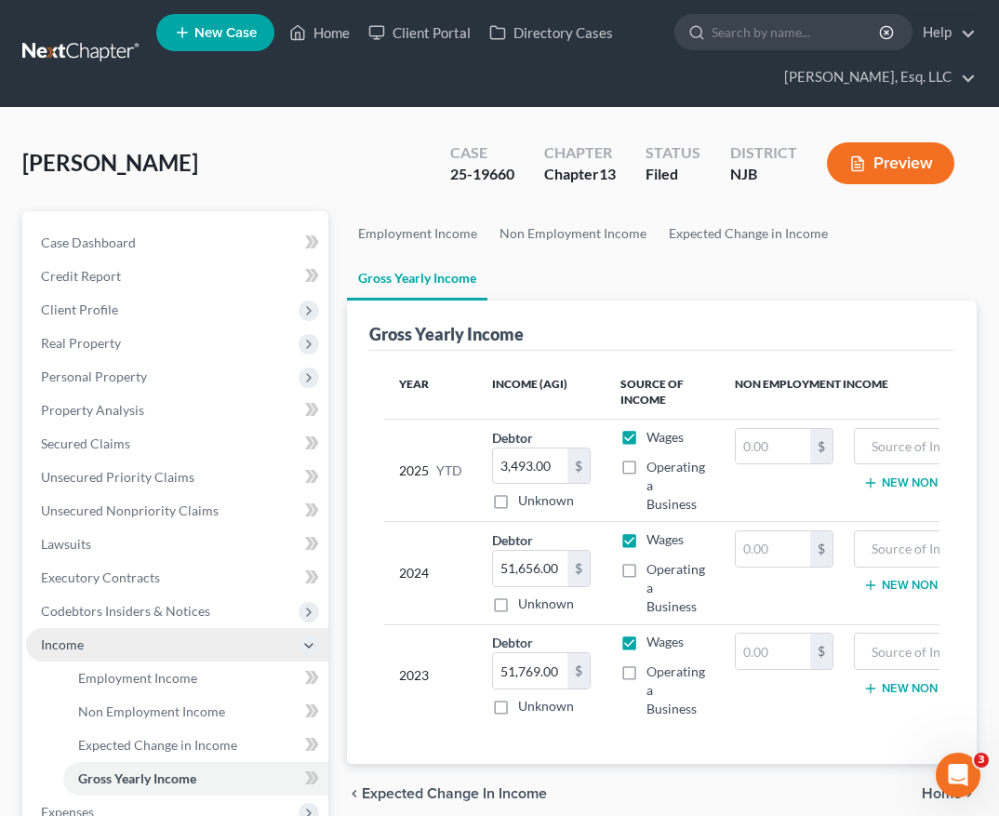
scroll to position [374, 0]
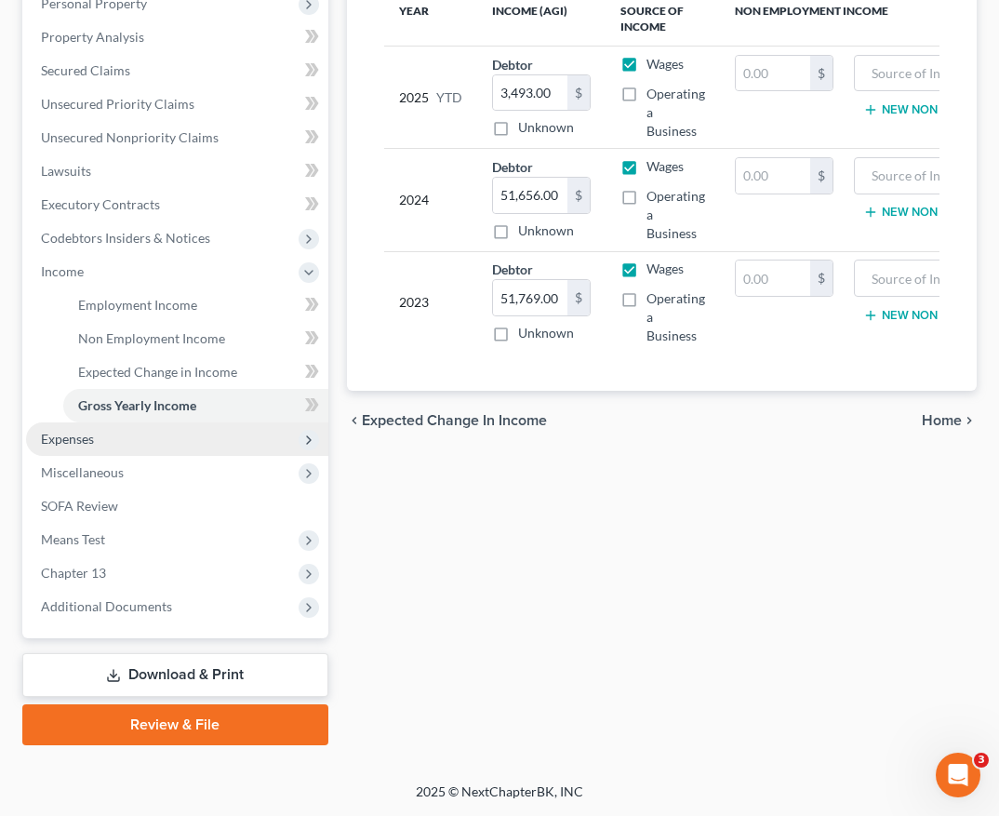
click at [115, 435] on span "Expenses" at bounding box center [177, 438] width 302 height 33
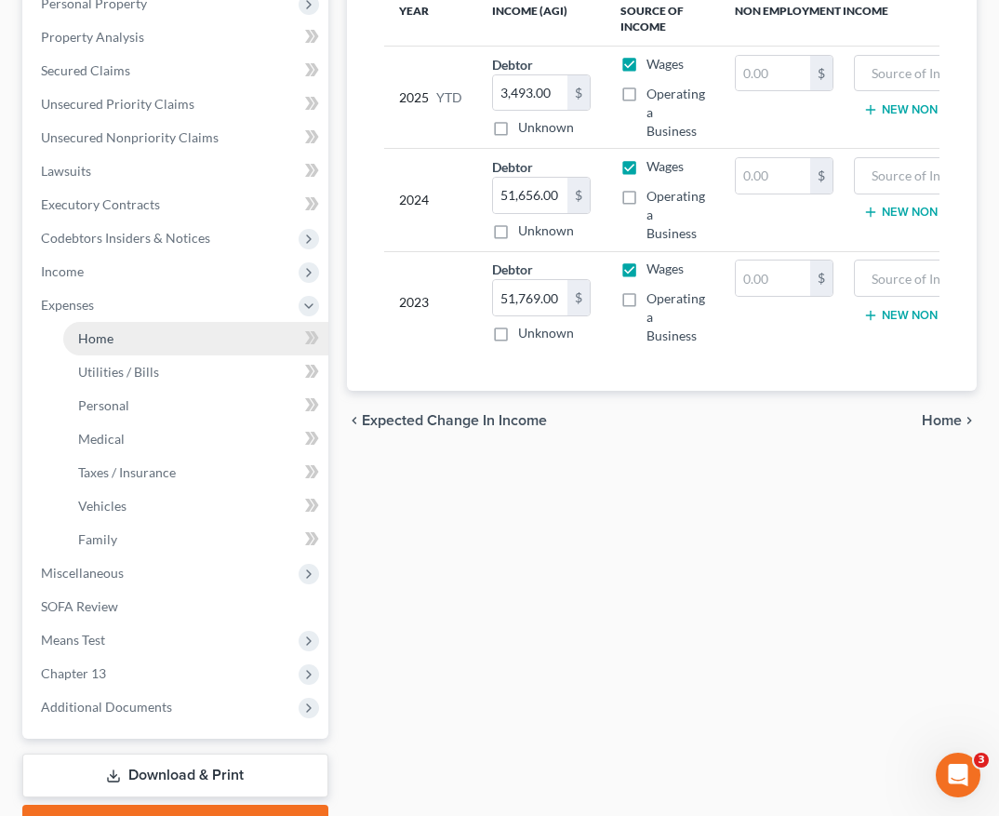
click at [108, 328] on link "Home" at bounding box center [195, 338] width 265 height 33
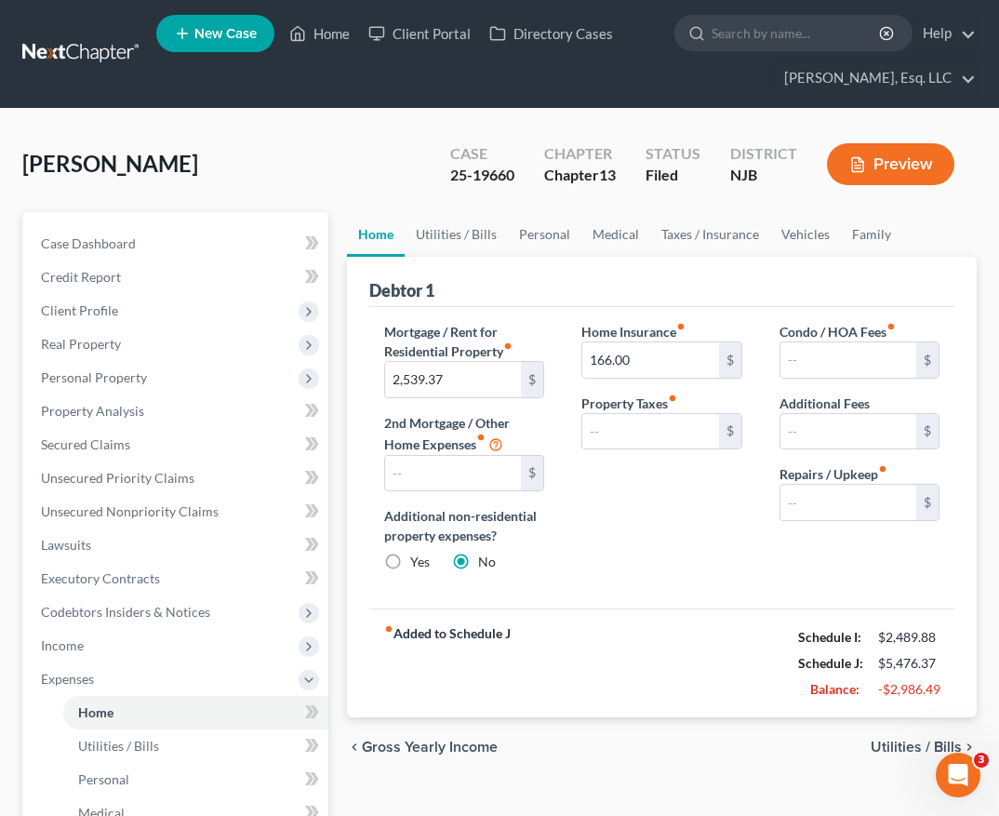
click at [714, 510] on div "Home Insurance fiber_manual_record 166.00 $ Property Taxes fiber_manual_record $" at bounding box center [661, 454] width 197 height 265
click at [791, 504] on input "text" at bounding box center [848, 502] width 136 height 35
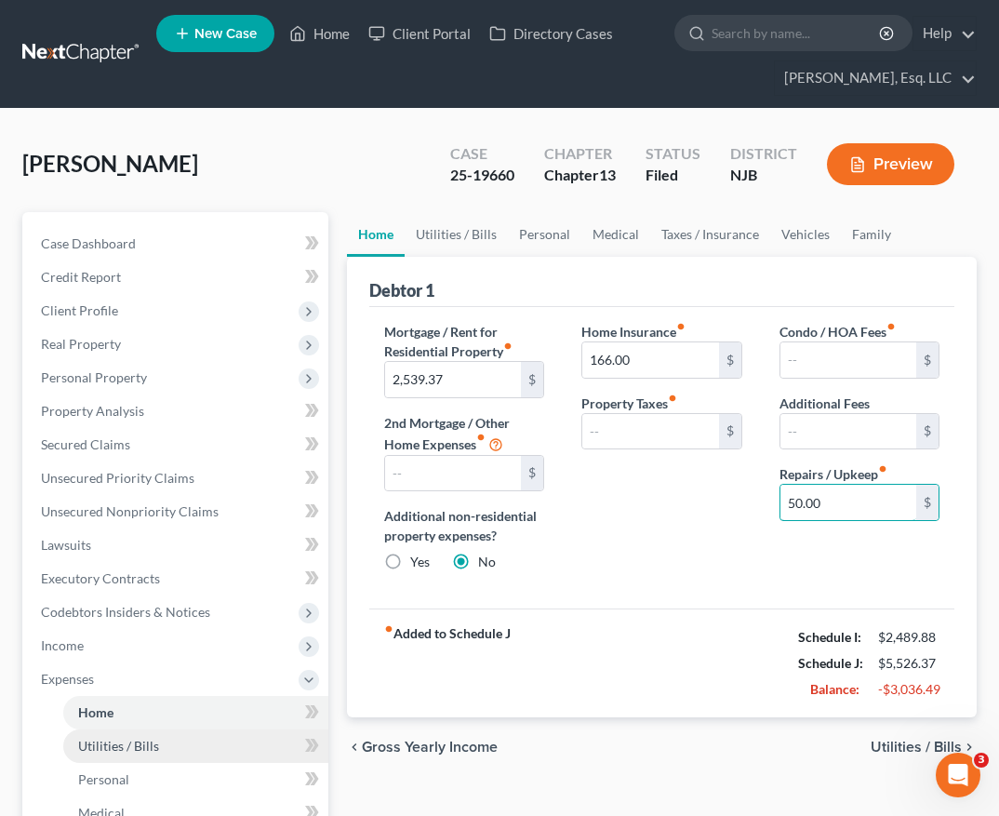
type input "50.00"
click at [206, 737] on link "Utilities / Bills" at bounding box center [195, 745] width 265 height 33
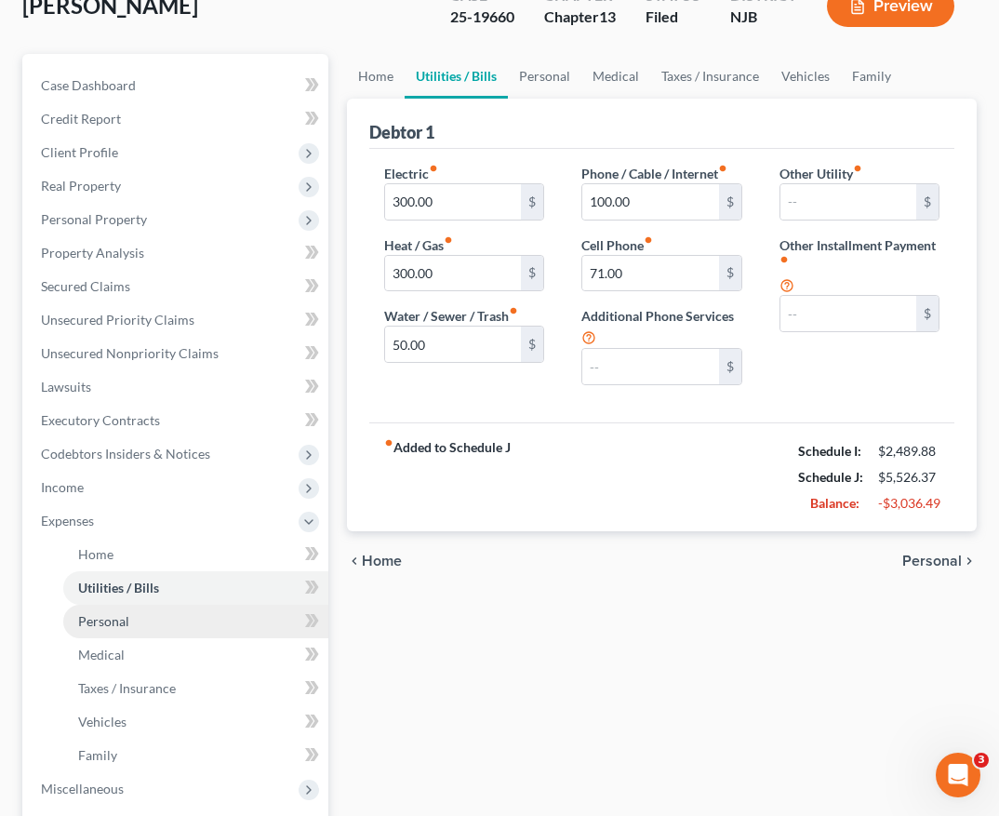
click at [209, 621] on link "Personal" at bounding box center [195, 621] width 265 height 33
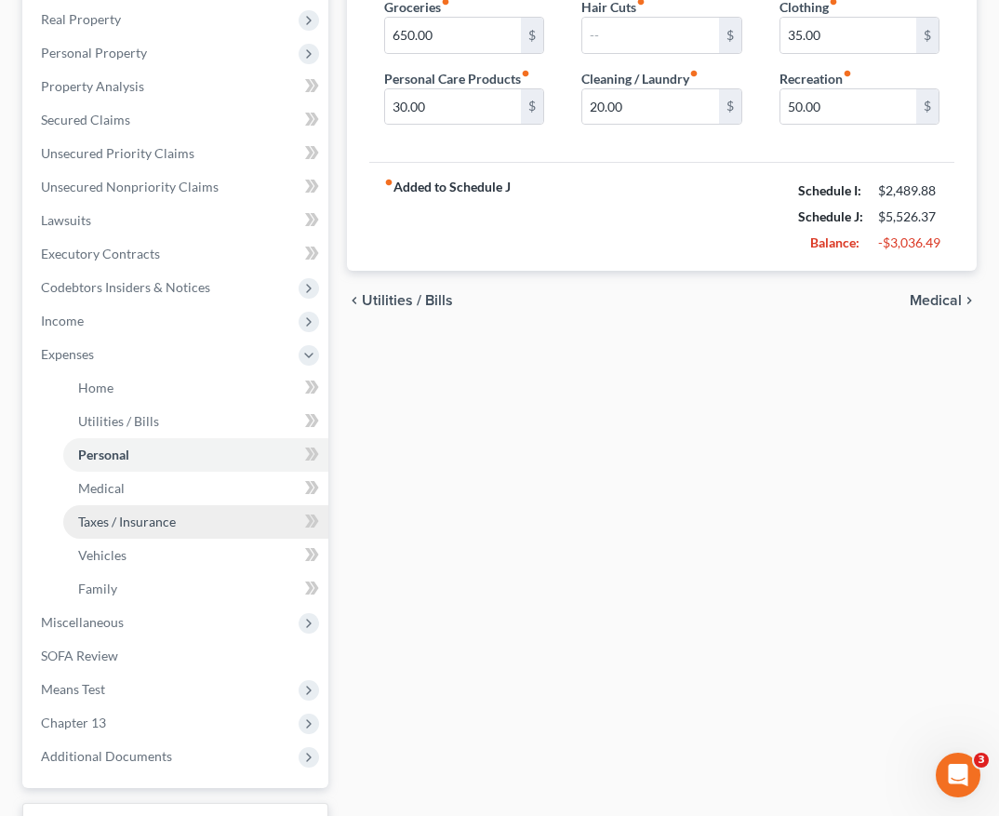
scroll to position [333, 0]
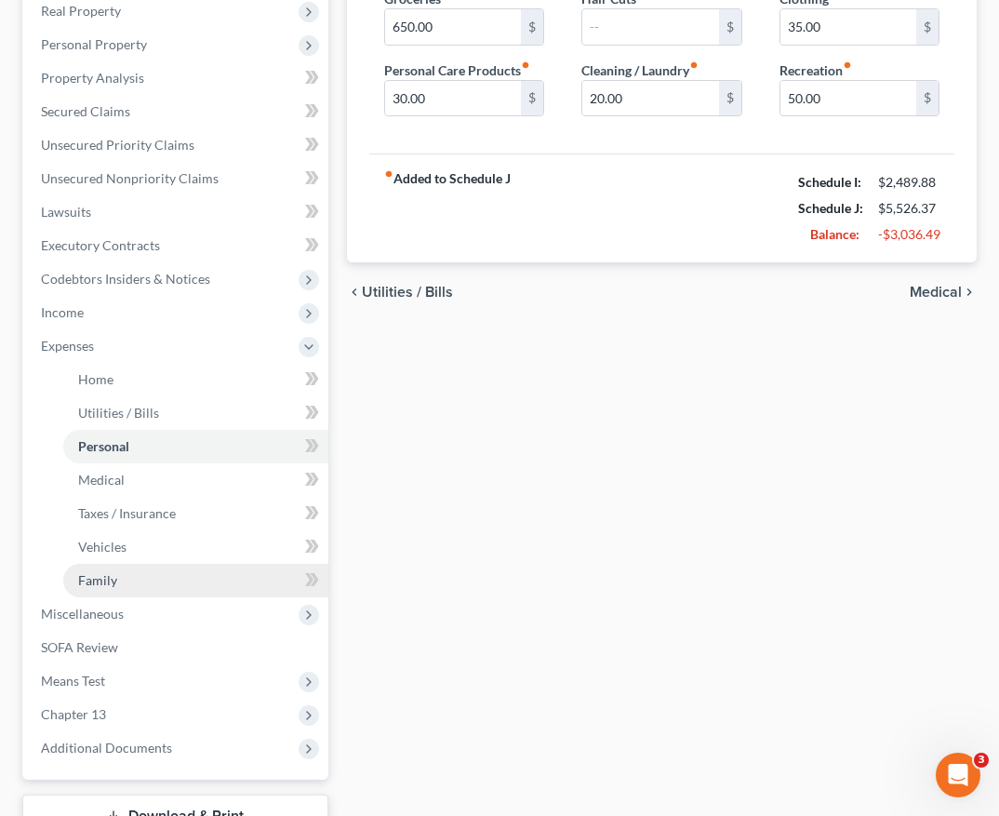
click at [119, 584] on link "Family" at bounding box center [195, 580] width 265 height 33
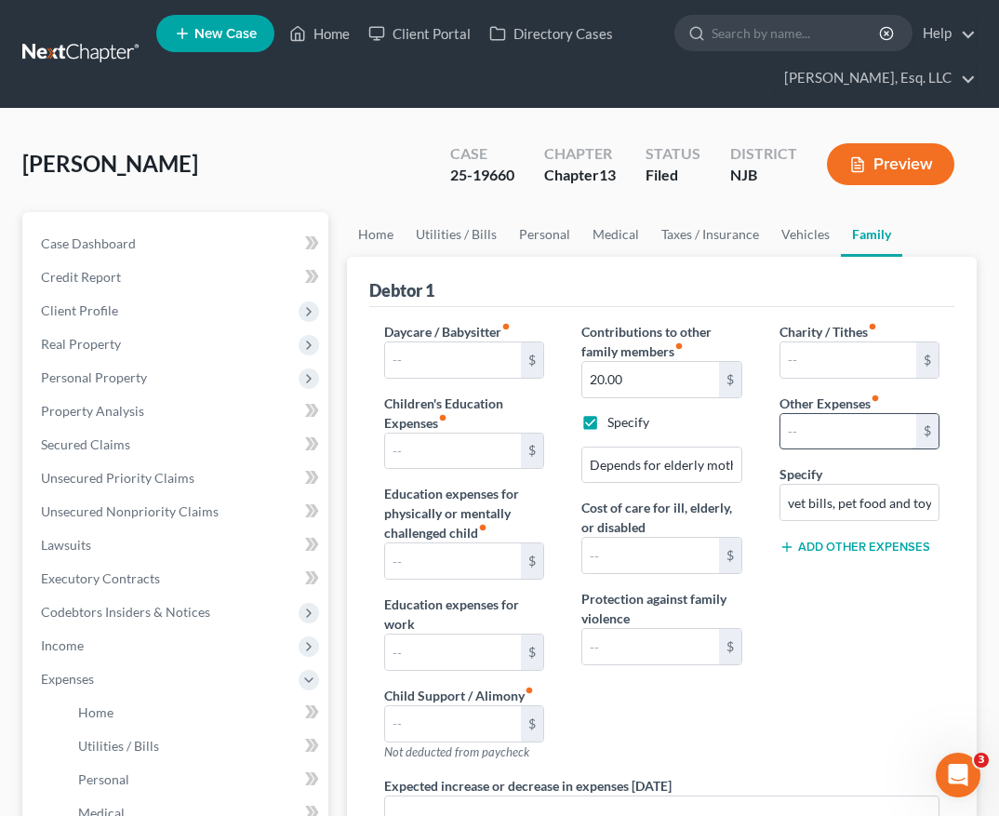
click at [837, 445] on input "text" at bounding box center [848, 431] width 136 height 35
type input "5"
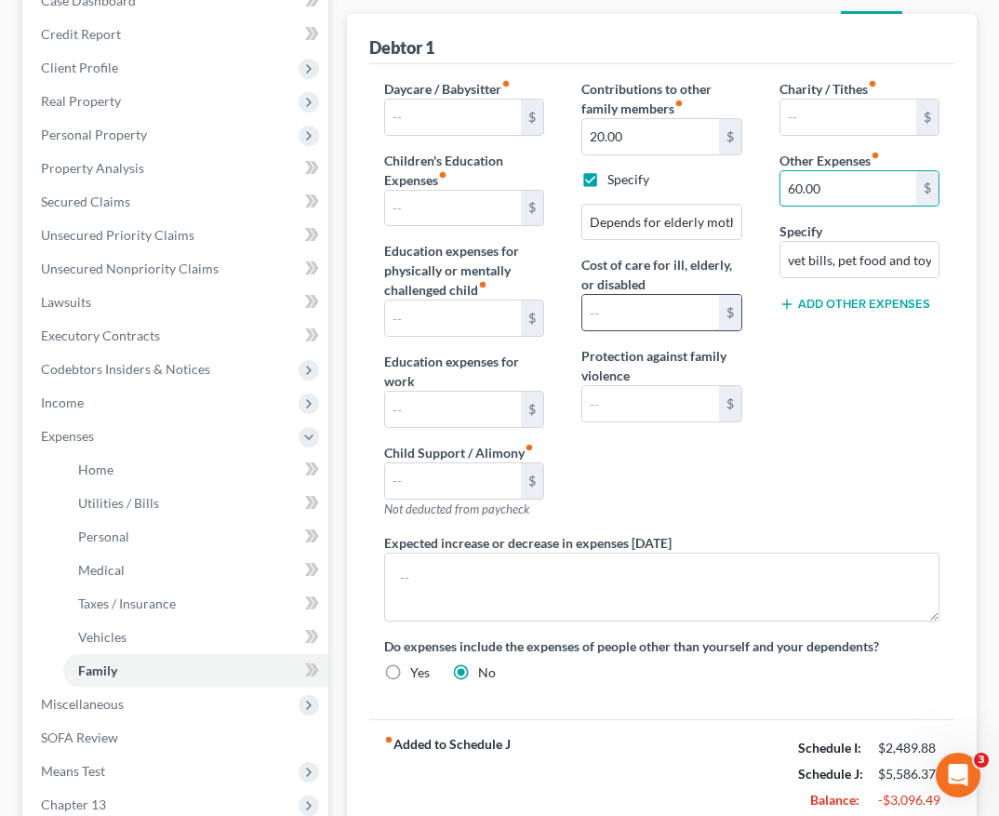
scroll to position [242, 0]
type input "6"
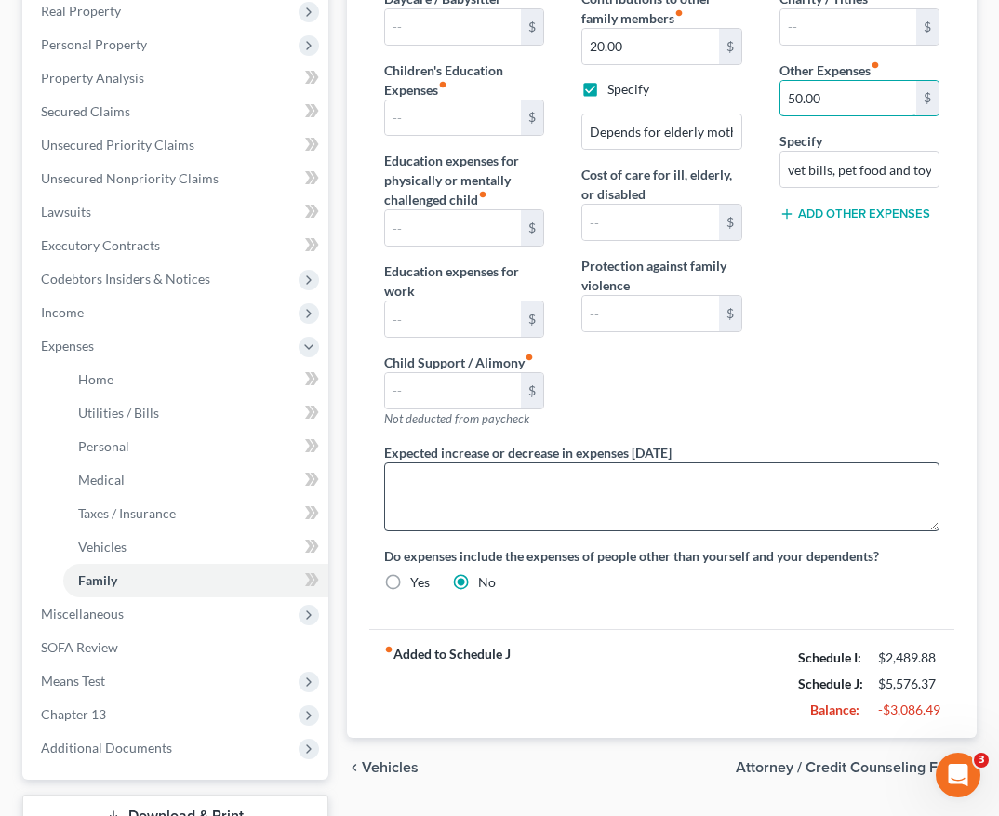
scroll to position [334, 0]
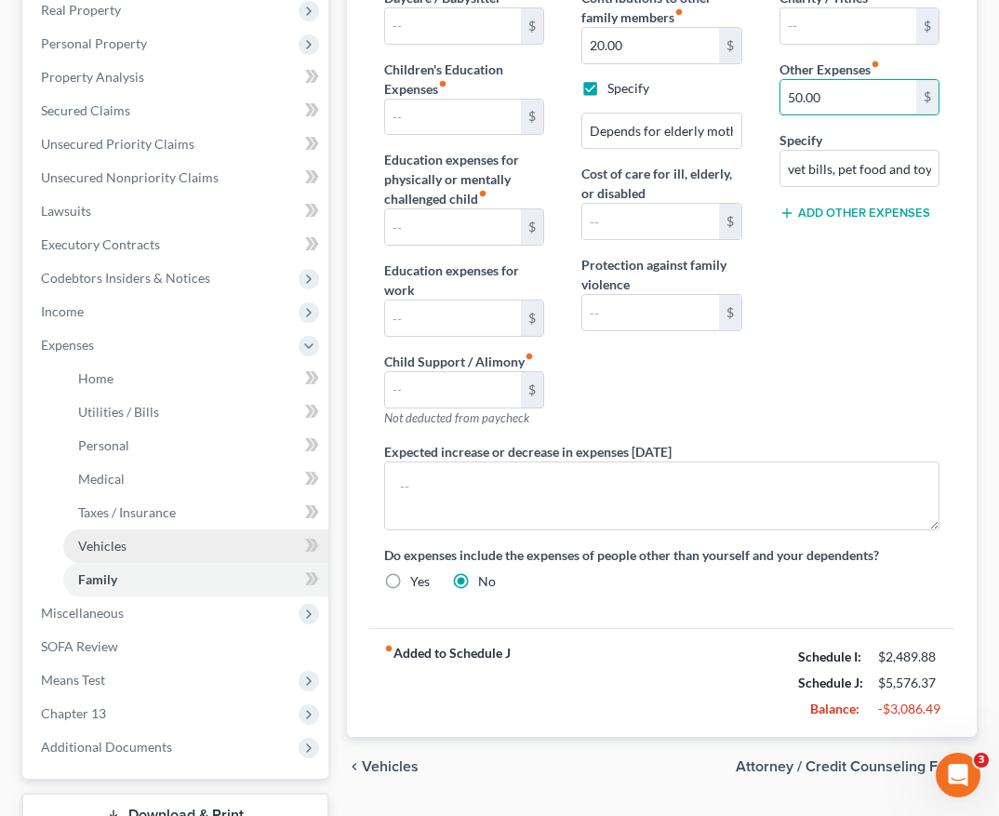
type input "50.00"
click at [198, 548] on link "Vehicles" at bounding box center [195, 545] width 265 height 33
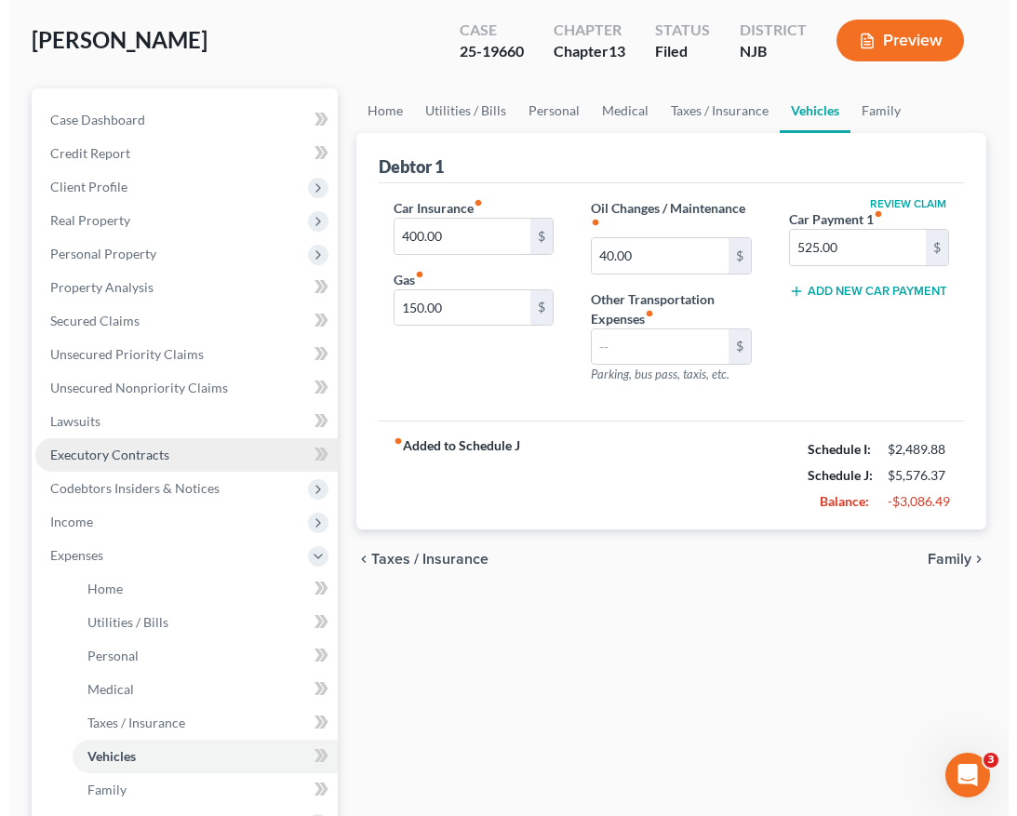
scroll to position [168, 0]
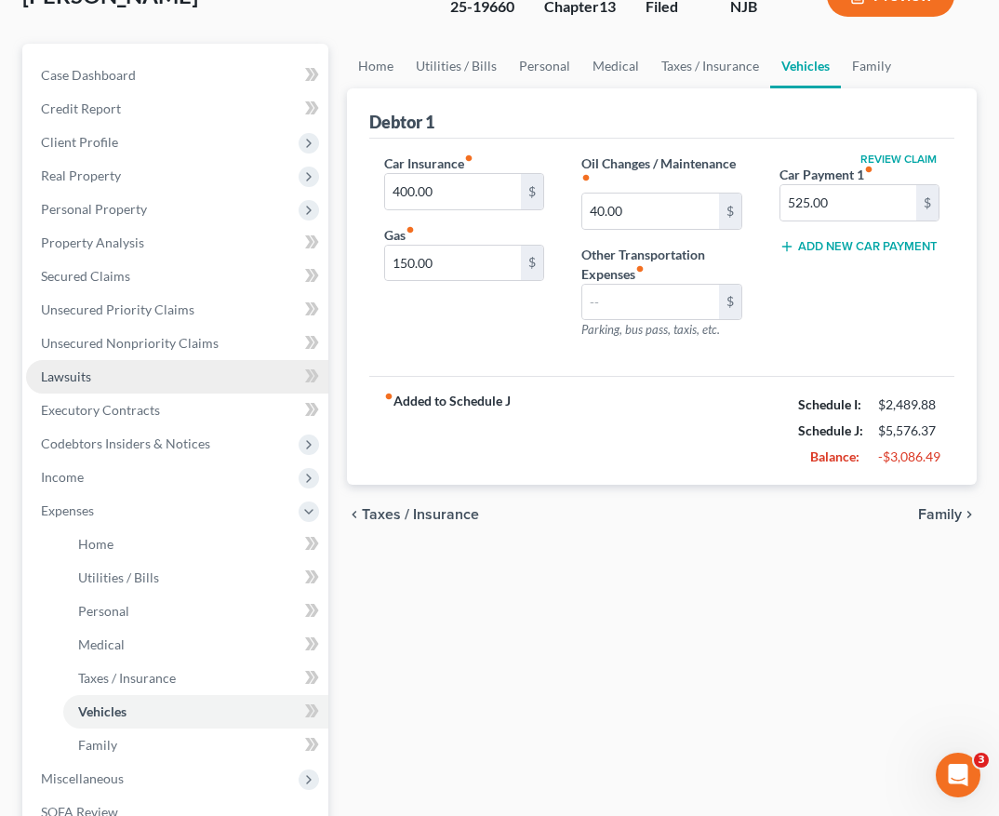
click at [161, 374] on link "Lawsuits" at bounding box center [177, 376] width 302 height 33
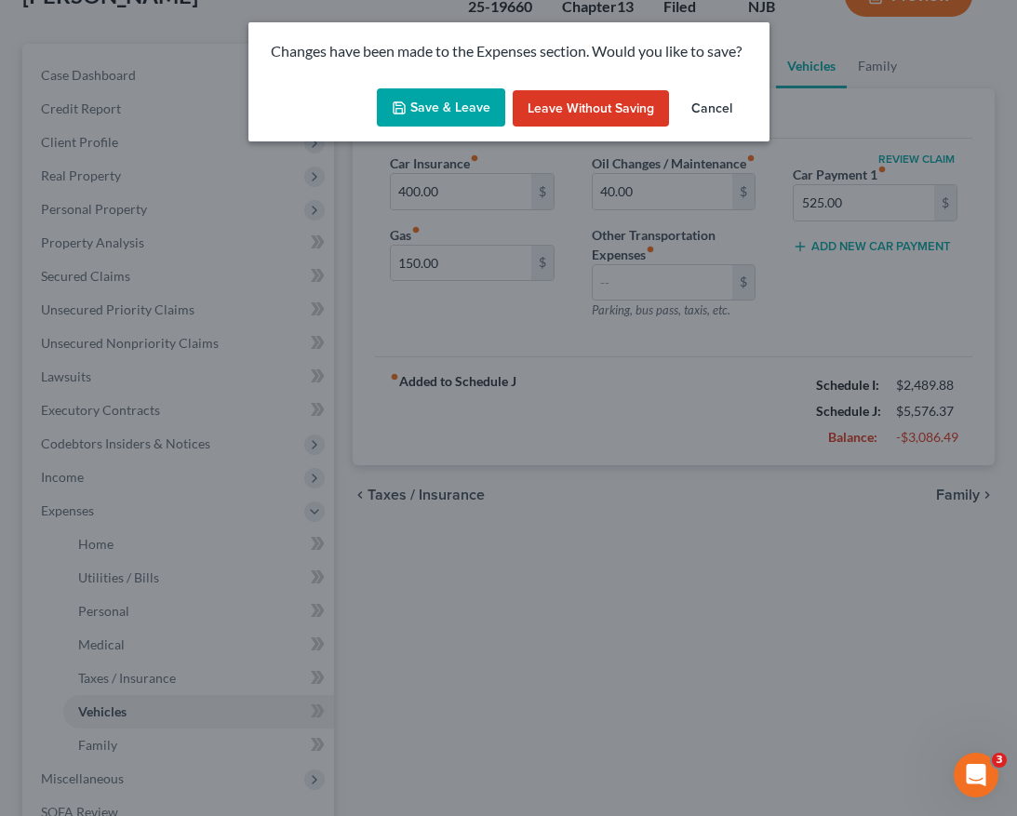
click at [414, 110] on button "Save & Leave" at bounding box center [441, 107] width 128 height 39
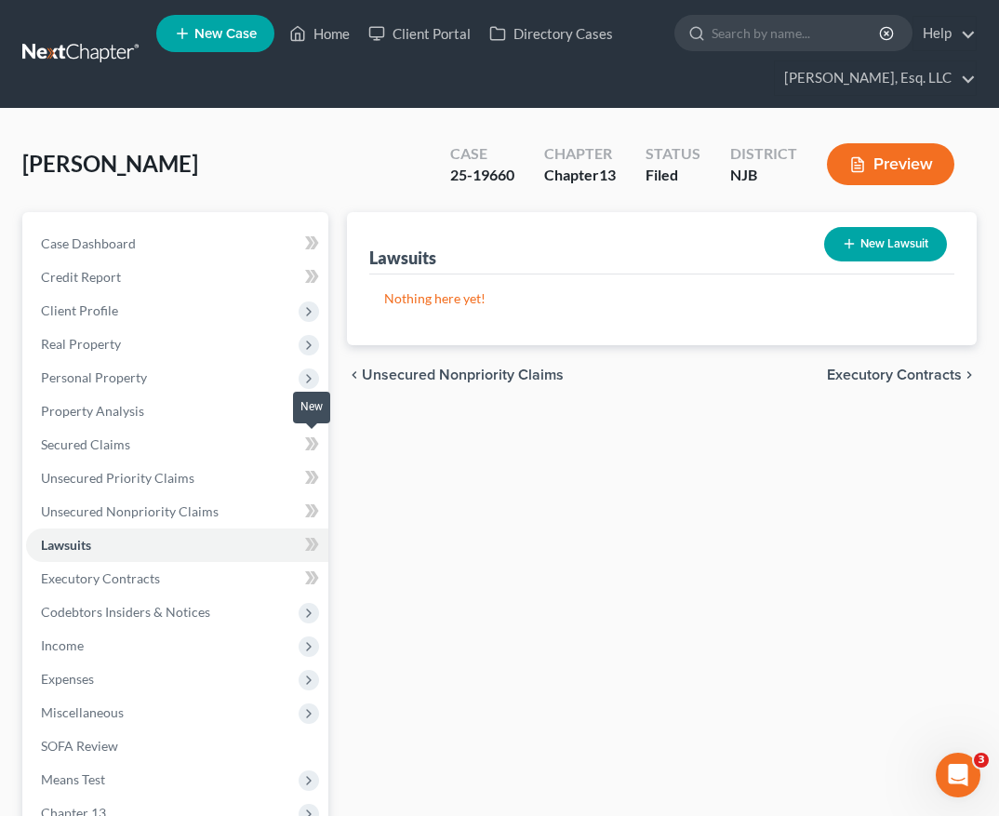
scroll to position [240, 0]
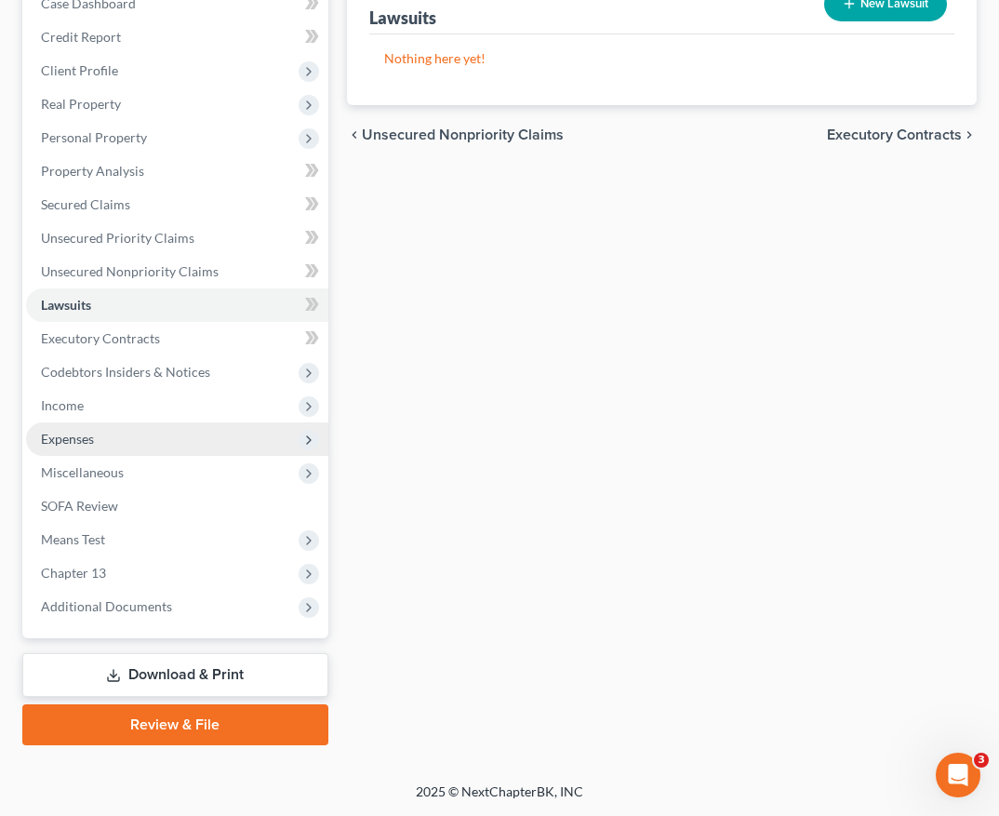
click at [176, 442] on span "Expenses" at bounding box center [177, 438] width 302 height 33
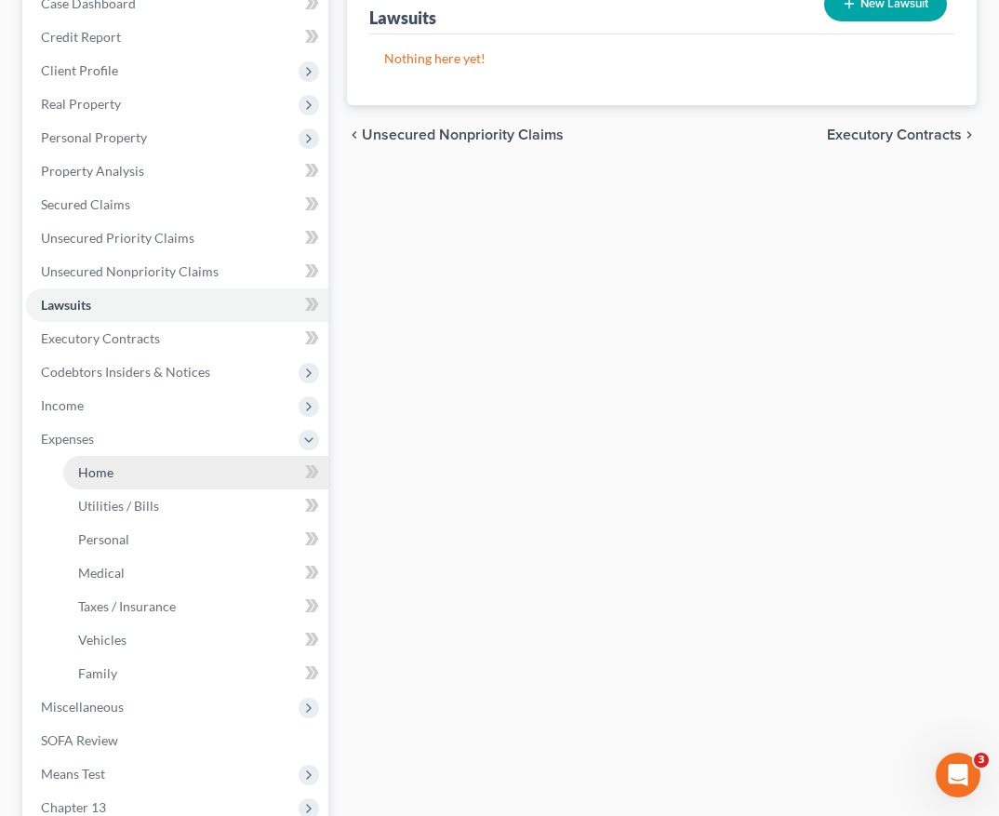
click at [155, 480] on link "Home" at bounding box center [195, 472] width 265 height 33
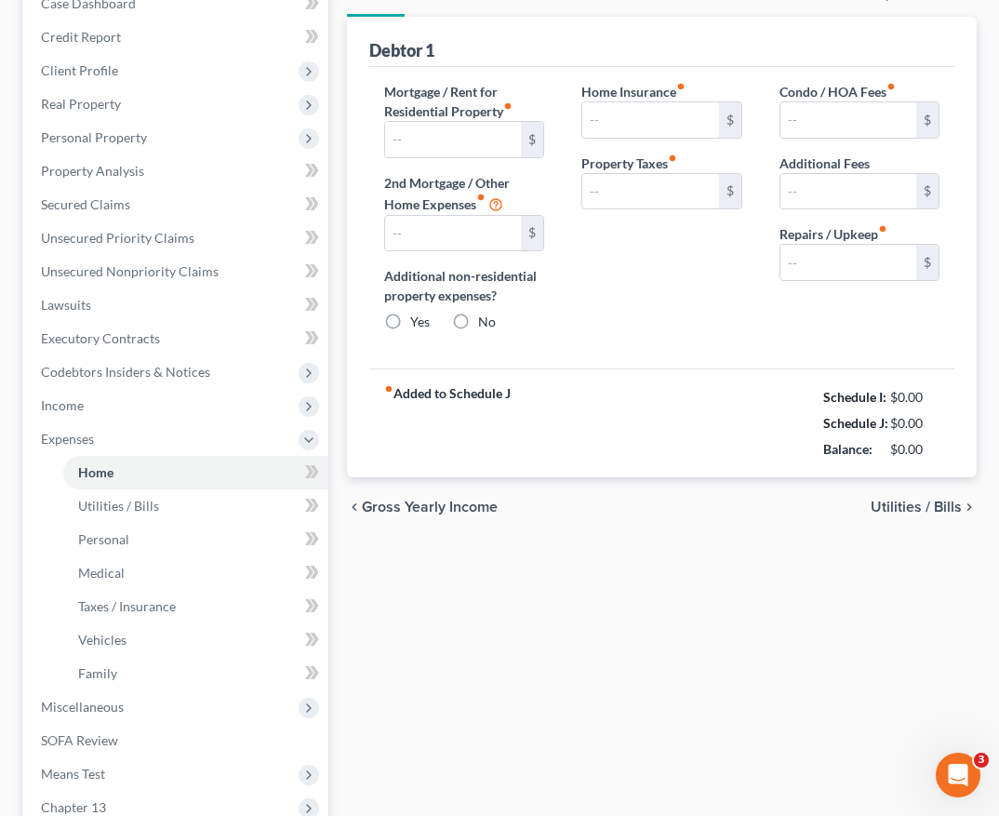
scroll to position [146, 0]
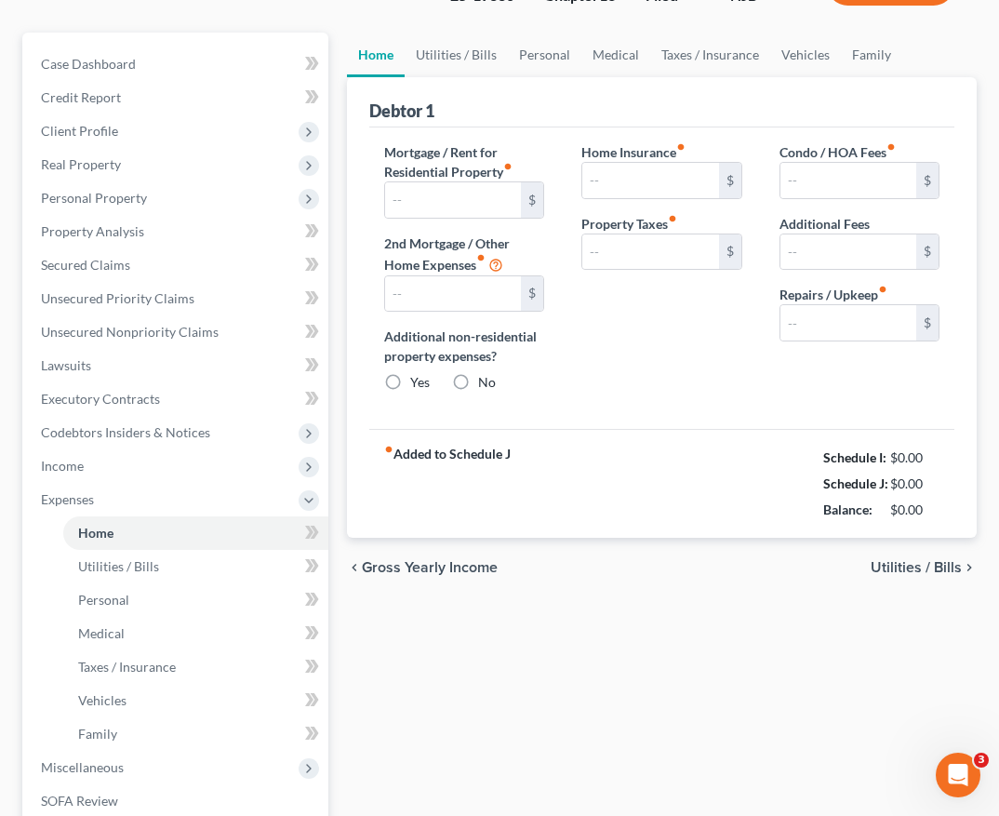
type input "2,539.37"
radio input "true"
type input "166.00"
type input "50.00"
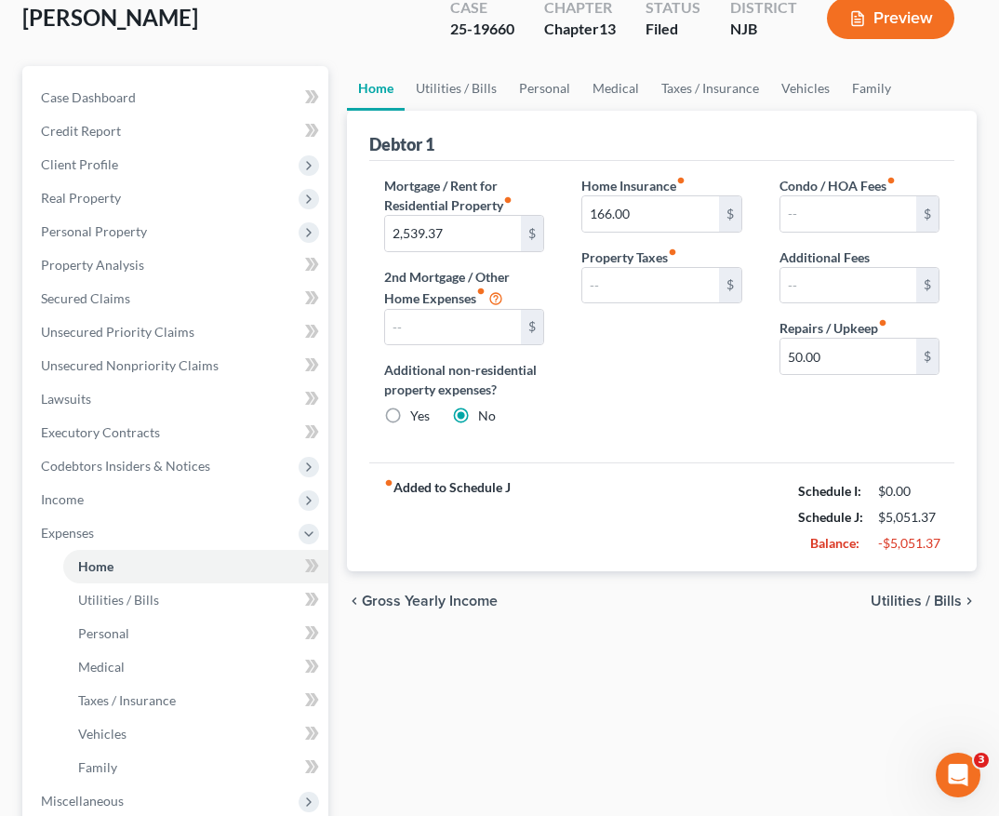
scroll to position [0, 0]
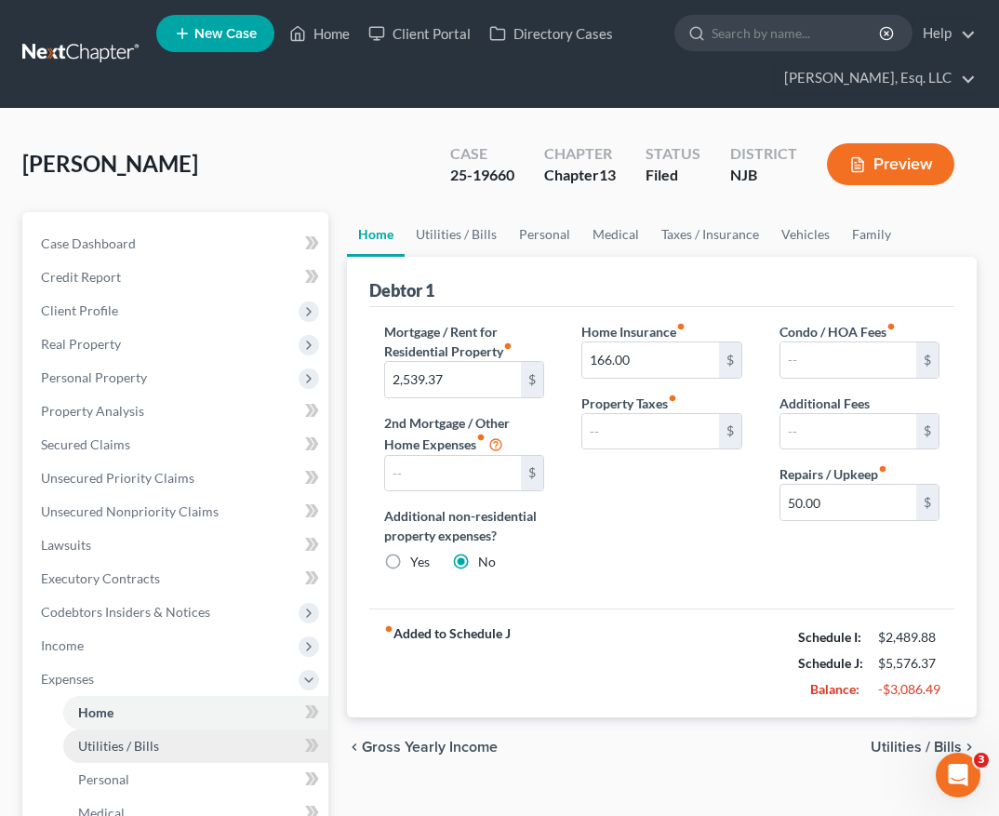
click at [172, 750] on link "Utilities / Bills" at bounding box center [195, 745] width 265 height 33
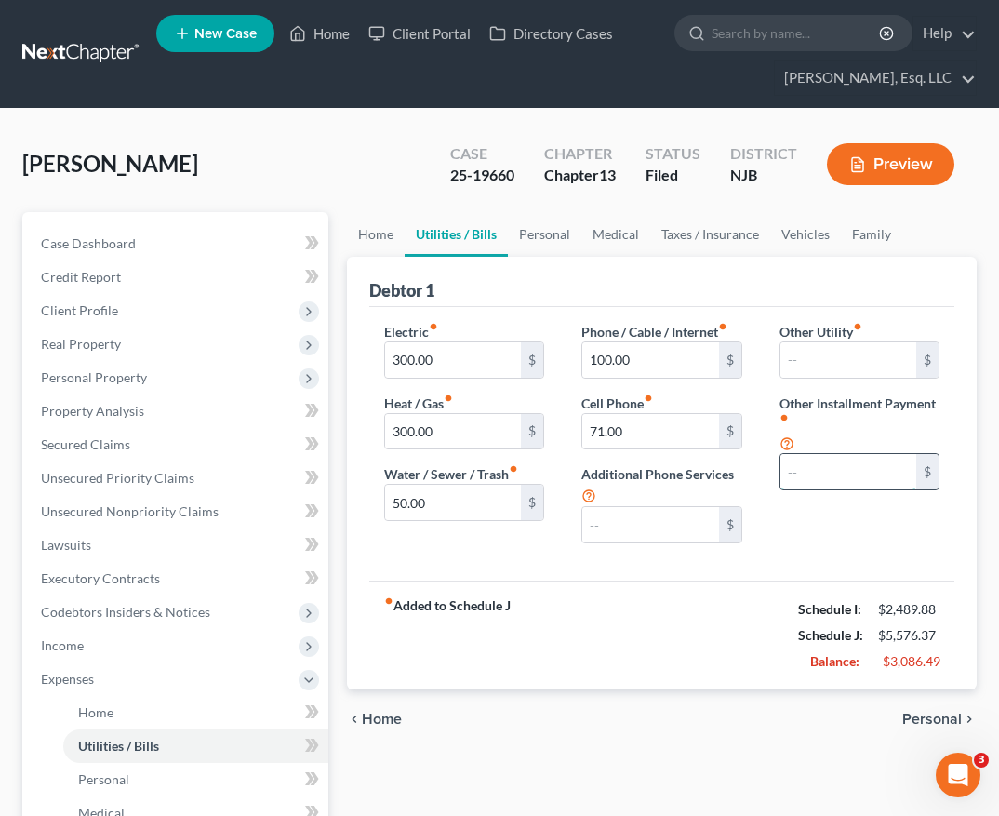
click at [819, 476] on input "text" at bounding box center [848, 471] width 136 height 35
type input "265.00"
click at [811, 531] on input "text" at bounding box center [859, 523] width 158 height 35
type input "R"
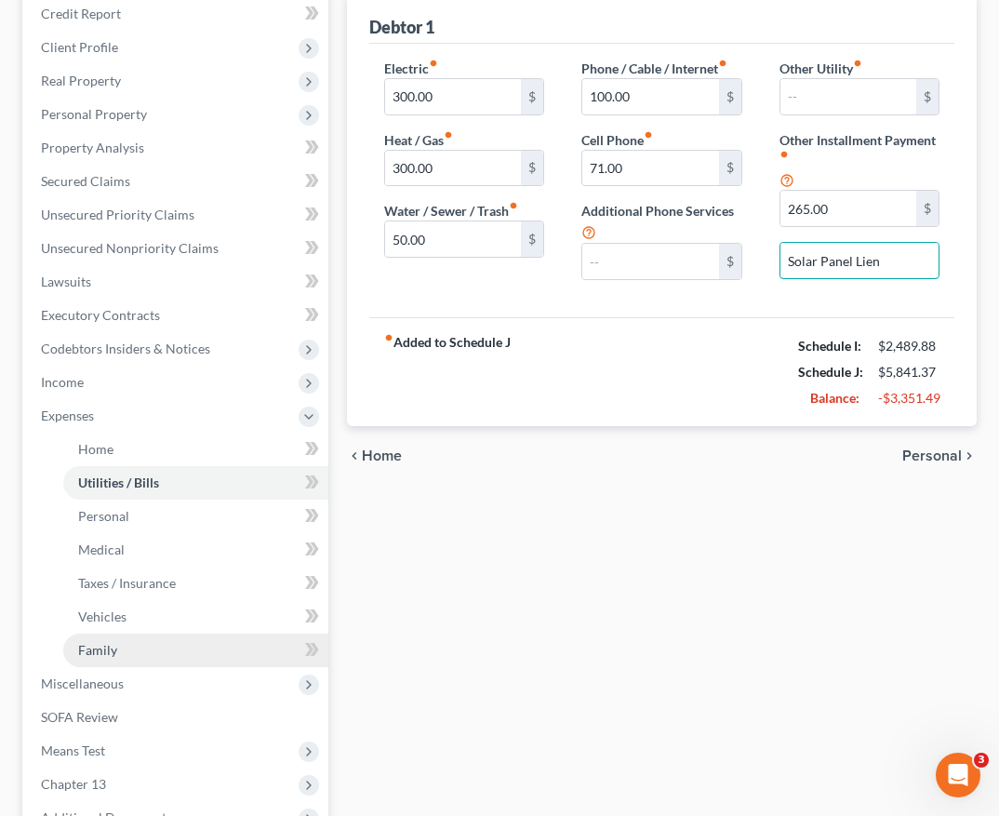
type input "Solar Panel Lien"
click at [156, 646] on link "Family" at bounding box center [195, 649] width 265 height 33
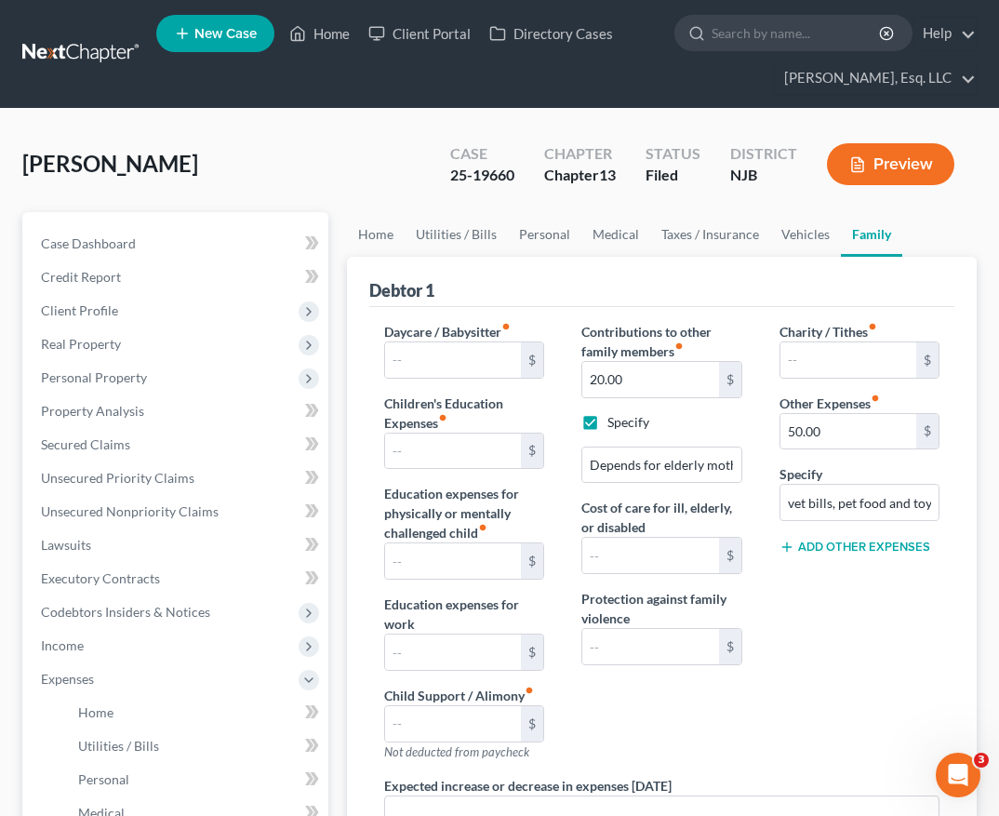
click at [813, 550] on button "Add Other Expenses" at bounding box center [854, 546] width 151 height 15
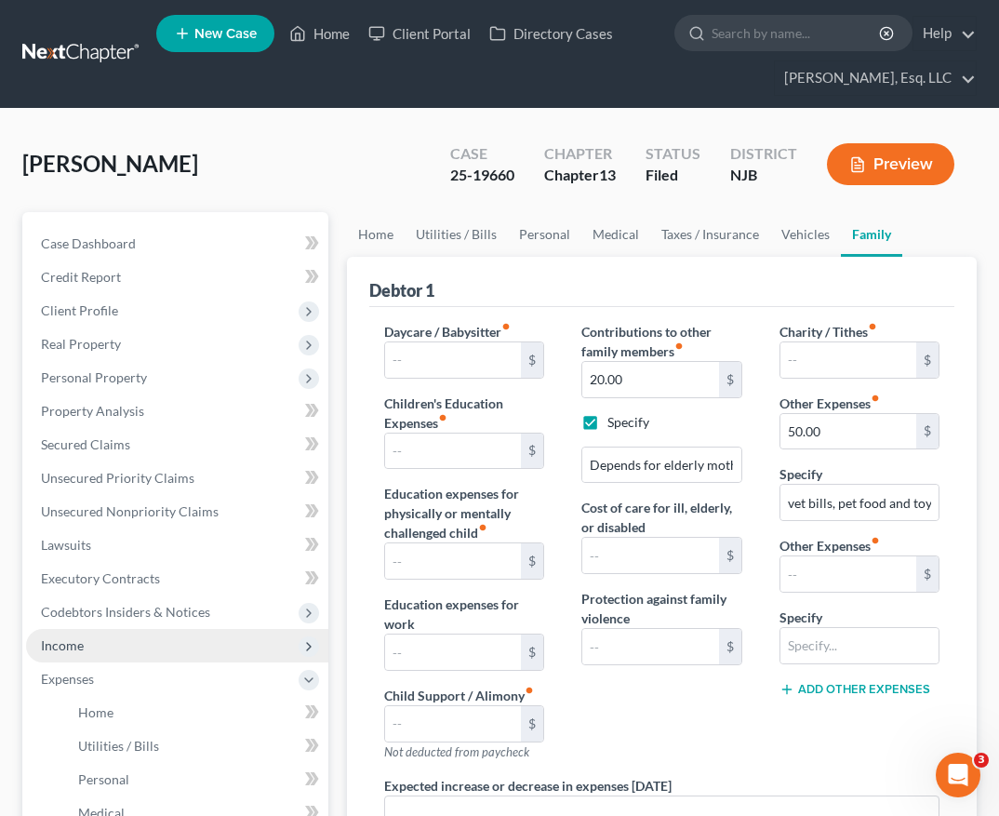
click at [236, 650] on span "Income" at bounding box center [177, 645] width 302 height 33
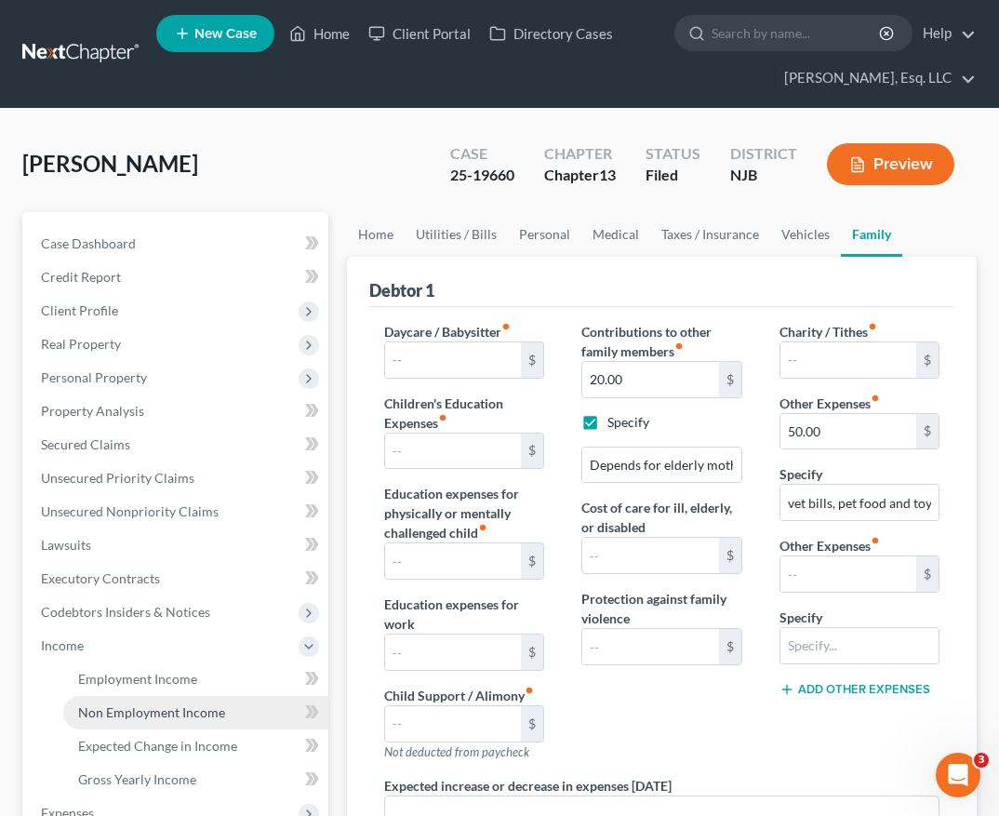
click at [167, 722] on link "Non Employment Income" at bounding box center [195, 712] width 265 height 33
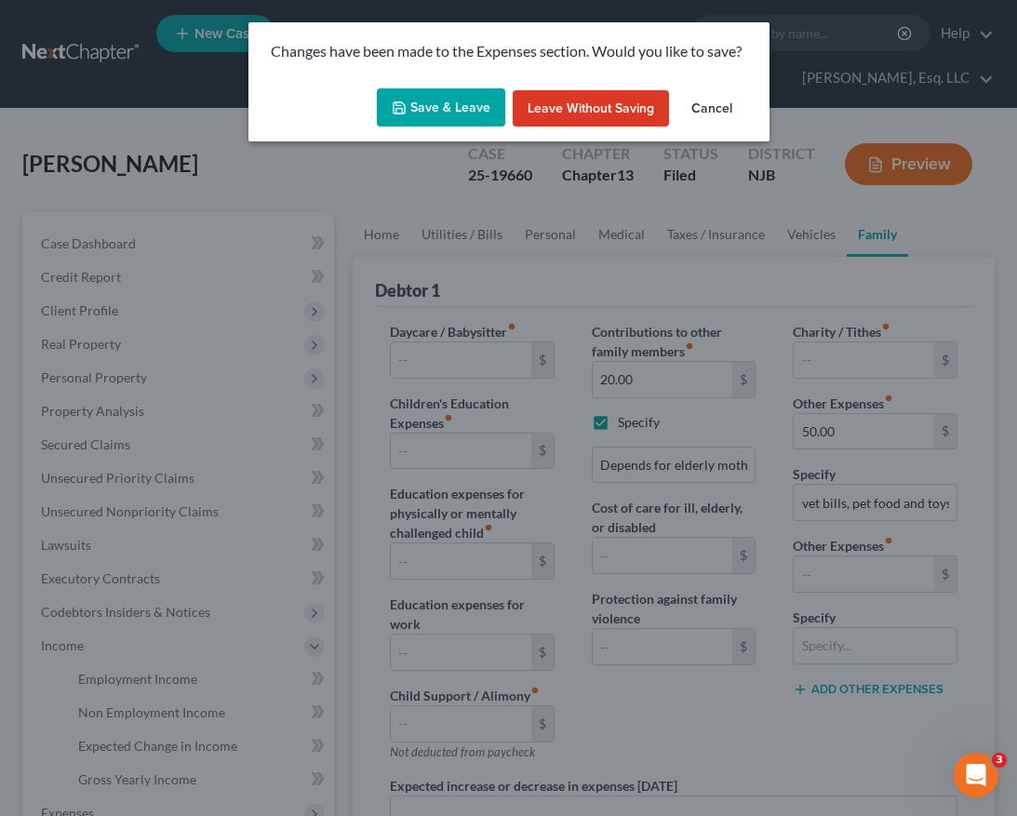
click at [442, 115] on button "Save & Leave" at bounding box center [441, 107] width 128 height 39
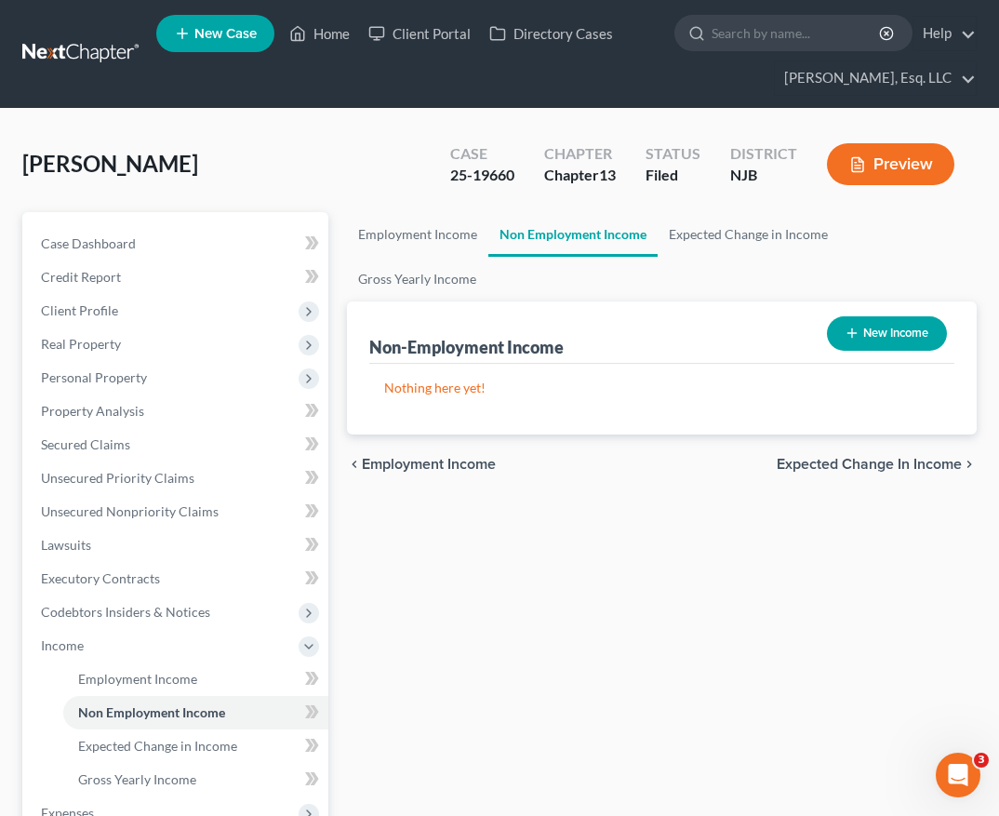
click at [893, 316] on button "New Income" at bounding box center [887, 333] width 120 height 34
select select "0"
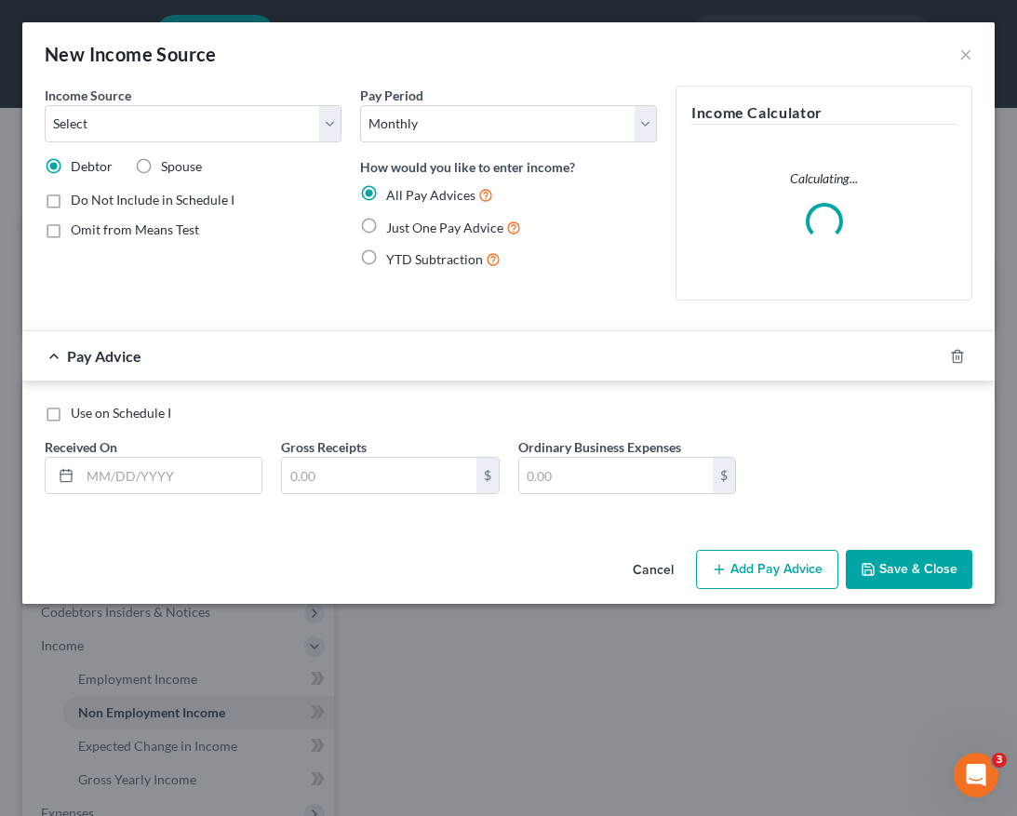
click at [890, 294] on div "Income Calculator Calculating..." at bounding box center [823, 193] width 297 height 215
click at [138, 111] on select "Select Unemployment Disability (from employer) Pension Retirement Social Securi…" at bounding box center [193, 123] width 297 height 37
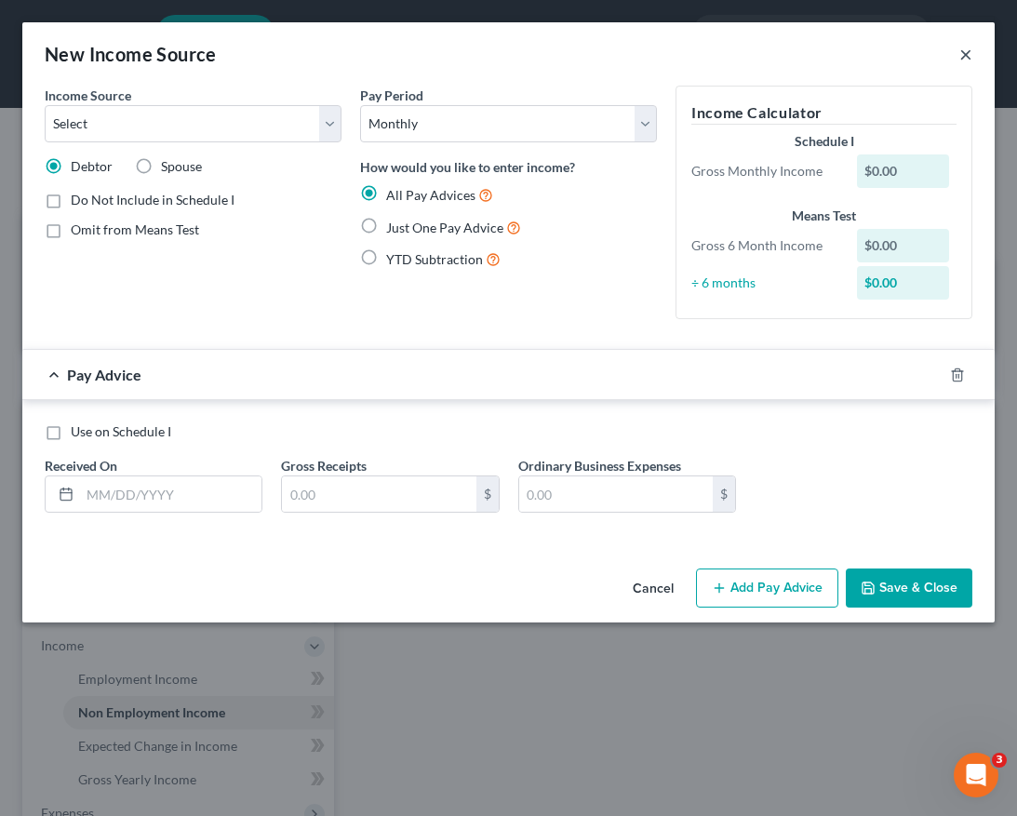
click at [966, 63] on button "×" at bounding box center [965, 54] width 13 height 22
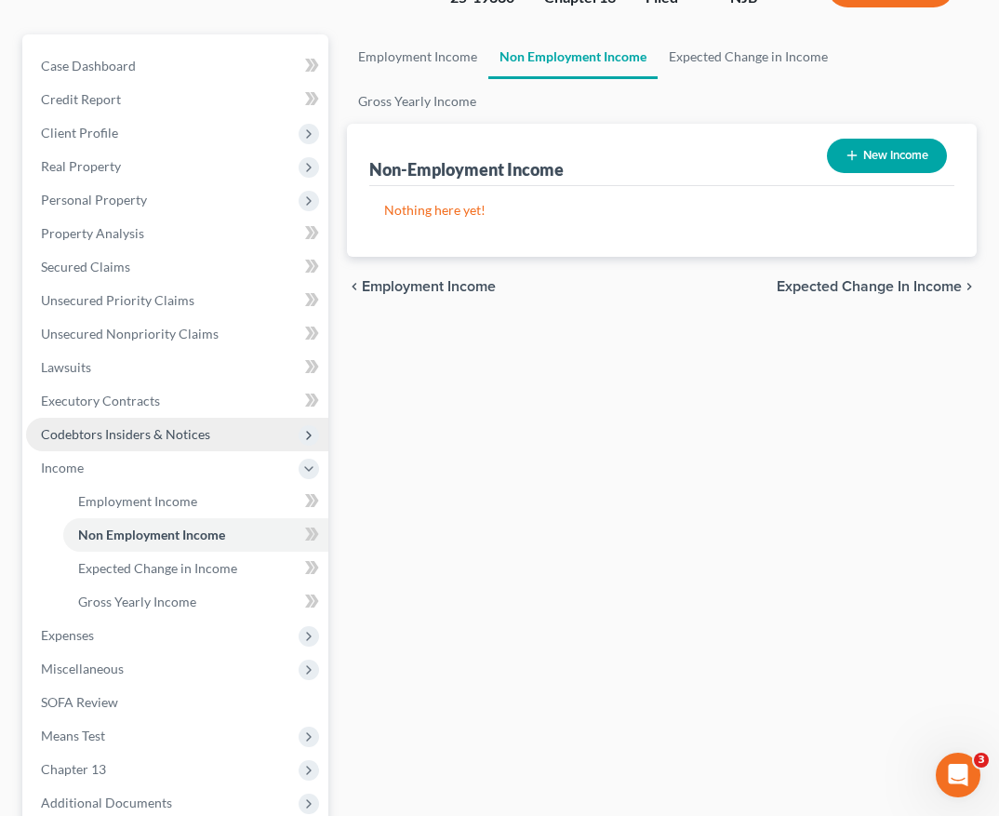
scroll to position [185, 0]
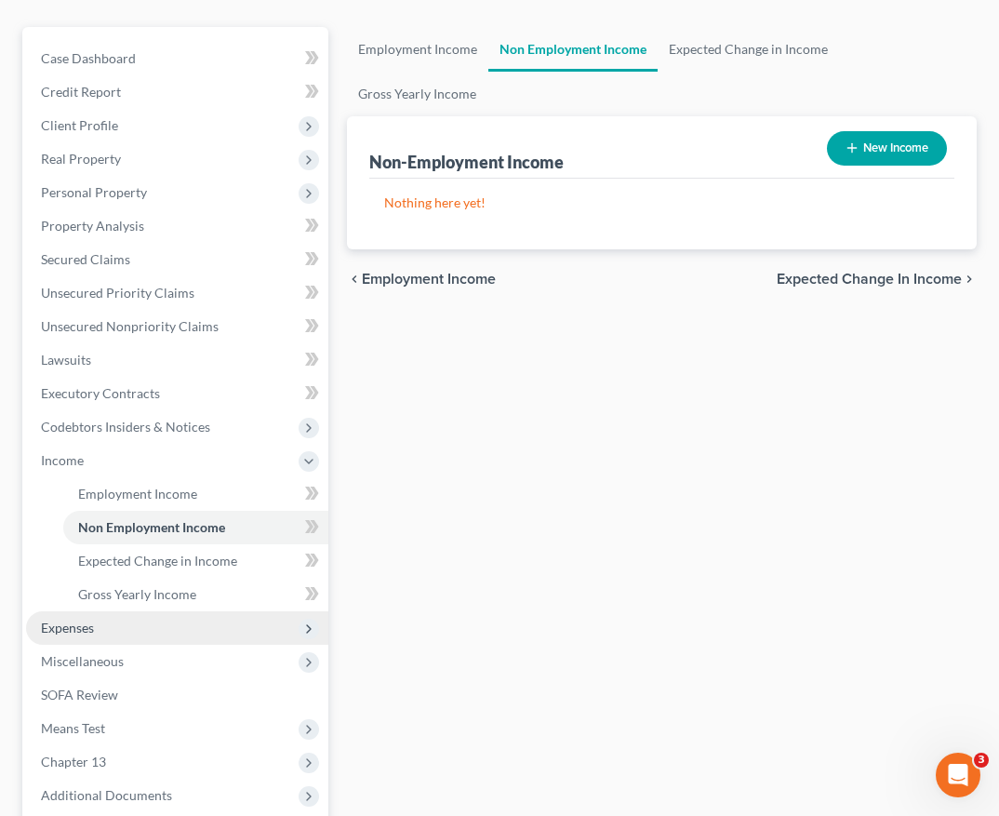
click at [108, 630] on span "Expenses" at bounding box center [177, 627] width 302 height 33
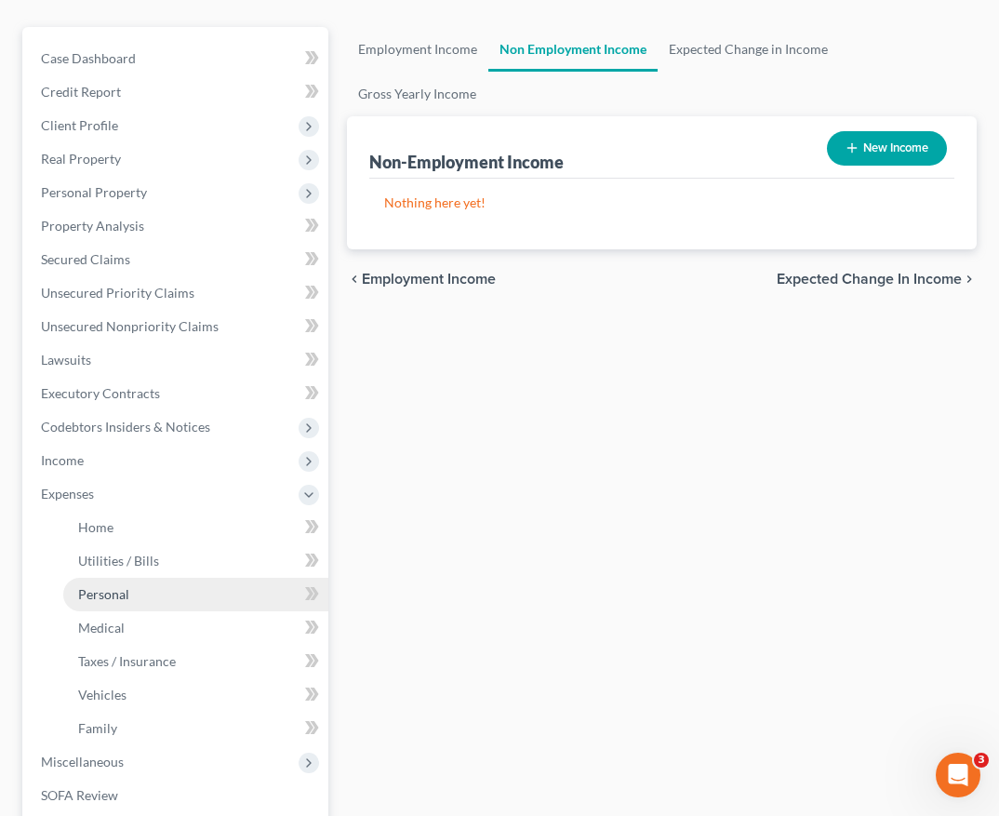
click at [122, 605] on link "Personal" at bounding box center [195, 594] width 265 height 33
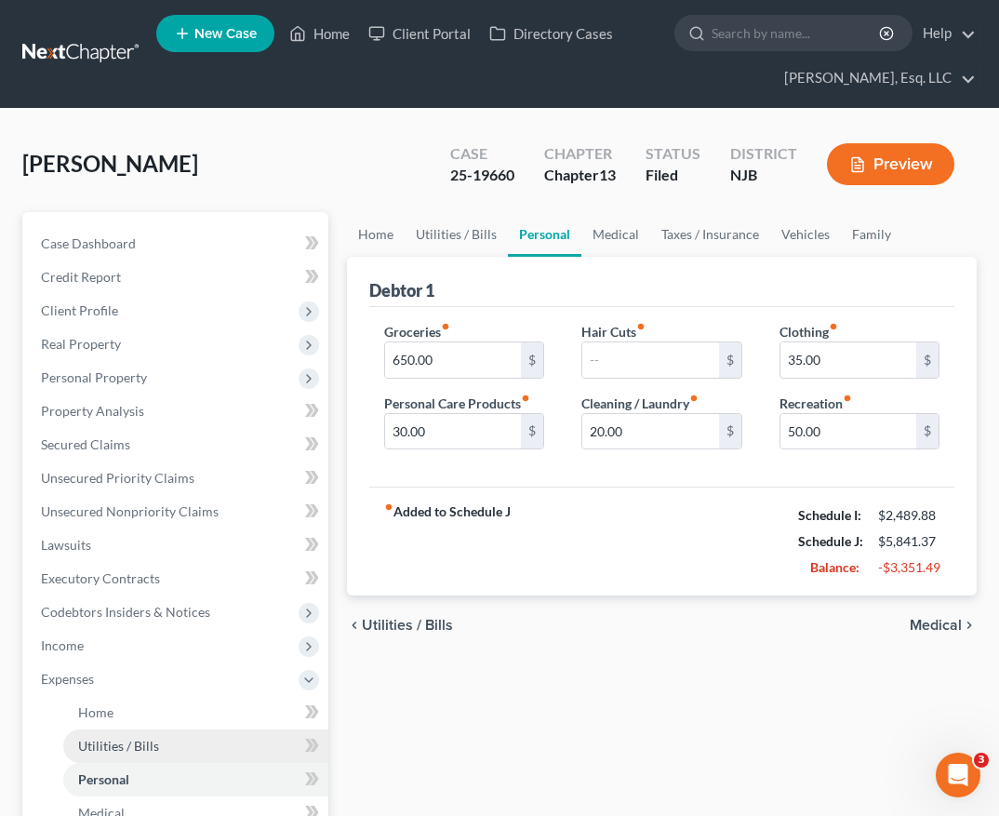
click at [143, 738] on span "Utilities / Bills" at bounding box center [118, 746] width 81 height 16
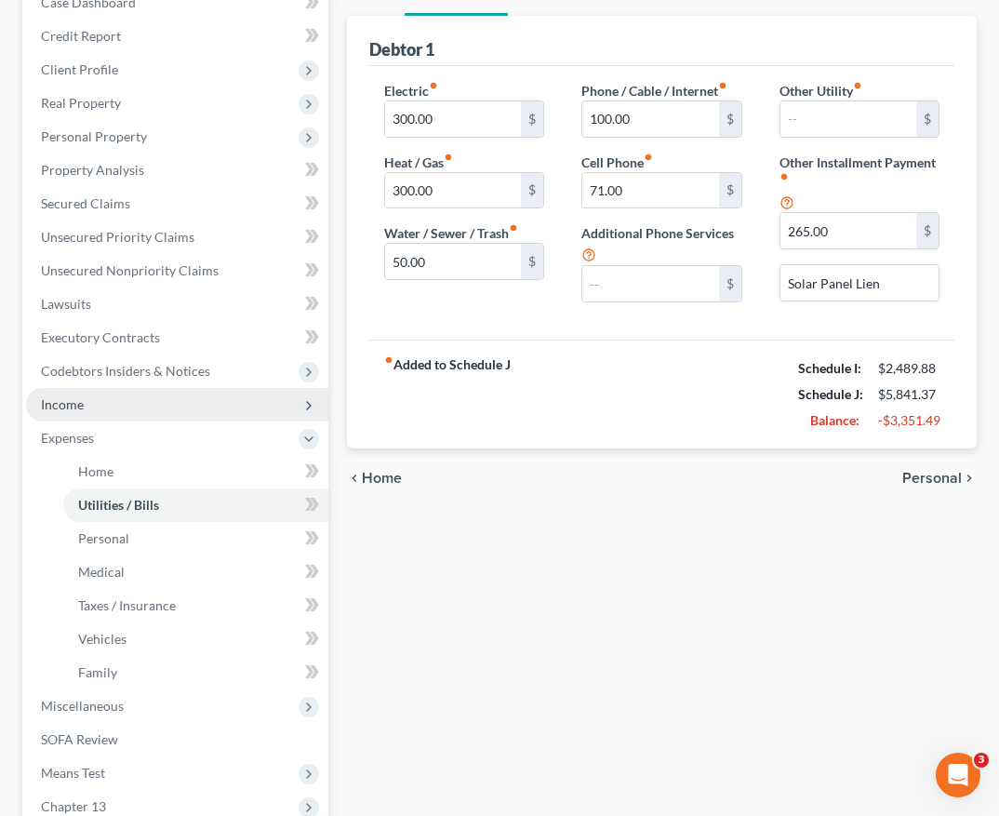
scroll to position [246, 0]
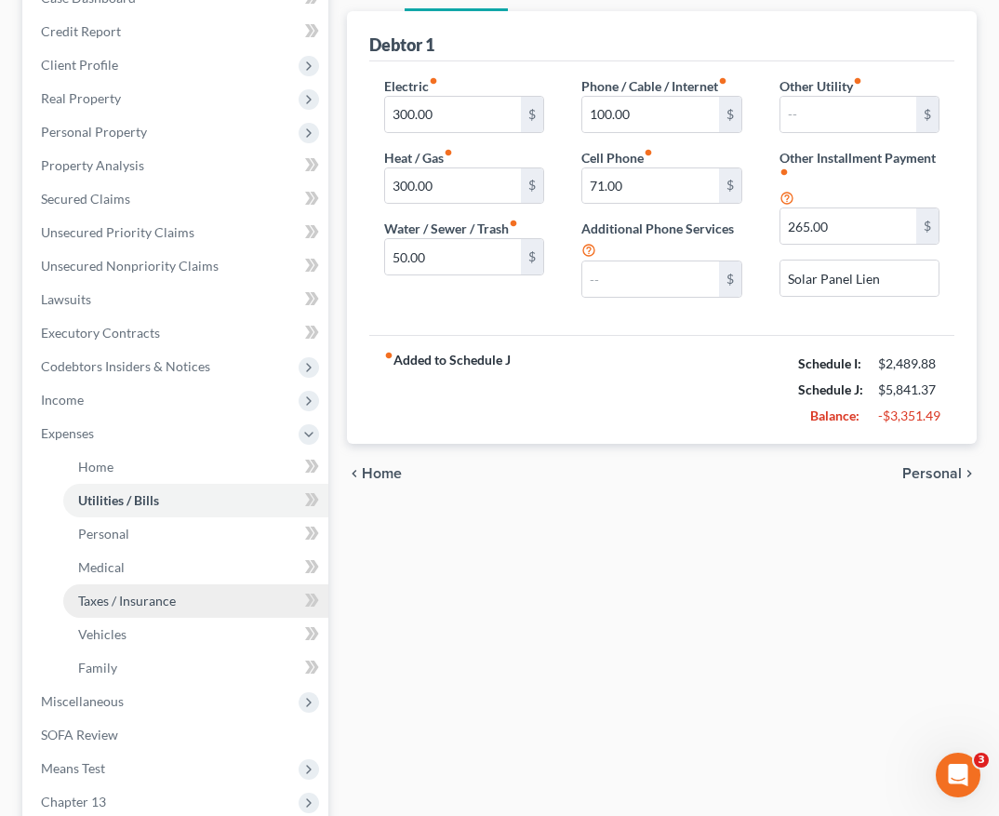
click at [222, 598] on link "Taxes / Insurance" at bounding box center [195, 600] width 265 height 33
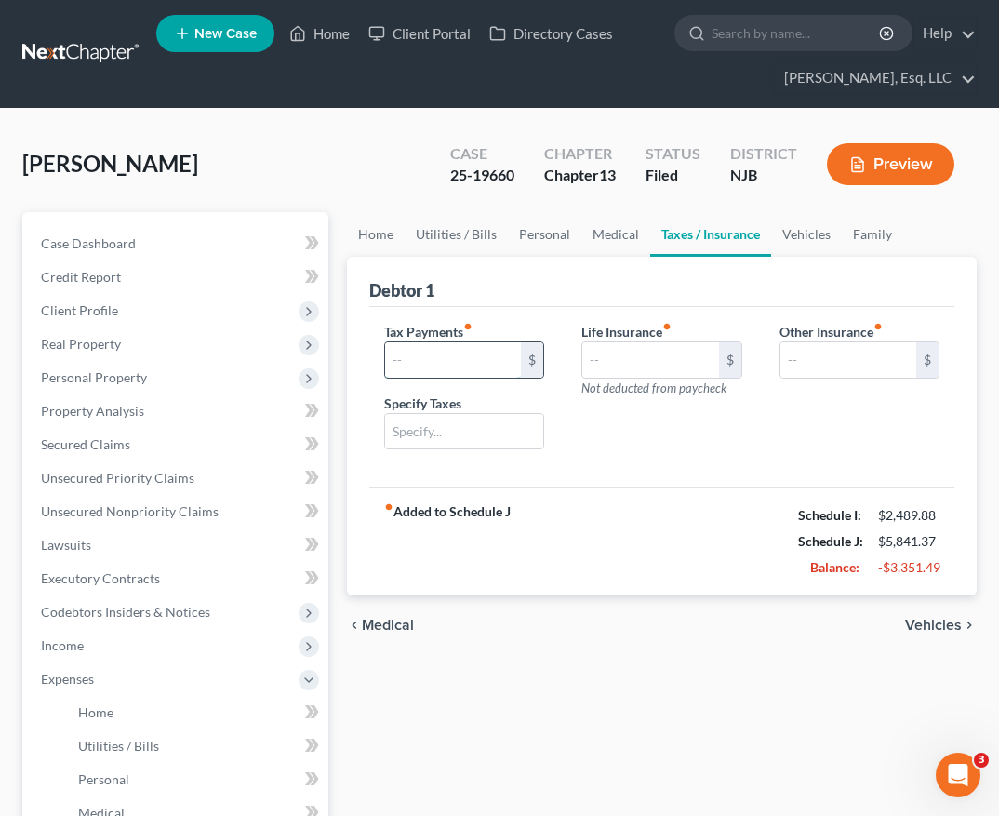
click at [483, 360] on input "text" at bounding box center [453, 359] width 136 height 35
type input "175.00"
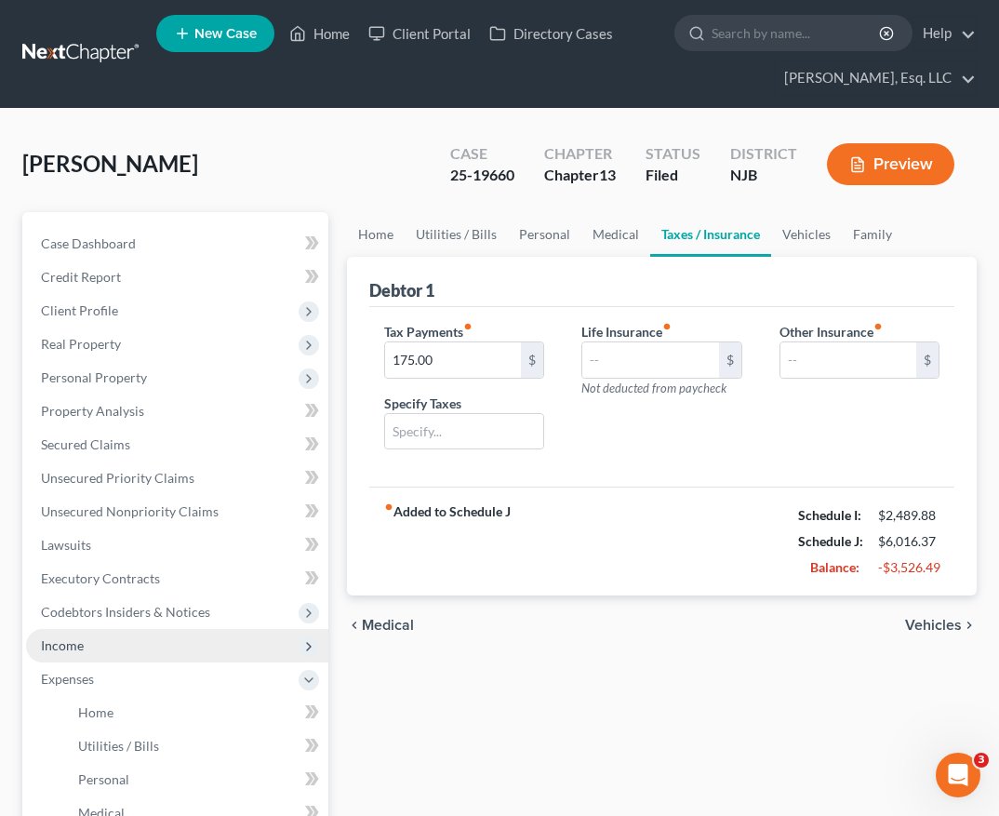
click at [143, 631] on span "Income" at bounding box center [177, 645] width 302 height 33
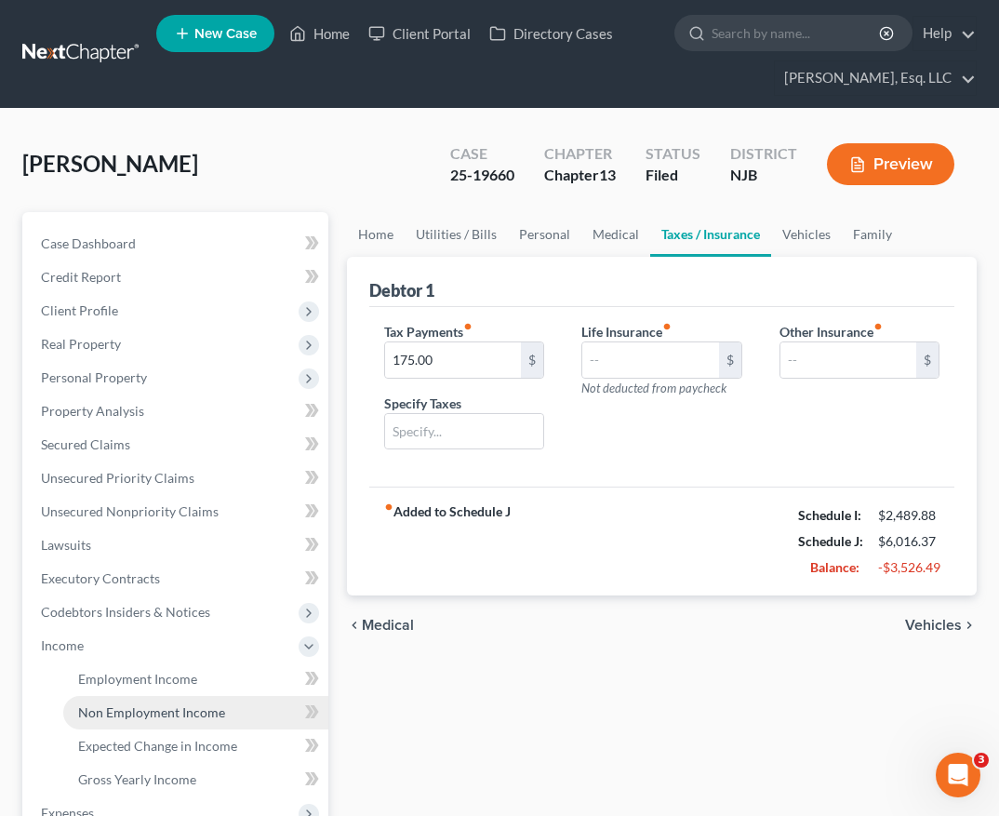
click at [129, 716] on span "Non Employment Income" at bounding box center [151, 712] width 147 height 16
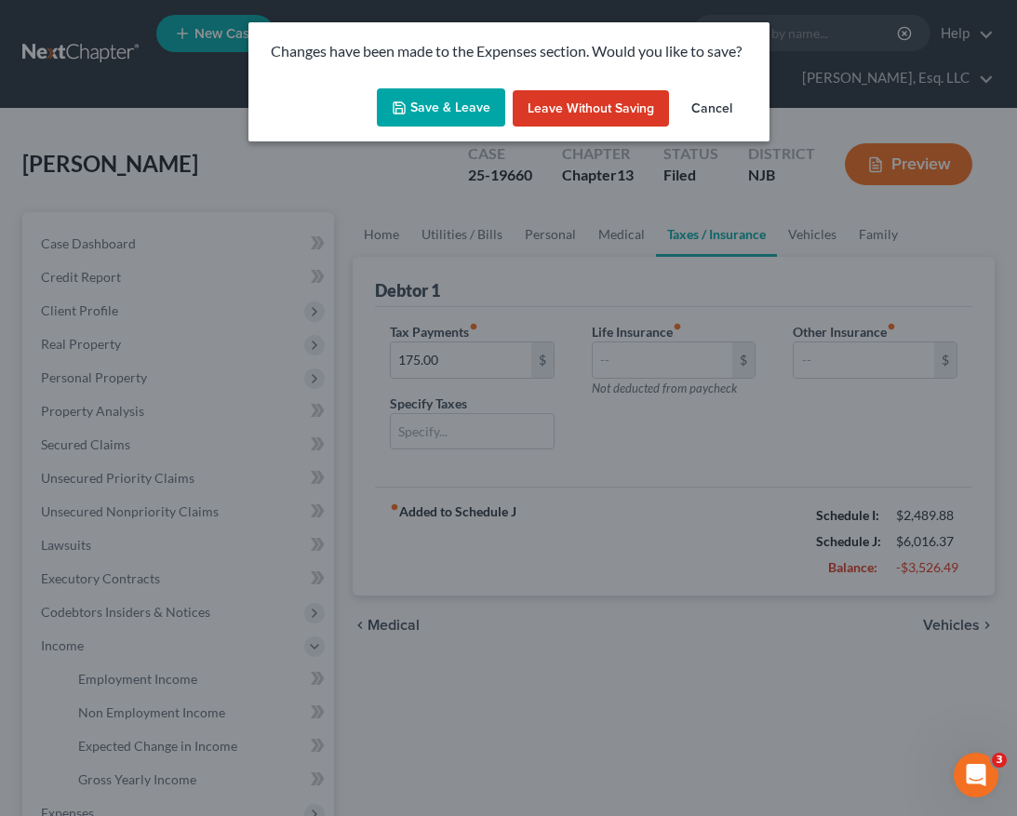
click at [462, 102] on button "Save & Leave" at bounding box center [441, 107] width 128 height 39
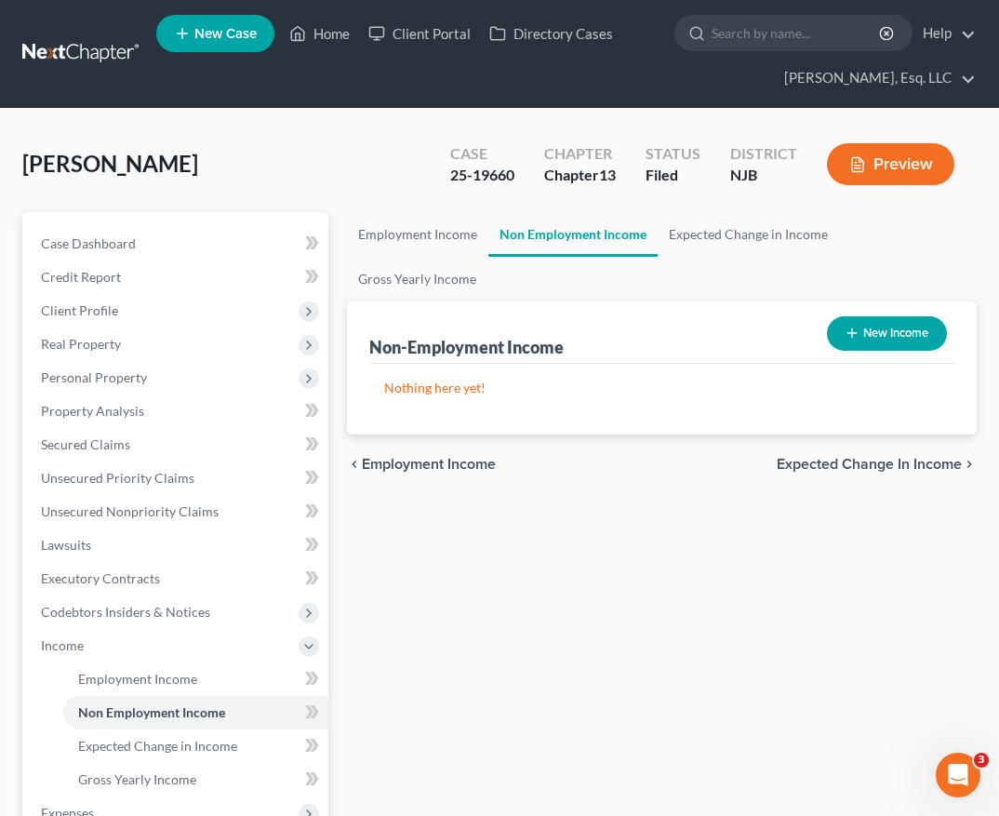
click at [868, 316] on button "New Income" at bounding box center [887, 333] width 120 height 34
select select "0"
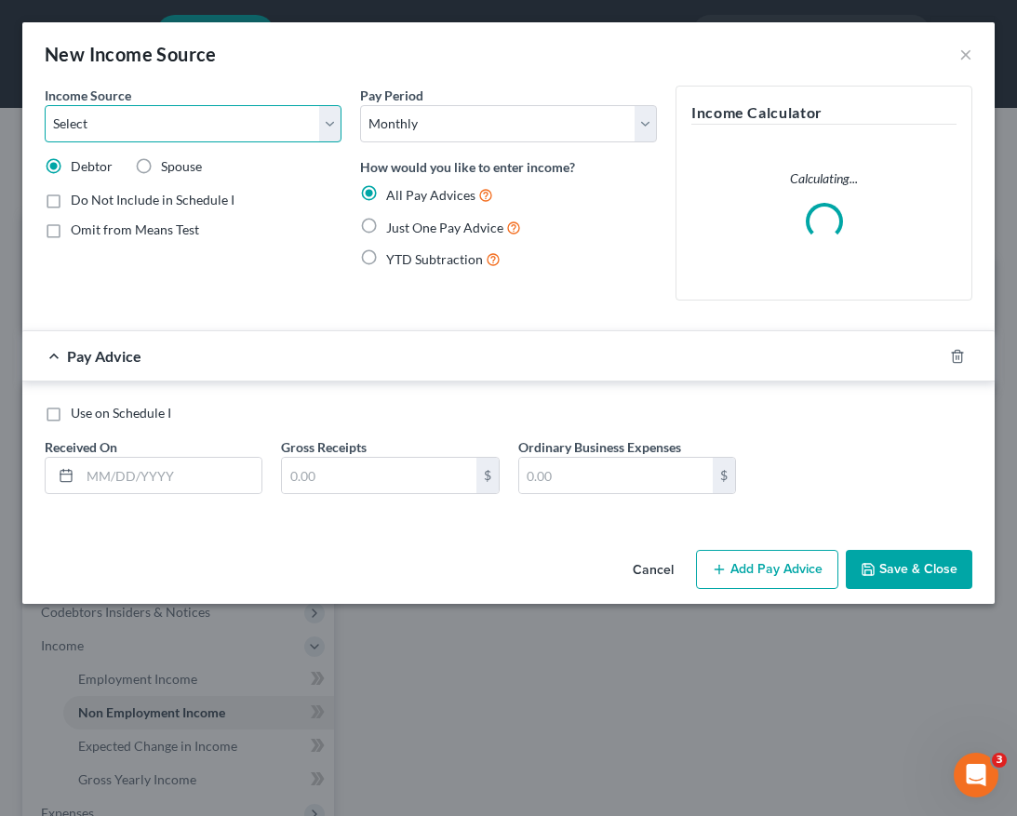
click at [329, 125] on select "Select Unemployment Disability (from employer) Pension Retirement Social Securi…" at bounding box center [193, 123] width 297 height 37
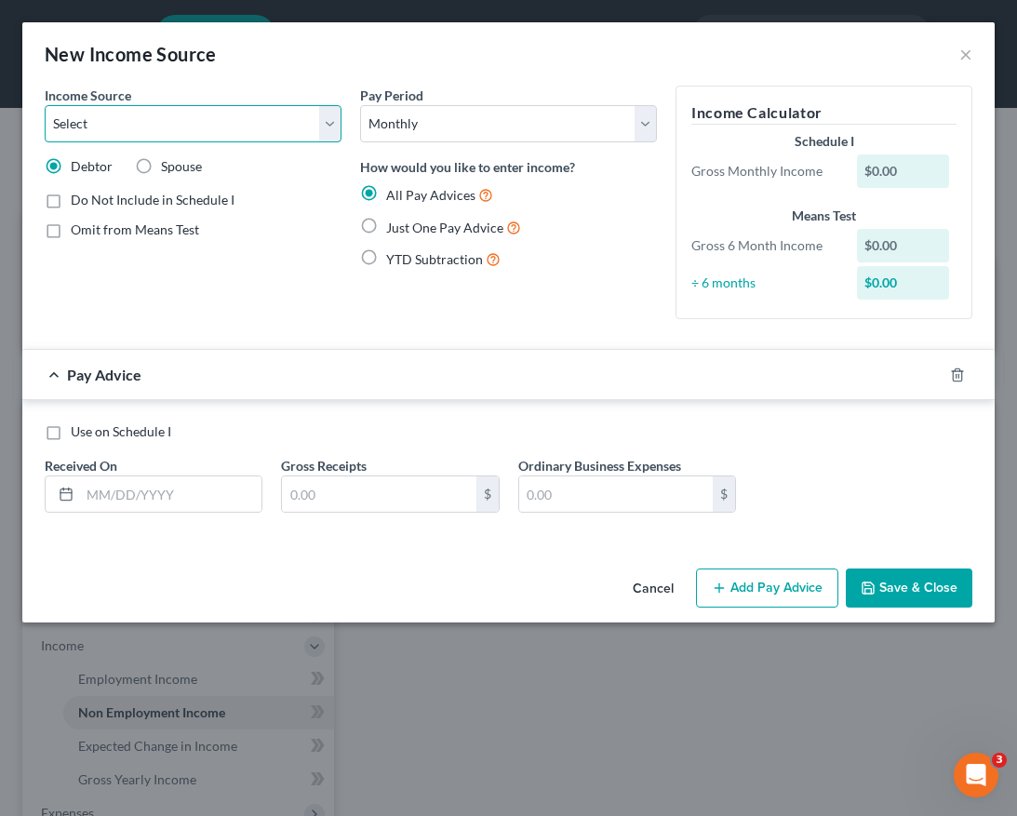
select select "8"
click at [45, 105] on select "Select Unemployment Disability (from employer) Pension Retirement Social Securi…" at bounding box center [193, 123] width 297 height 37
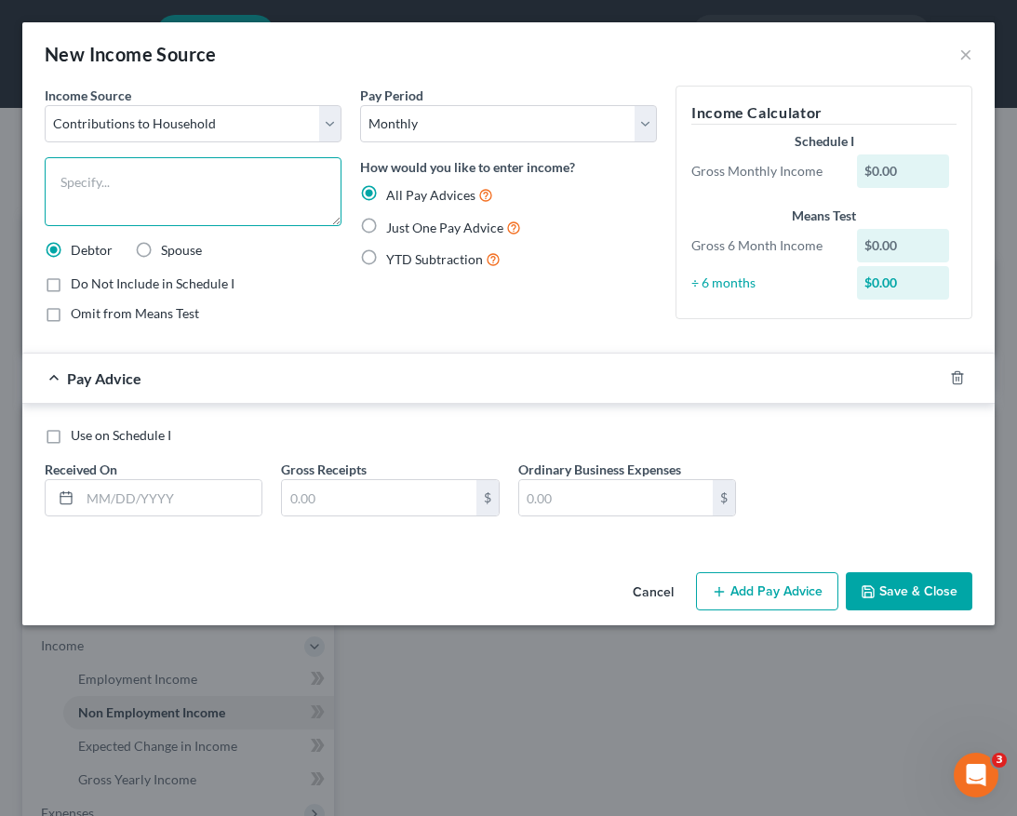
click at [240, 187] on textarea at bounding box center [193, 191] width 297 height 69
type textarea "Son's Contribution"
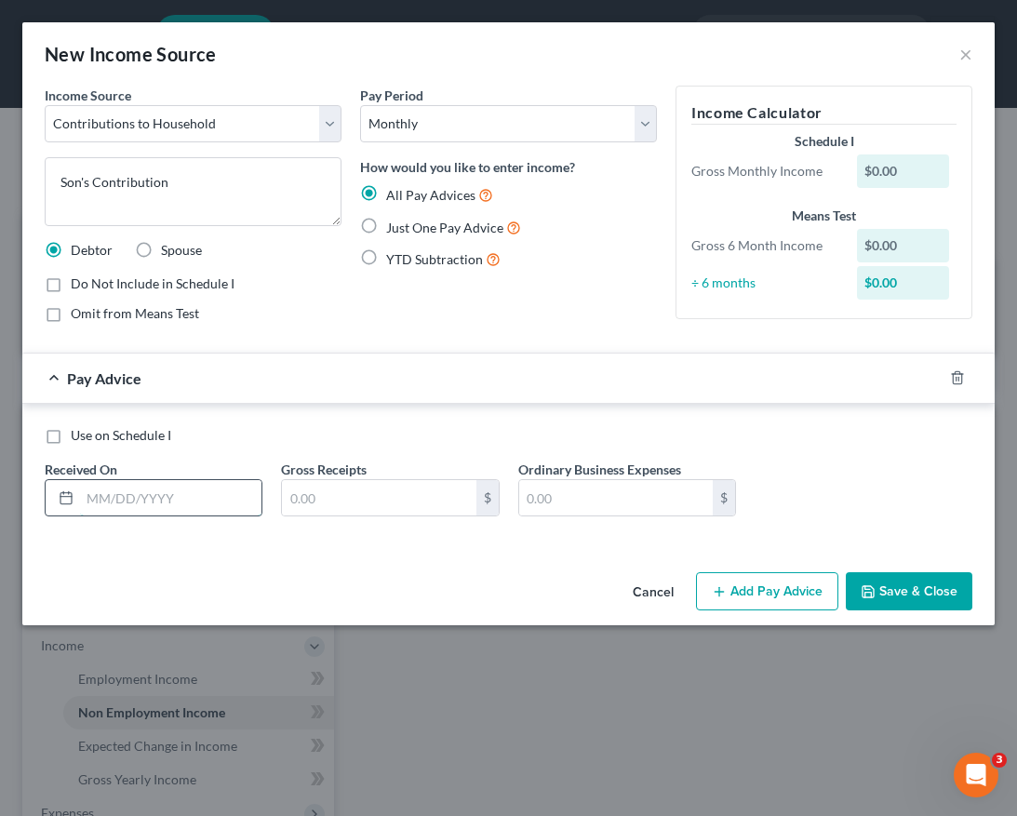
click at [143, 492] on input "text" at bounding box center [170, 497] width 181 height 35
type input "[DATE]"
click at [335, 510] on input "text" at bounding box center [378, 497] width 193 height 35
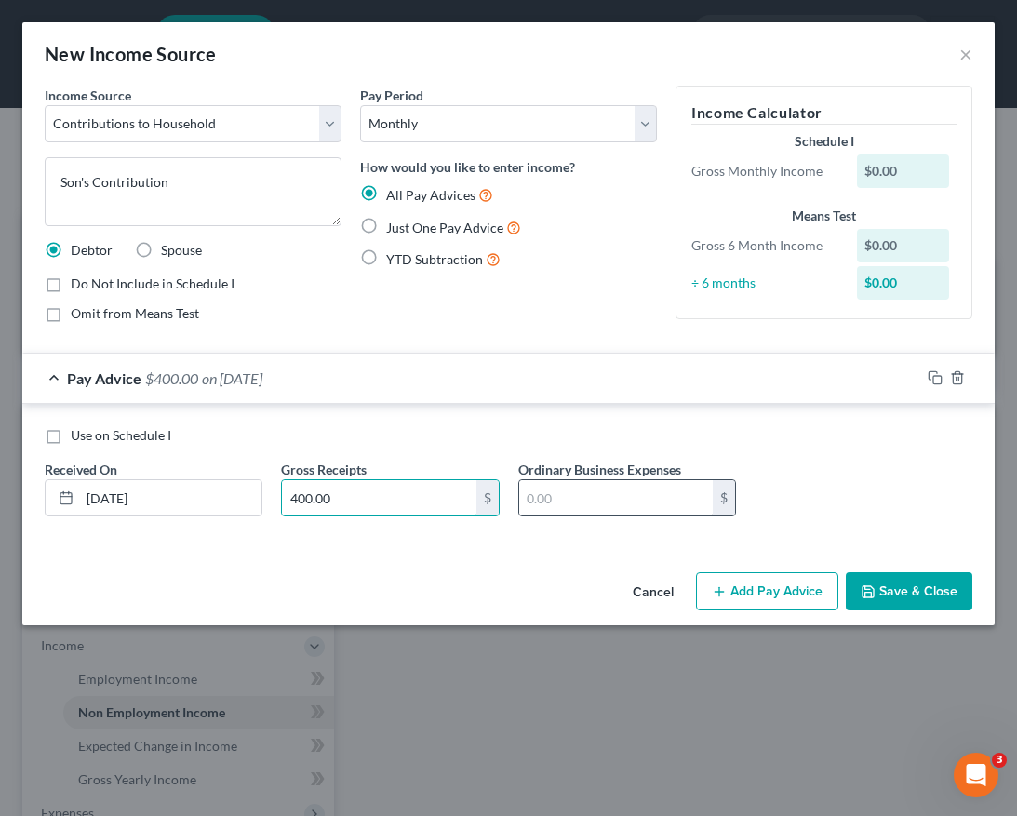
type input "400.00"
click at [549, 502] on input "text" at bounding box center [615, 497] width 193 height 35
type input "0.00"
click at [936, 374] on icon "button" at bounding box center [934, 377] width 15 height 15
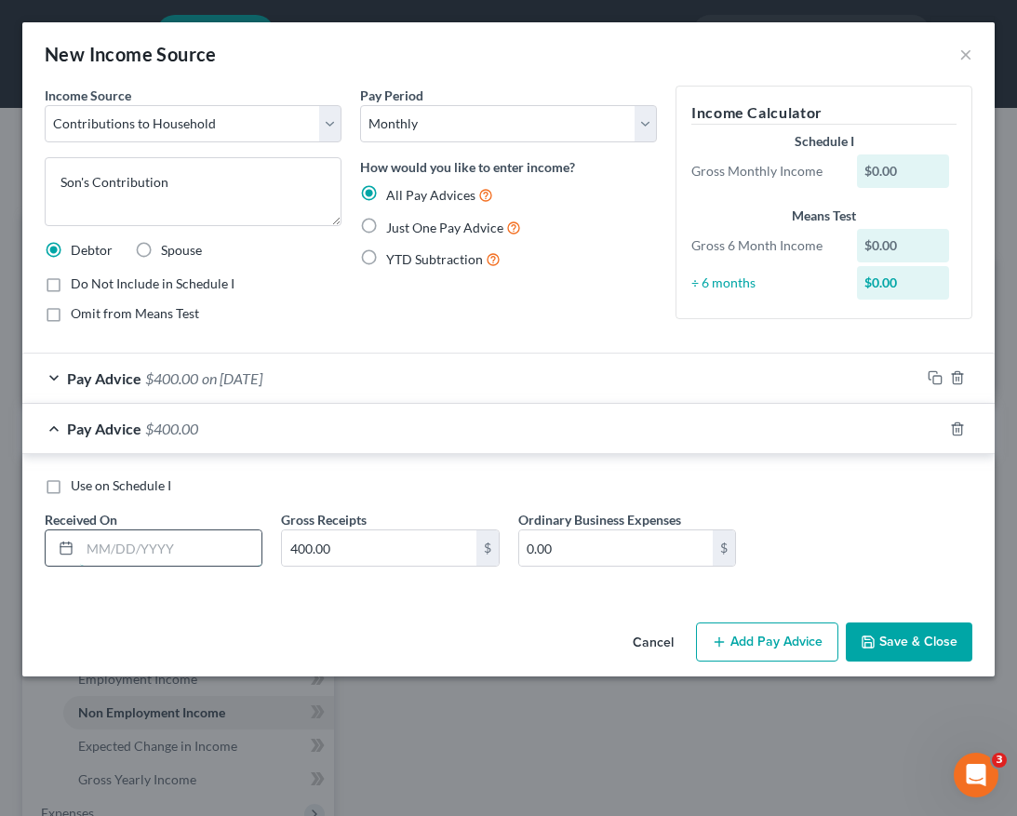
click at [215, 542] on input "text" at bounding box center [170, 547] width 181 height 35
type input "[DATE]"
click at [935, 433] on icon "button" at bounding box center [934, 428] width 15 height 15
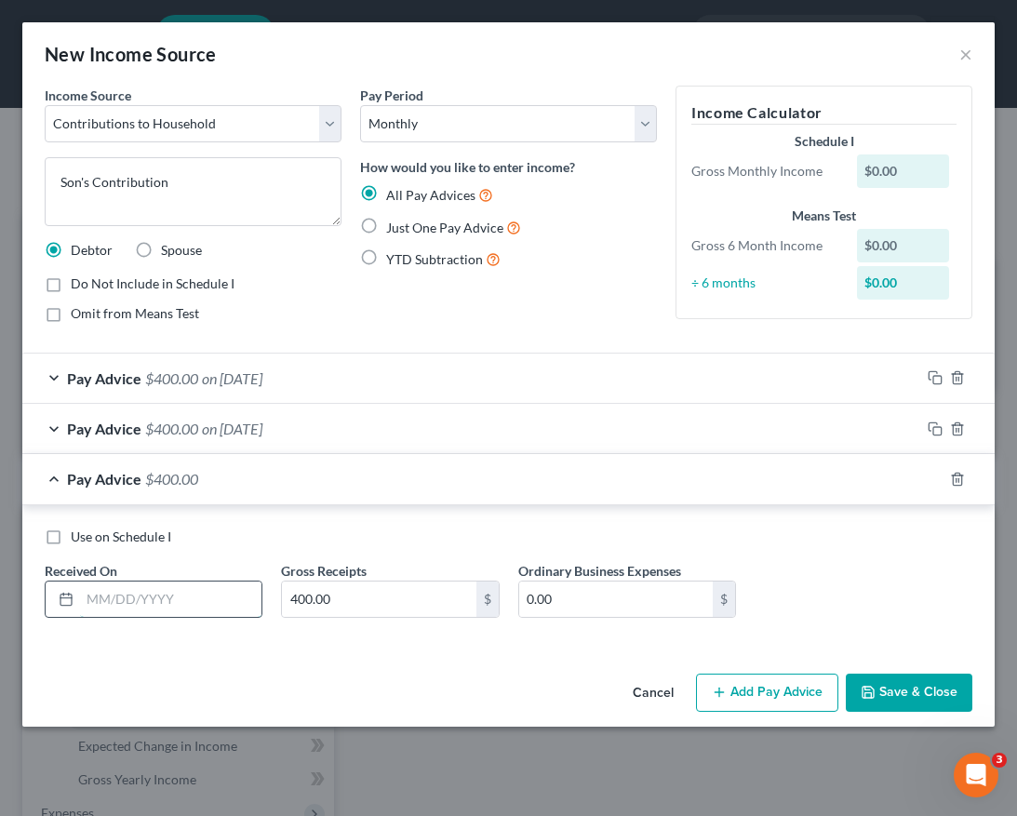
click at [137, 601] on input "text" at bounding box center [170, 598] width 181 height 35
type input "9"
type input "[DATE]"
click at [932, 481] on icon "button" at bounding box center [934, 479] width 15 height 15
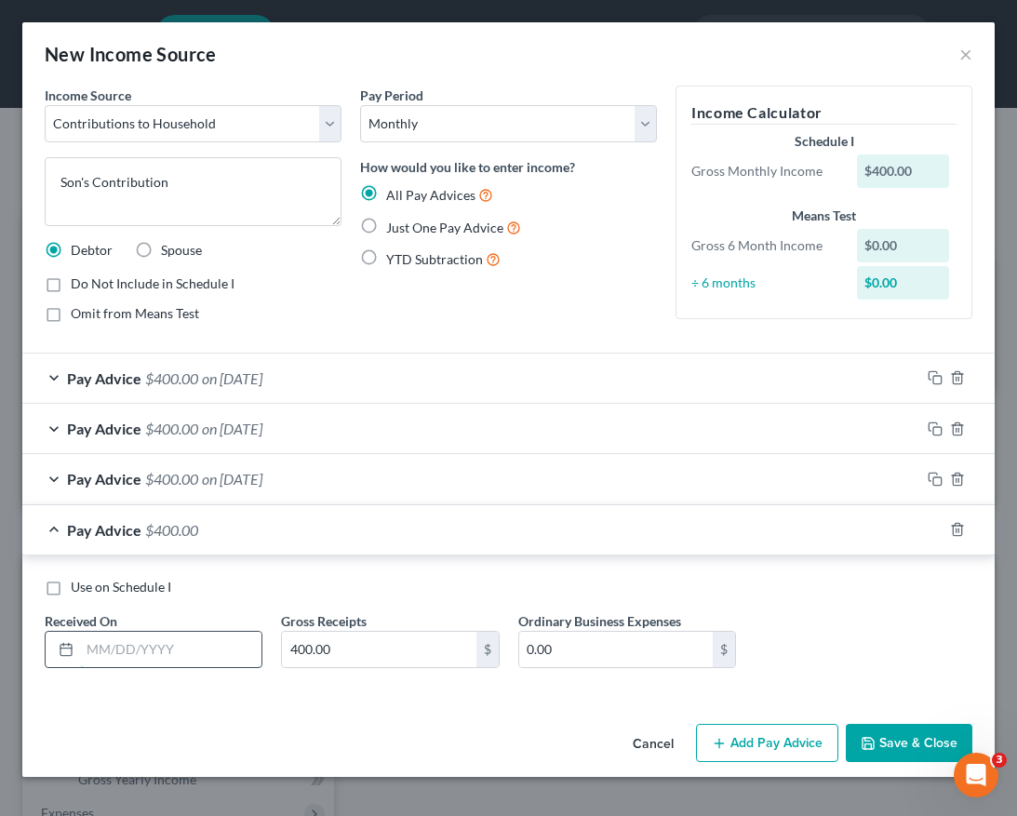
click at [179, 653] on input "text" at bounding box center [170, 648] width 181 height 35
type input "[DATE]"
click at [934, 530] on icon "button" at bounding box center [934, 529] width 15 height 15
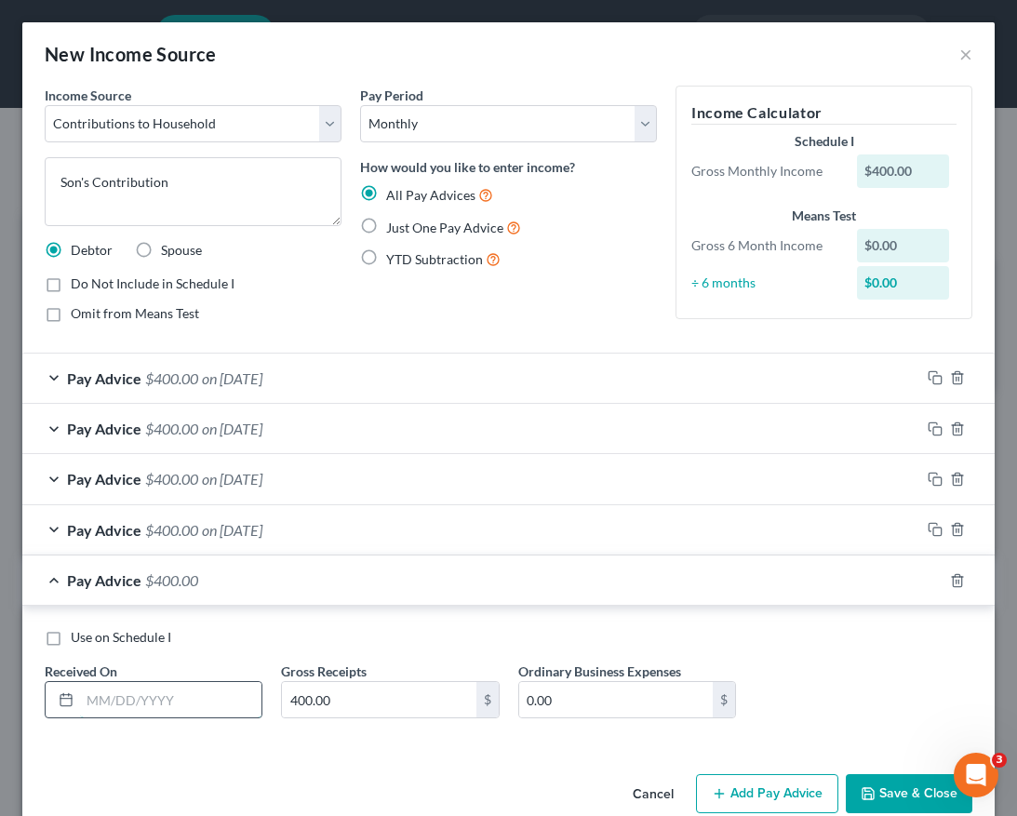
click at [128, 703] on input "text" at bounding box center [170, 699] width 181 height 35
type input "[DATE]"
click at [927, 577] on icon "button" at bounding box center [934, 580] width 15 height 15
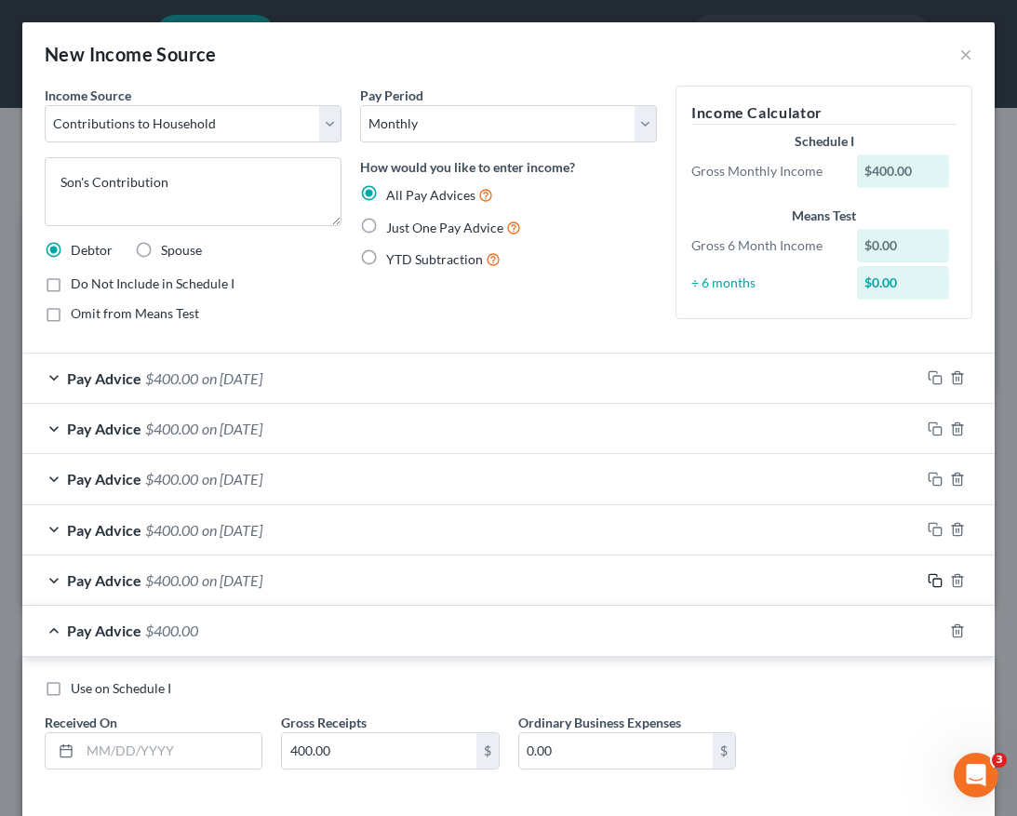
scroll to position [85, 0]
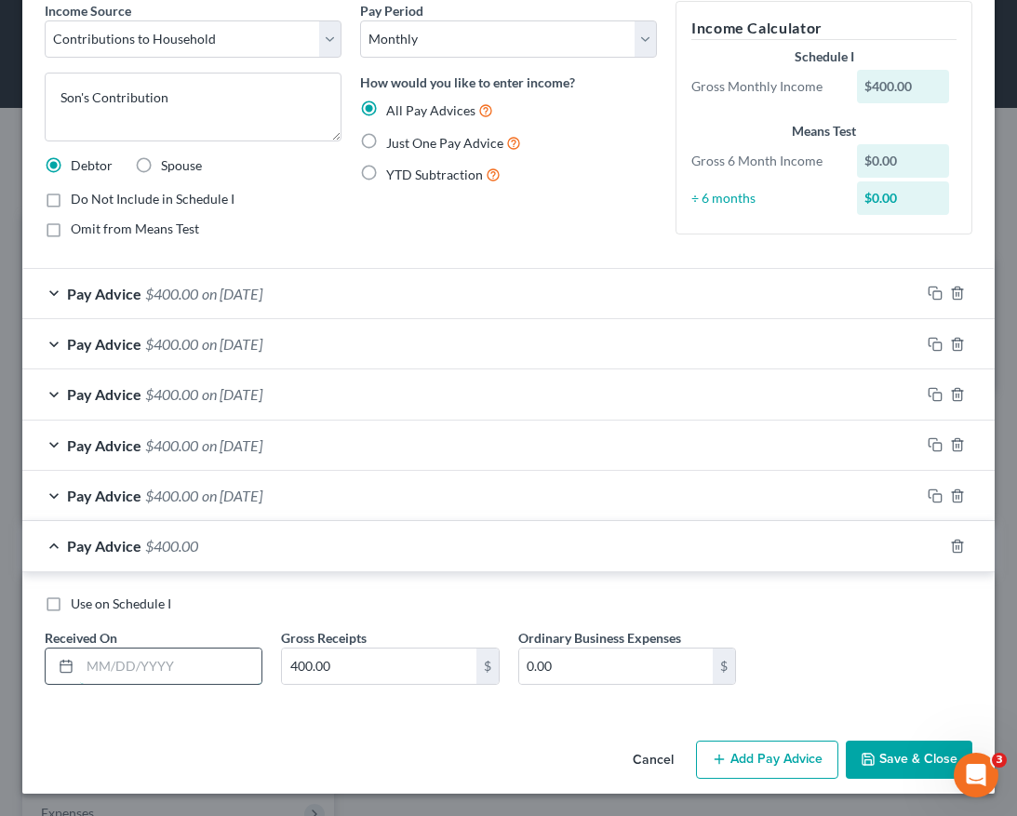
click at [184, 668] on input "text" at bounding box center [170, 665] width 181 height 35
type input "[DATE]"
click at [923, 553] on div at bounding box center [957, 546] width 74 height 30
click at [927, 545] on icon "button" at bounding box center [934, 545] width 15 height 15
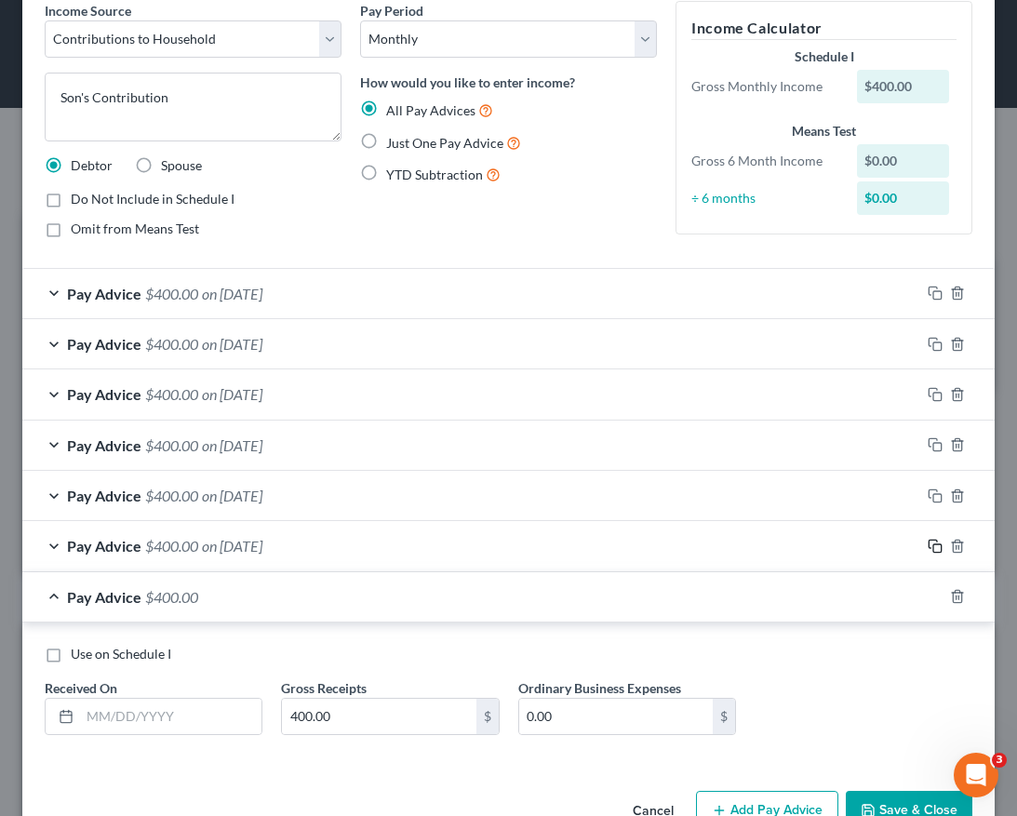
scroll to position [135, 0]
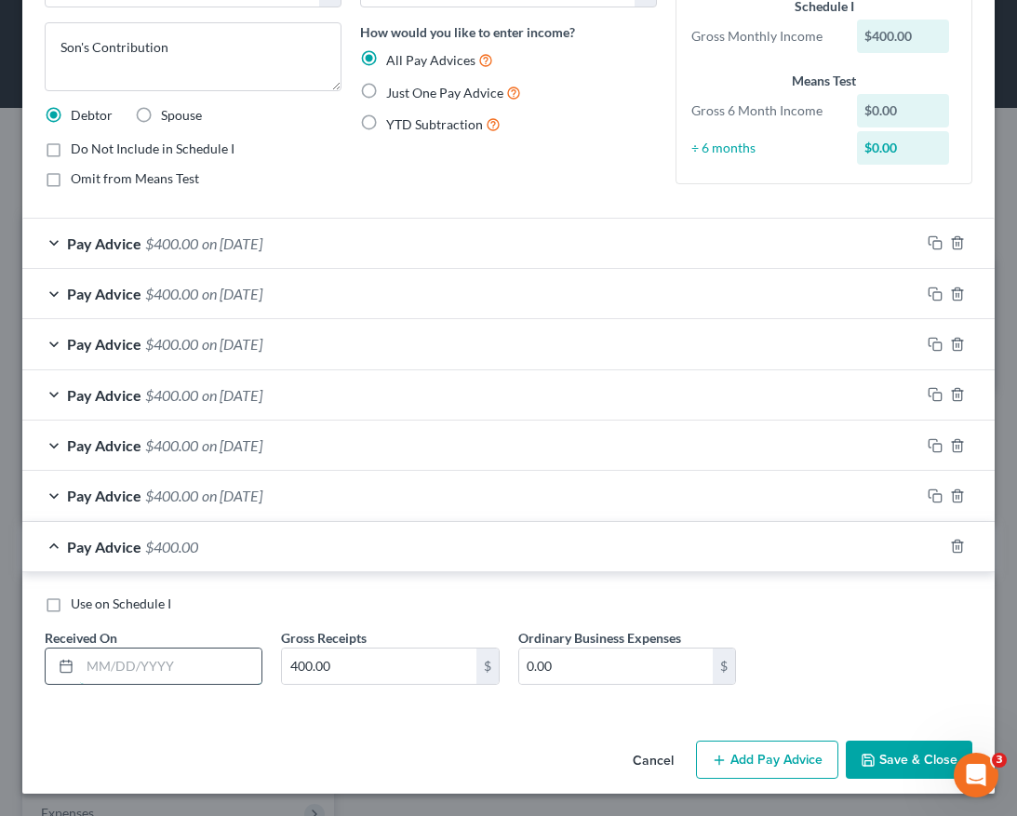
click at [177, 671] on input "text" at bounding box center [170, 665] width 181 height 35
type input "[DATE]"
click at [927, 541] on icon "button" at bounding box center [934, 545] width 15 height 15
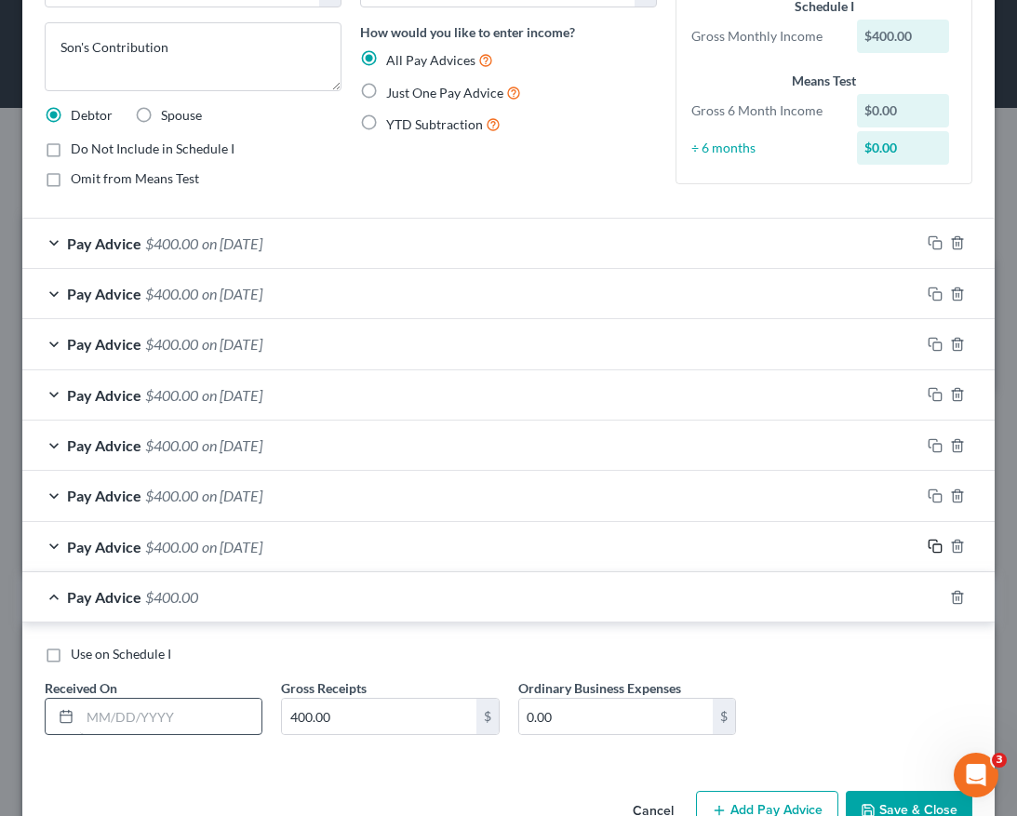
scroll to position [186, 0]
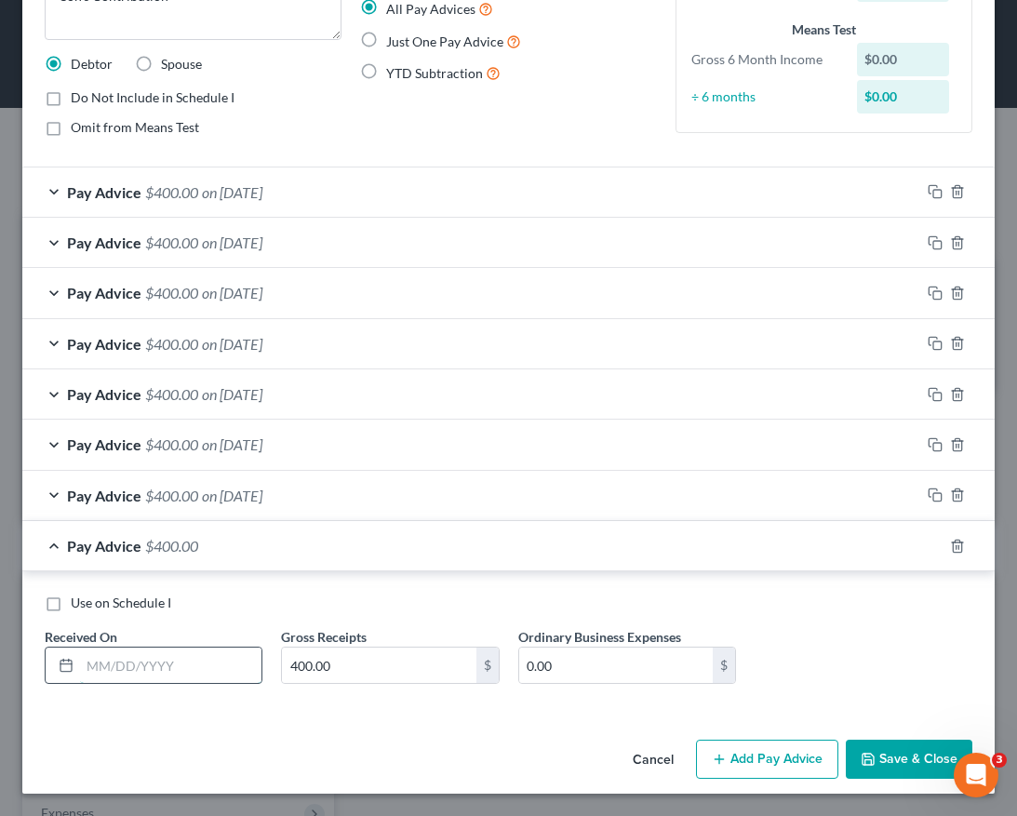
click at [137, 676] on input "text" at bounding box center [170, 664] width 181 height 35
type input "[DATE]"
click at [927, 545] on icon "button" at bounding box center [934, 545] width 15 height 15
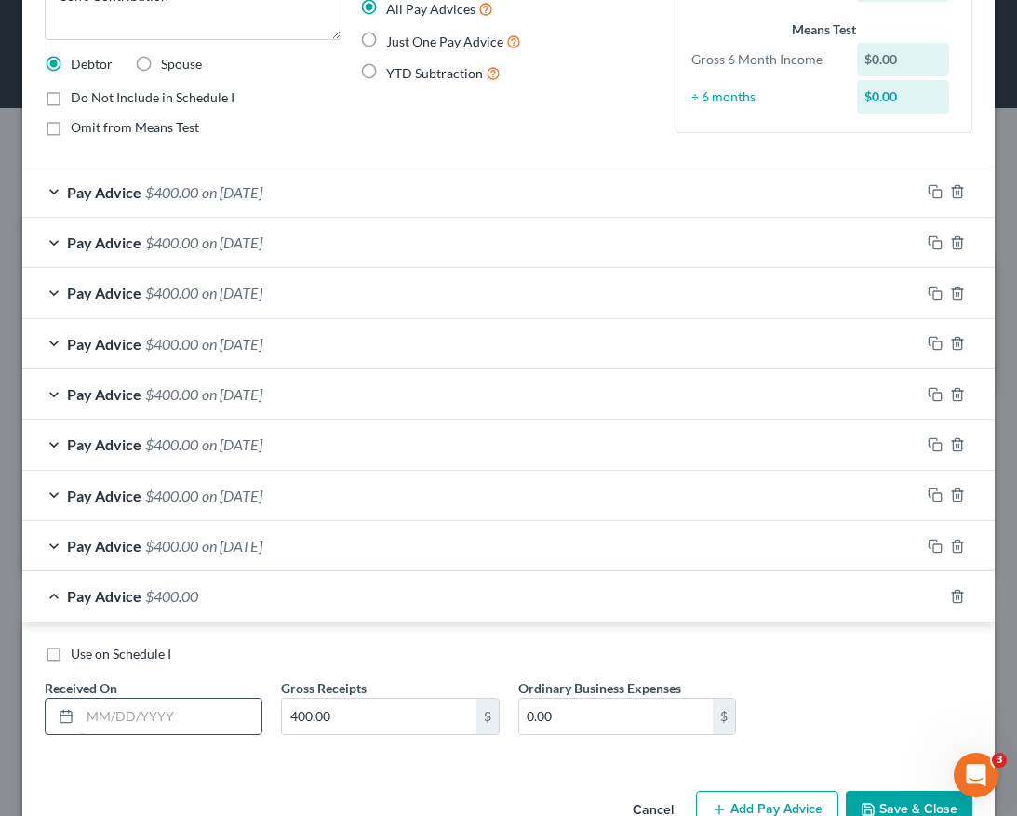
click at [198, 711] on input "text" at bounding box center [170, 715] width 181 height 35
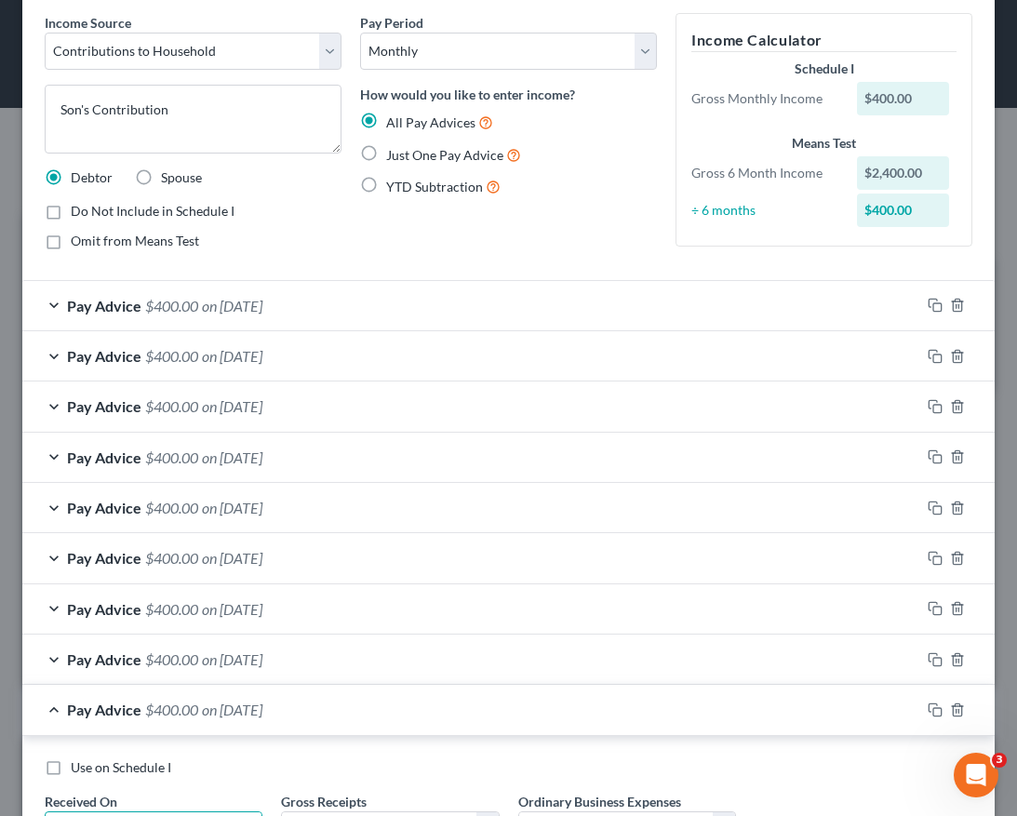
scroll to position [236, 0]
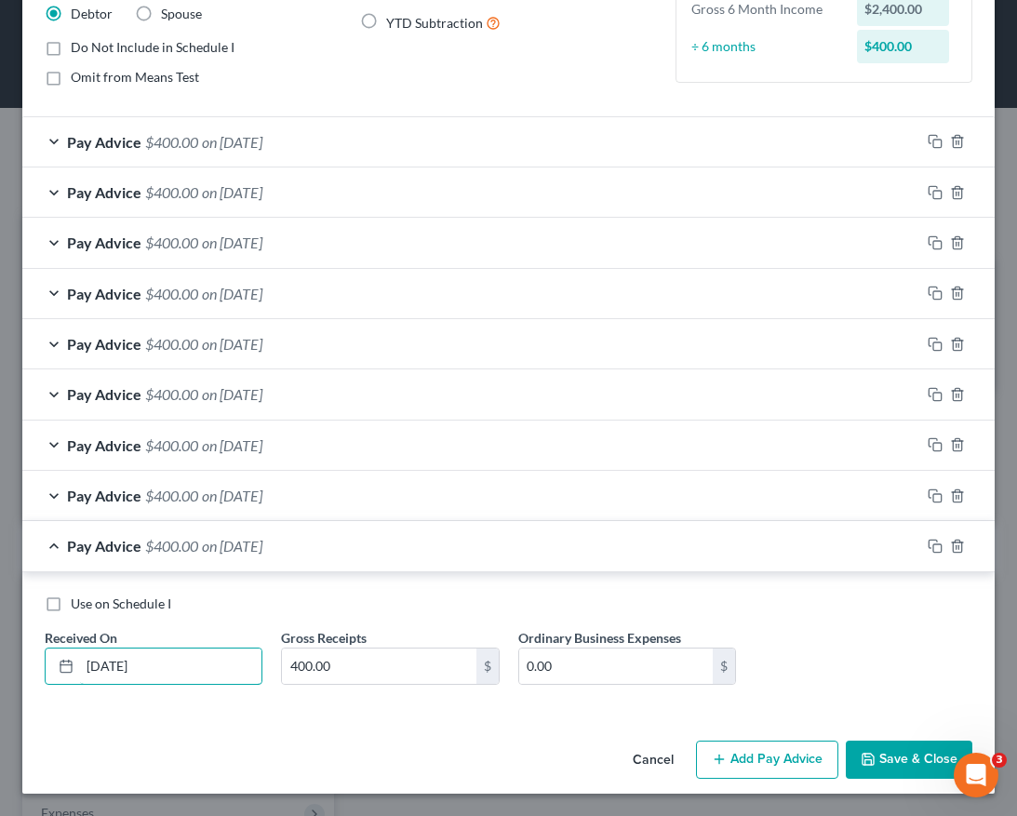
type input "[DATE]"
click at [873, 754] on button "Save & Close" at bounding box center [908, 759] width 126 height 39
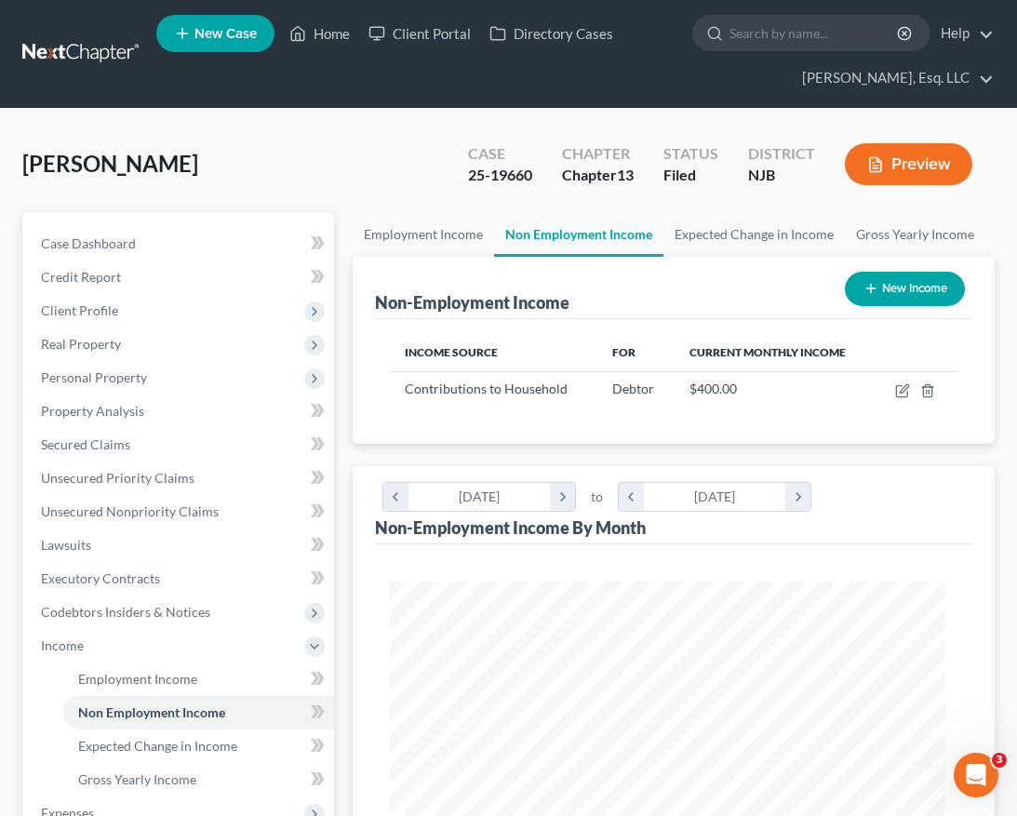
scroll to position [929737, 929422]
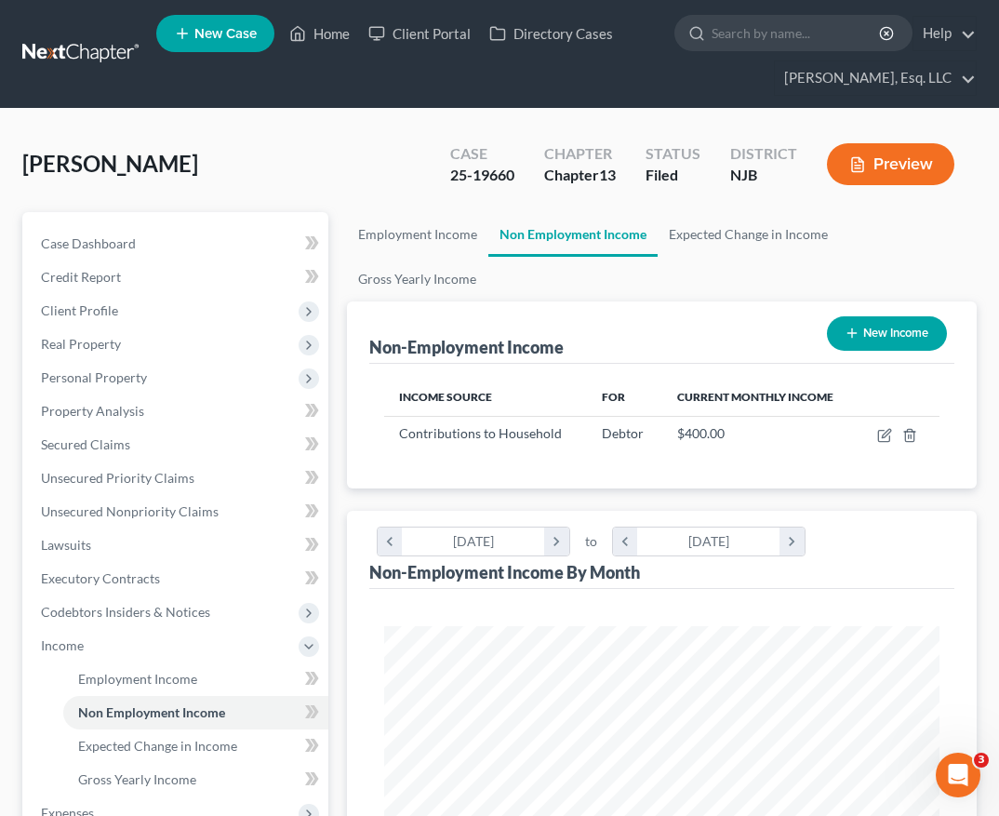
click at [857, 326] on icon "button" at bounding box center [851, 333] width 15 height 15
select select "0"
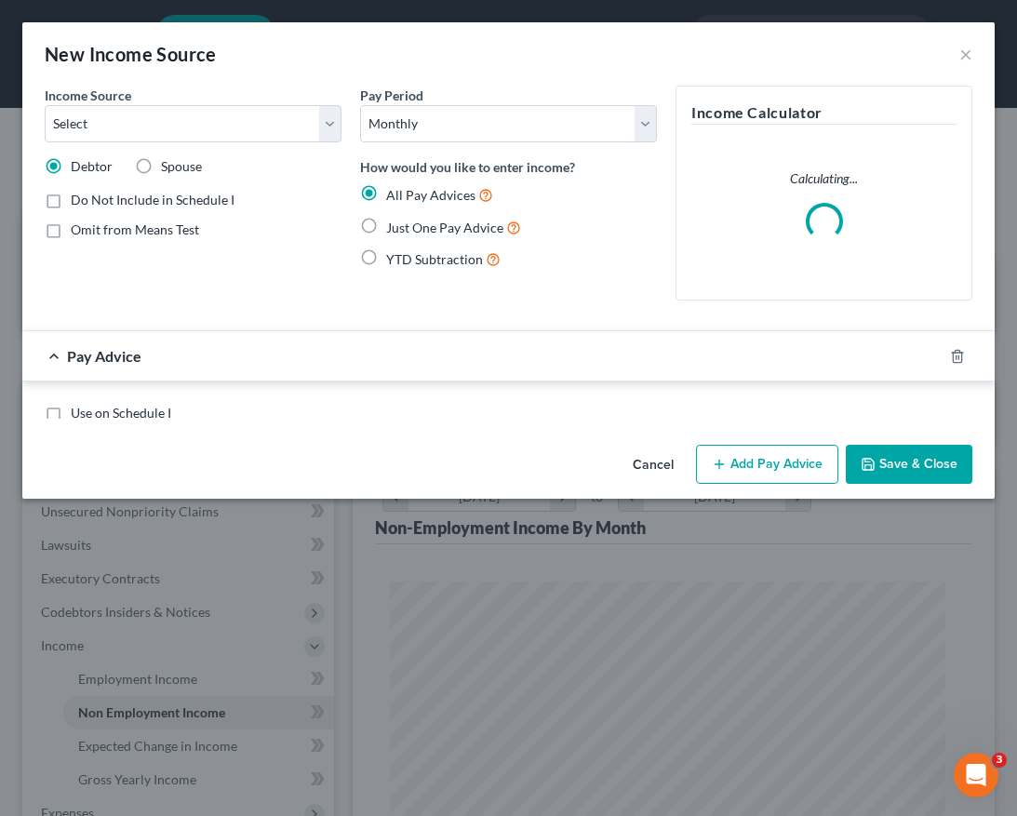
scroll to position [284, 605]
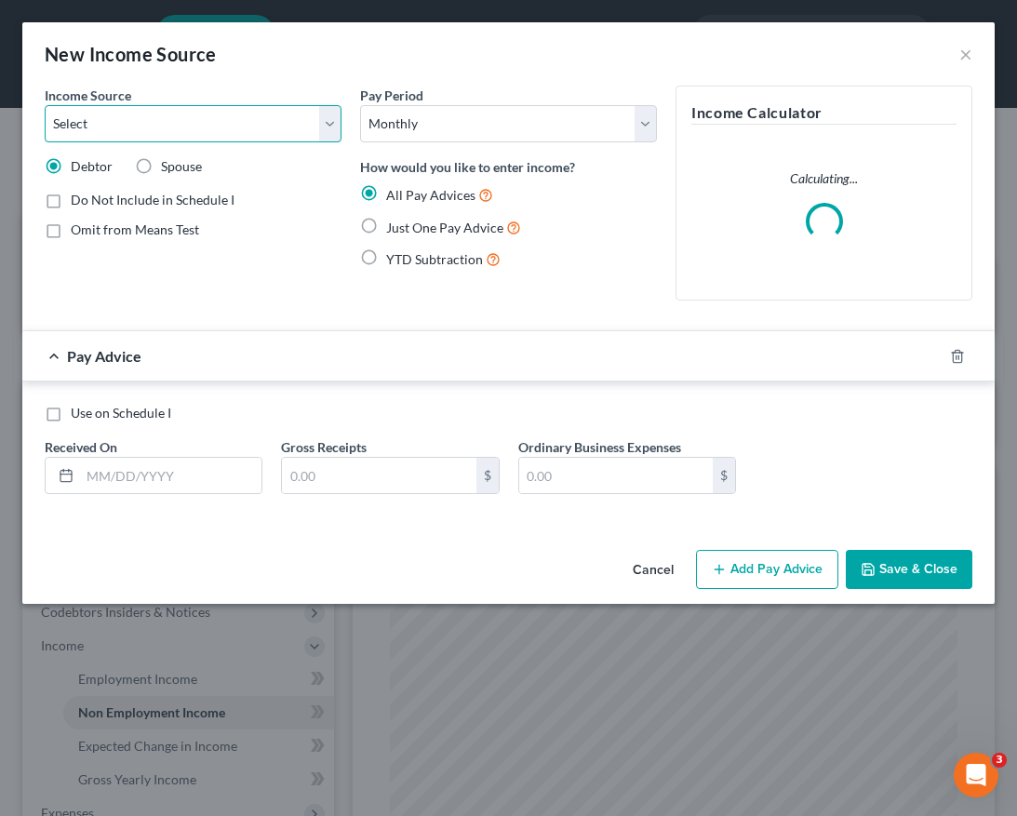
click at [249, 131] on select "Select Unemployment Disability (from employer) Pension Retirement Social Securi…" at bounding box center [193, 123] width 297 height 37
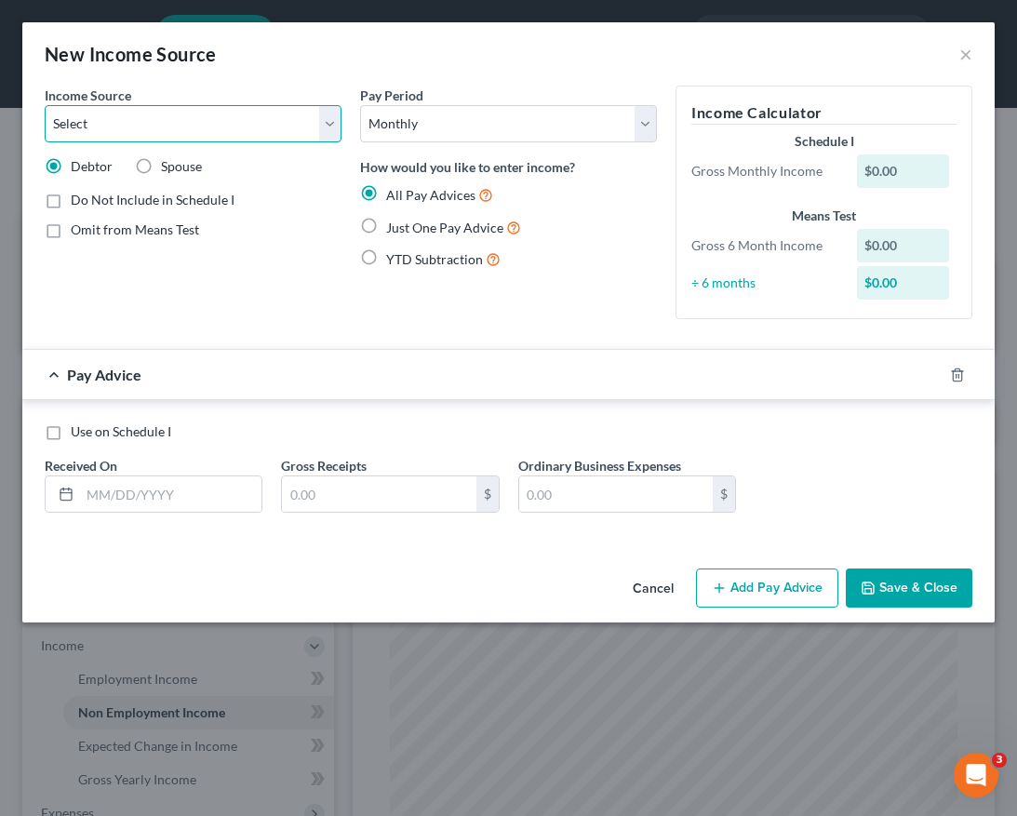
select select "13"
click at [45, 105] on select "Select Unemployment Disability (from employer) Pension Retirement Social Securi…" at bounding box center [193, 123] width 297 height 37
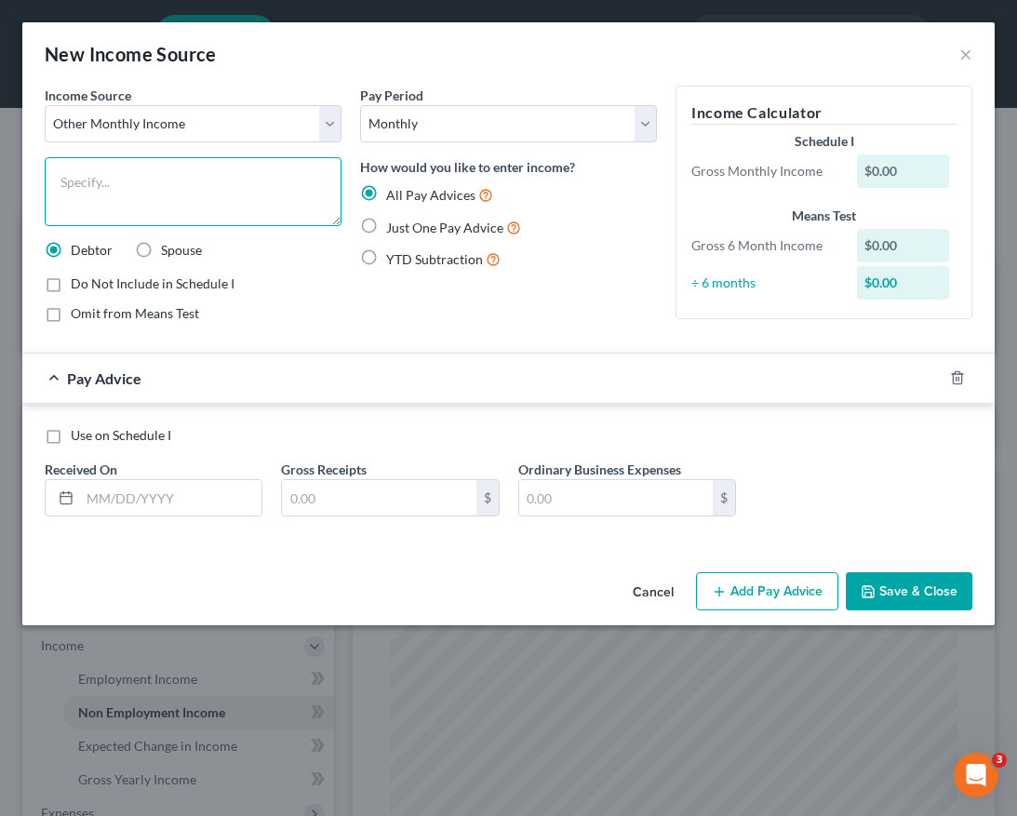
click at [248, 200] on textarea at bounding box center [193, 191] width 297 height 69
type textarea "Daughter's Contribution"
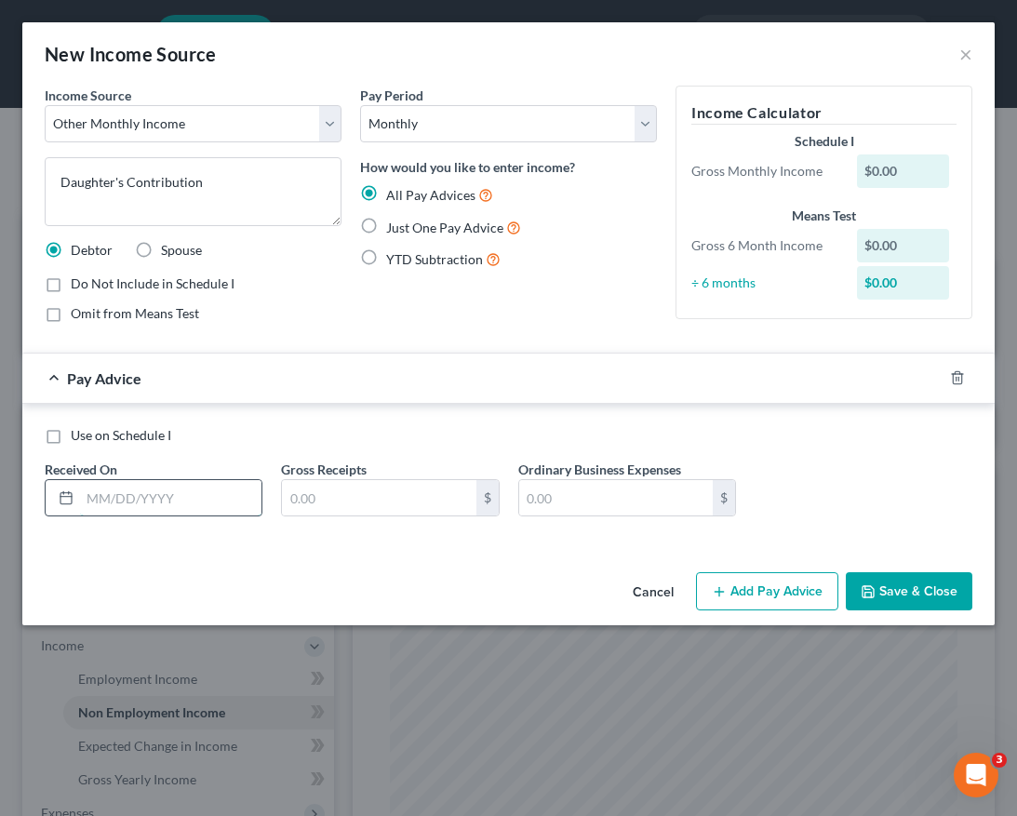
click at [204, 513] on input "text" at bounding box center [170, 497] width 181 height 35
type input "[DATE]"
type input "400.00"
type input "0.00"
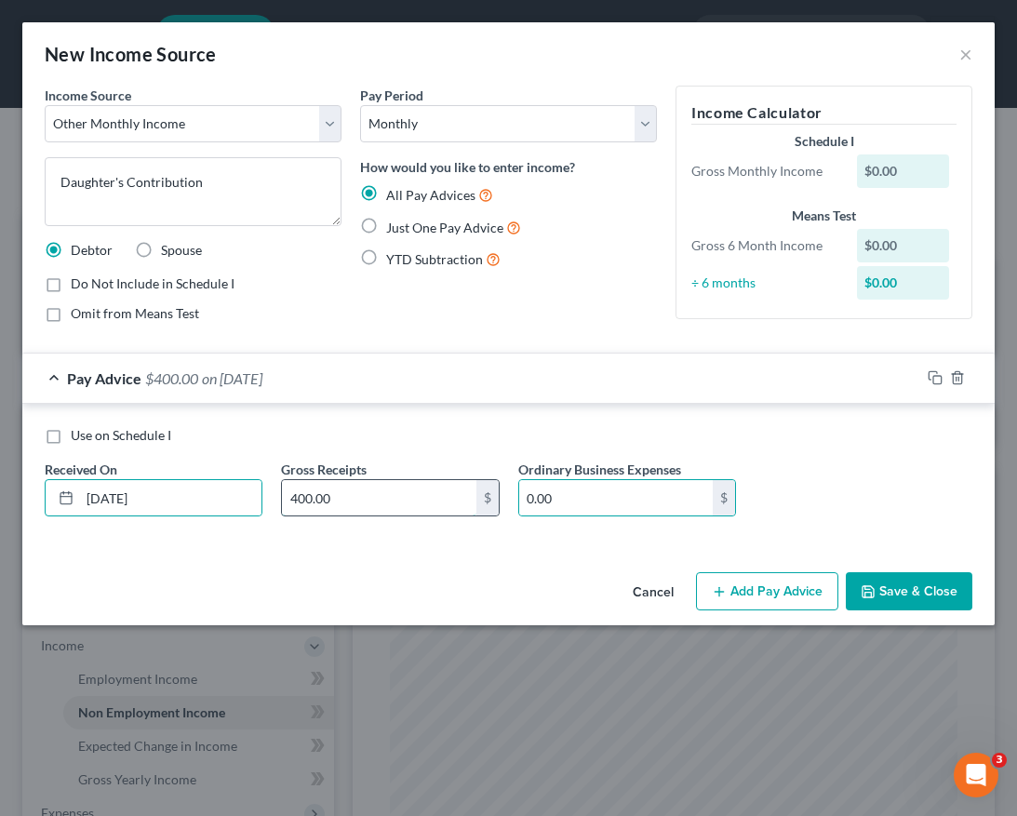
click at [367, 508] on input "400.00" at bounding box center [378, 497] width 193 height 35
type input "250.00"
click at [927, 379] on icon "button" at bounding box center [934, 377] width 15 height 15
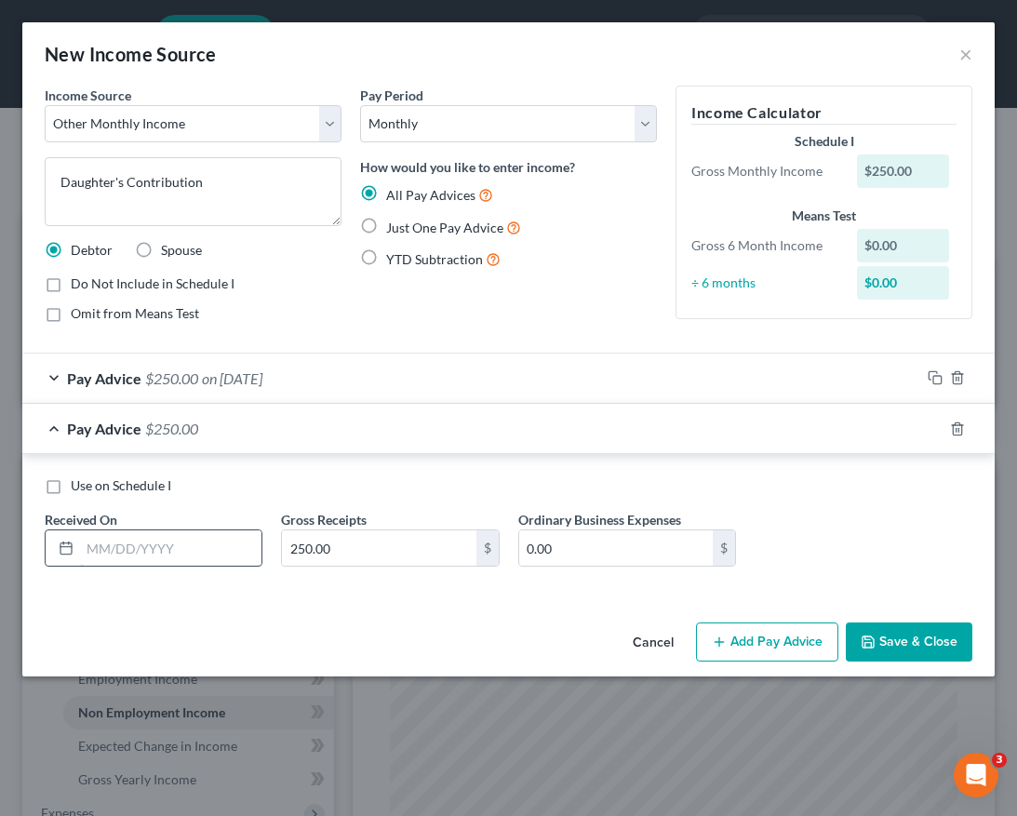
click at [149, 551] on input "text" at bounding box center [170, 547] width 181 height 35
type input "[DATE]"
click at [934, 425] on icon "button" at bounding box center [934, 428] width 15 height 15
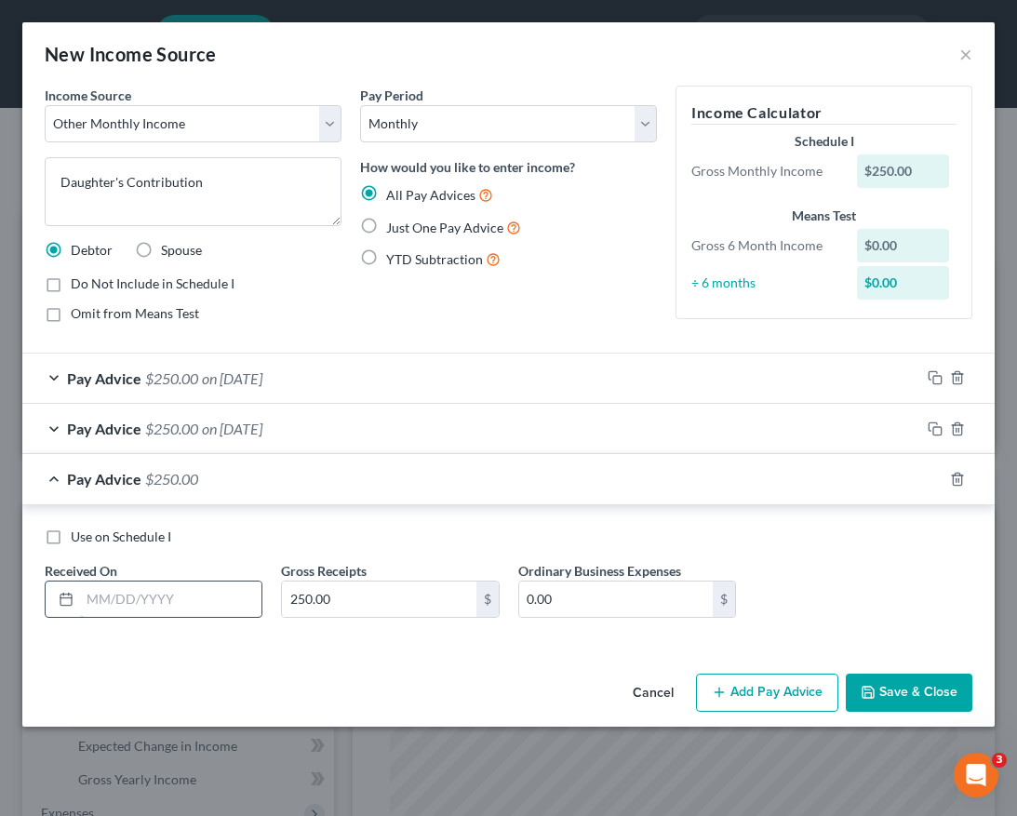
click at [151, 601] on input "text" at bounding box center [170, 598] width 181 height 35
type input "[DATE]"
click at [935, 481] on icon "button" at bounding box center [934, 479] width 15 height 15
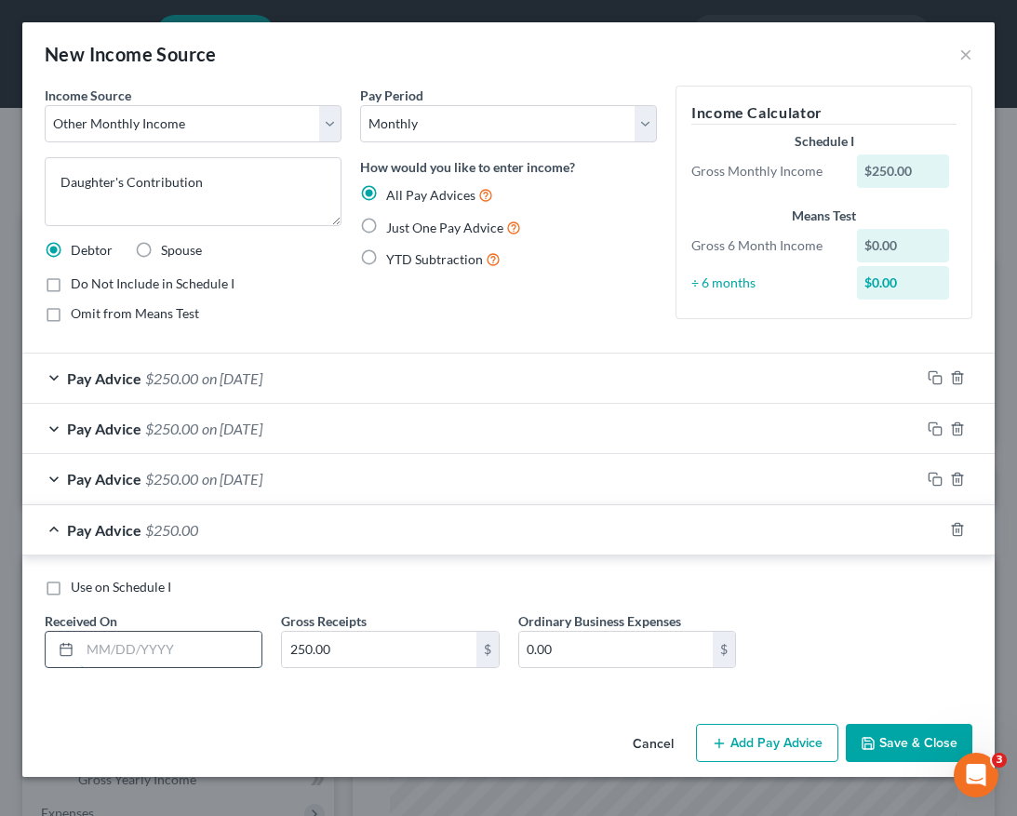
click at [179, 645] on input "text" at bounding box center [170, 648] width 181 height 35
type input "[DATE]"
click at [937, 529] on icon "button" at bounding box center [934, 529] width 15 height 15
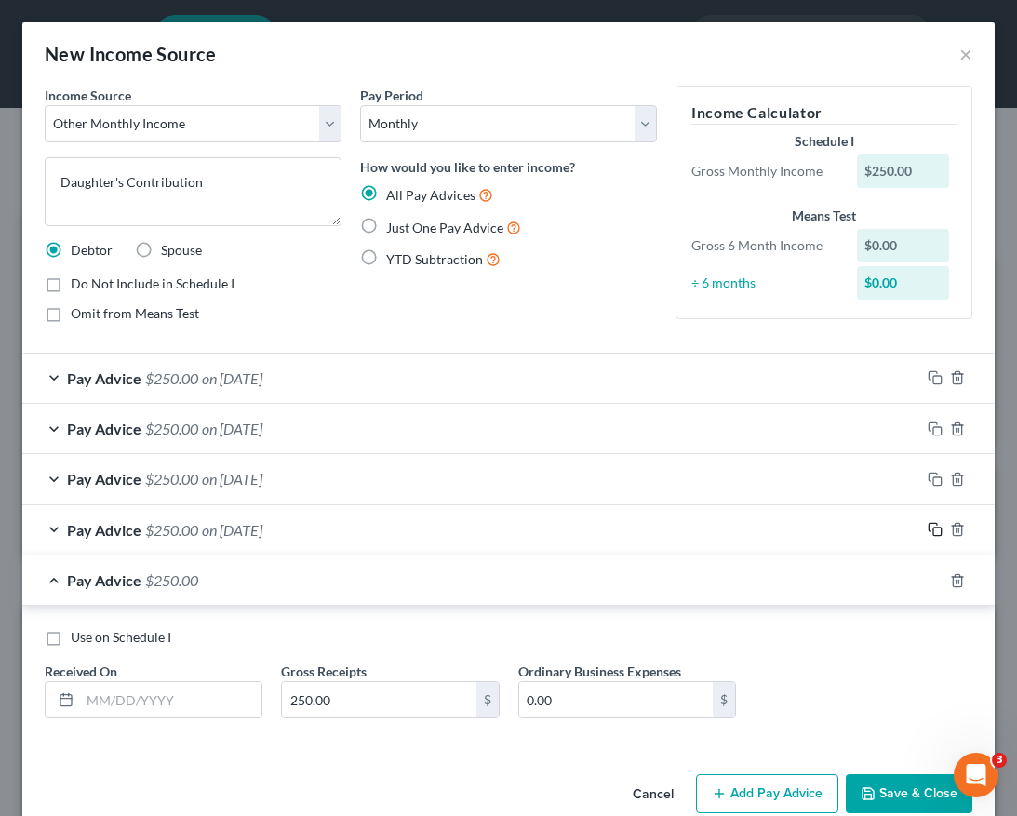
scroll to position [34, 0]
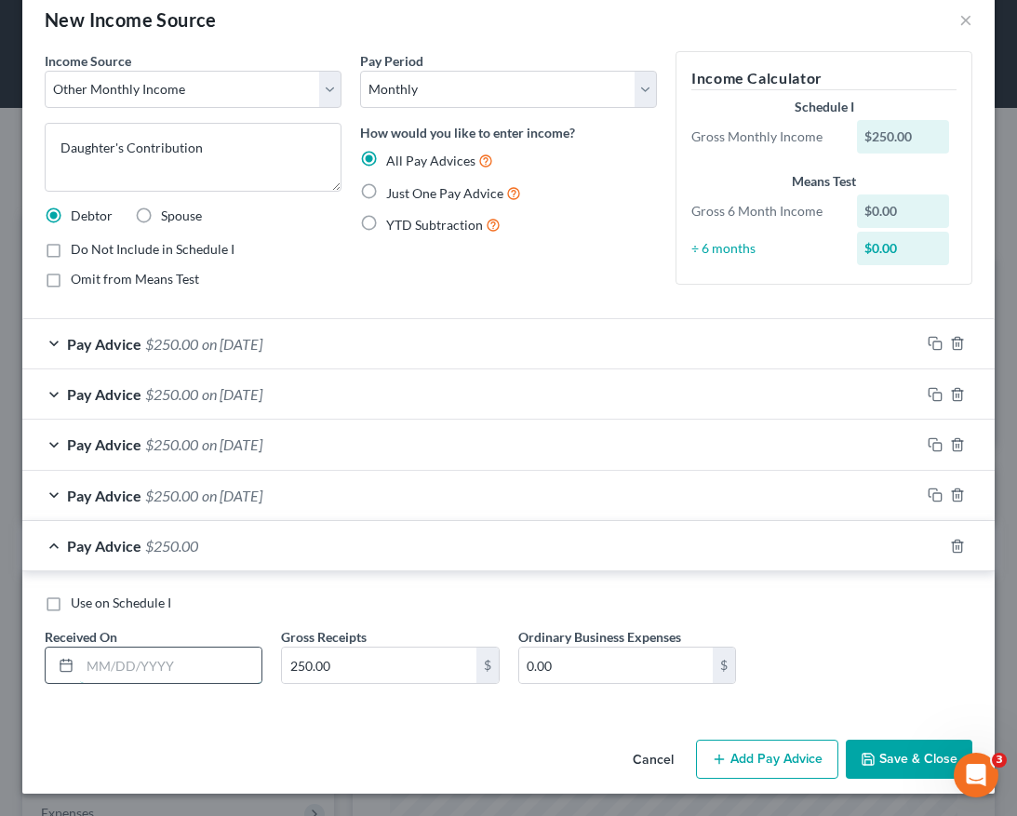
click at [156, 663] on input "text" at bounding box center [170, 664] width 181 height 35
type input "[DATE]"
click at [933, 548] on rect "button" at bounding box center [937, 548] width 8 height 8
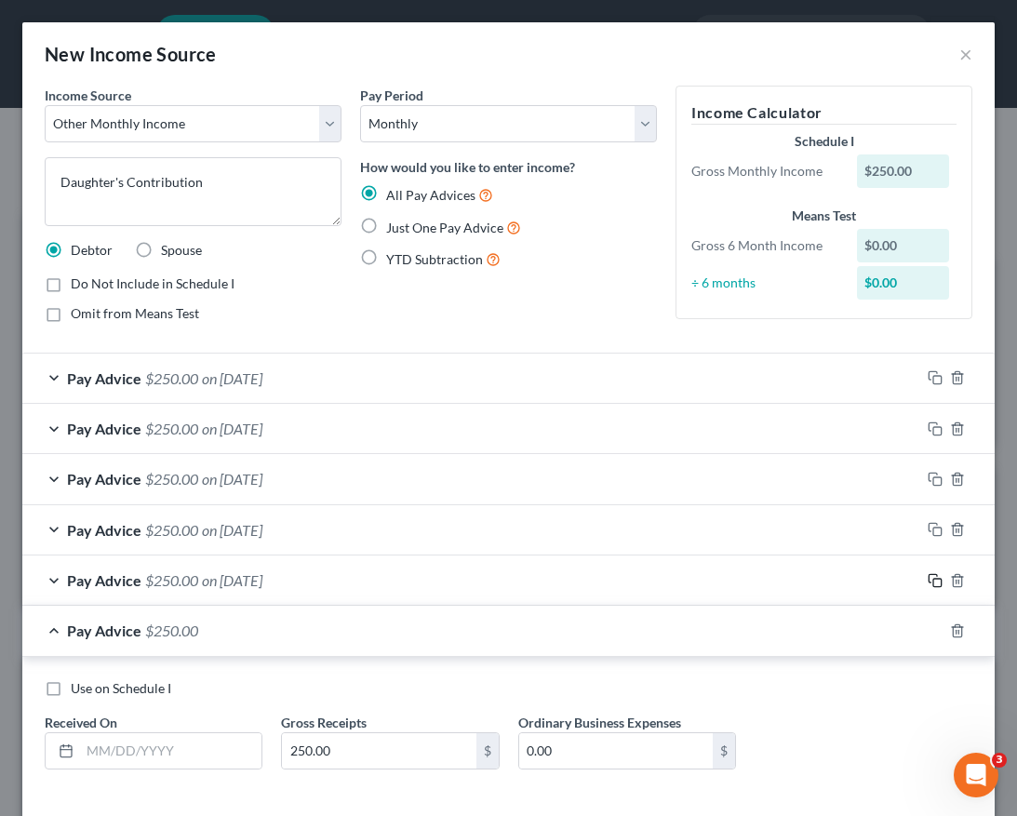
scroll to position [85, 0]
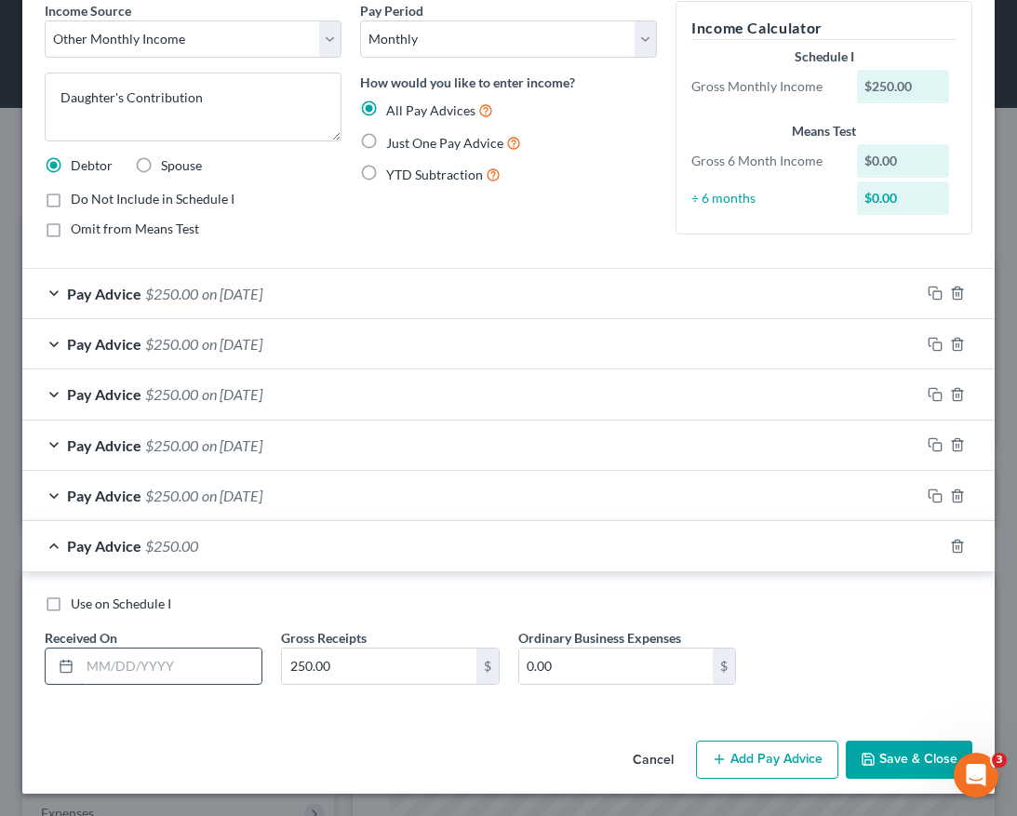
click at [160, 671] on input "text" at bounding box center [170, 665] width 181 height 35
type input "[DATE]"
click at [933, 545] on rect "button" at bounding box center [937, 548] width 8 height 8
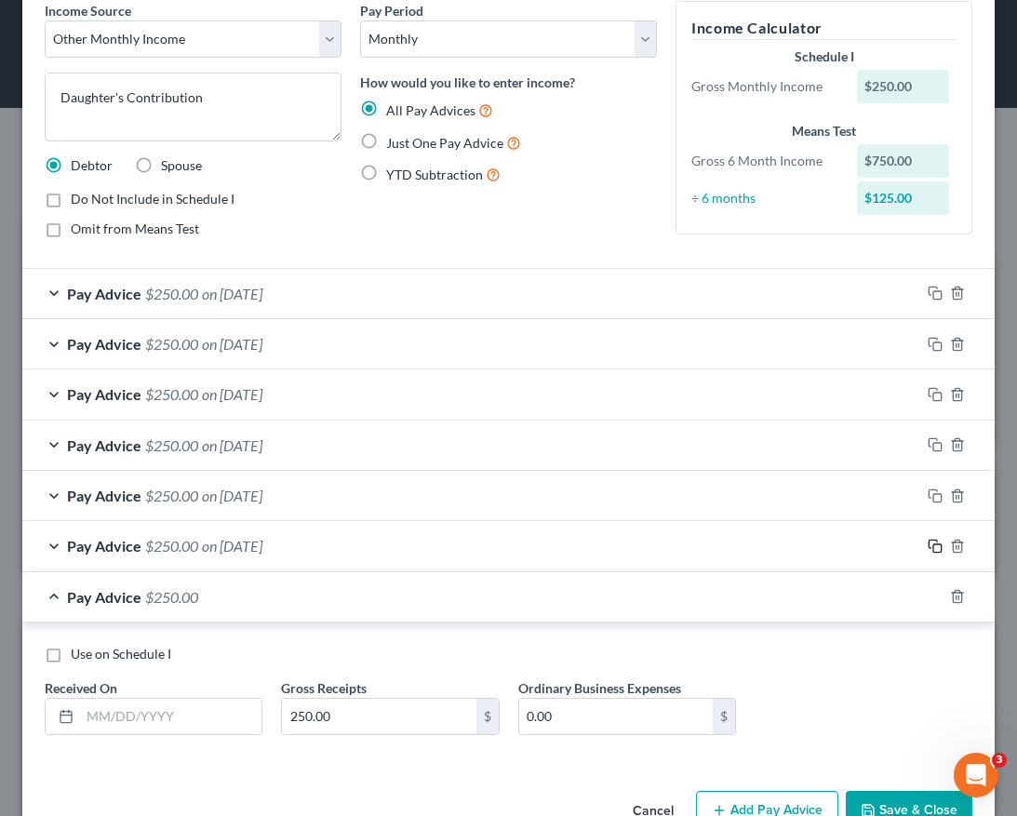
scroll to position [135, 0]
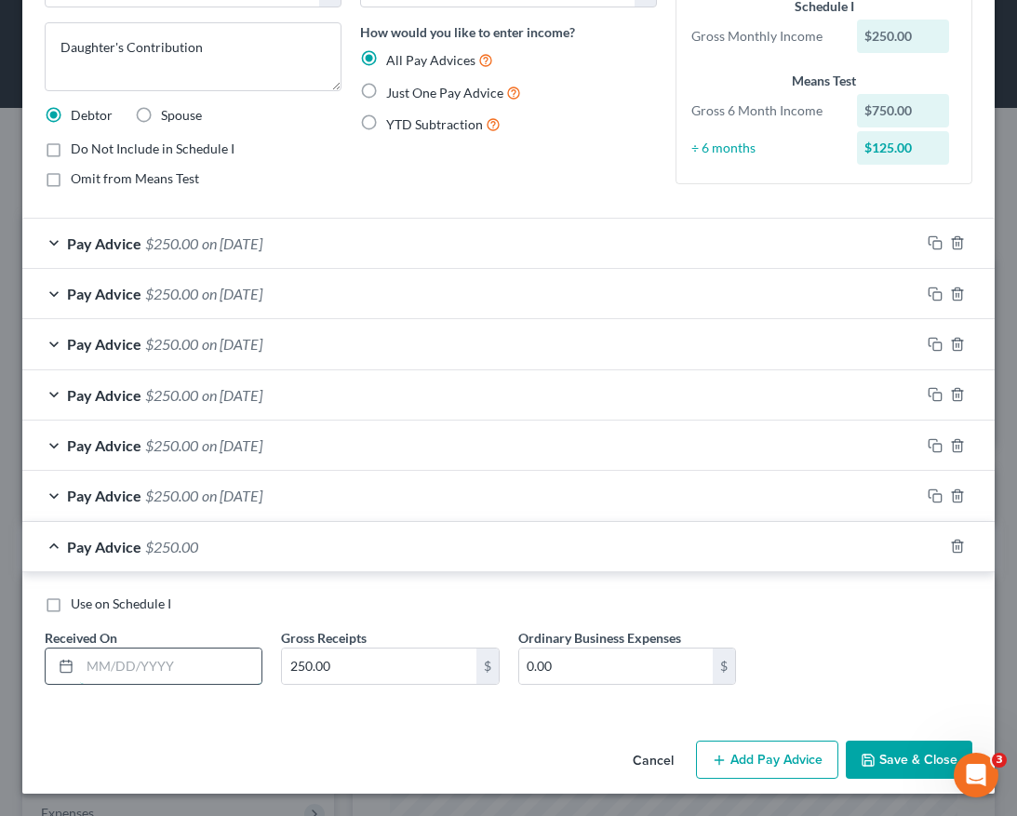
click at [148, 670] on input "text" at bounding box center [170, 665] width 181 height 35
type input "[DATE]"
click at [927, 546] on icon "button" at bounding box center [934, 545] width 15 height 15
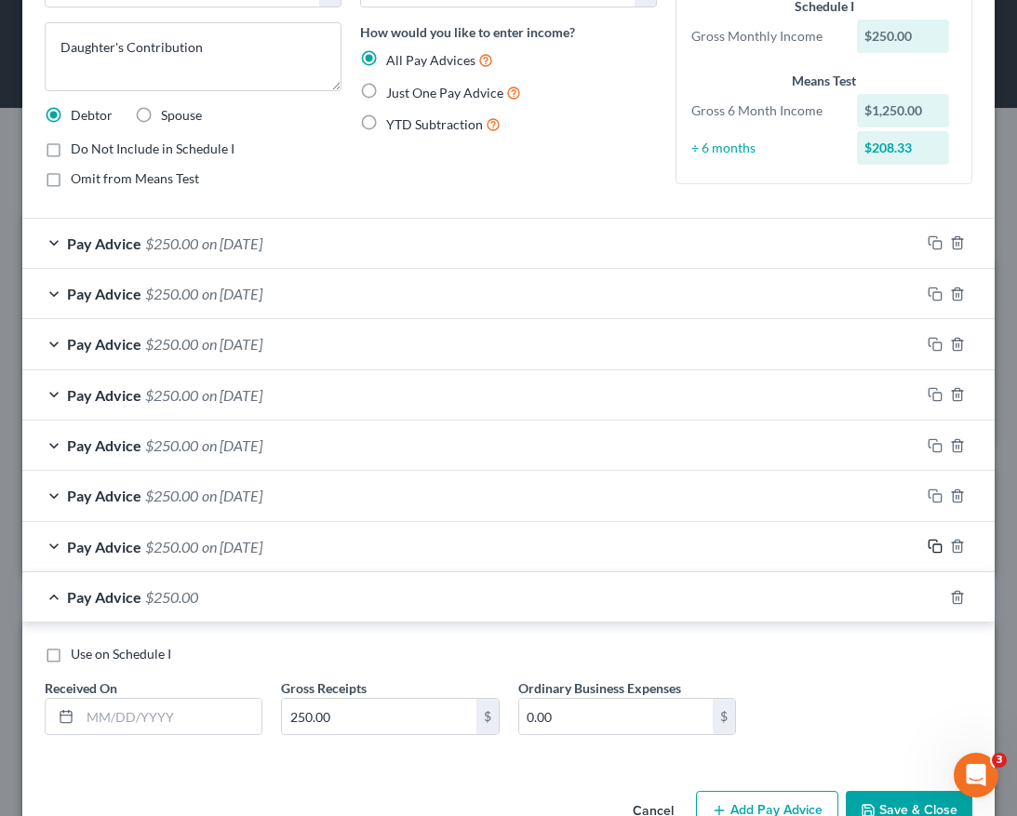
scroll to position [186, 0]
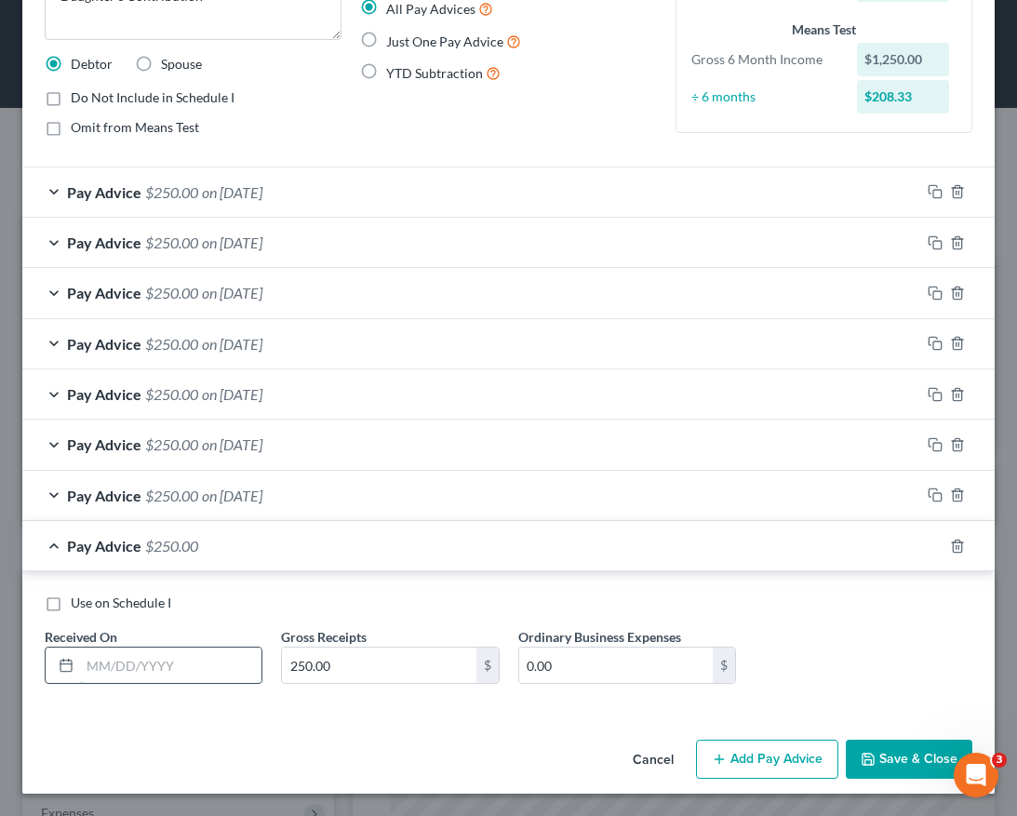
click at [169, 668] on input "text" at bounding box center [170, 664] width 181 height 35
type input "[DATE]"
click at [933, 546] on rect "button" at bounding box center [937, 548] width 8 height 8
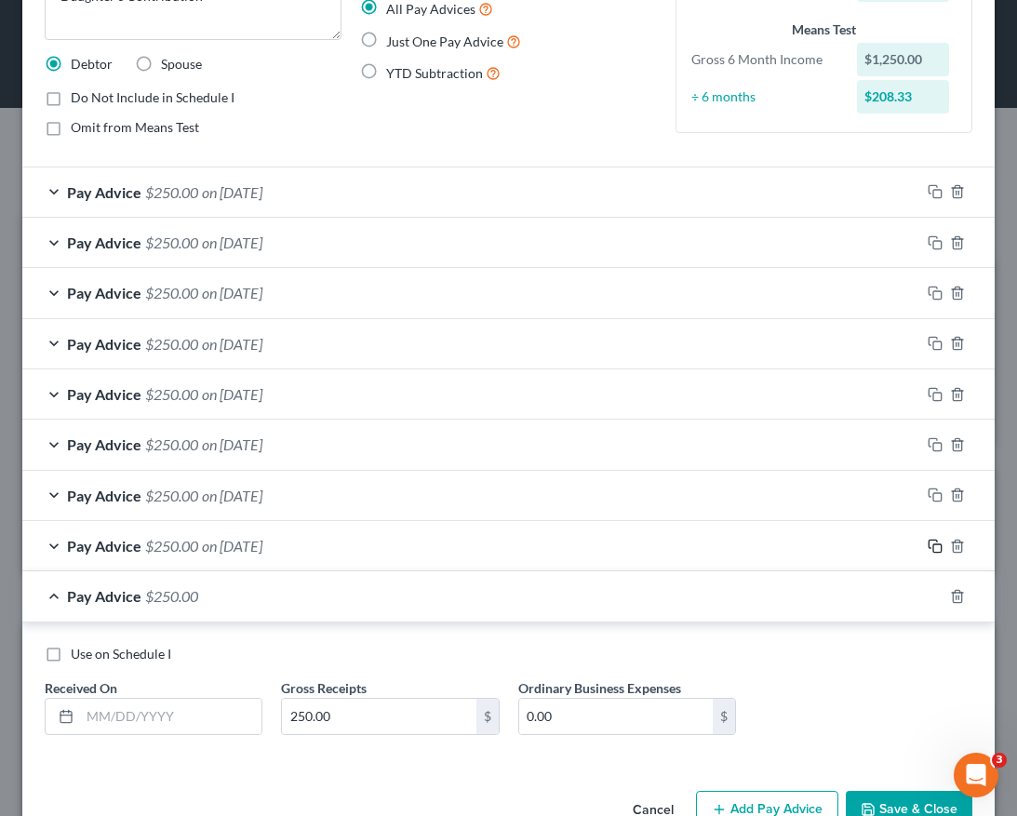
scroll to position [236, 0]
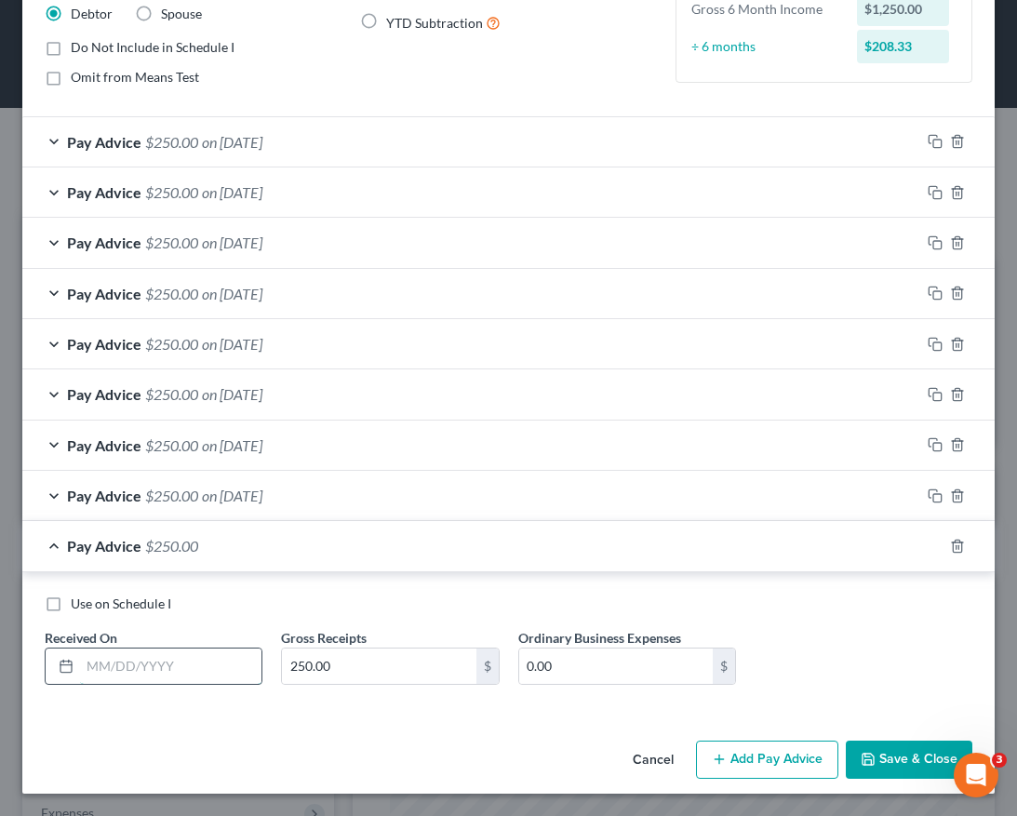
click at [196, 661] on input "text" at bounding box center [170, 665] width 181 height 35
type input "[DATE]"
click at [921, 752] on button "Save & Close" at bounding box center [908, 759] width 126 height 39
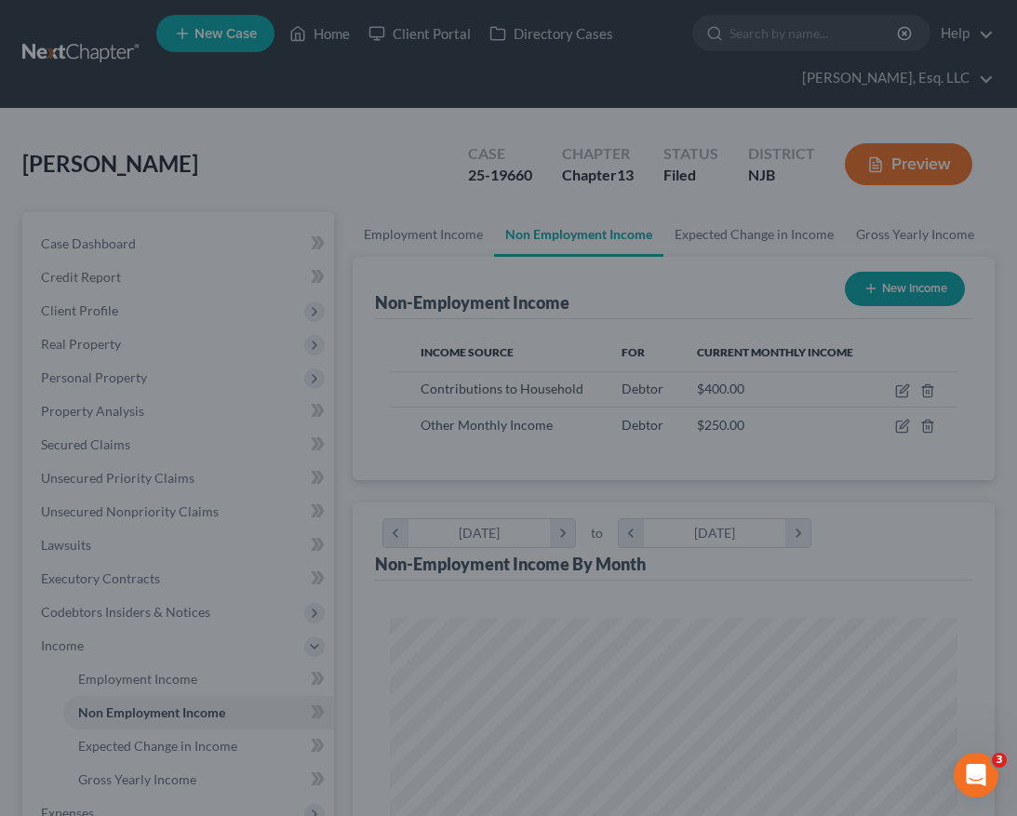
scroll to position [929737, 929422]
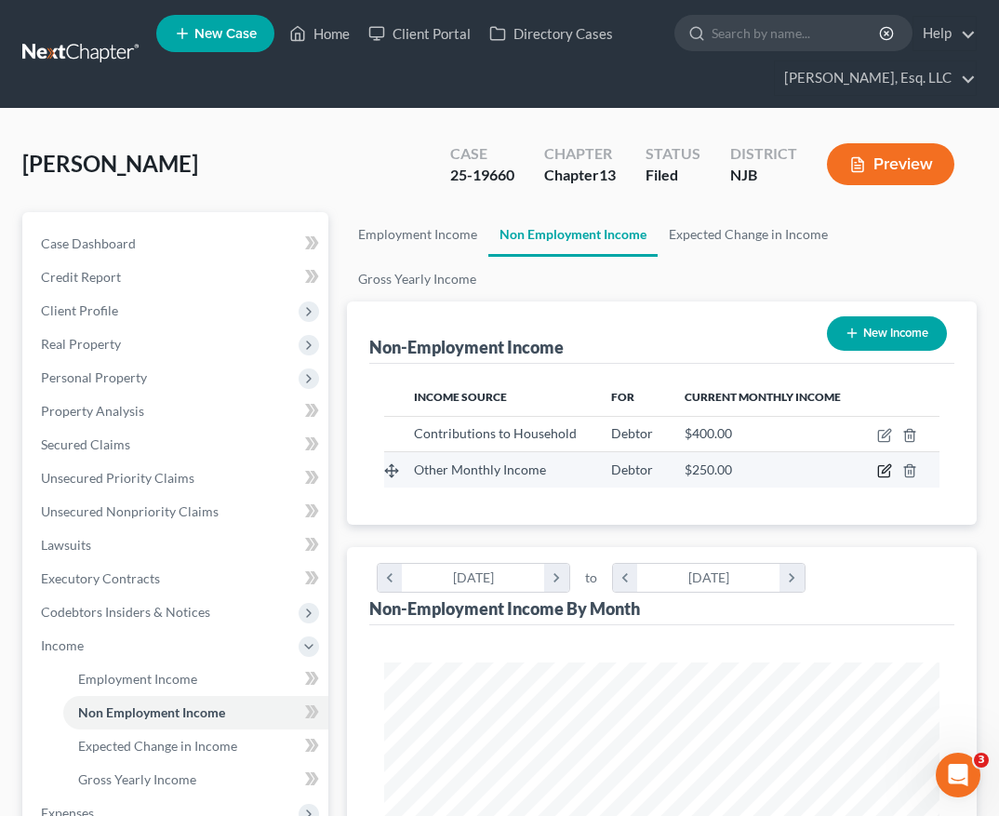
click at [887, 463] on icon "button" at bounding box center [884, 470] width 15 height 15
select select "13"
select select "0"
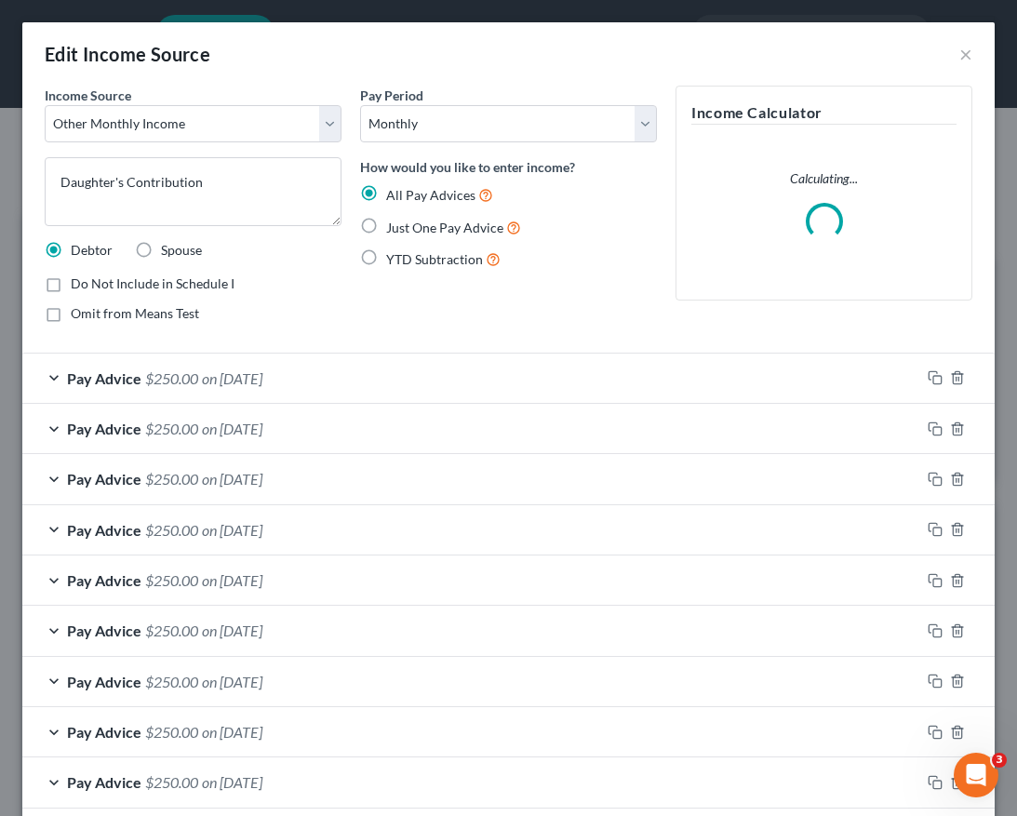
scroll to position [284, 605]
click at [194, 125] on select "Select Unemployment Disability (from employer) Pension Retirement Social Securi…" at bounding box center [193, 123] width 297 height 37
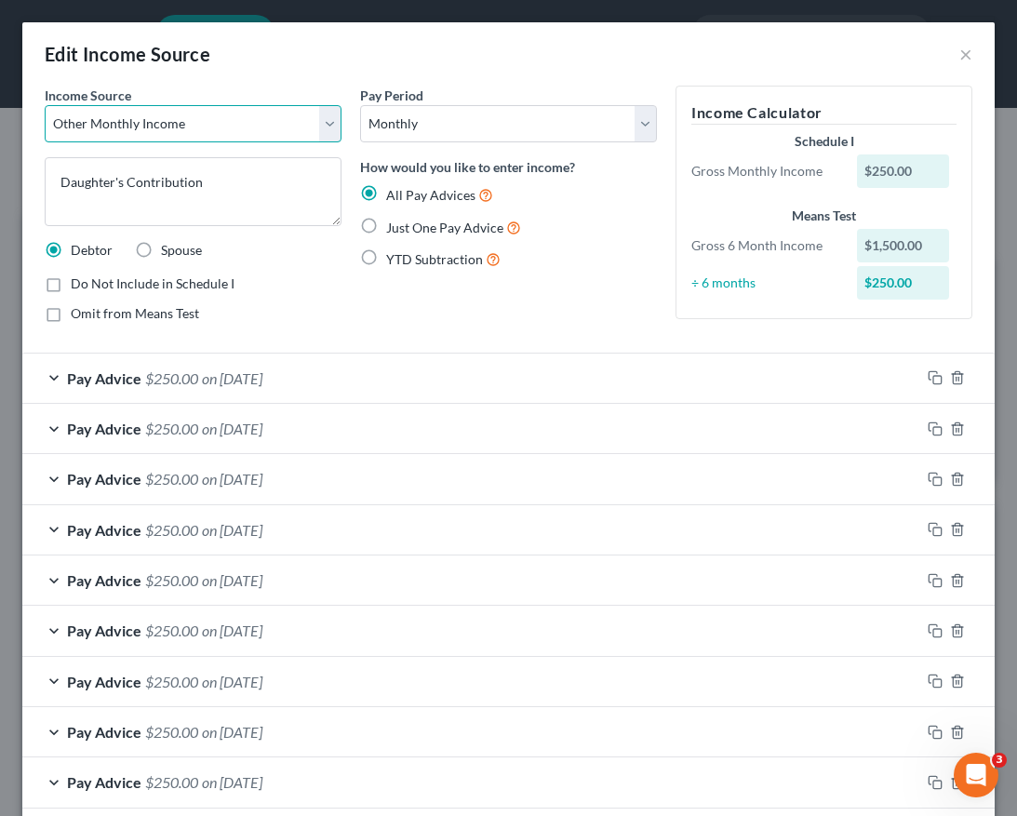
select select "8"
click at [45, 105] on select "Select Unemployment Disability (from employer) Pension Retirement Social Securi…" at bounding box center [193, 123] width 297 height 37
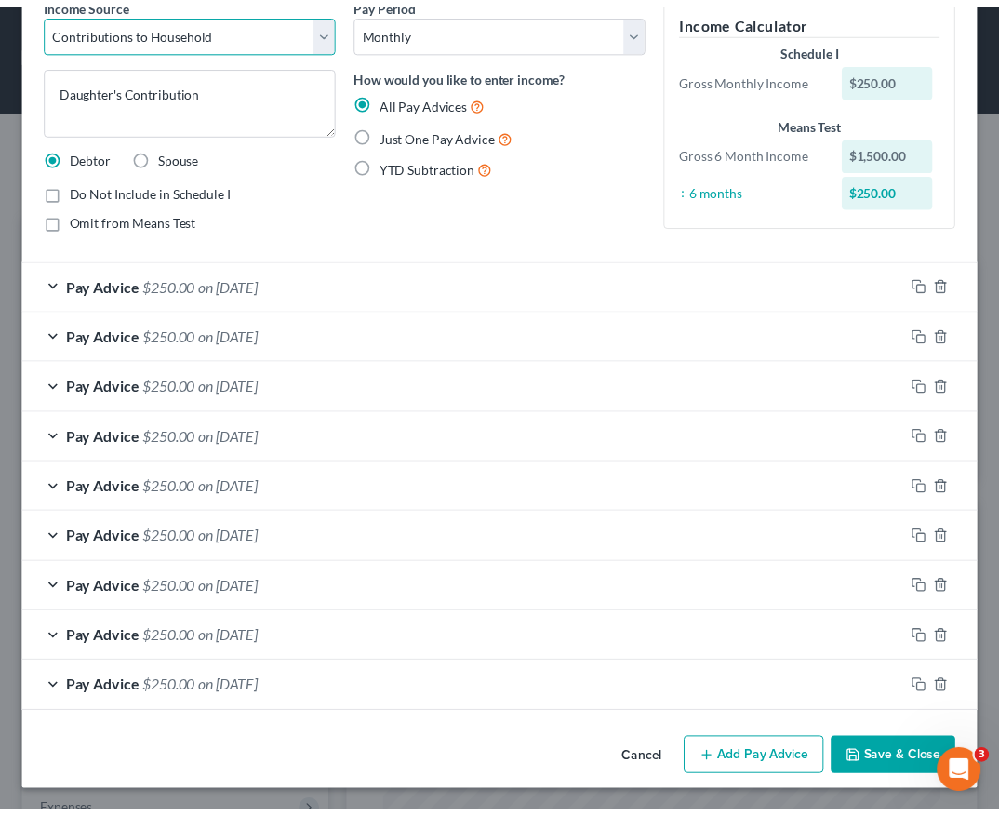
scroll to position [93, 0]
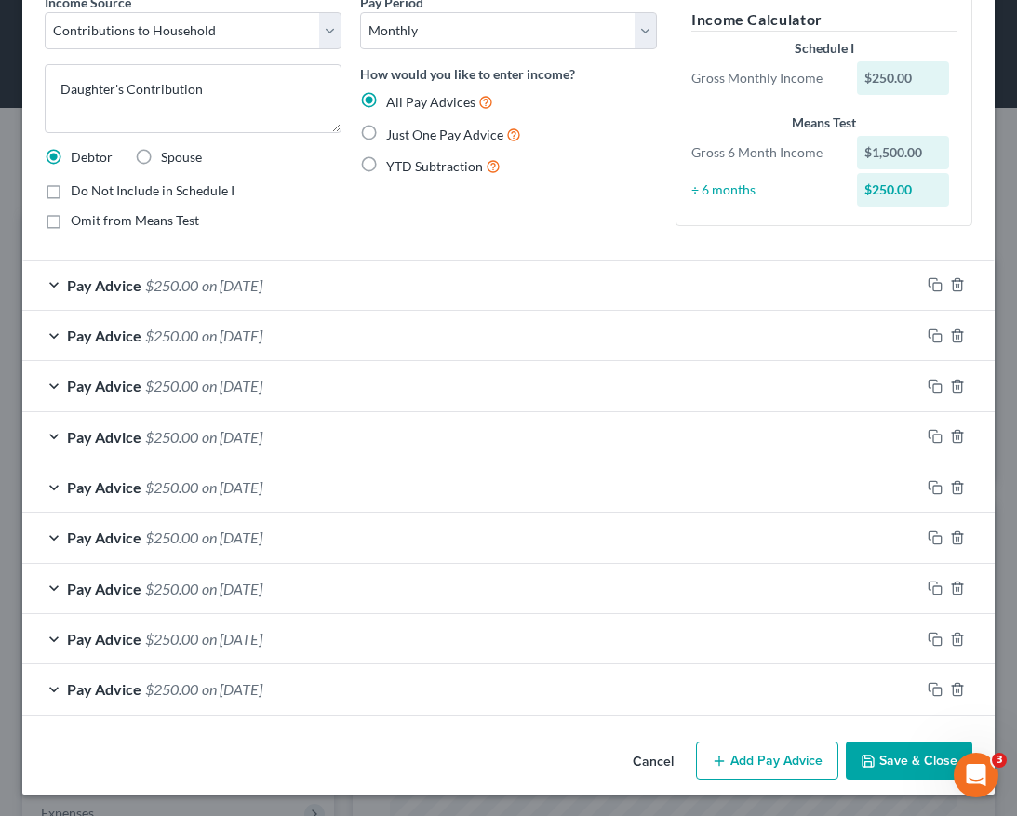
click at [881, 761] on button "Save & Close" at bounding box center [908, 760] width 126 height 39
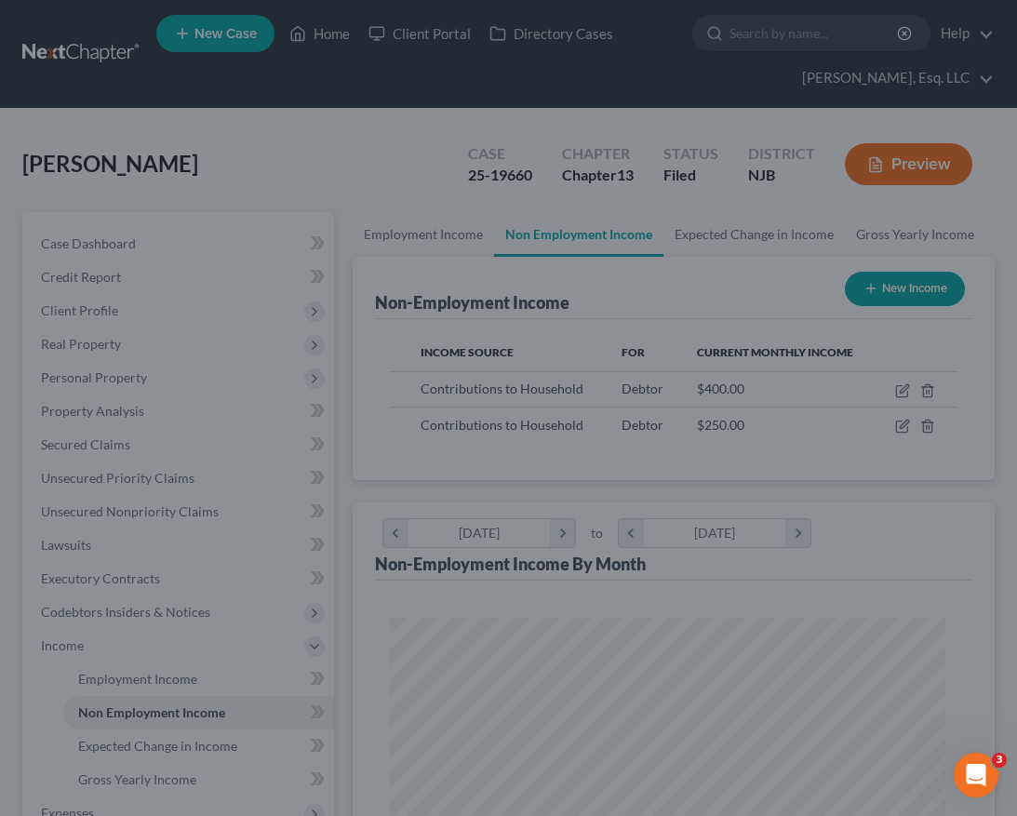
scroll to position [929737, 929422]
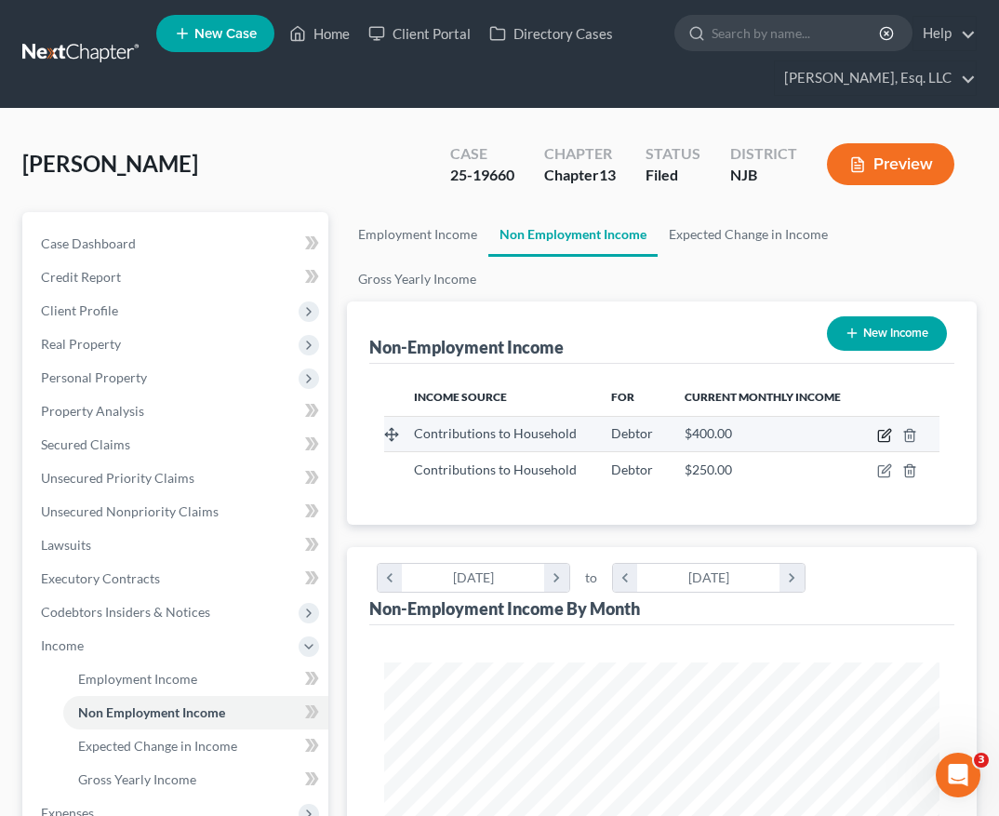
click at [883, 428] on icon "button" at bounding box center [884, 435] width 15 height 15
select select "8"
select select "0"
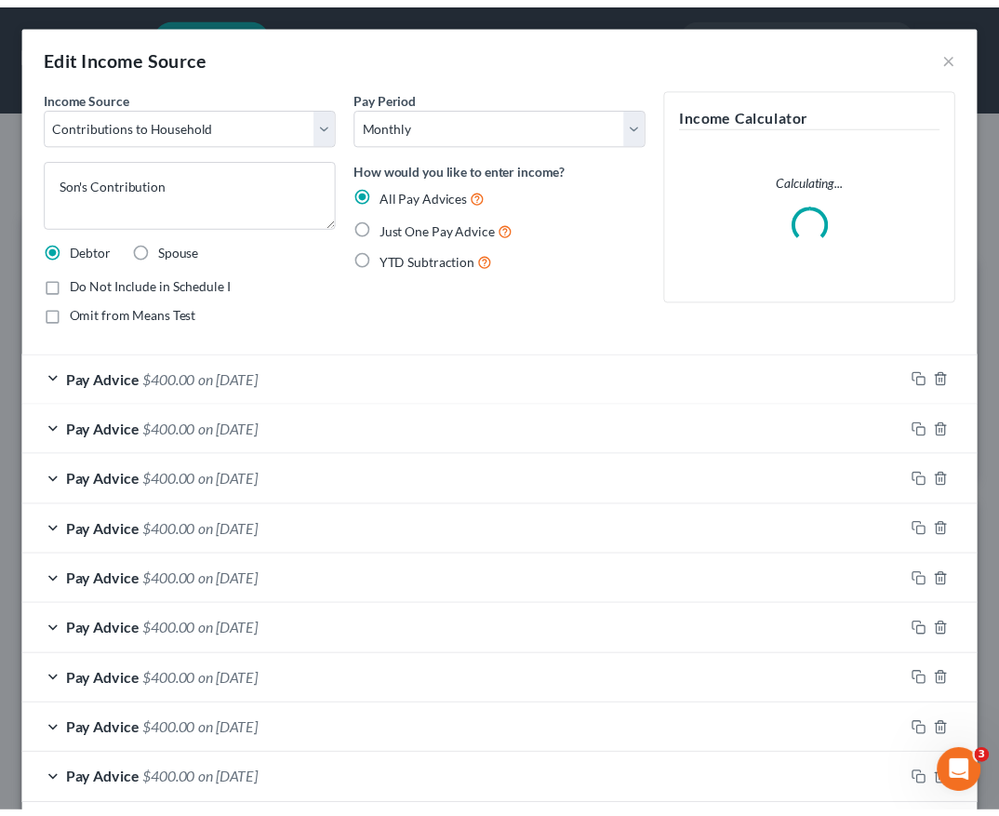
scroll to position [284, 605]
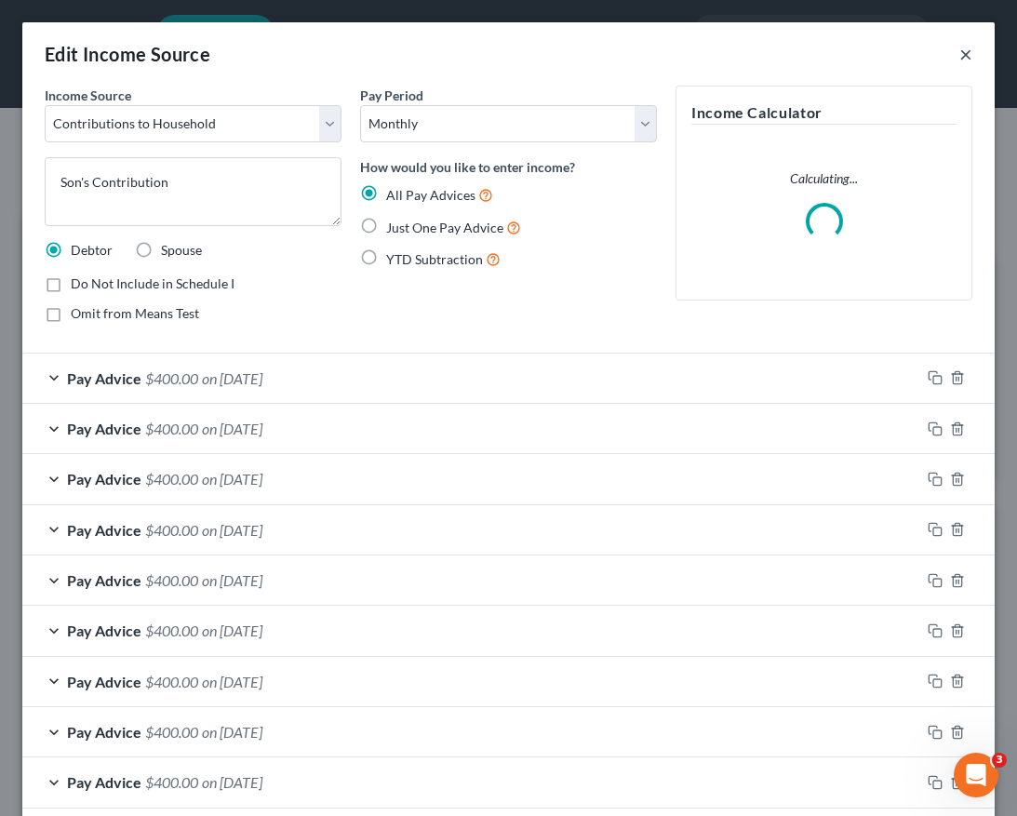
click at [959, 57] on button "×" at bounding box center [965, 54] width 13 height 22
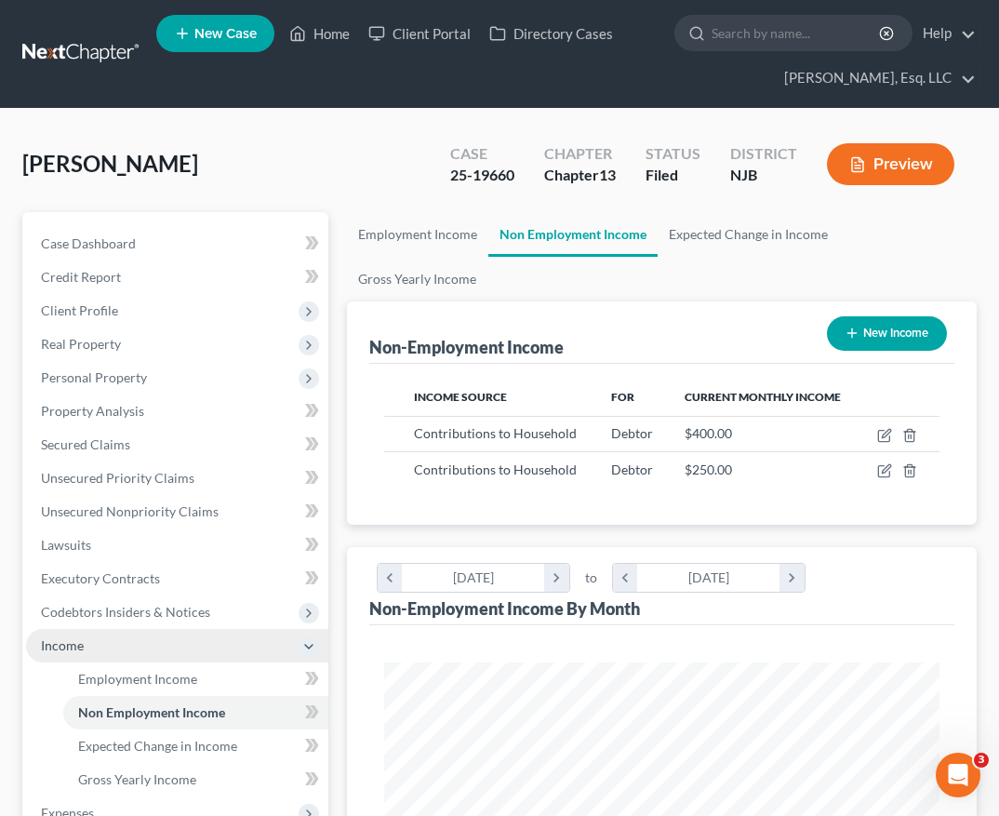
scroll to position [587, 0]
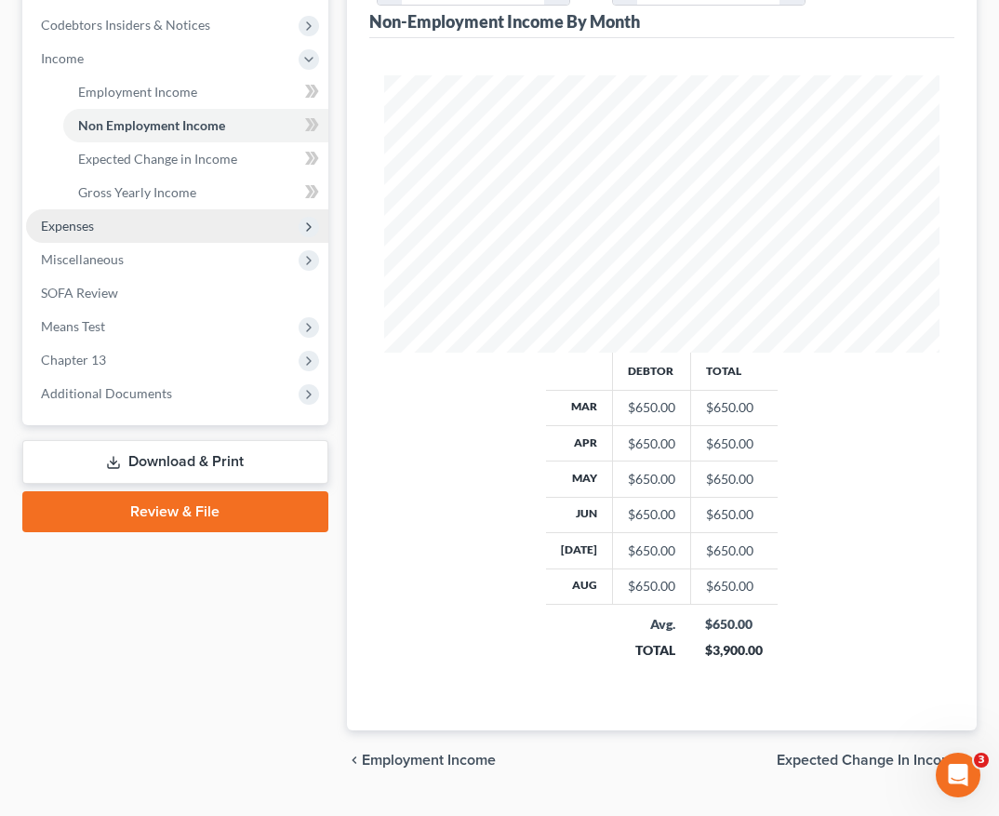
click at [170, 229] on span "Expenses" at bounding box center [177, 225] width 302 height 33
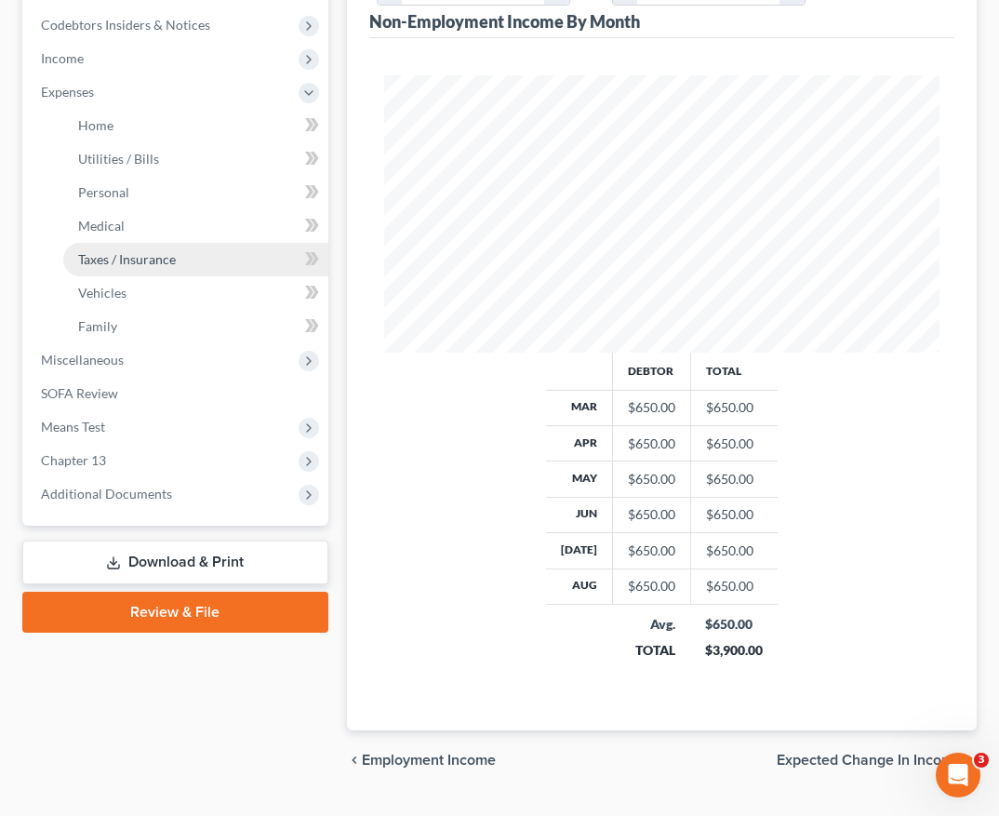
click at [141, 257] on span "Taxes / Insurance" at bounding box center [127, 259] width 98 height 16
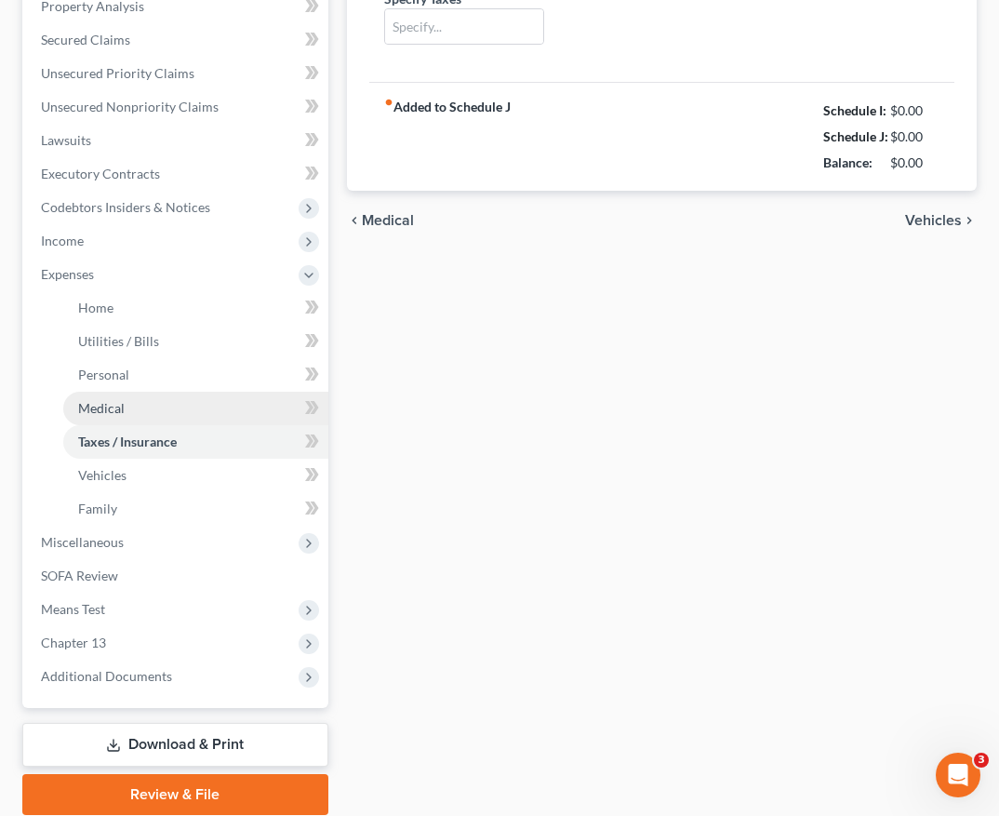
type input "175.00"
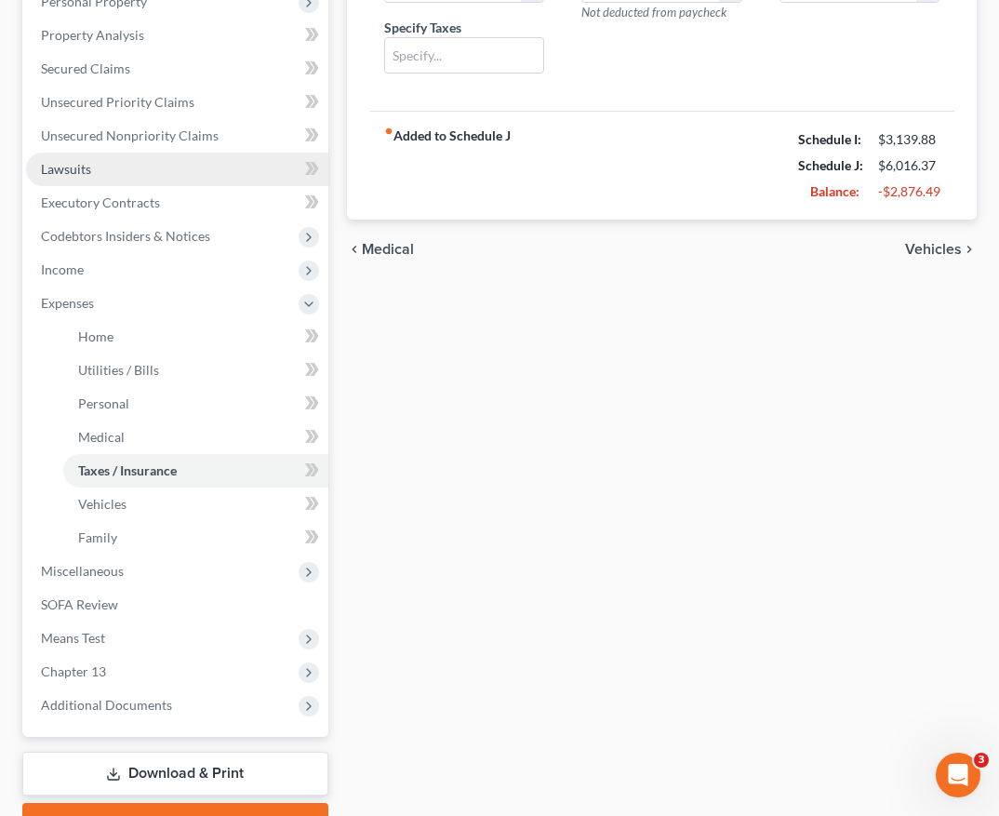
scroll to position [405, 0]
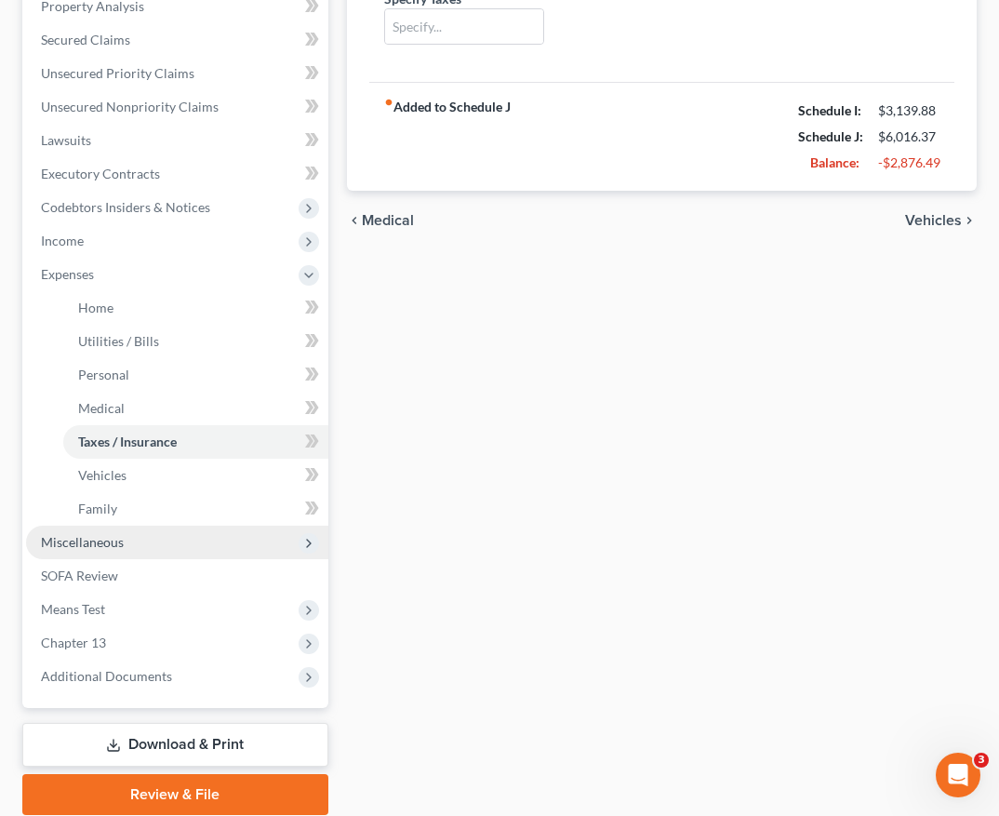
click at [133, 548] on span "Miscellaneous" at bounding box center [177, 541] width 302 height 33
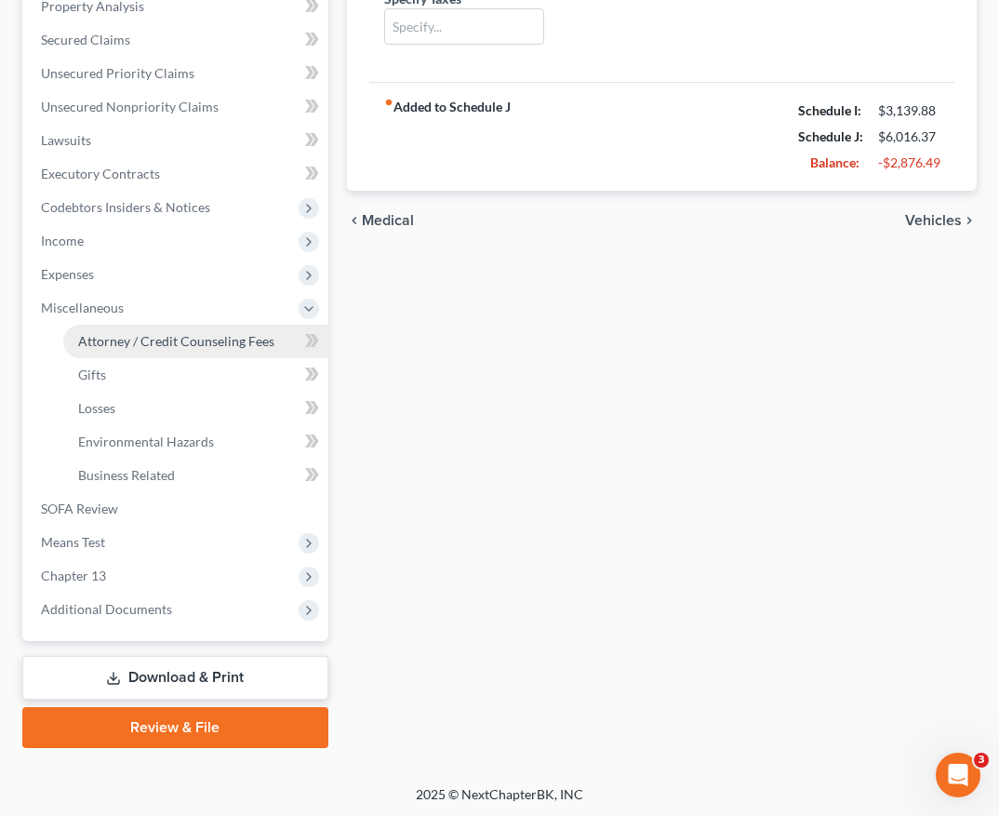
click at [209, 337] on span "Attorney / Credit Counseling Fees" at bounding box center [176, 341] width 196 height 16
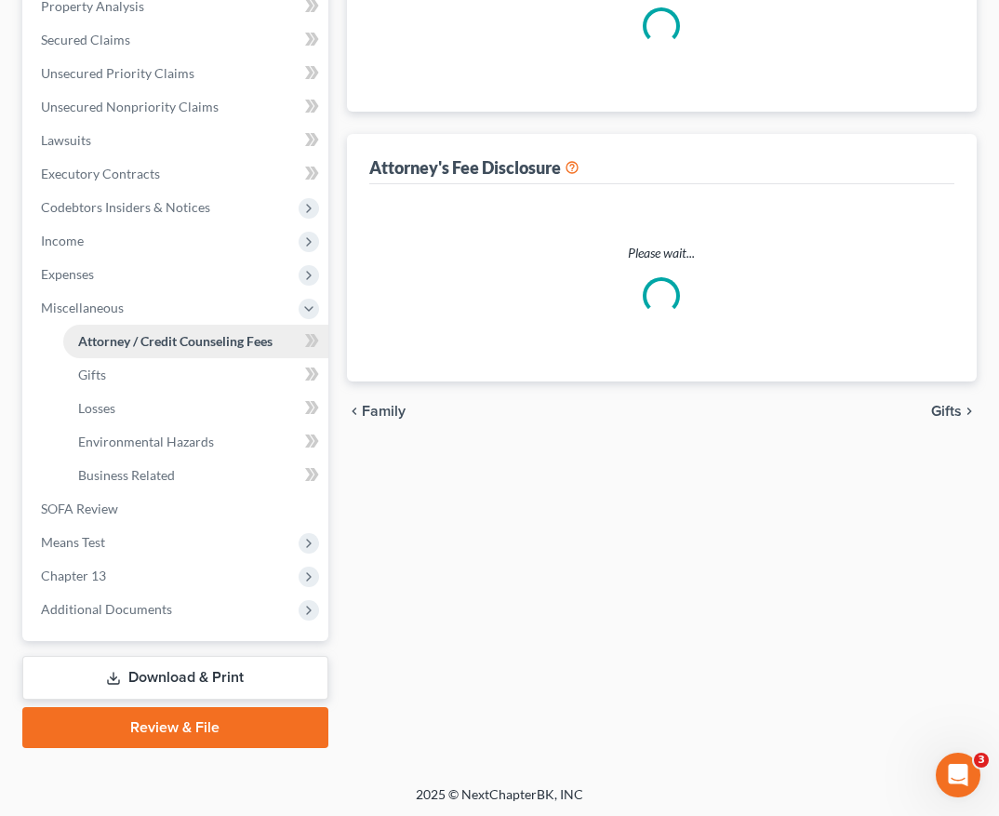
scroll to position [66, 0]
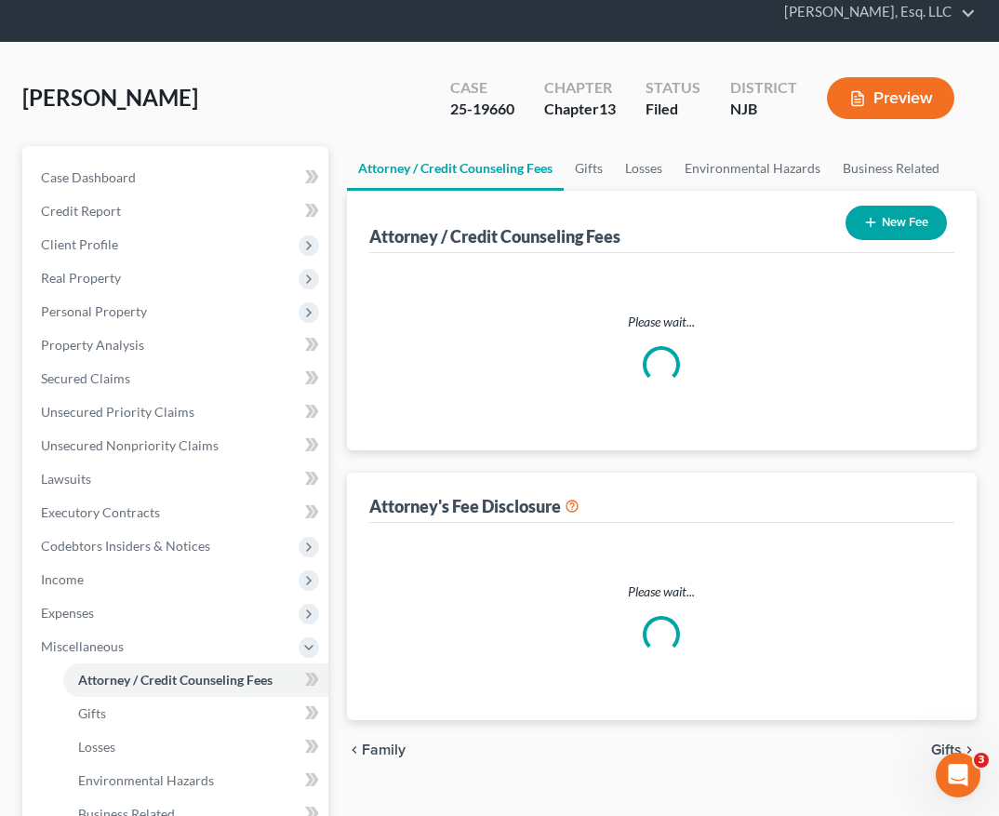
select select "0"
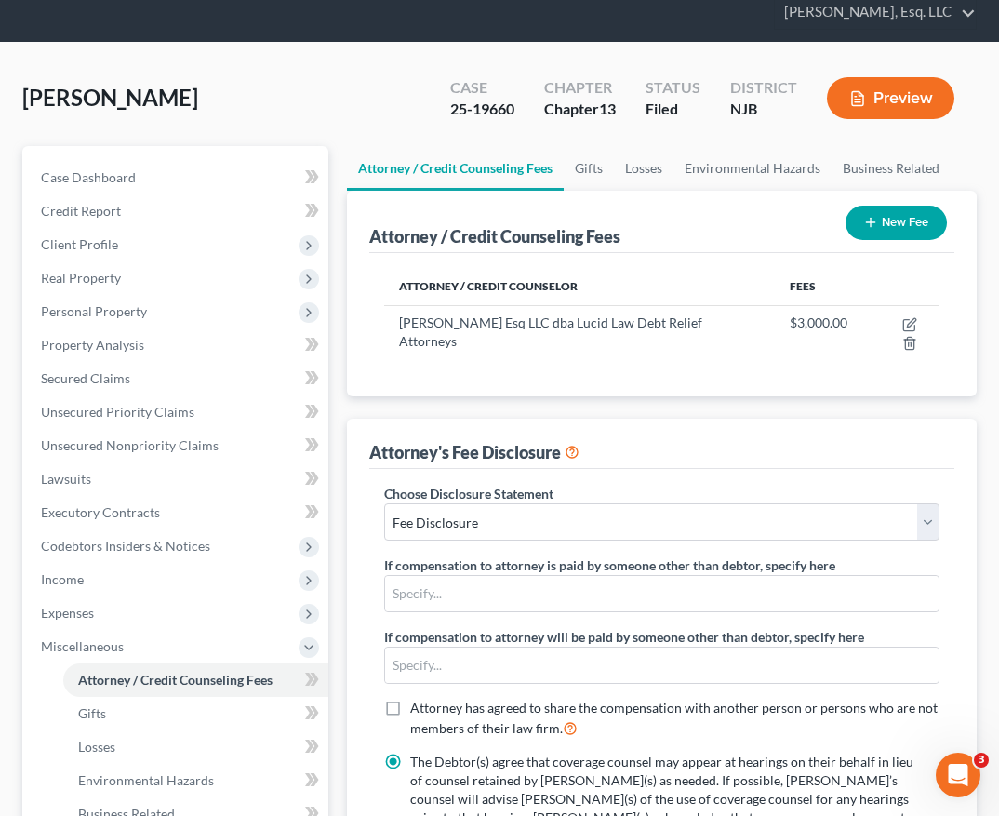
scroll to position [0, 0]
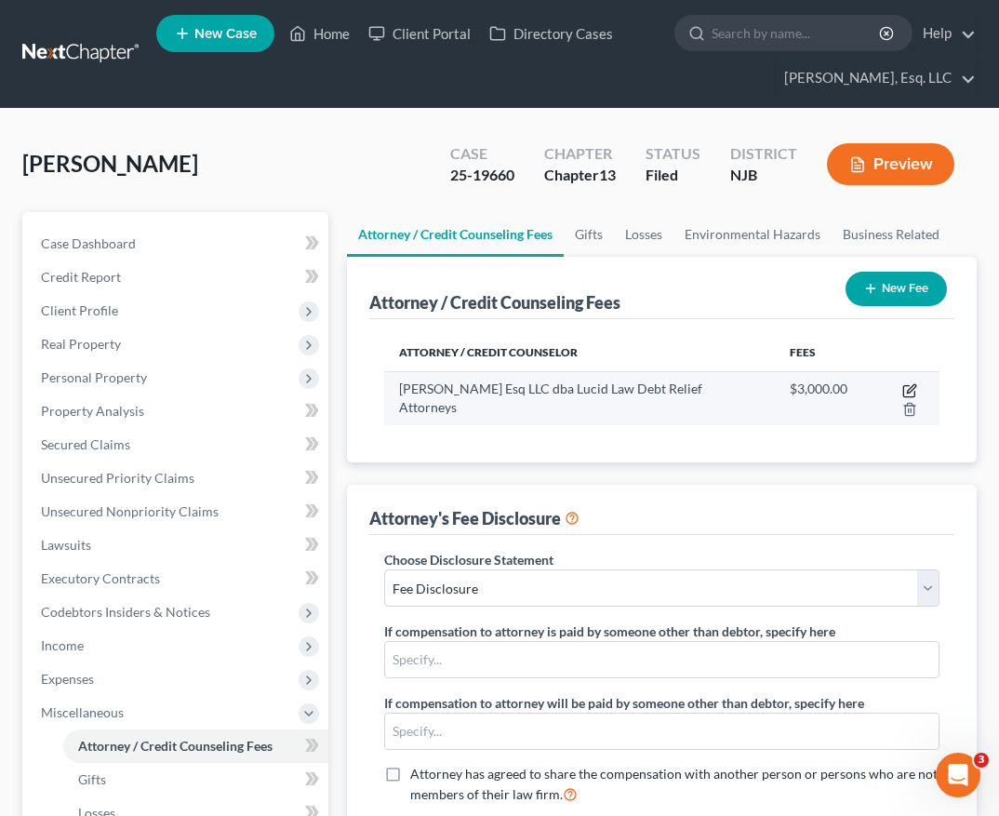
click at [907, 392] on icon "button" at bounding box center [911, 388] width 8 height 8
select select "33"
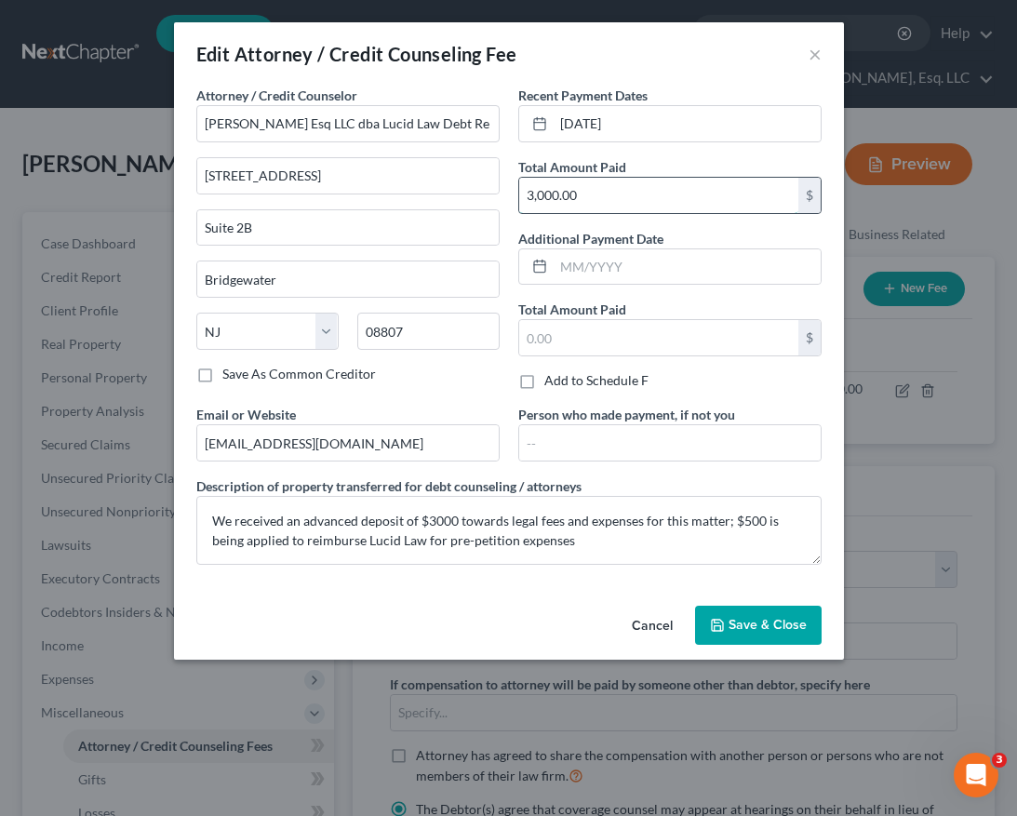
click at [598, 199] on input "3,000.00" at bounding box center [658, 195] width 279 height 35
type input "2,500.00"
click at [561, 334] on input "text" at bounding box center [658, 337] width 279 height 35
type input "5"
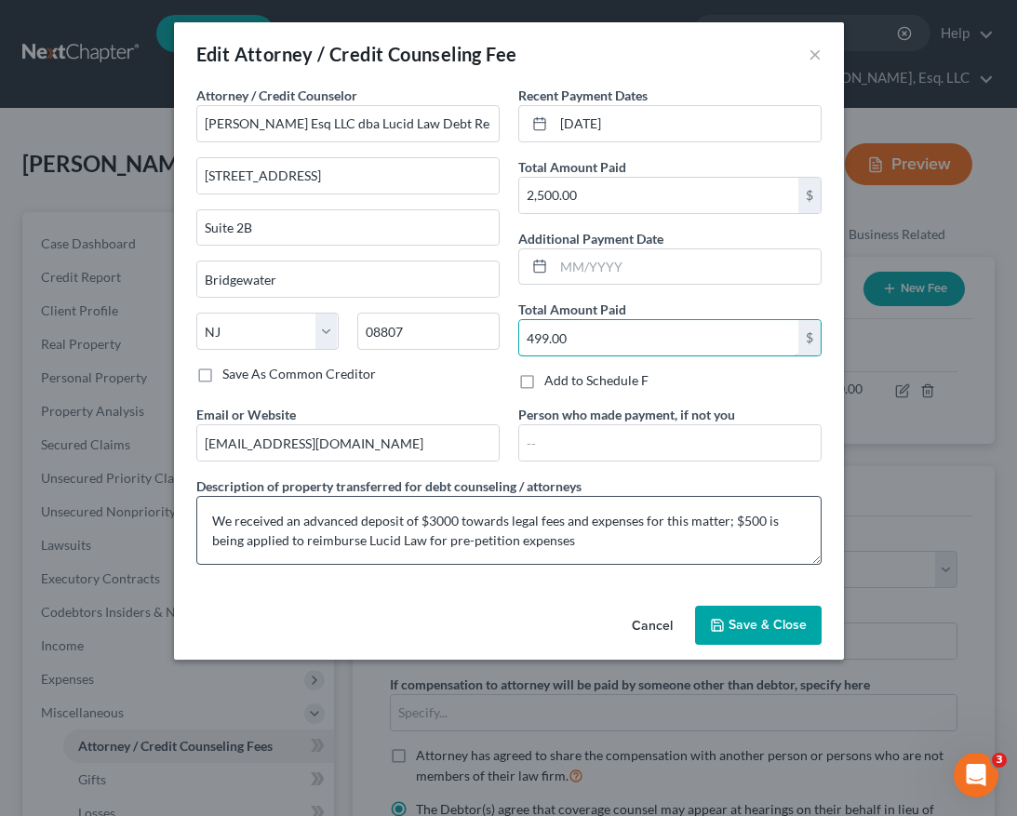
type input "499.00"
click at [458, 519] on textarea "We received an advanced deposit of $3000 towards legal fees and expenses for th…" at bounding box center [508, 530] width 625 height 69
type textarea "We received an advanced deposit of $3000 towards legal fees and expenses for th…"
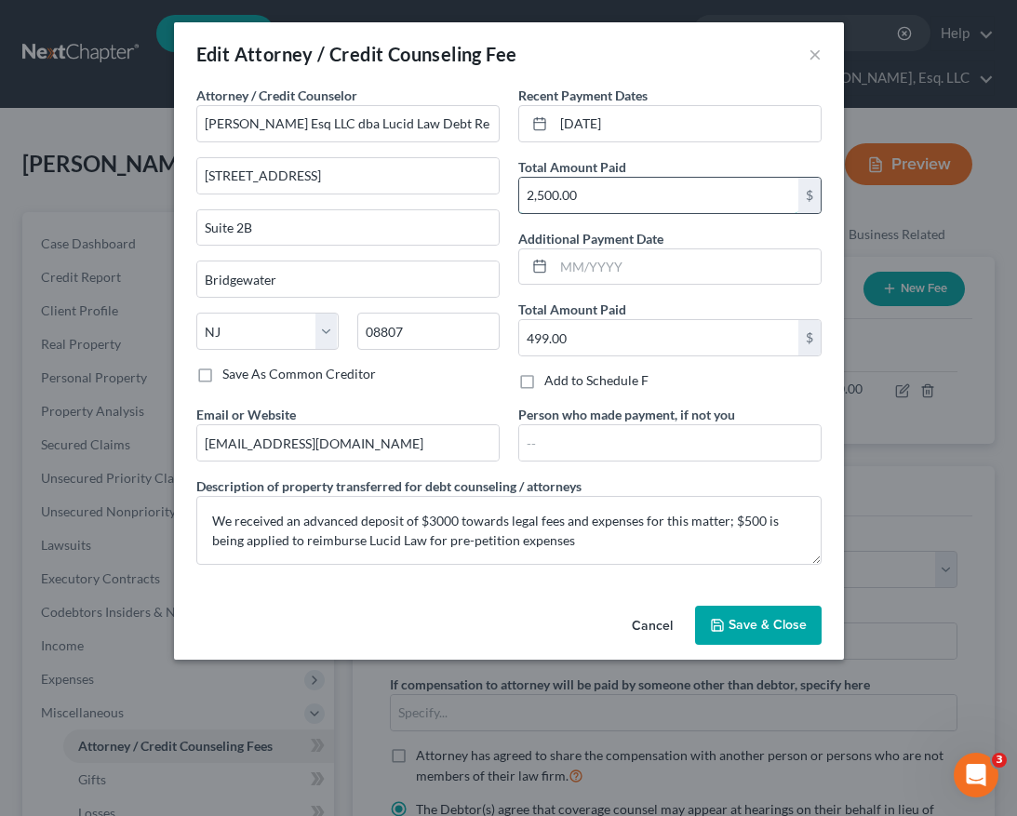
click at [615, 191] on input "2,500.00" at bounding box center [658, 195] width 279 height 35
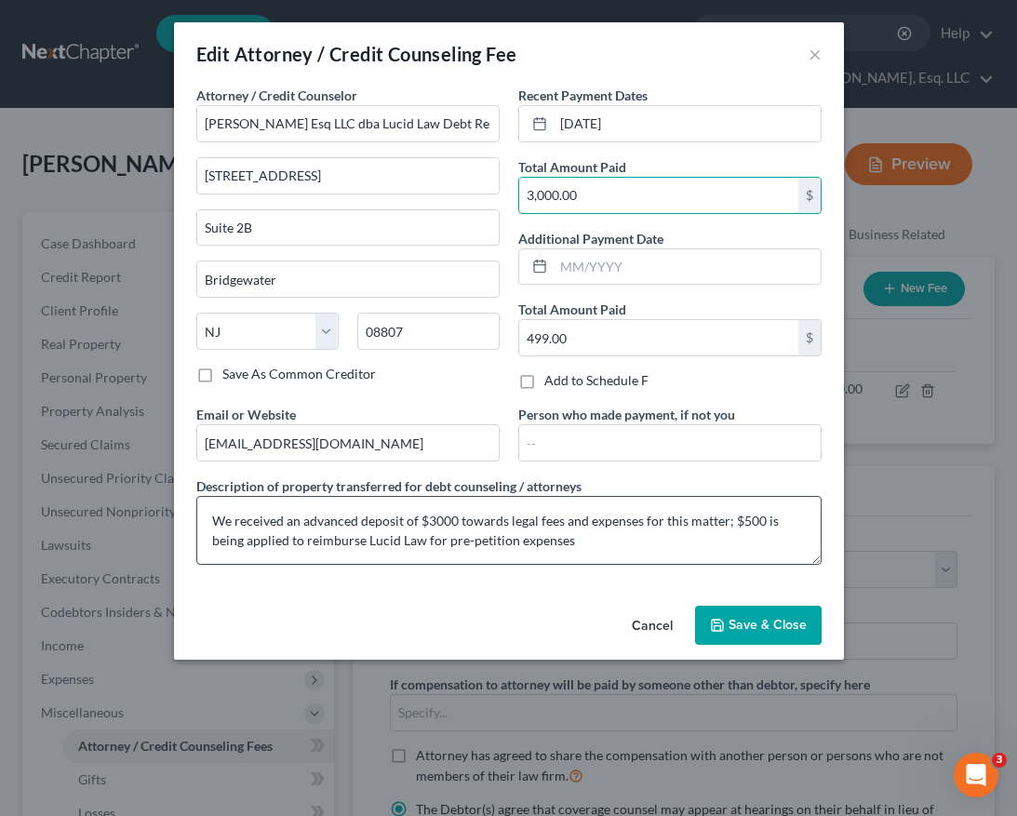
type input "3,000.00"
click at [763, 520] on textarea "We received an advanced deposit of $3000 towards legal fees and expenses for th…" at bounding box center [508, 530] width 625 height 69
type textarea "We received an advanced deposit of $3000 towards legal fees and expenses for th…"
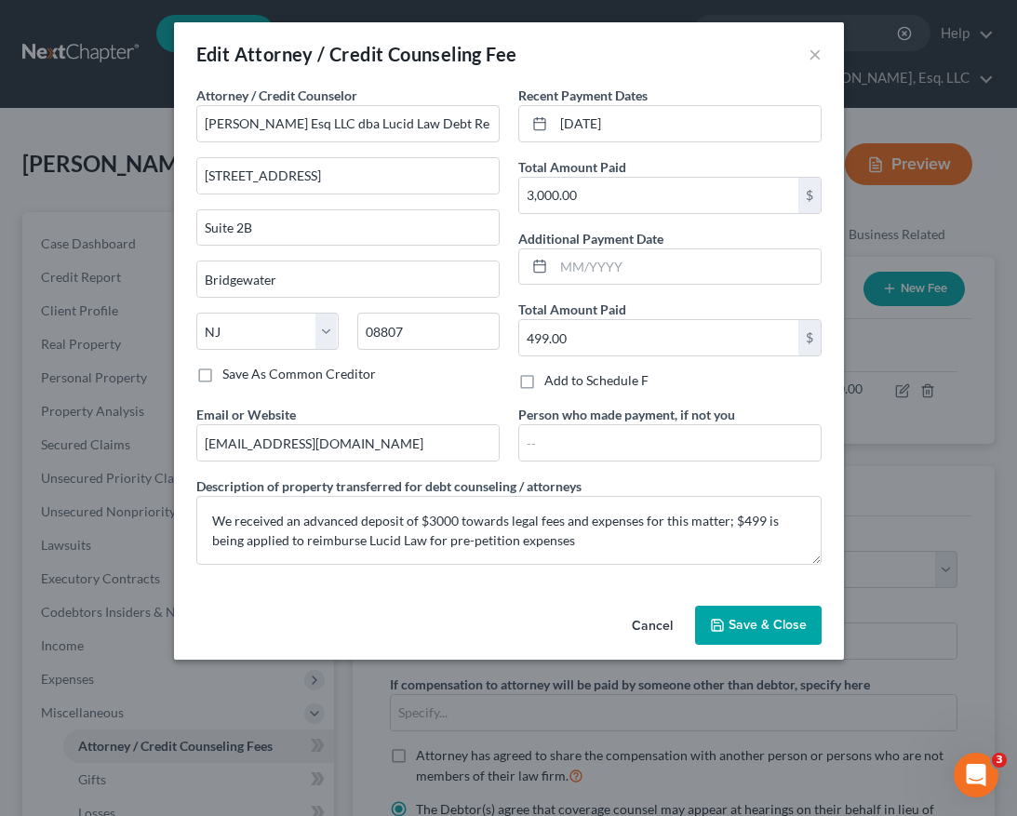
click at [728, 649] on div "Cancel Save & Close" at bounding box center [509, 628] width 670 height 61
click at [731, 618] on span "Save & Close" at bounding box center [767, 625] width 78 height 16
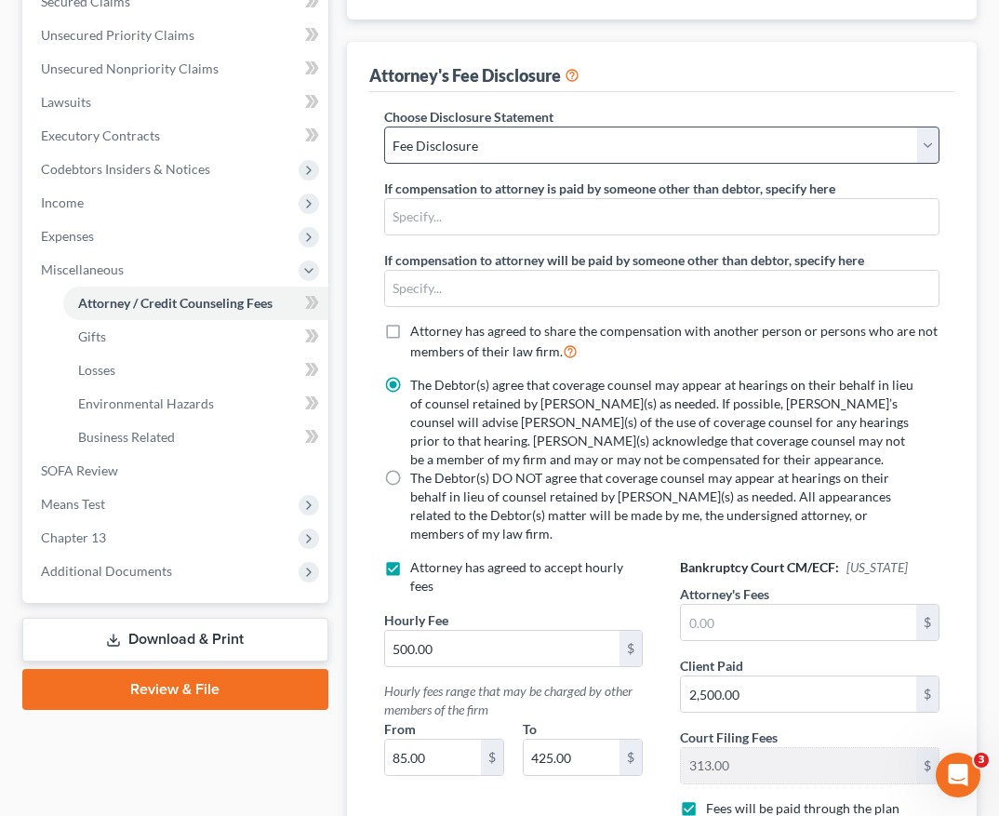
scroll to position [515, 0]
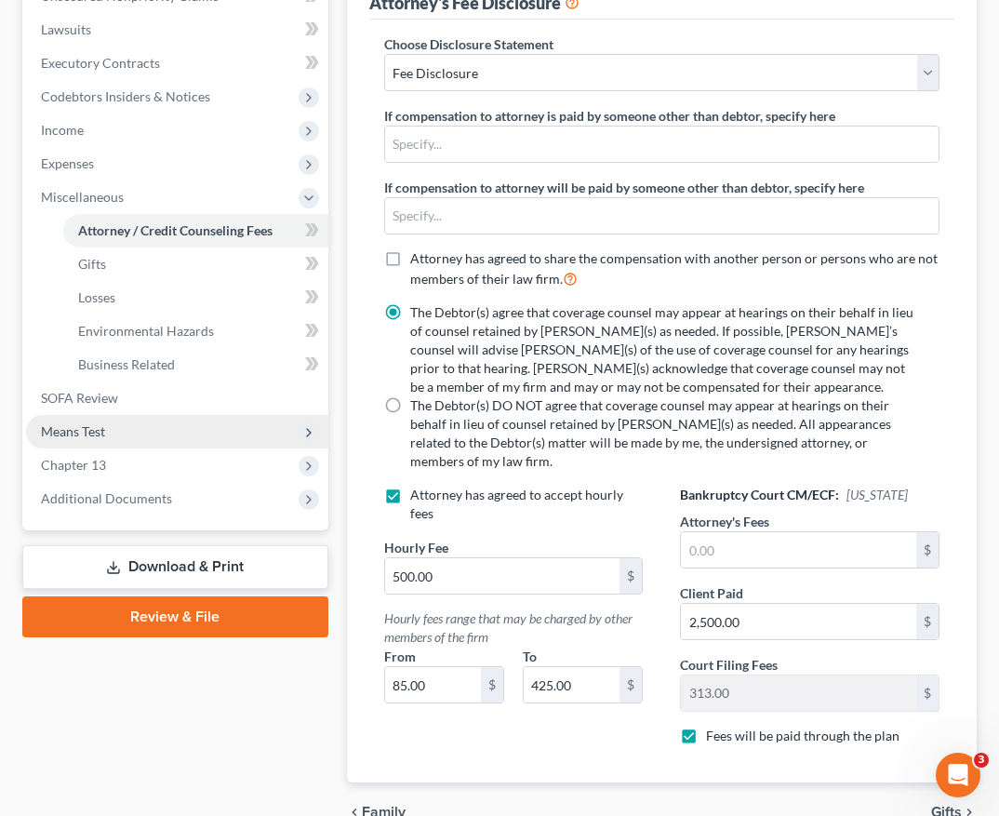
click at [105, 420] on span "Means Test" at bounding box center [177, 431] width 302 height 33
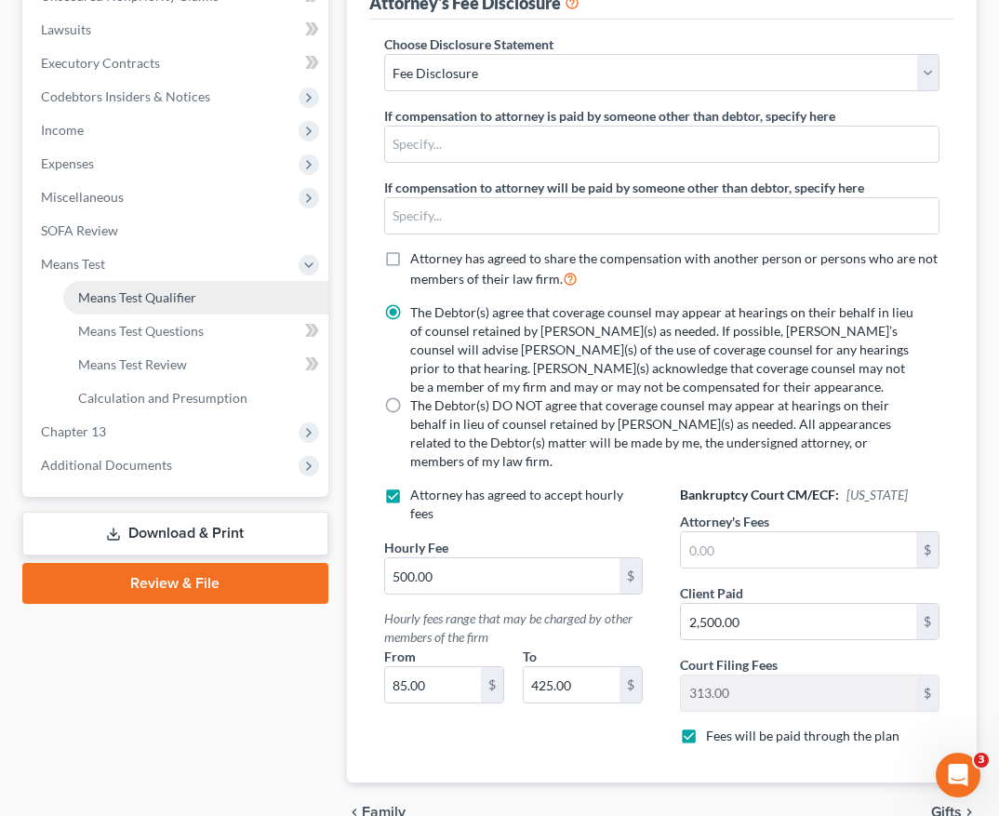
click at [239, 296] on link "Means Test Qualifier" at bounding box center [195, 297] width 265 height 33
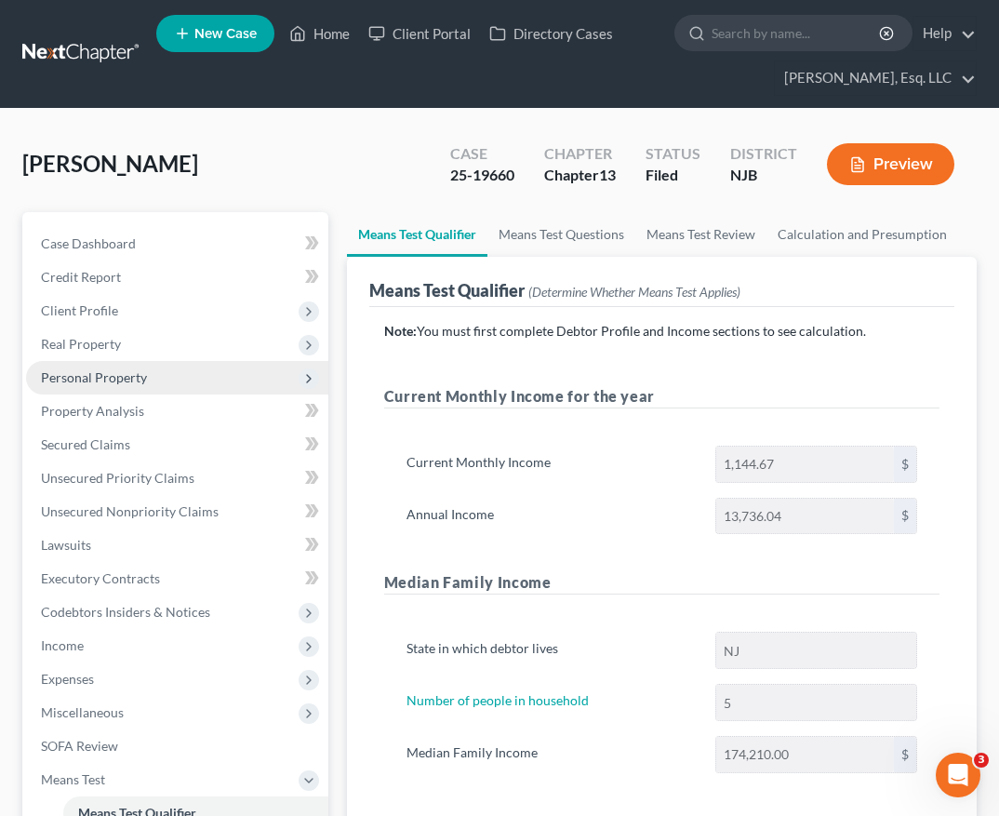
click at [219, 383] on span "Personal Property" at bounding box center [177, 377] width 302 height 33
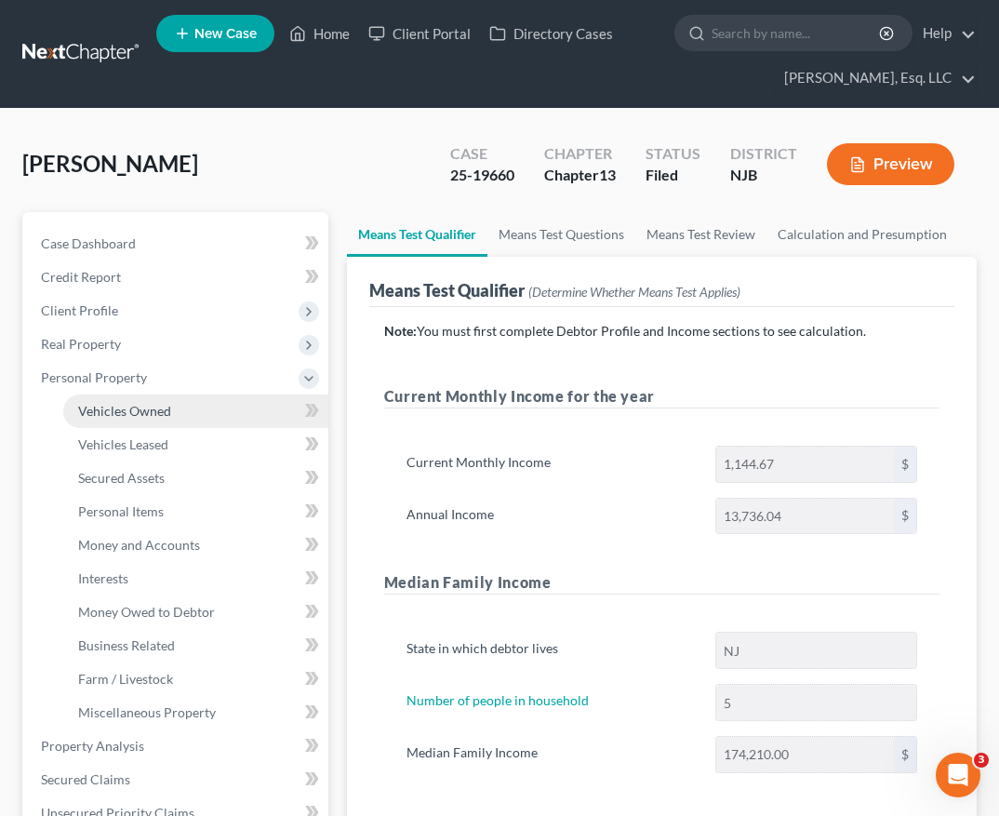
click at [212, 415] on link "Vehicles Owned" at bounding box center [195, 410] width 265 height 33
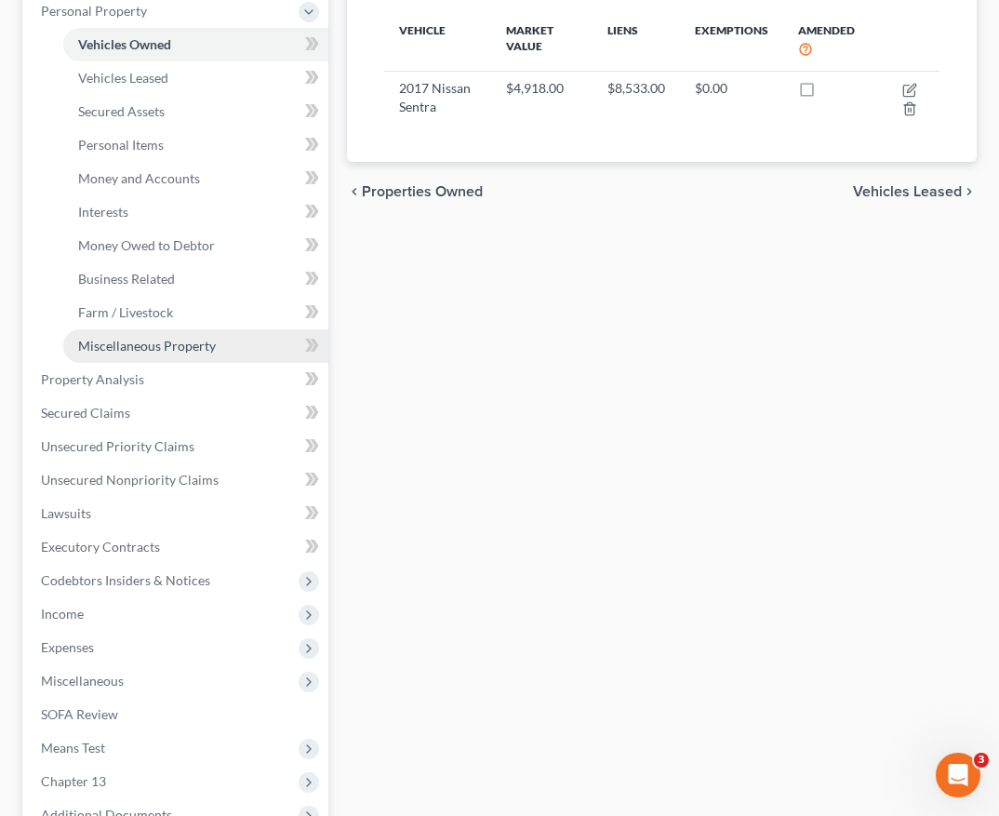
scroll to position [367, 0]
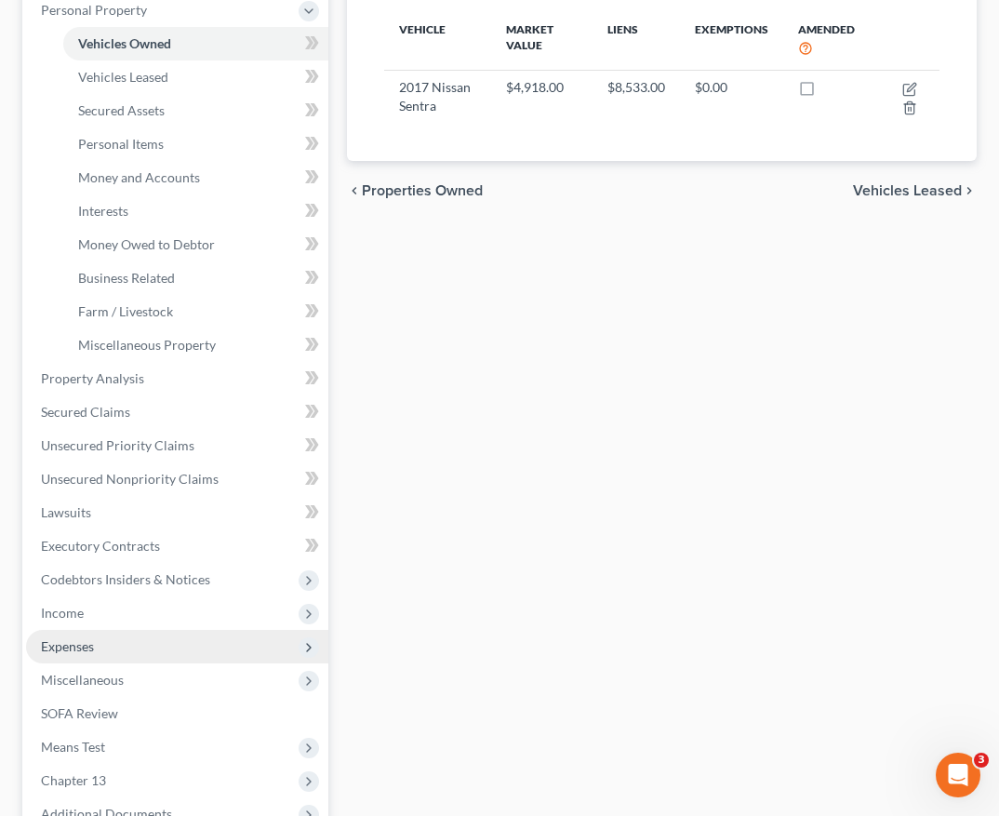
click at [150, 648] on span "Expenses" at bounding box center [177, 646] width 302 height 33
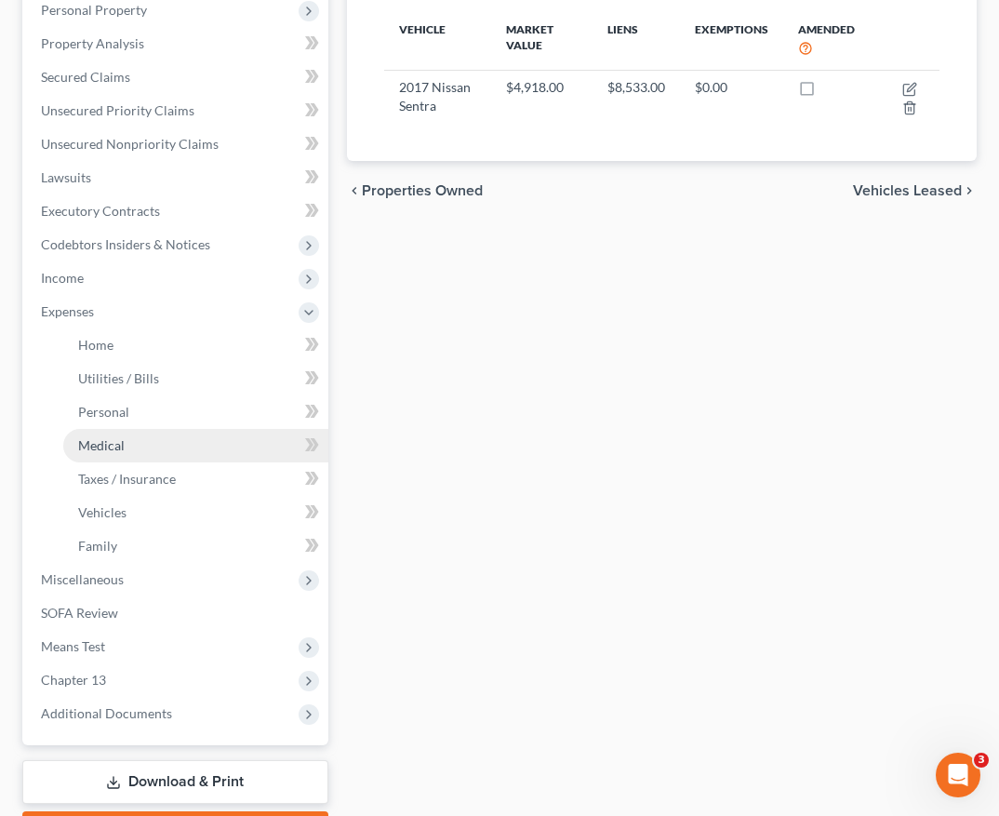
scroll to position [0, 0]
